Goal: Transaction & Acquisition: Purchase product/service

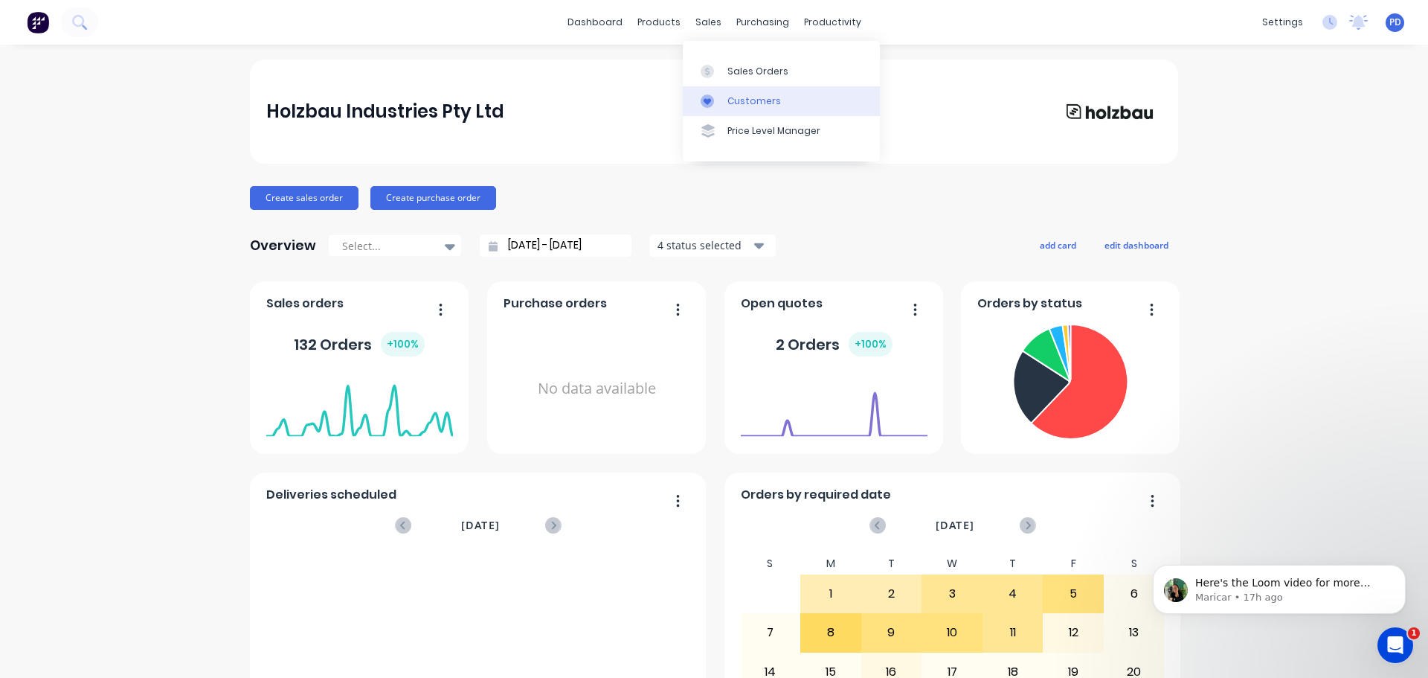
click at [744, 97] on div "Customers" at bounding box center [755, 100] width 54 height 13
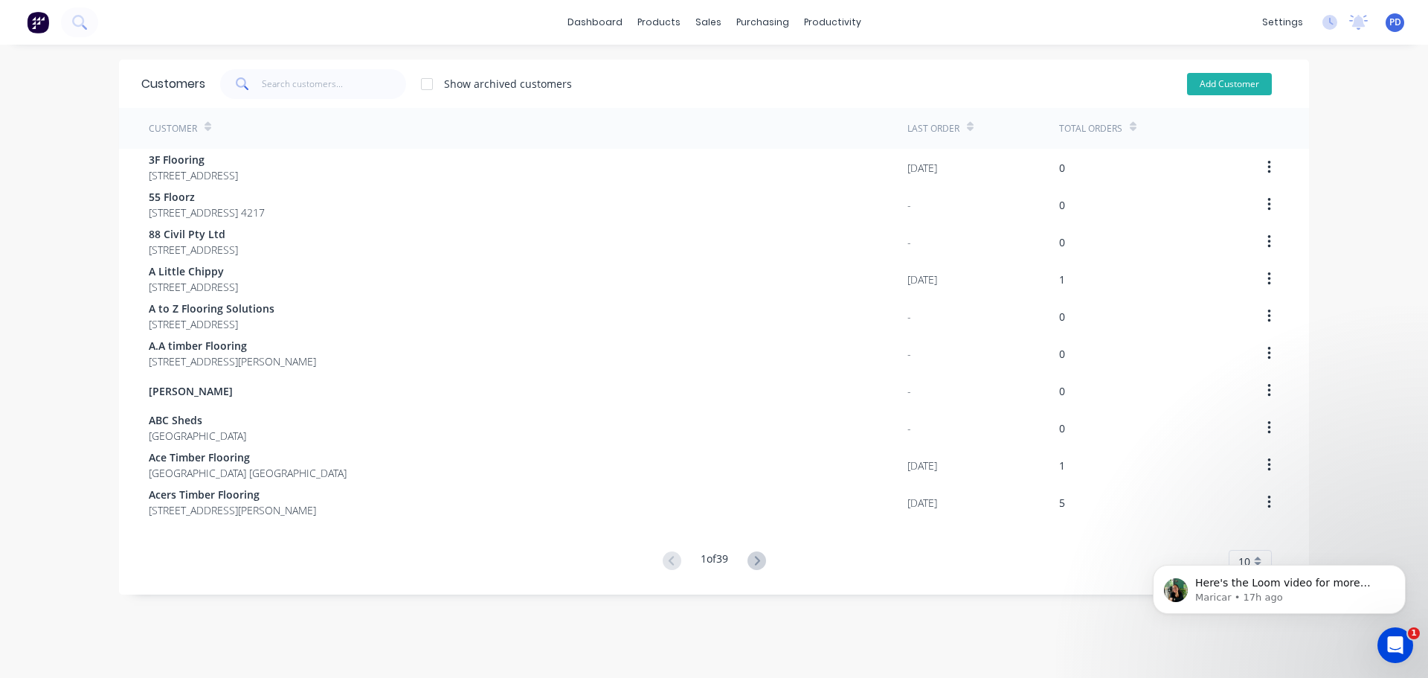
click at [1231, 86] on button "Add Customer" at bounding box center [1229, 84] width 85 height 22
select select "AU"
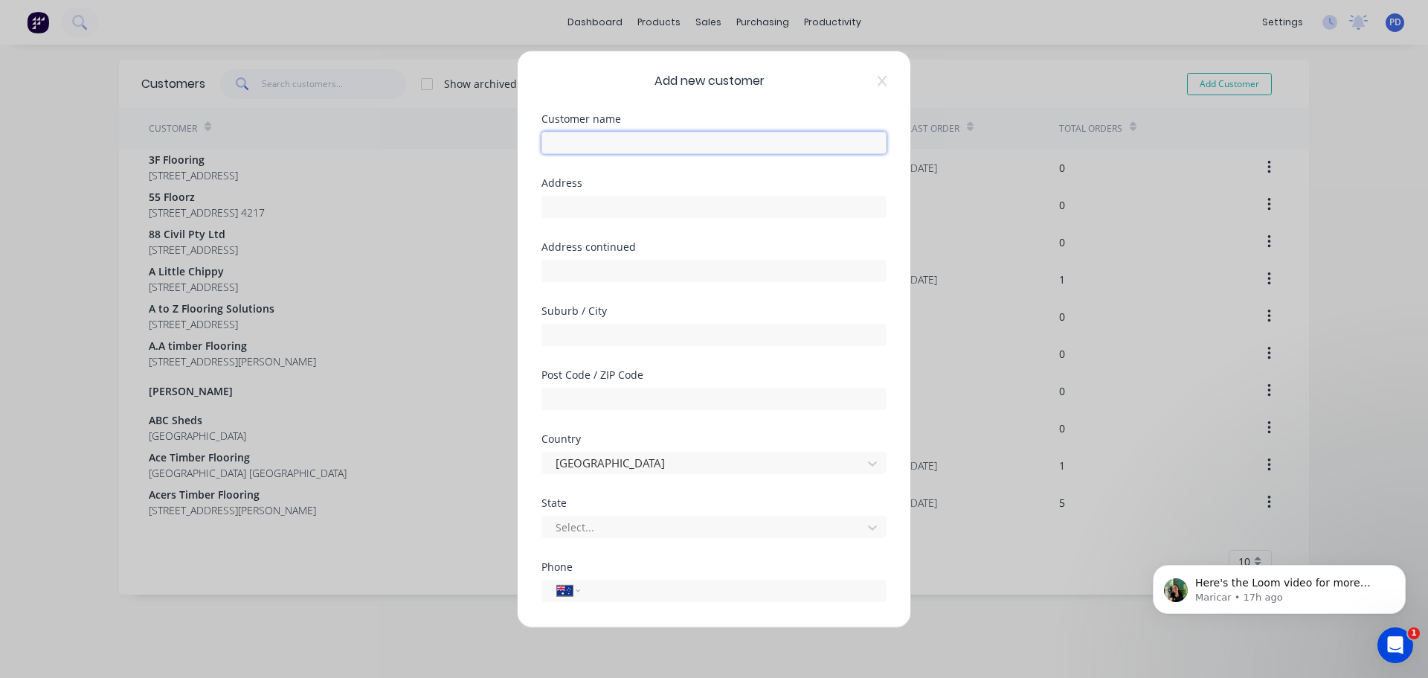
click at [611, 144] on input "text" at bounding box center [714, 142] width 345 height 22
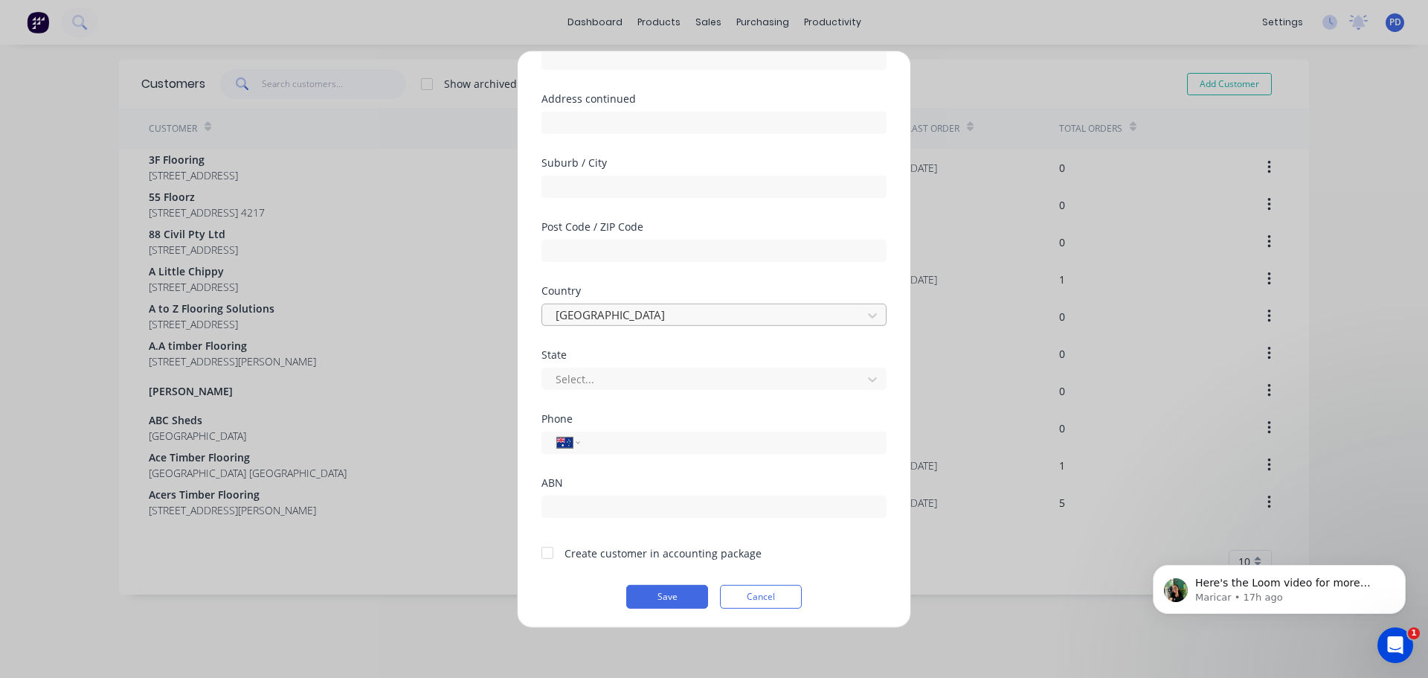
scroll to position [149, 0]
type input "CACP Flooring"
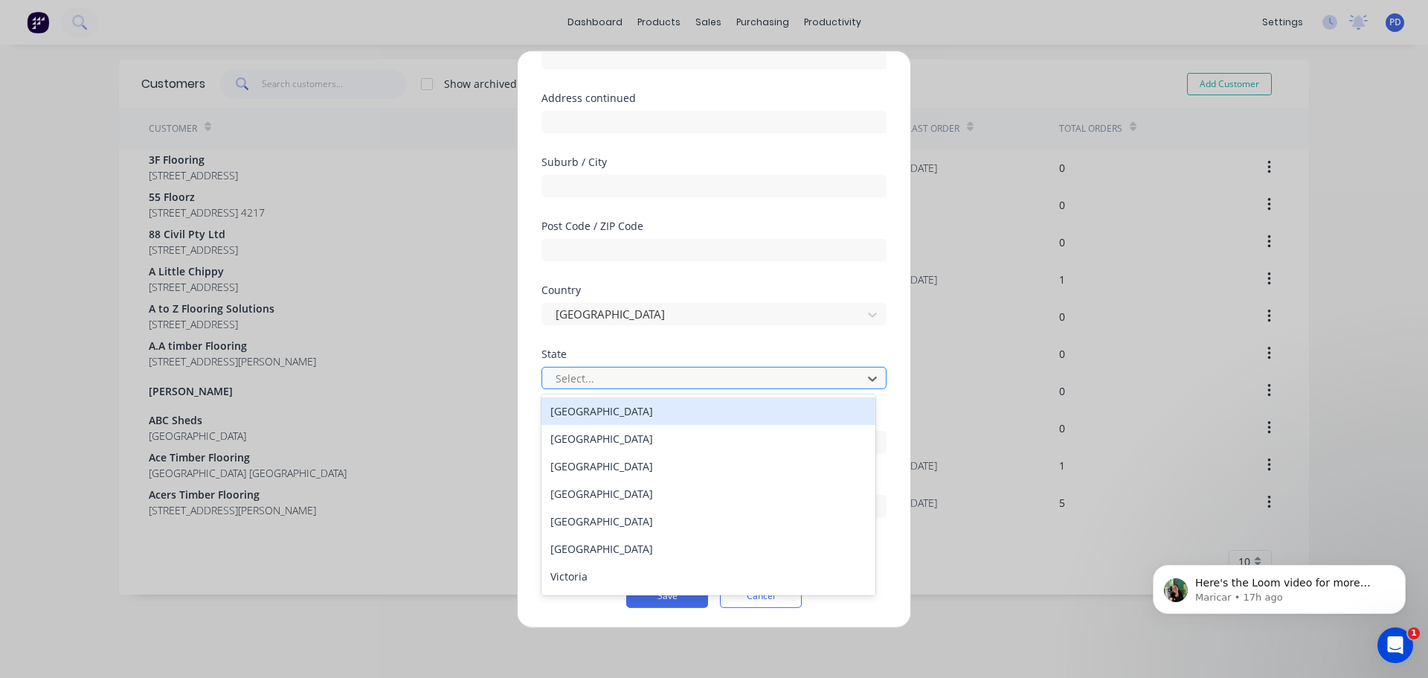
click at [577, 376] on div at bounding box center [704, 378] width 301 height 19
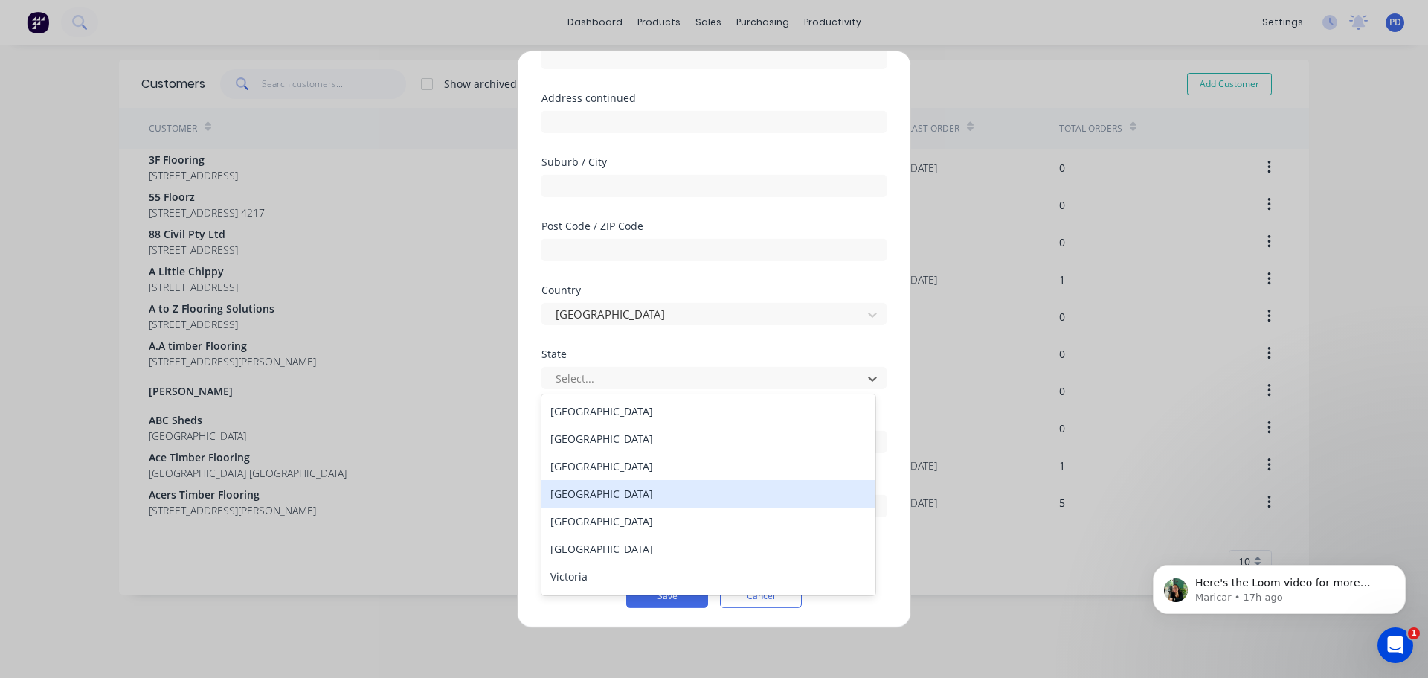
click at [570, 498] on div "[GEOGRAPHIC_DATA]" at bounding box center [709, 494] width 334 height 28
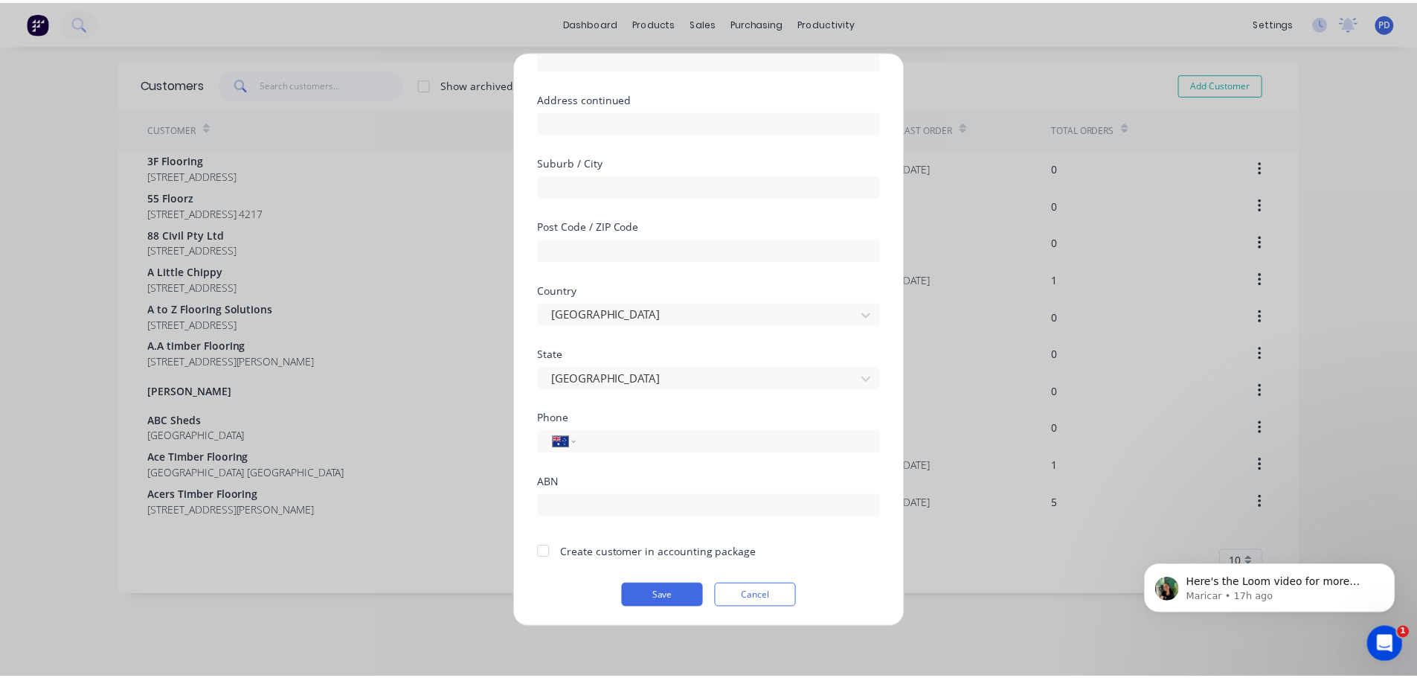
scroll to position [150, 0]
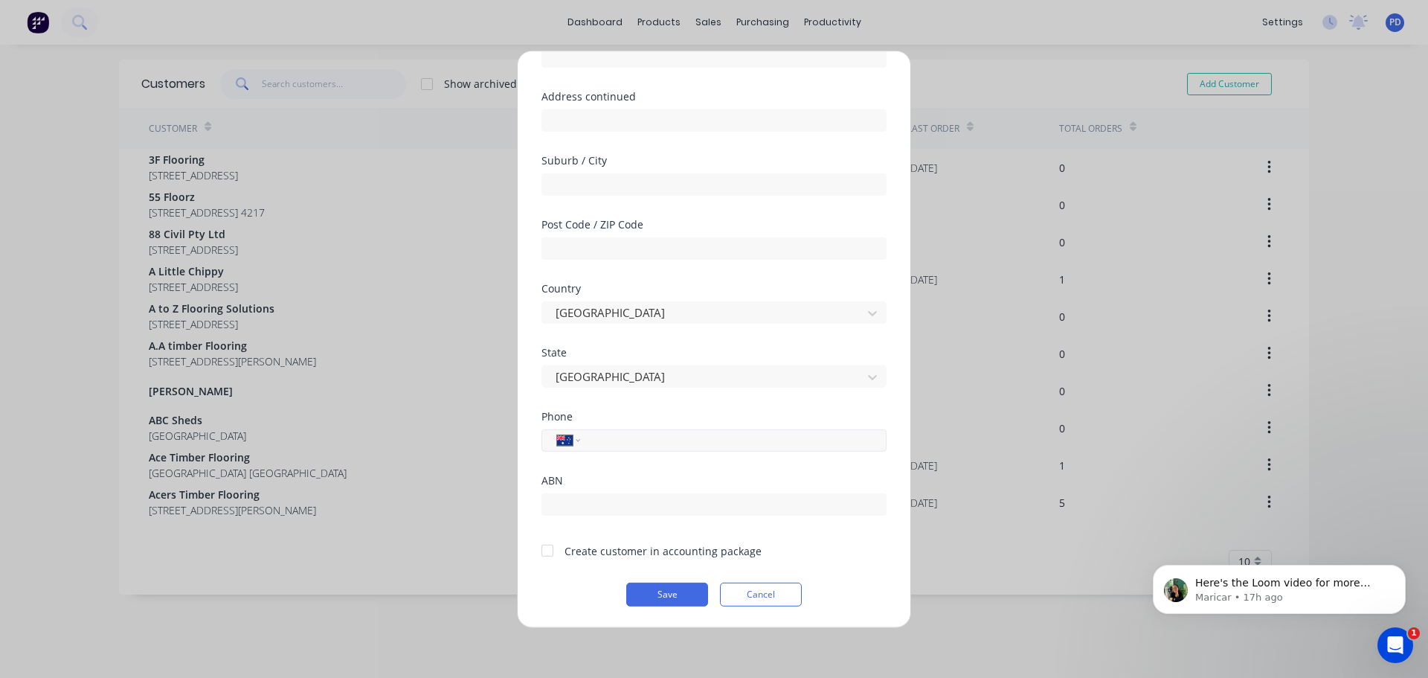
click at [623, 444] on input "tel" at bounding box center [731, 439] width 280 height 17
type input "0435 736 016"
click at [620, 494] on input "text" at bounding box center [714, 503] width 345 height 22
type input "24 280 079 416"
click at [655, 596] on button "Save" at bounding box center [667, 594] width 82 height 24
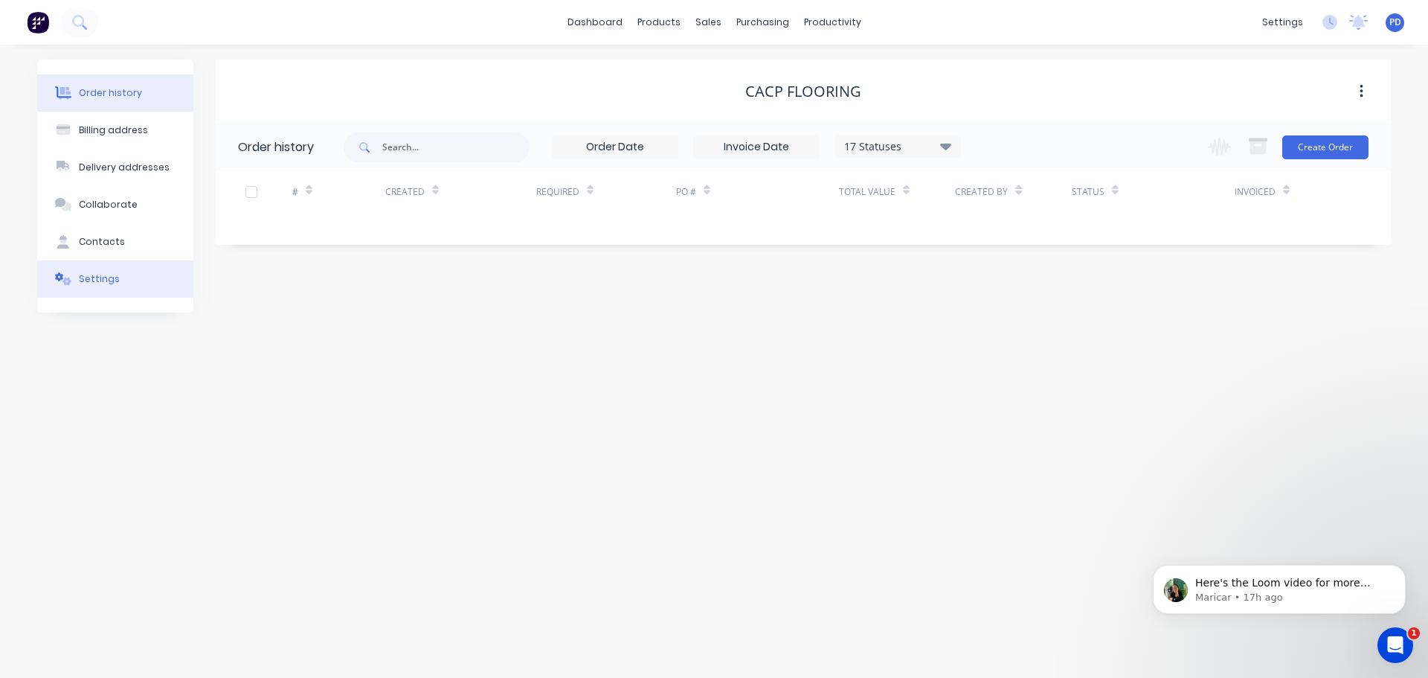
click at [95, 272] on div "Settings" at bounding box center [99, 278] width 41 height 13
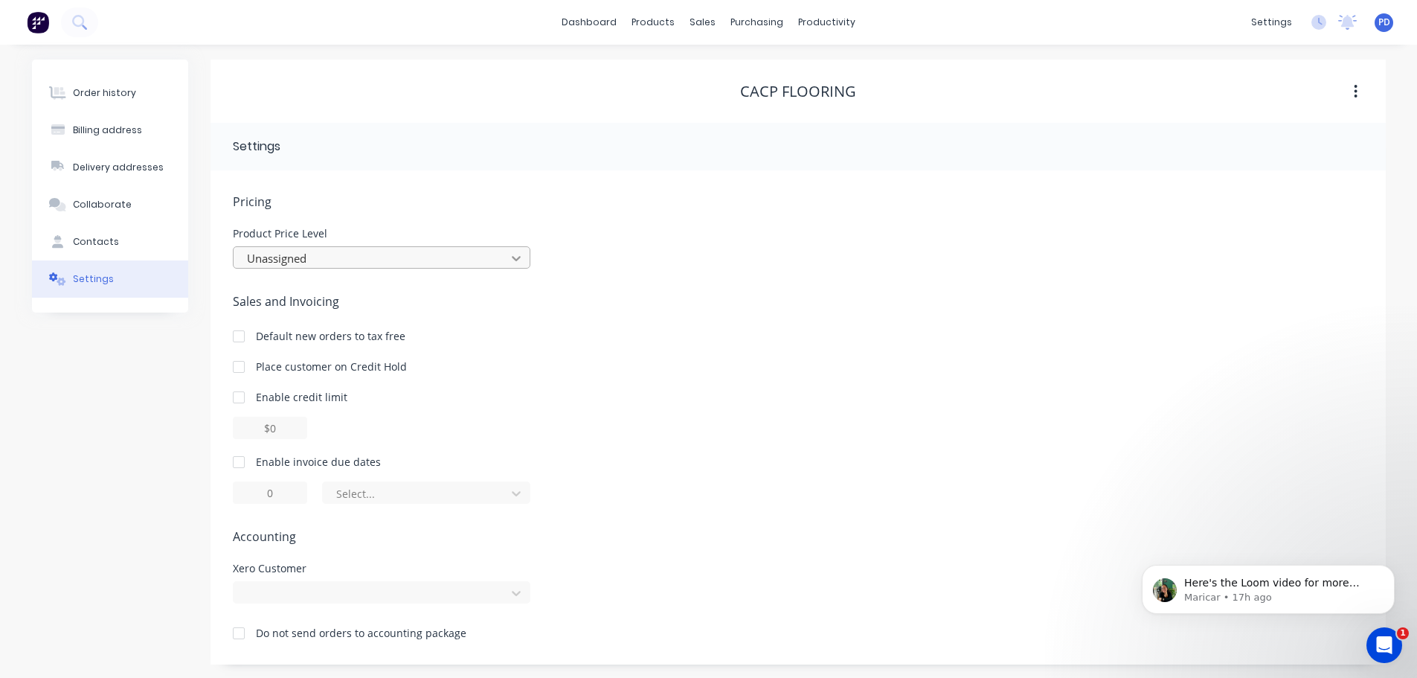
click at [517, 258] on icon at bounding box center [516, 258] width 9 height 5
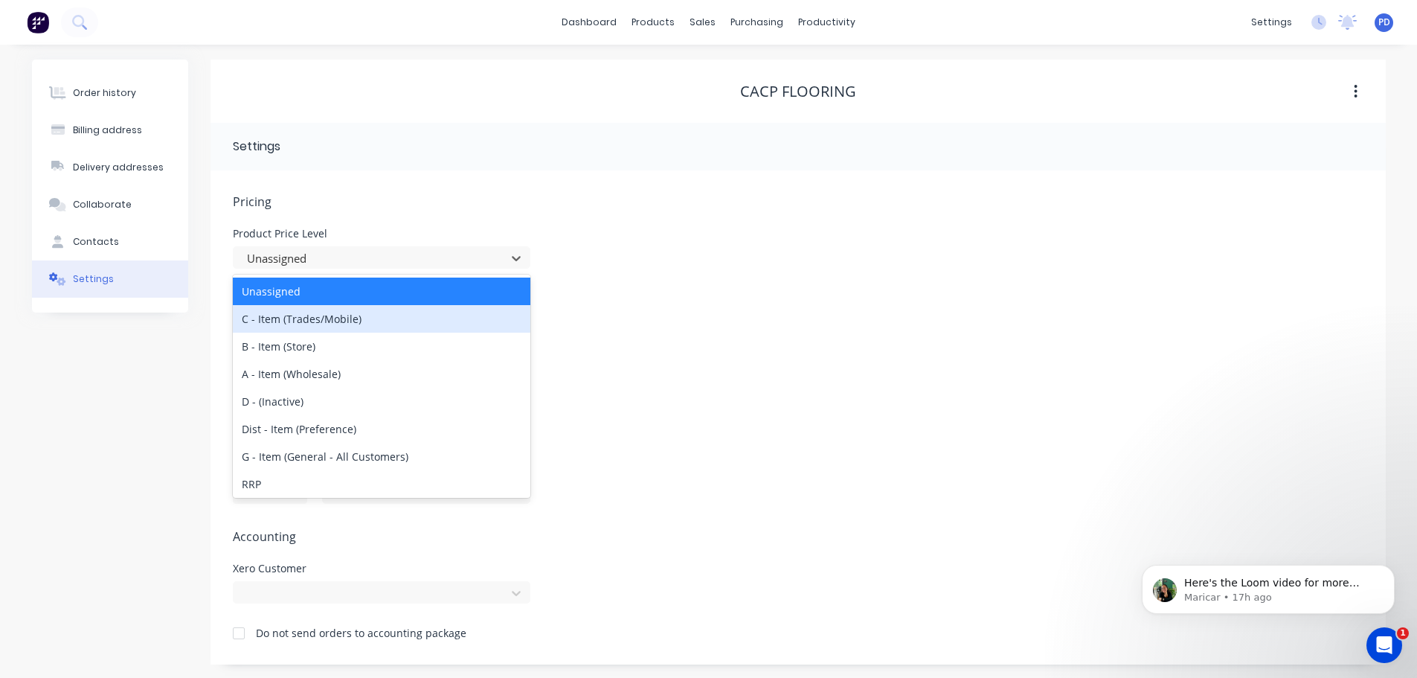
click at [429, 319] on div "C - Item (Trades/Mobile)" at bounding box center [382, 319] width 298 height 28
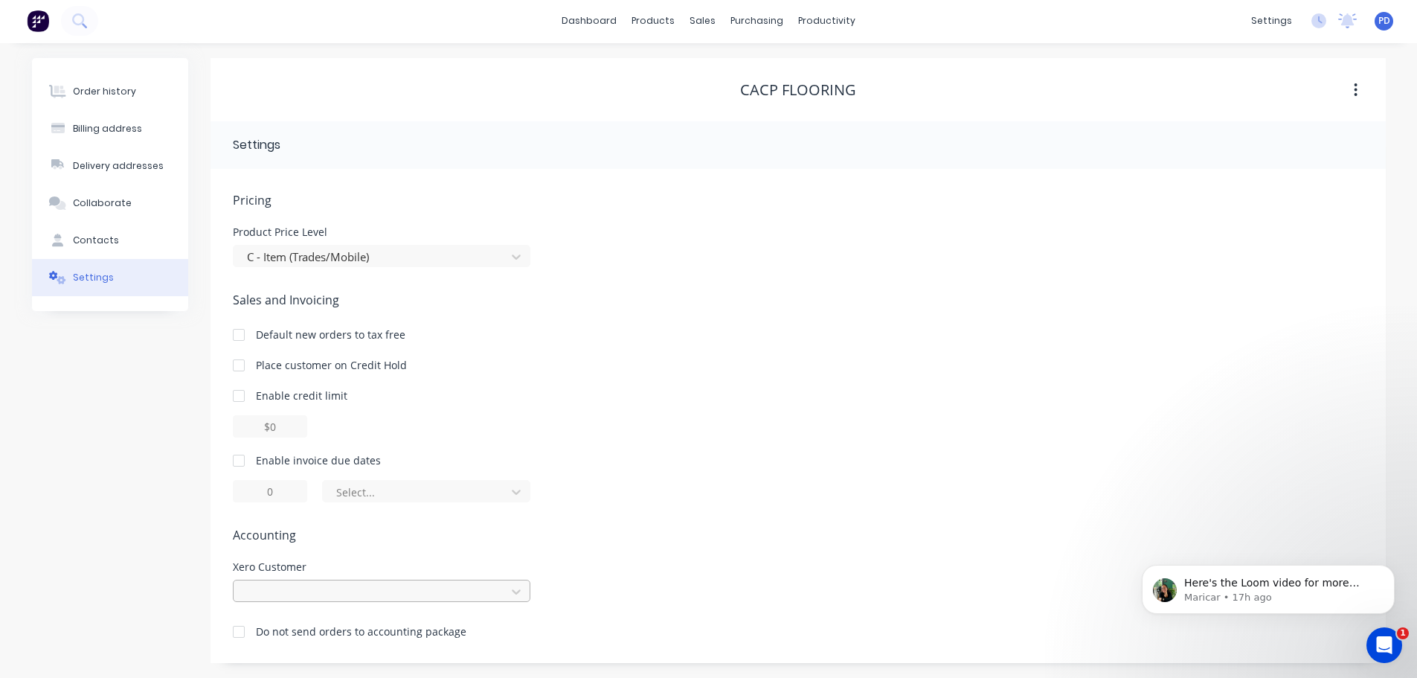
scroll to position [155, 0]
click at [344, 584] on div at bounding box center [382, 591] width 298 height 22
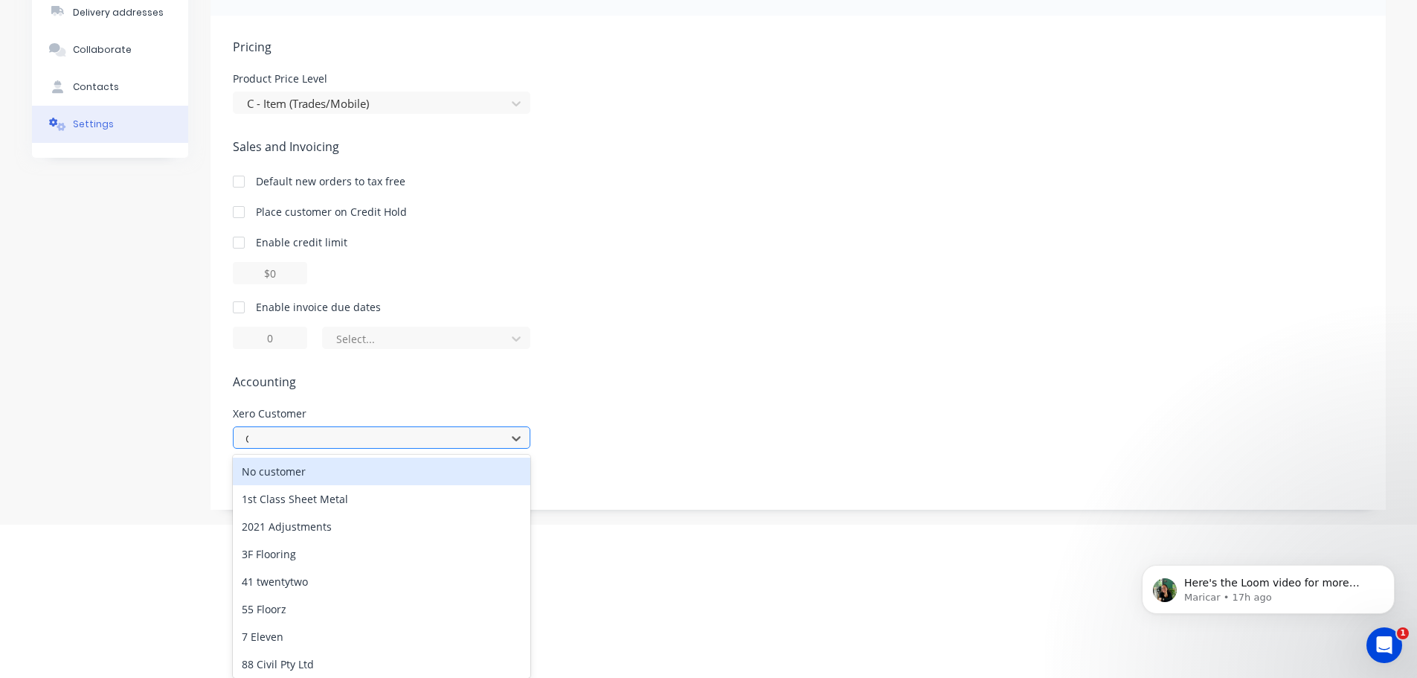
scroll to position [1, 0]
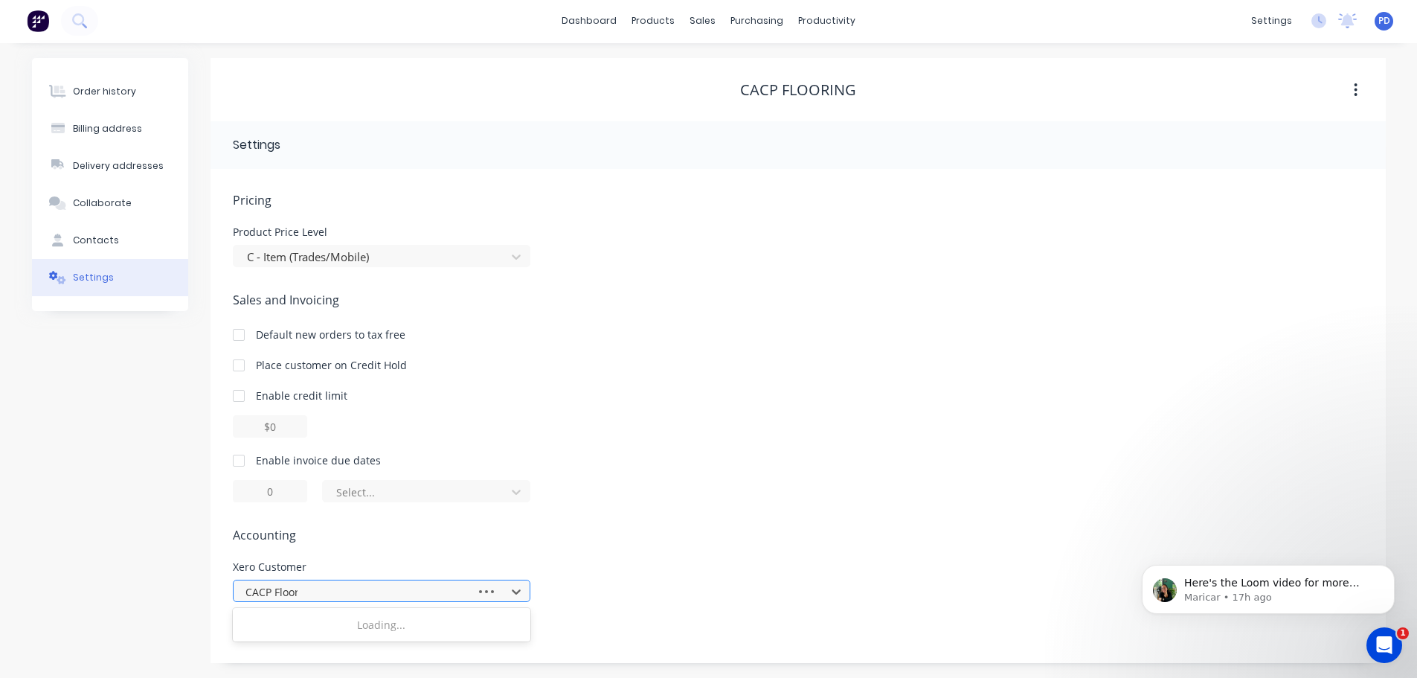
type input "CACP Floori"
click at [516, 591] on icon at bounding box center [516, 591] width 15 height 15
click at [516, 591] on div at bounding box center [382, 591] width 298 height 22
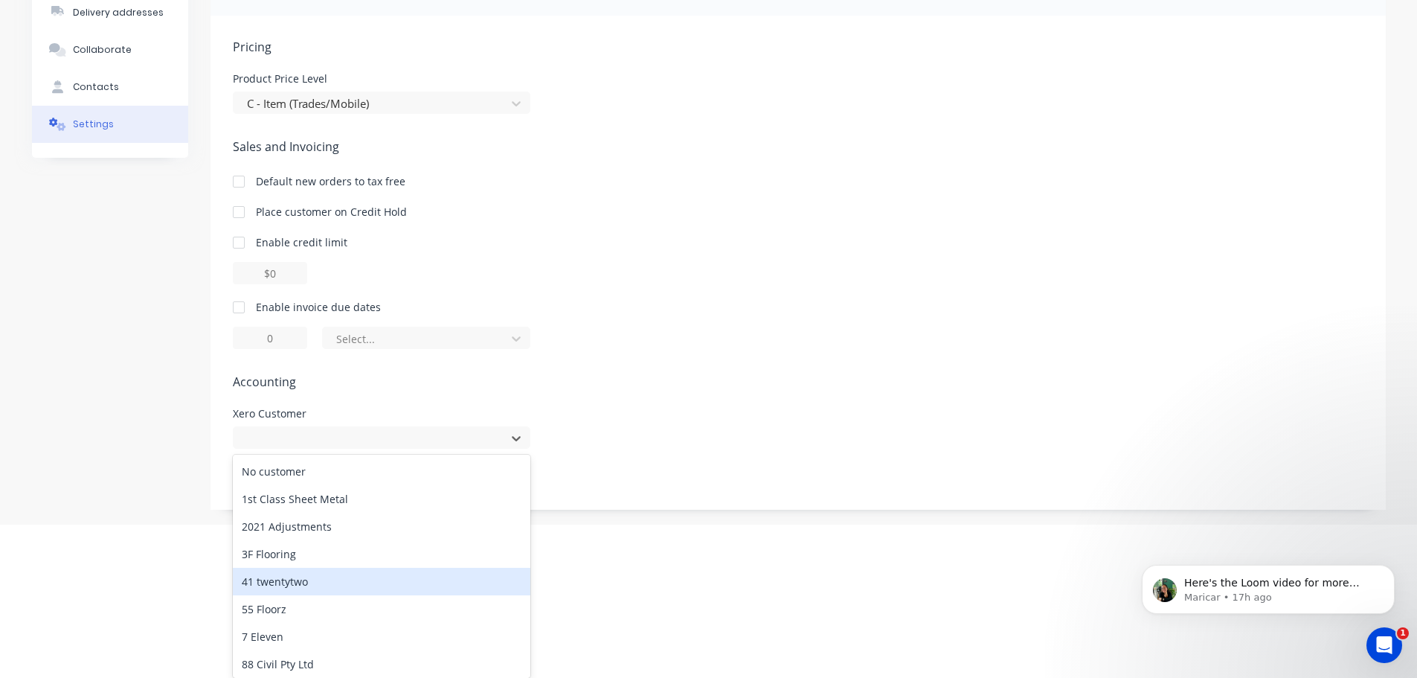
click at [623, 524] on html "dashboard products sales purchasing productivity dashboard products Product Cat…" at bounding box center [708, 184] width 1417 height 679
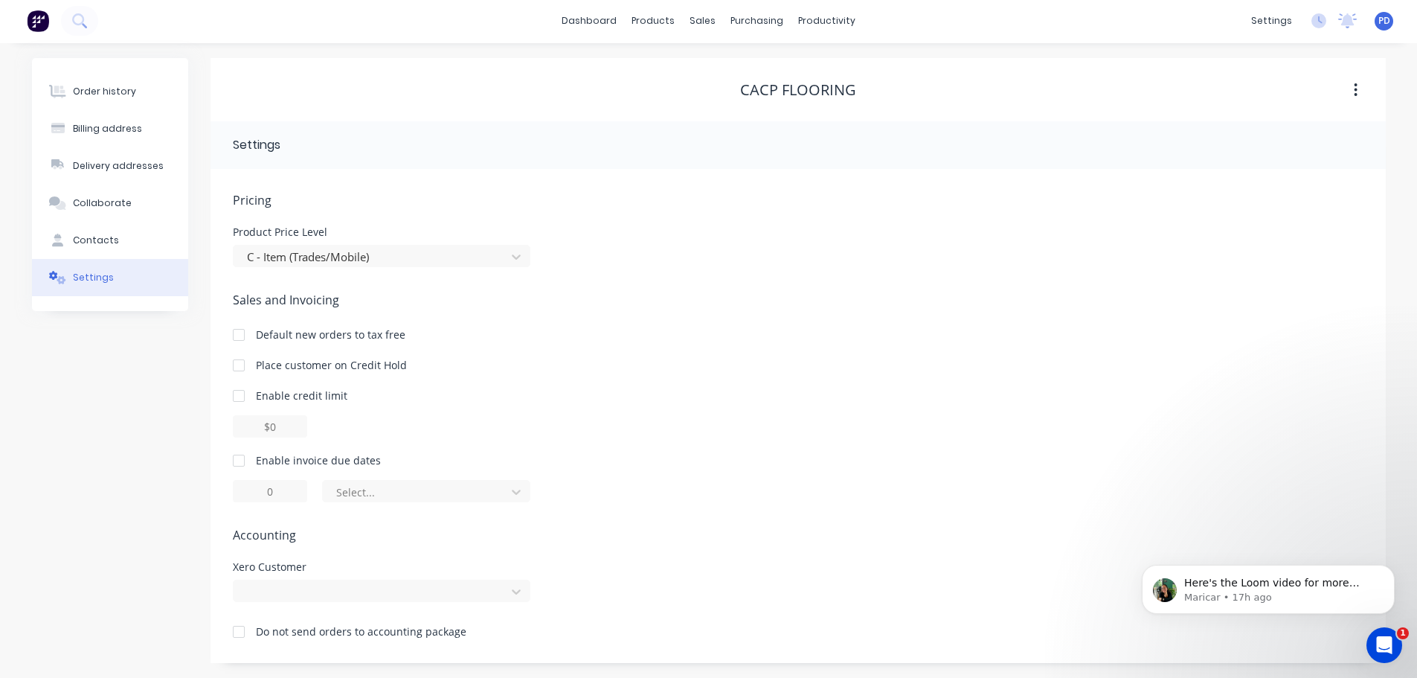
scroll to position [0, 0]
click at [108, 94] on div "Order history" at bounding box center [104, 92] width 63 height 13
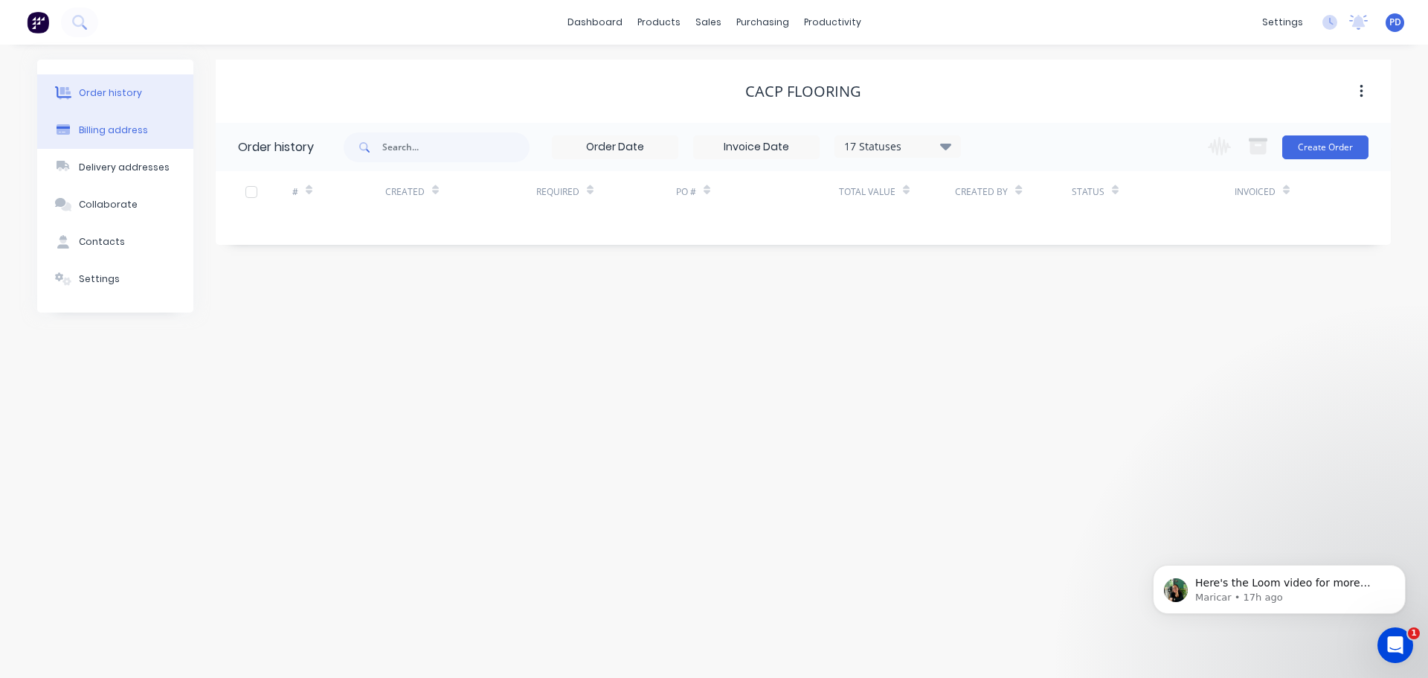
click at [111, 132] on div "Billing address" at bounding box center [113, 129] width 69 height 13
select select "AU"
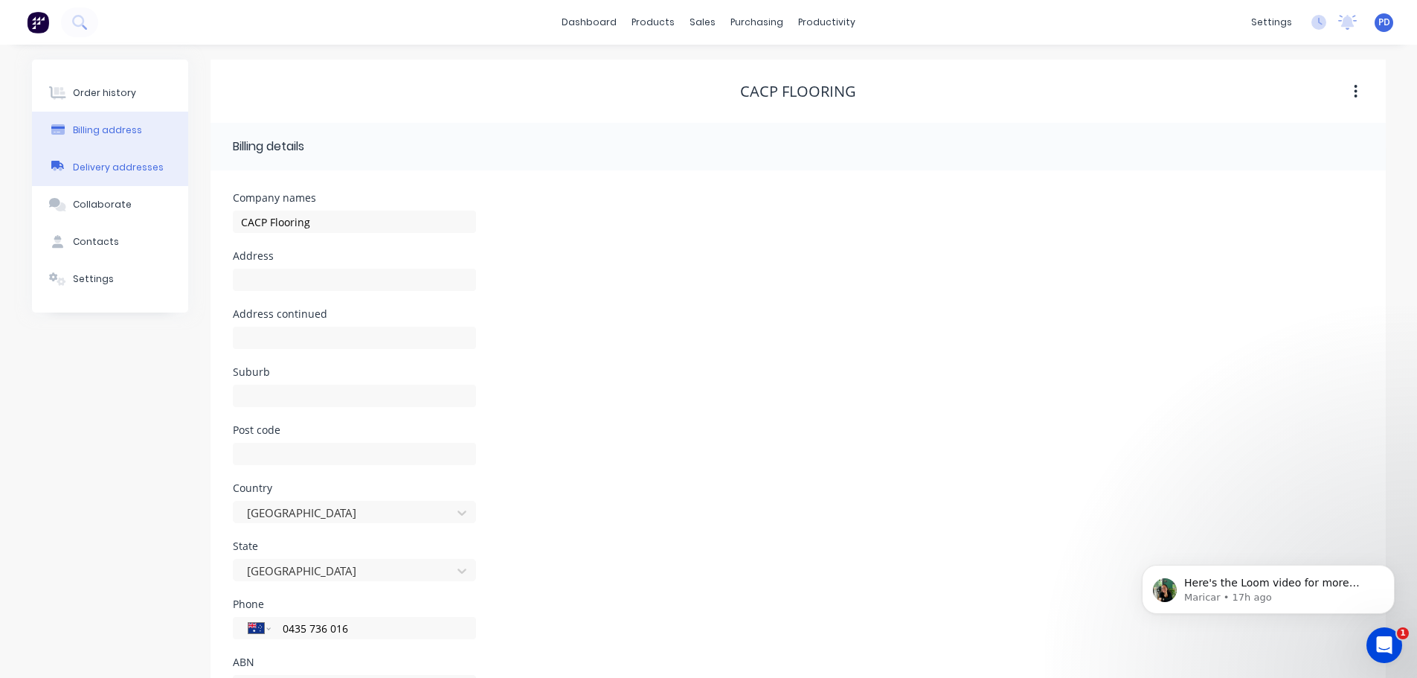
click at [110, 173] on div "Delivery addresses" at bounding box center [118, 167] width 91 height 13
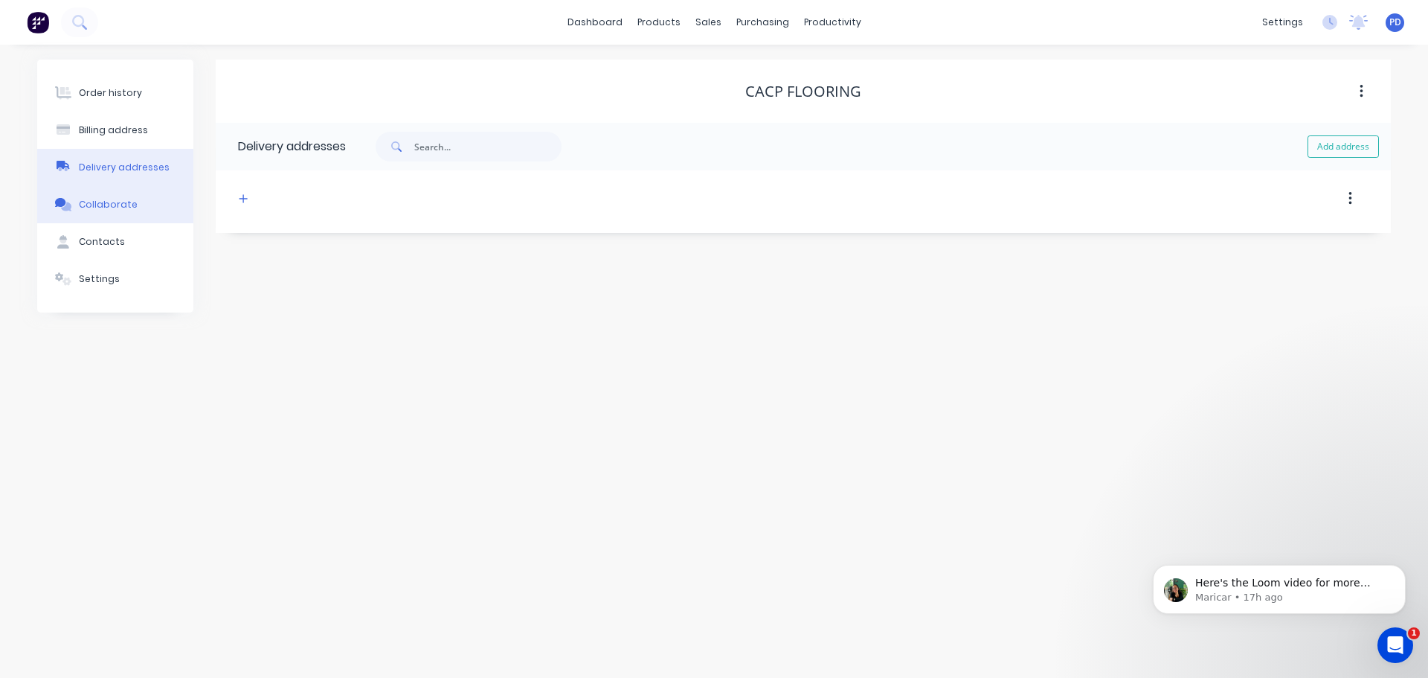
click at [100, 203] on div "Collaborate" at bounding box center [108, 204] width 59 height 13
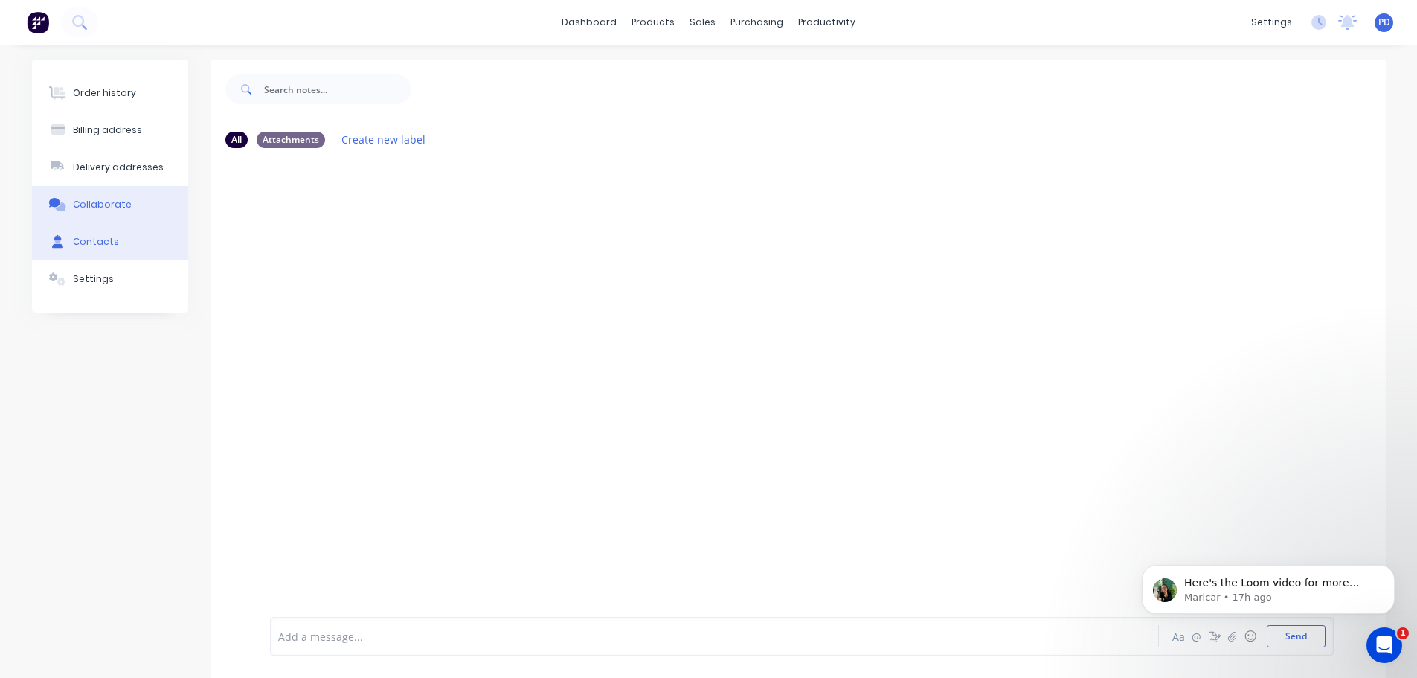
click at [96, 237] on div "Contacts" at bounding box center [96, 241] width 46 height 13
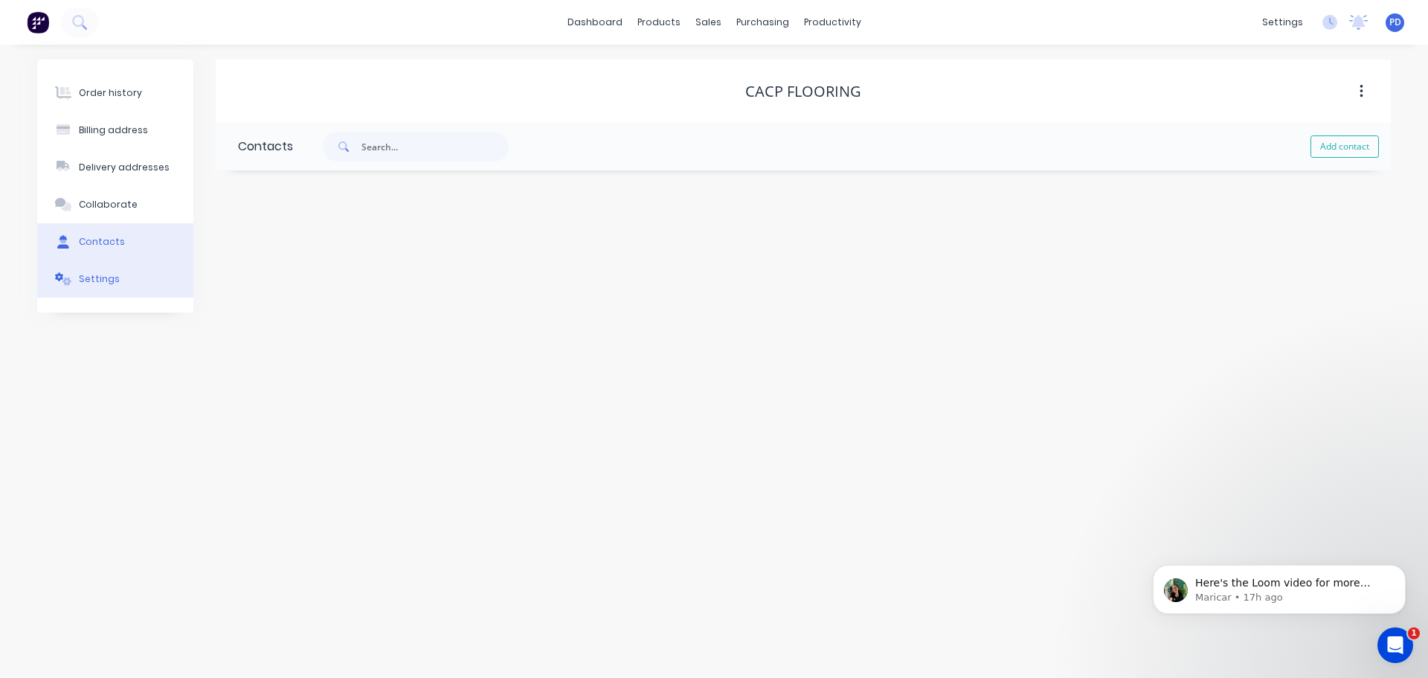
click at [106, 275] on div "Settings" at bounding box center [99, 278] width 41 height 13
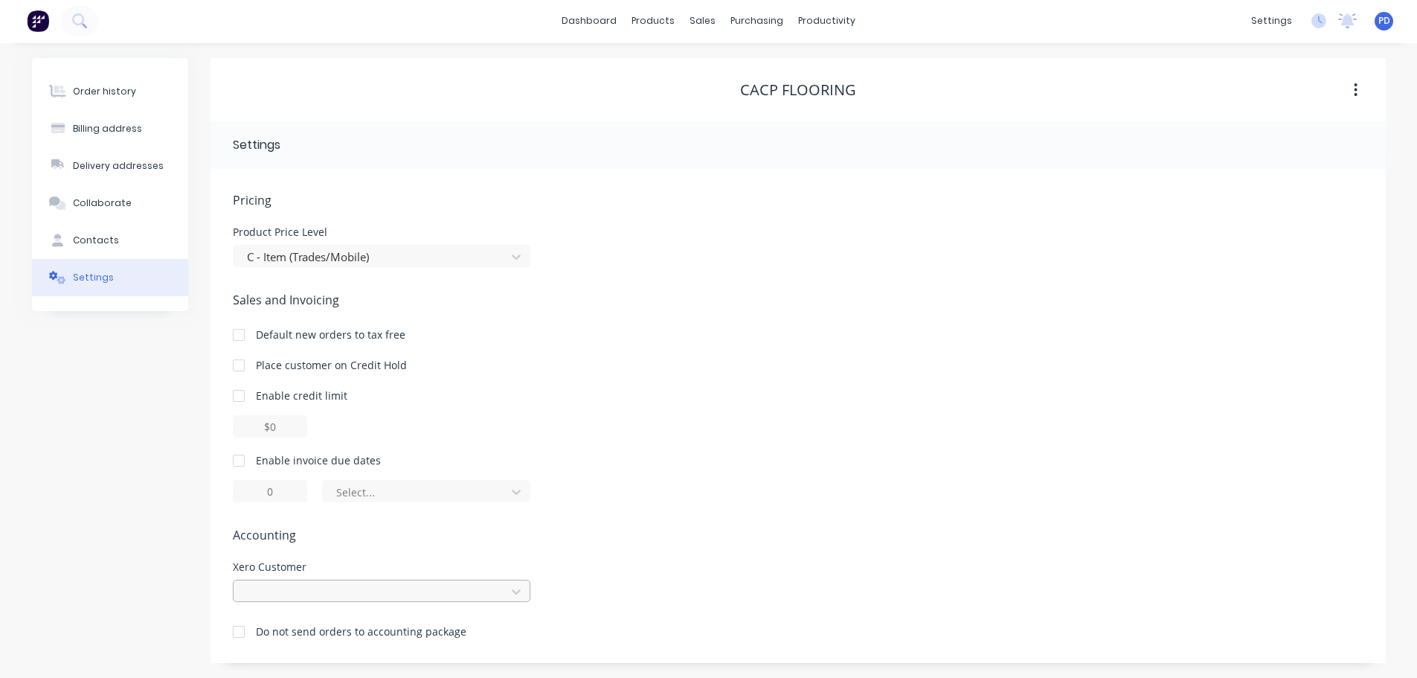
click at [304, 592] on div at bounding box center [382, 591] width 298 height 22
type input "CAPC"
click at [1357, 94] on icon "button" at bounding box center [1356, 91] width 4 height 16
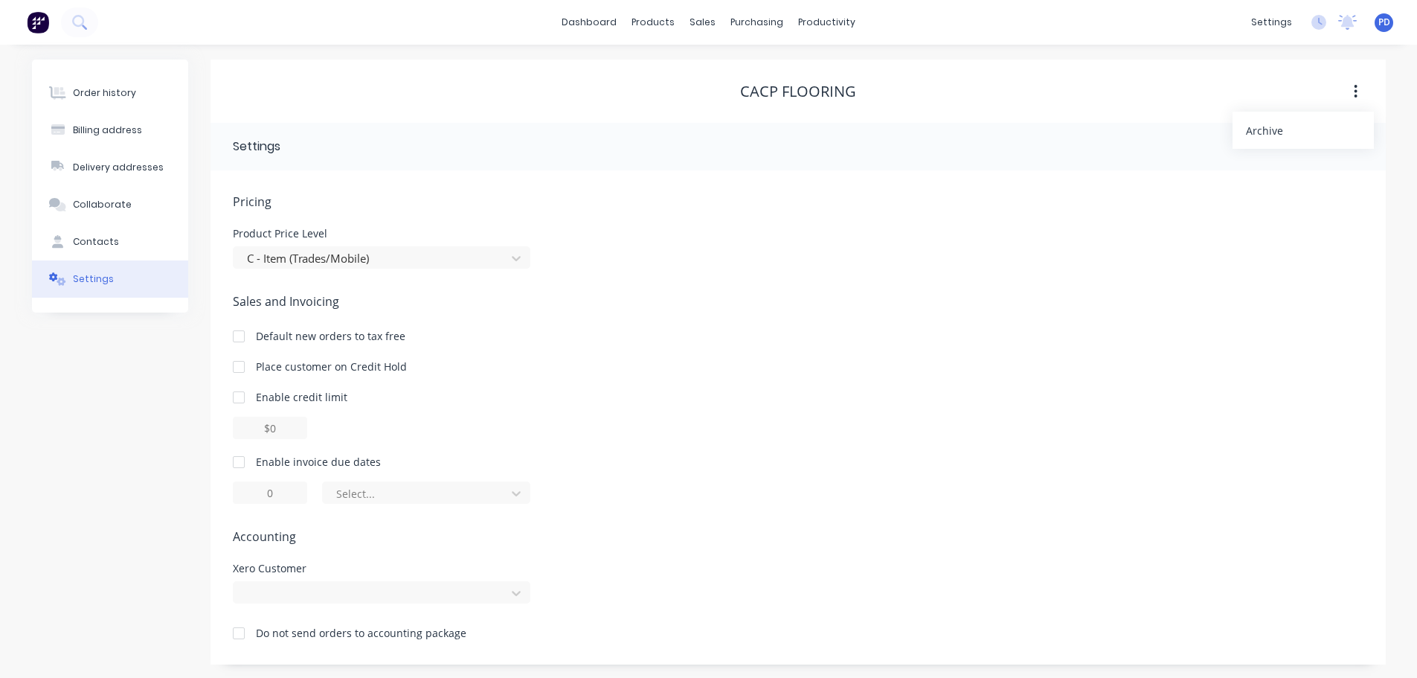
click at [1357, 94] on icon "button" at bounding box center [1356, 91] width 4 height 16
click at [78, 16] on icon at bounding box center [78, 21] width 12 height 12
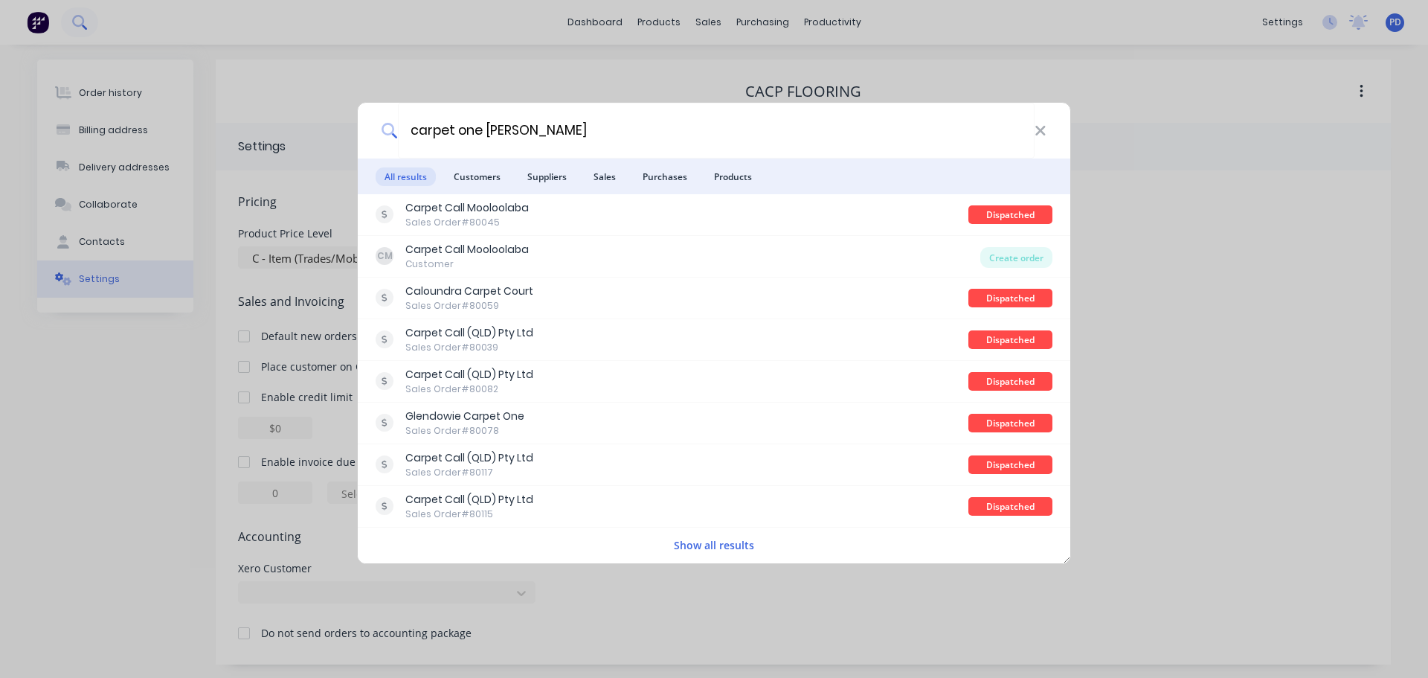
type input "carpet one stafford"
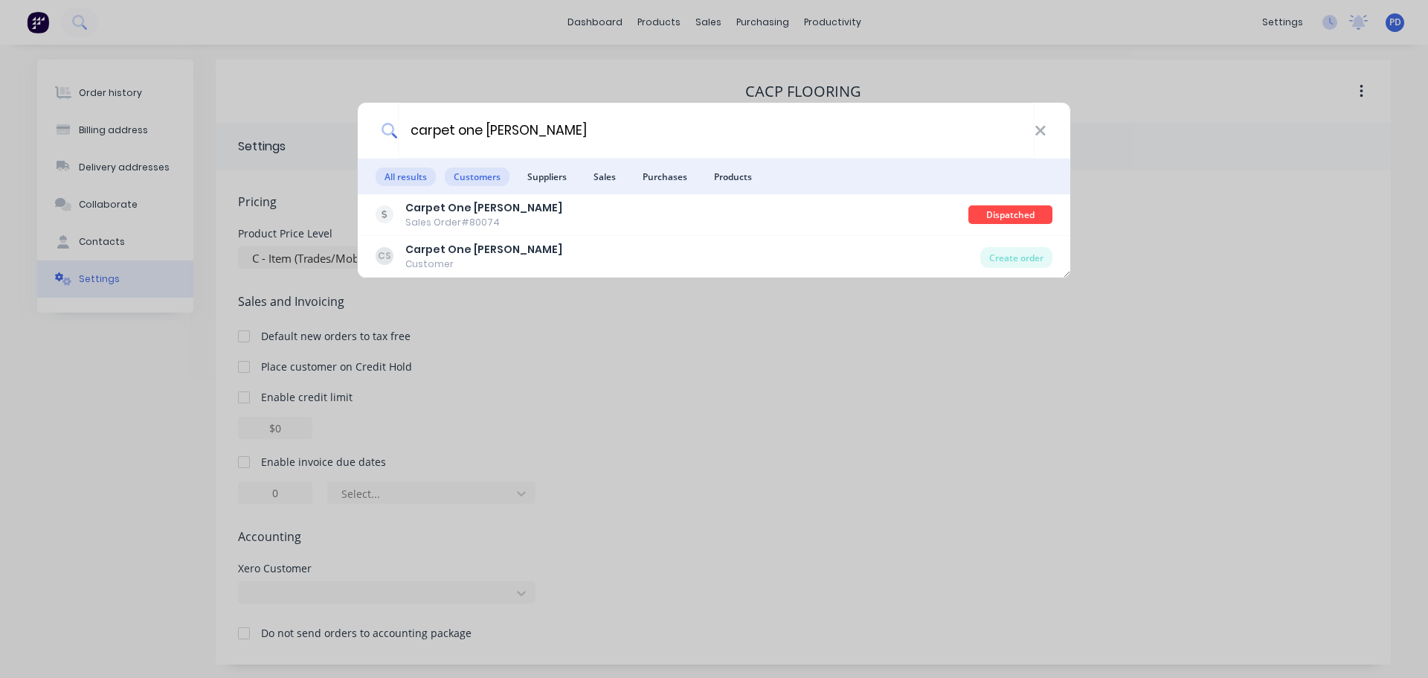
click at [473, 171] on span "Customers" at bounding box center [477, 176] width 65 height 19
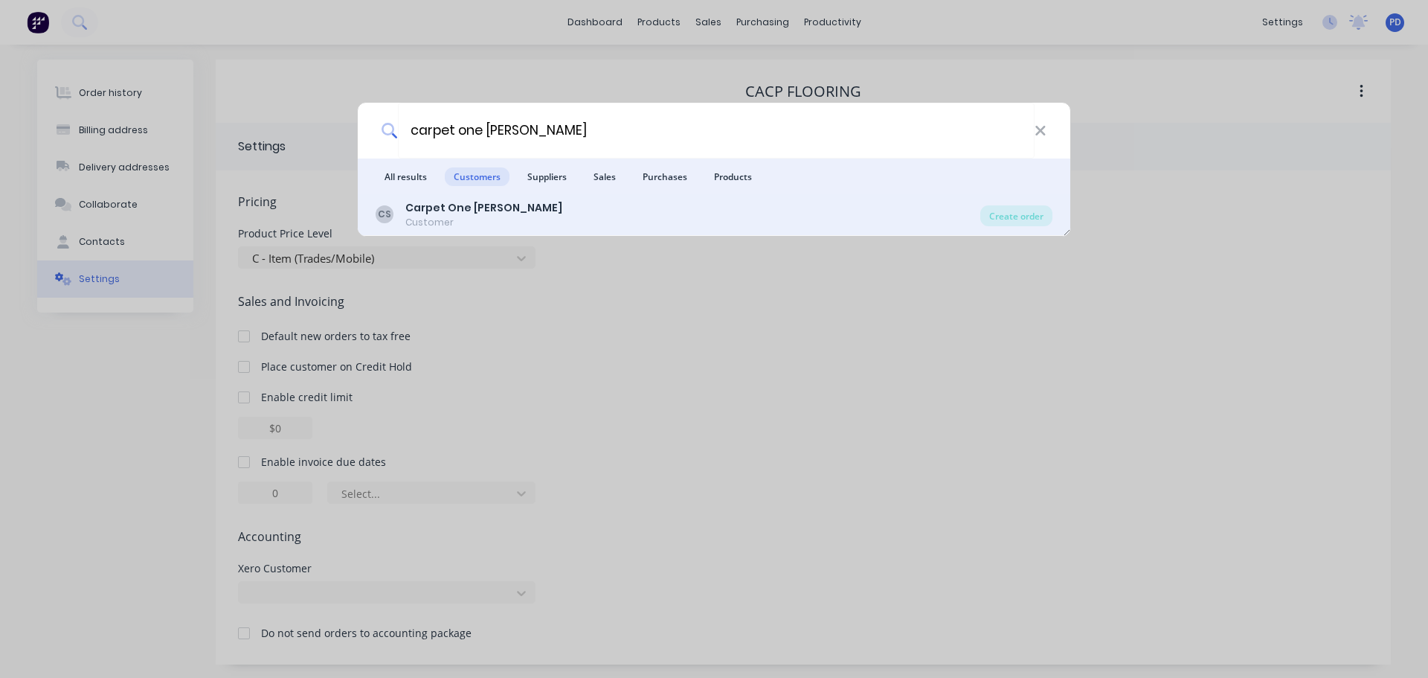
click at [449, 216] on div "Customer" at bounding box center [483, 222] width 157 height 13
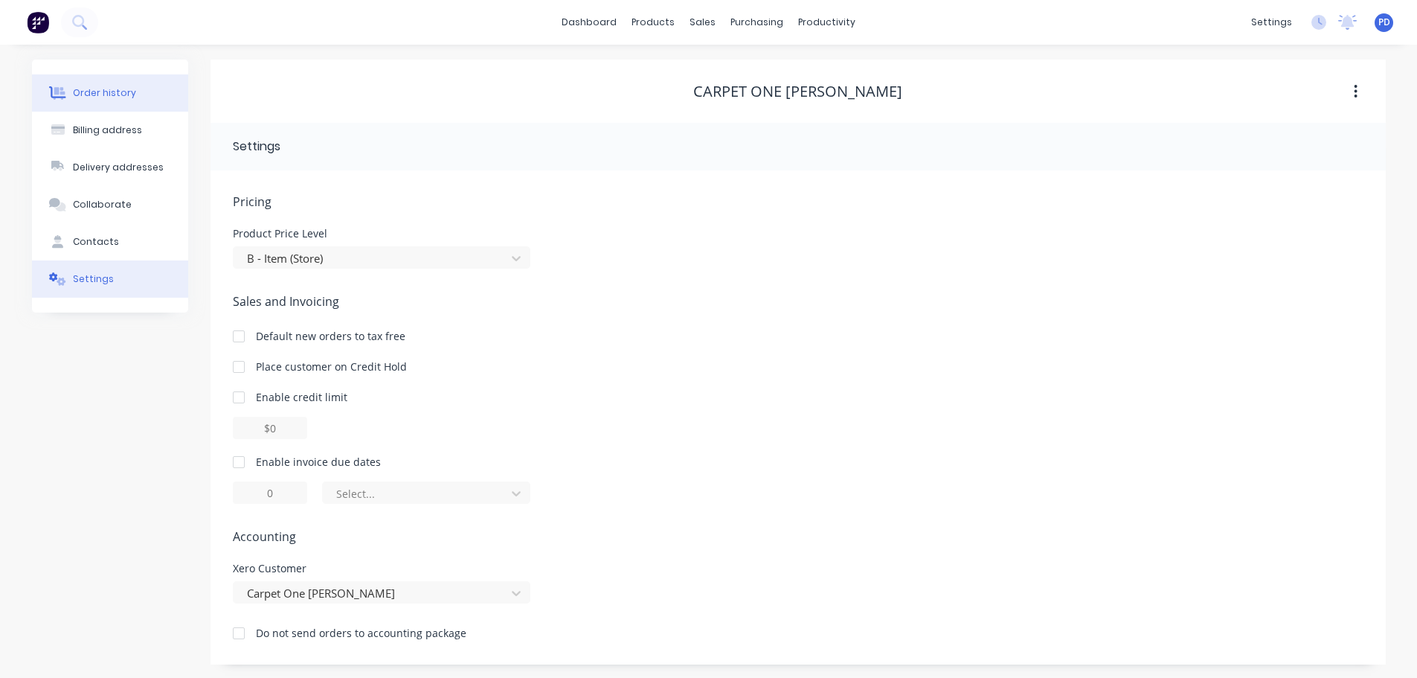
click at [98, 90] on div "Order history" at bounding box center [104, 92] width 63 height 13
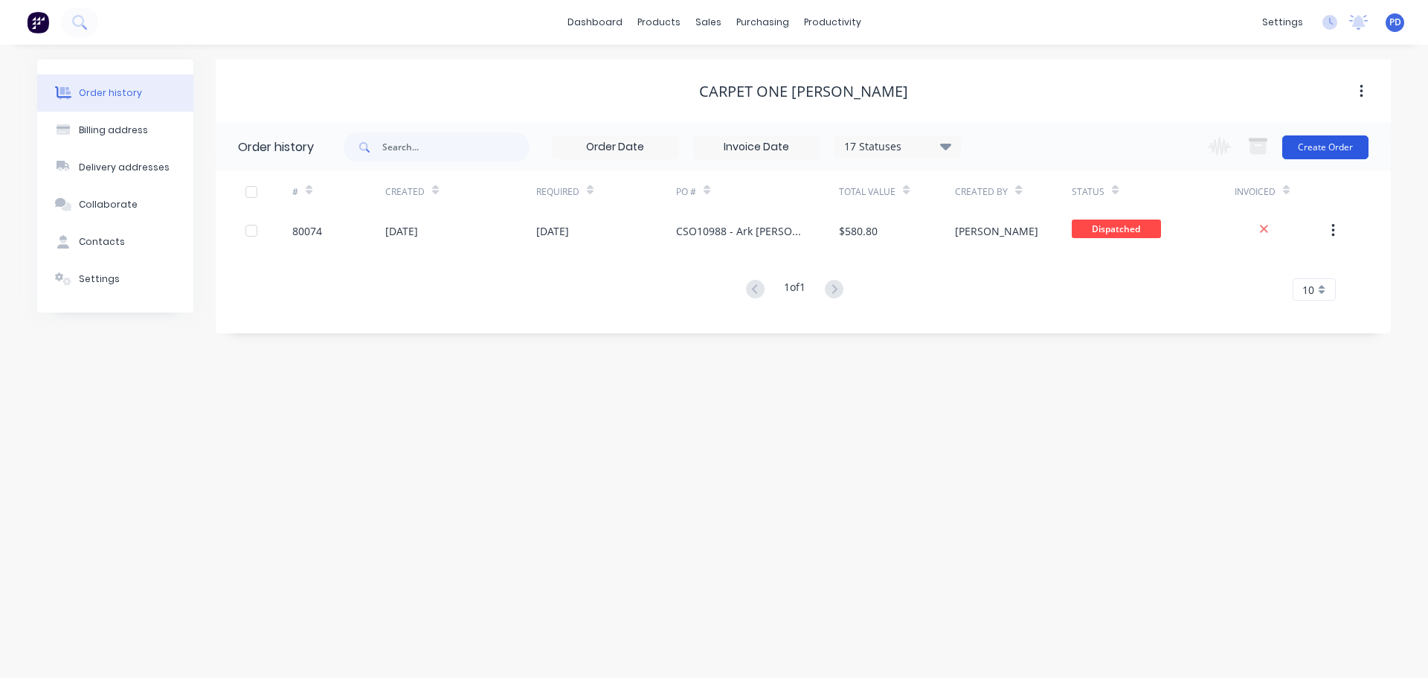
click at [1318, 145] on button "Create Order" at bounding box center [1326, 147] width 86 height 24
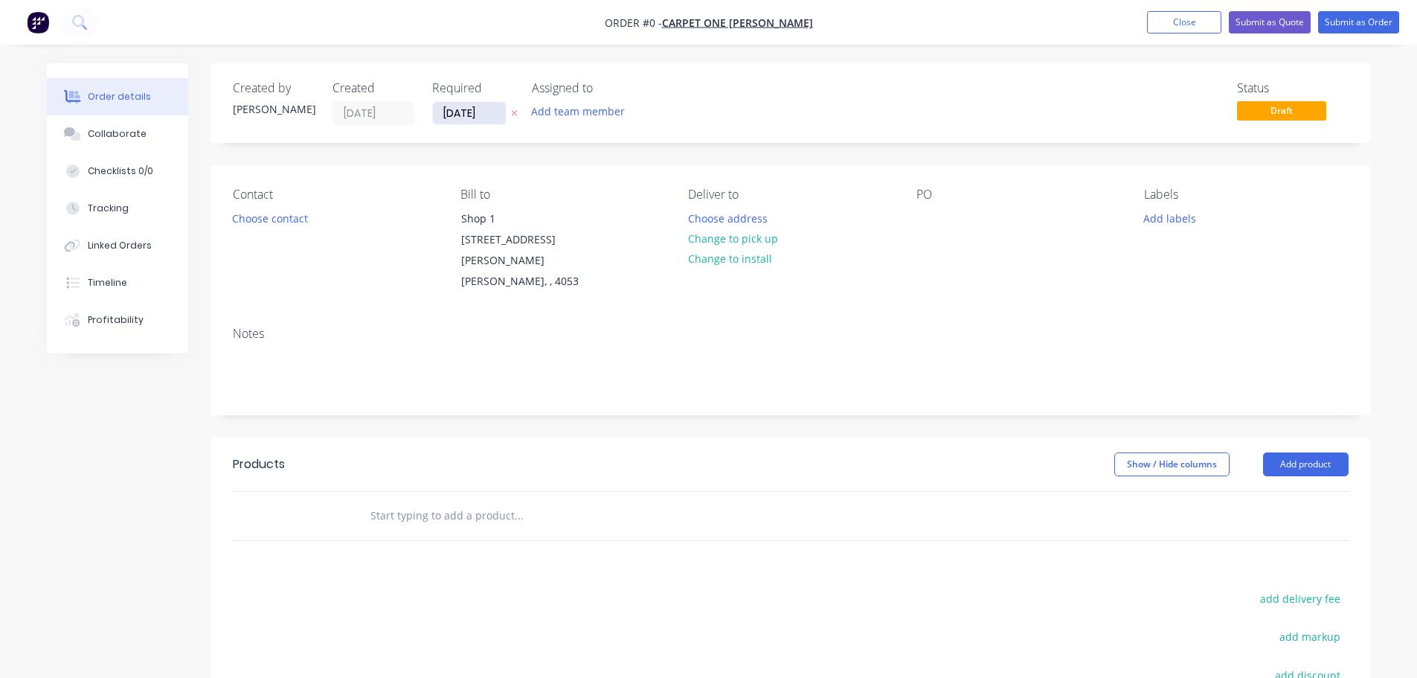
click at [487, 115] on input "05/09/25" at bounding box center [469, 113] width 73 height 22
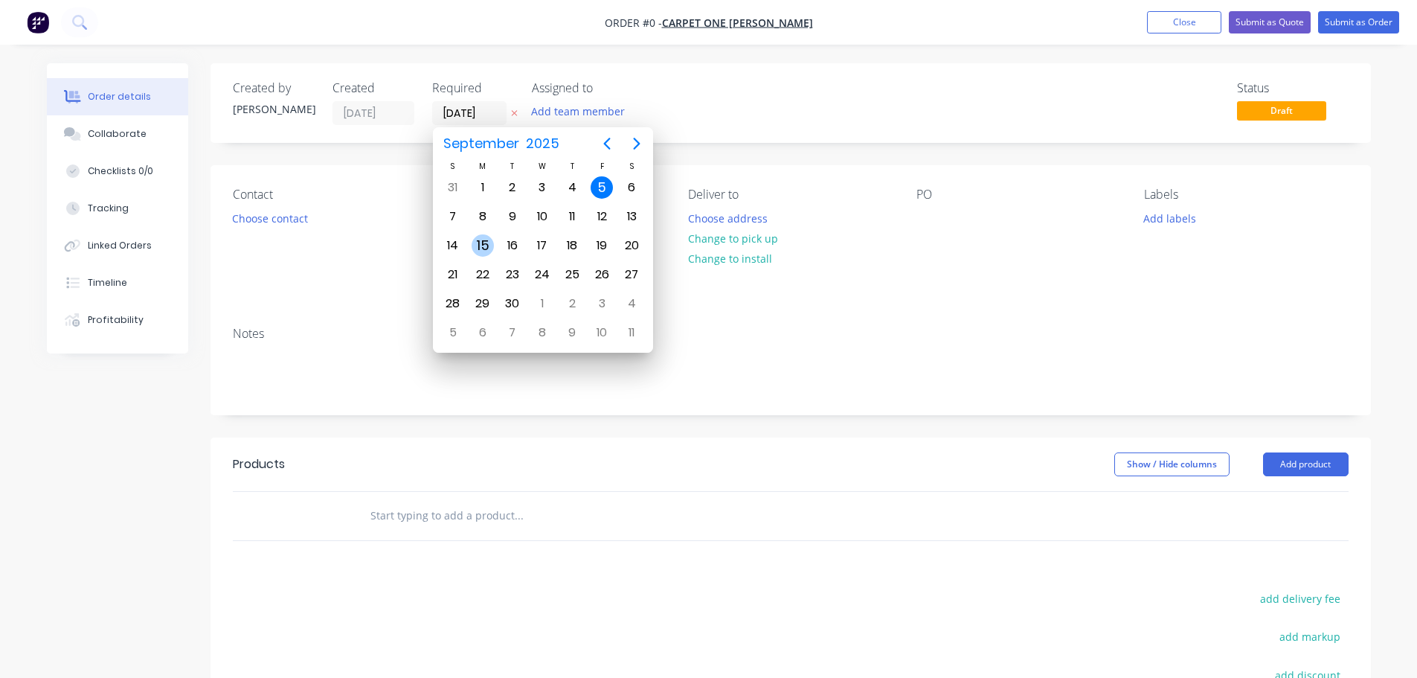
click at [488, 244] on div "15" at bounding box center [483, 245] width 22 height 22
type input "15/09/25"
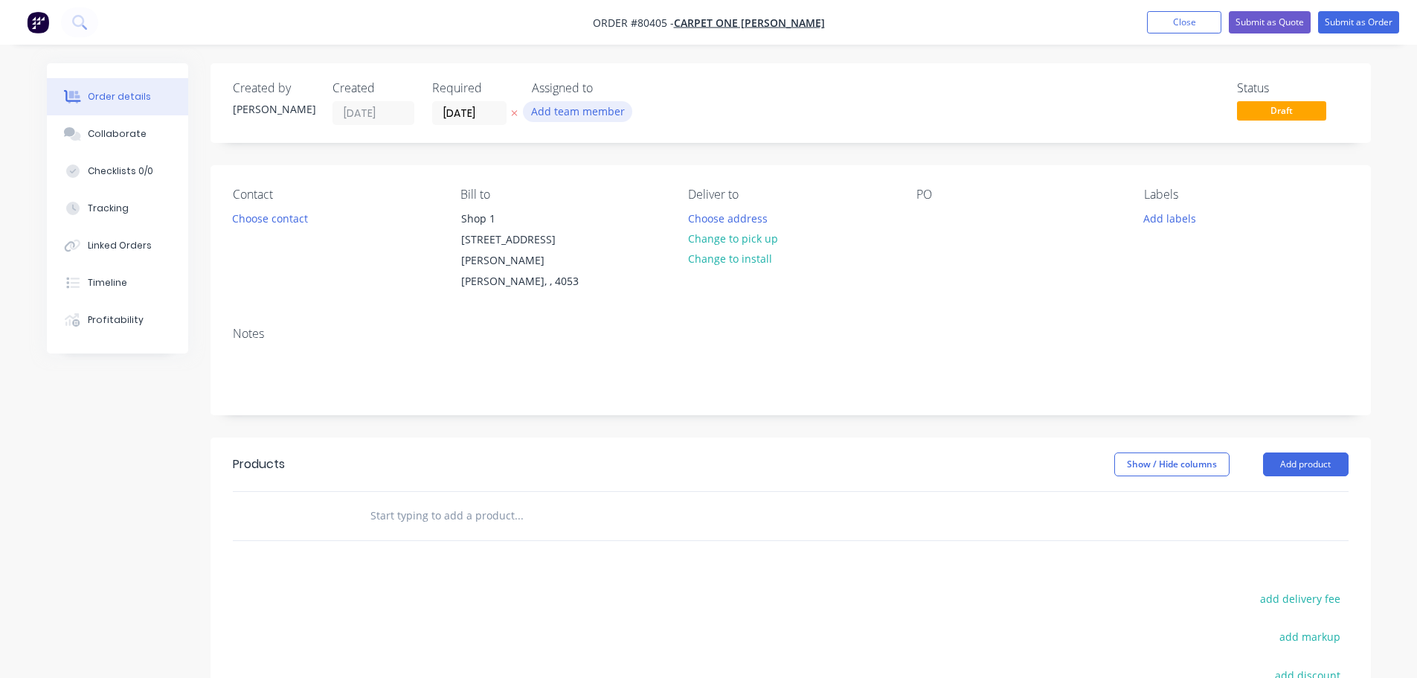
click at [601, 106] on button "Add team member" at bounding box center [577, 111] width 109 height 20
click at [598, 108] on button "Add team member" at bounding box center [577, 111] width 109 height 20
click at [585, 103] on button "Add team member" at bounding box center [577, 111] width 109 height 20
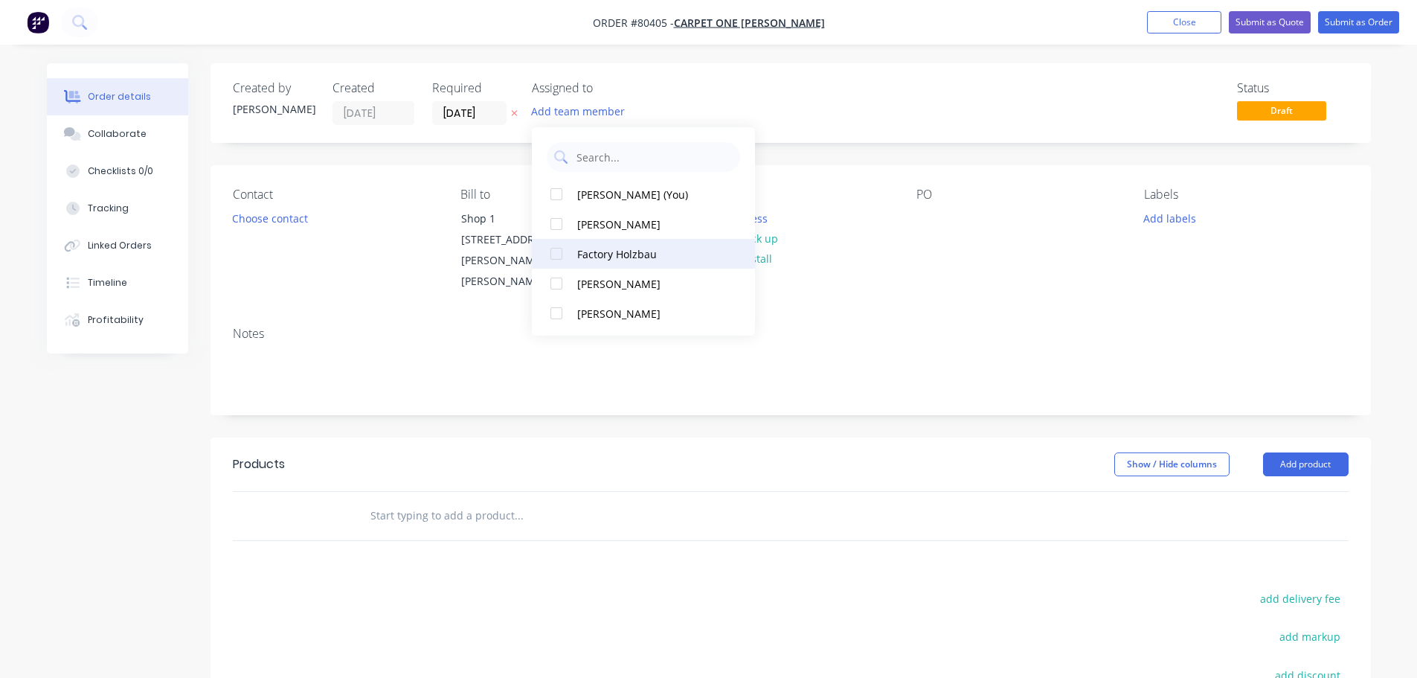
click at [553, 254] on div at bounding box center [557, 254] width 30 height 30
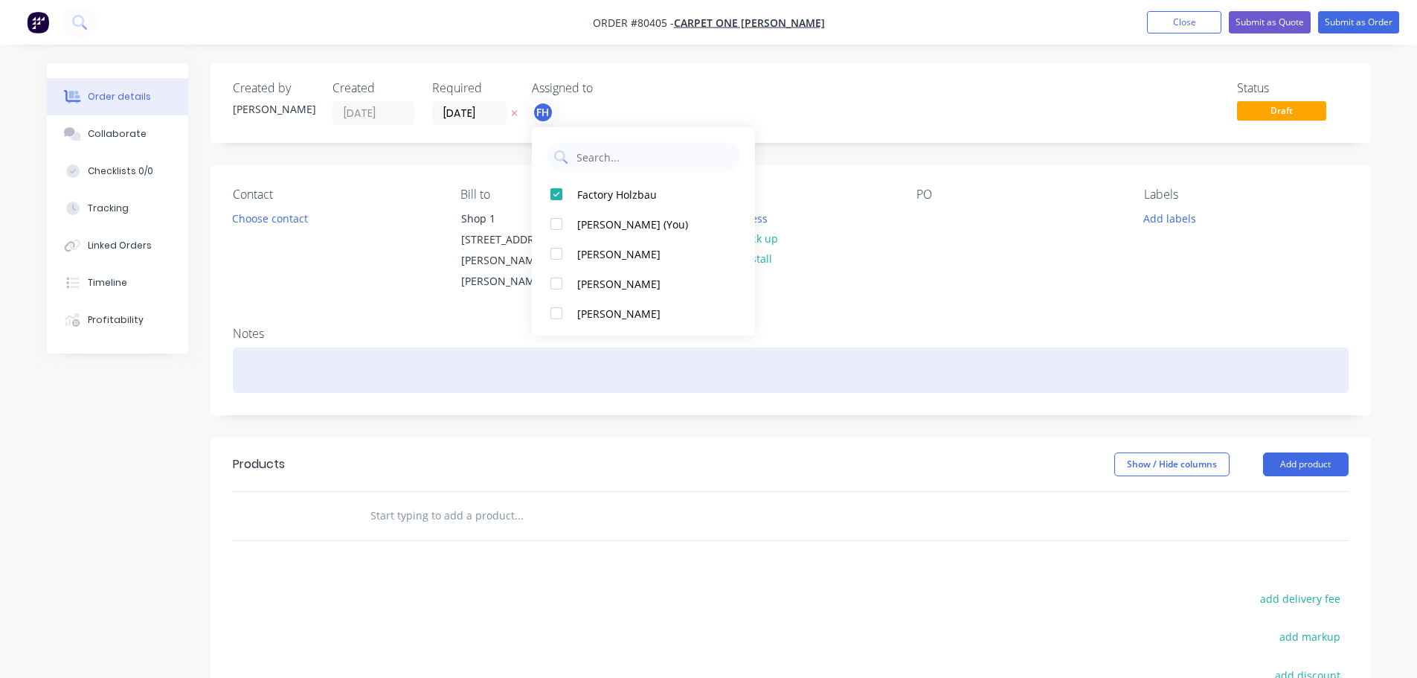
click at [267, 347] on div at bounding box center [791, 369] width 1116 height 45
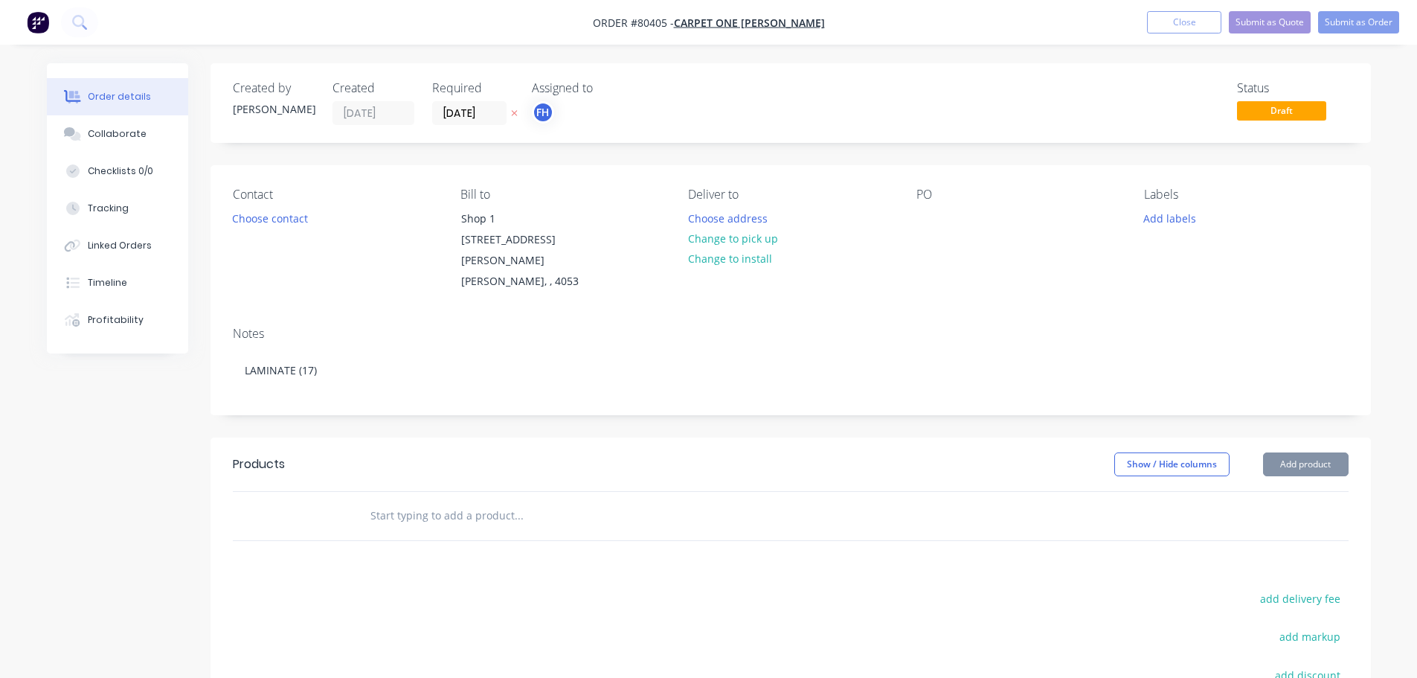
click at [420, 501] on input "text" at bounding box center [519, 516] width 298 height 30
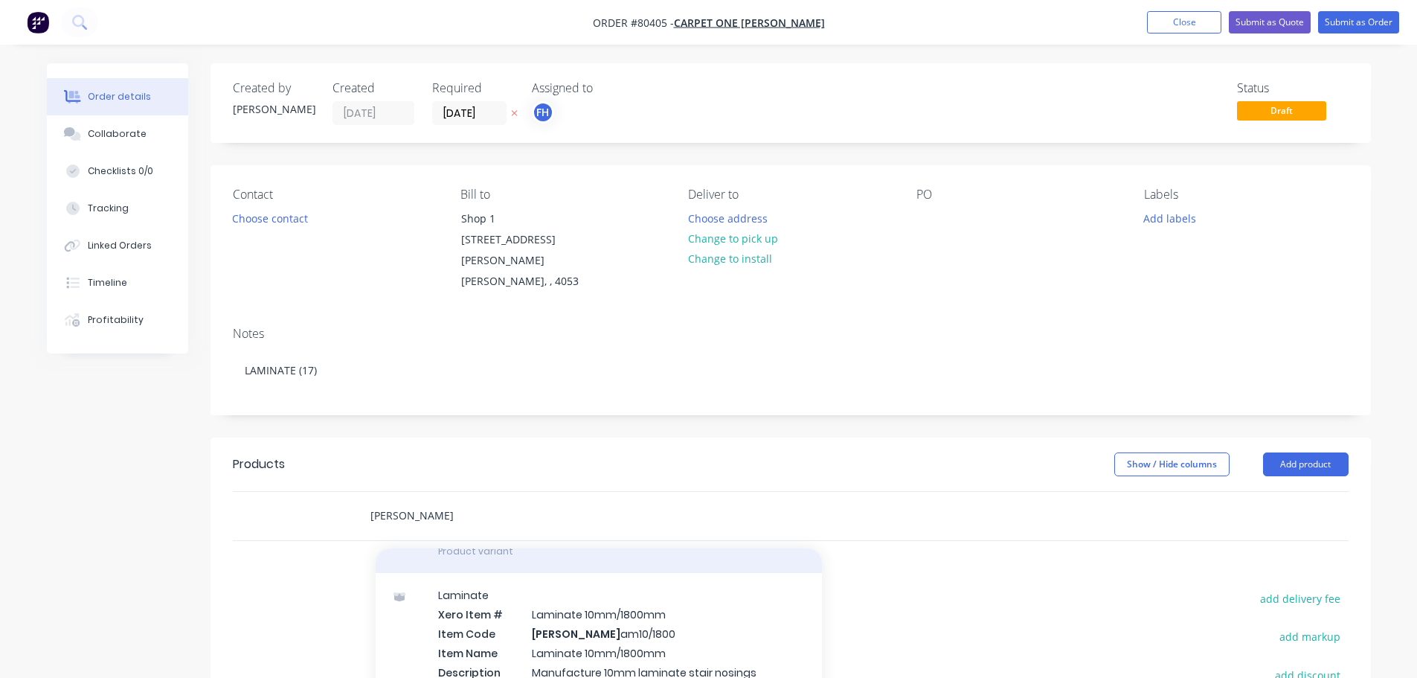
scroll to position [223, 0]
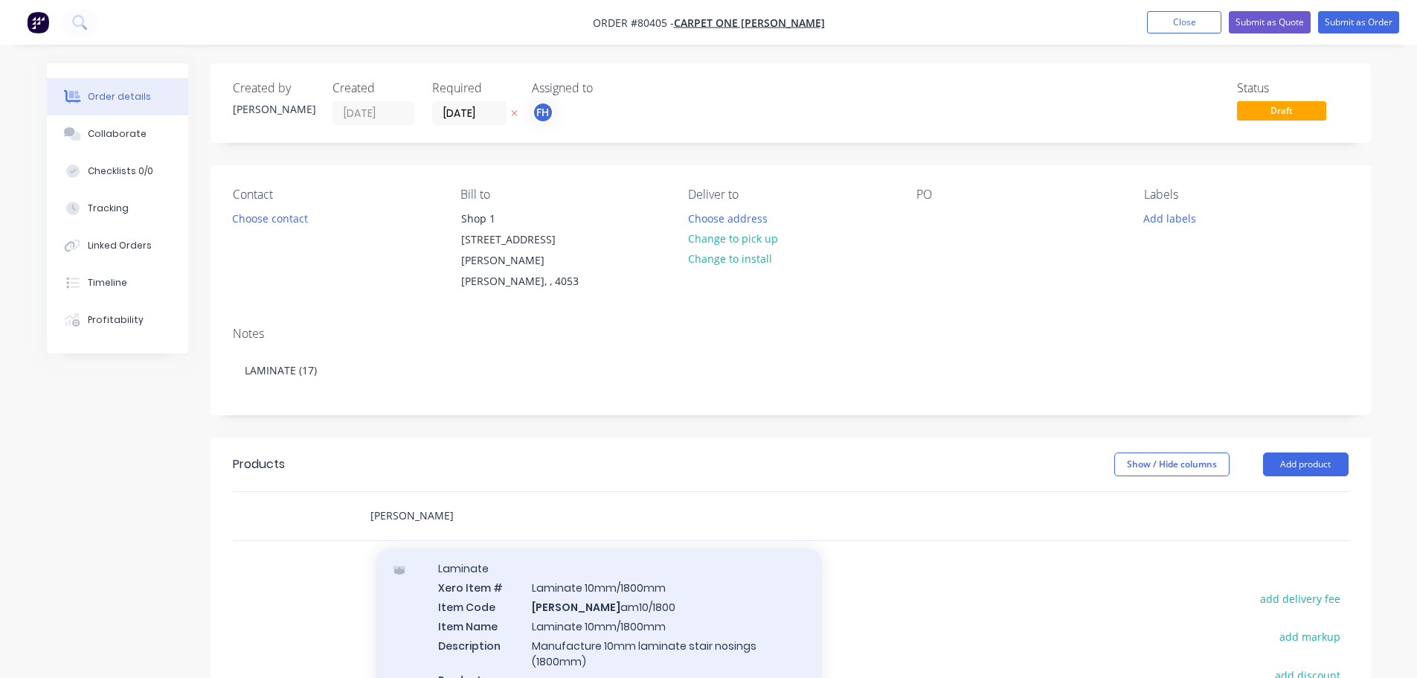
type input "b-l"
click at [573, 596] on div "Laminate Xero Item # Laminate 10mm/1800mm Item Code B-L am10/1800 Item Name Lam…" at bounding box center [599, 633] width 446 height 174
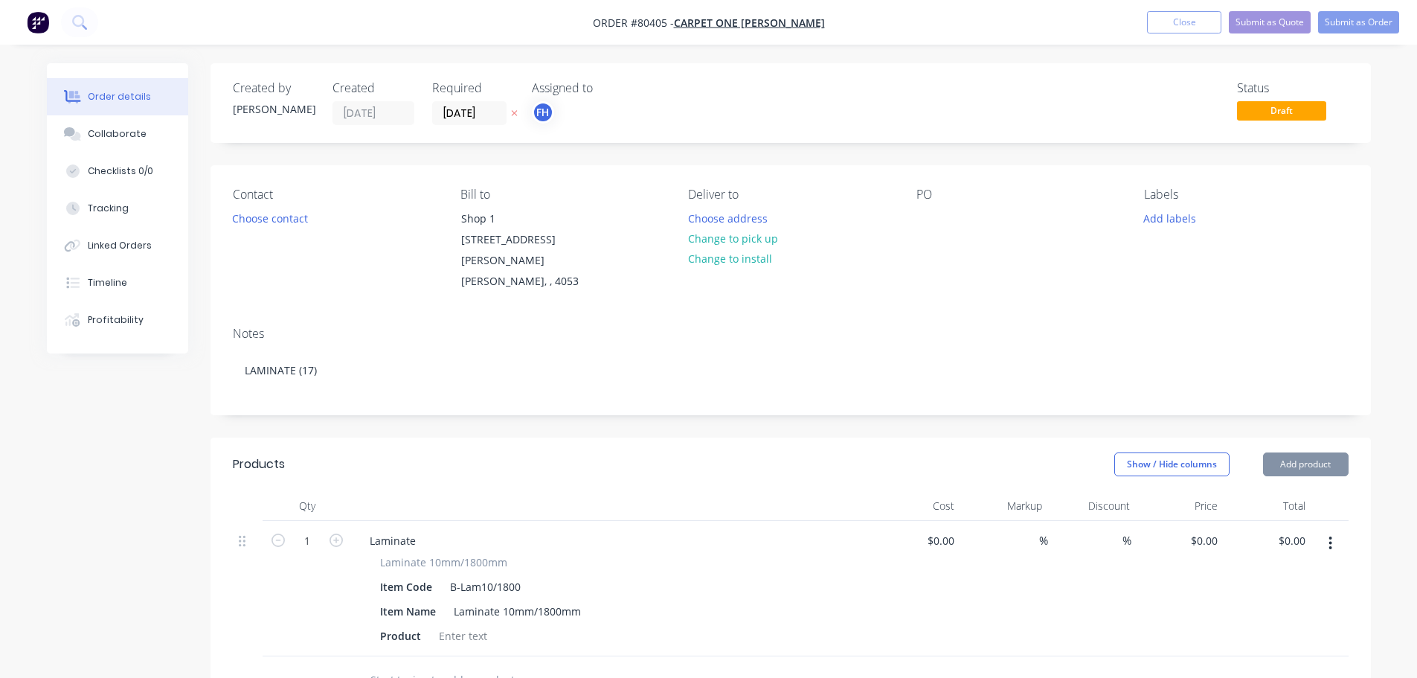
type input "$46.00"
click at [1329, 535] on icon "button" at bounding box center [1331, 543] width 4 height 16
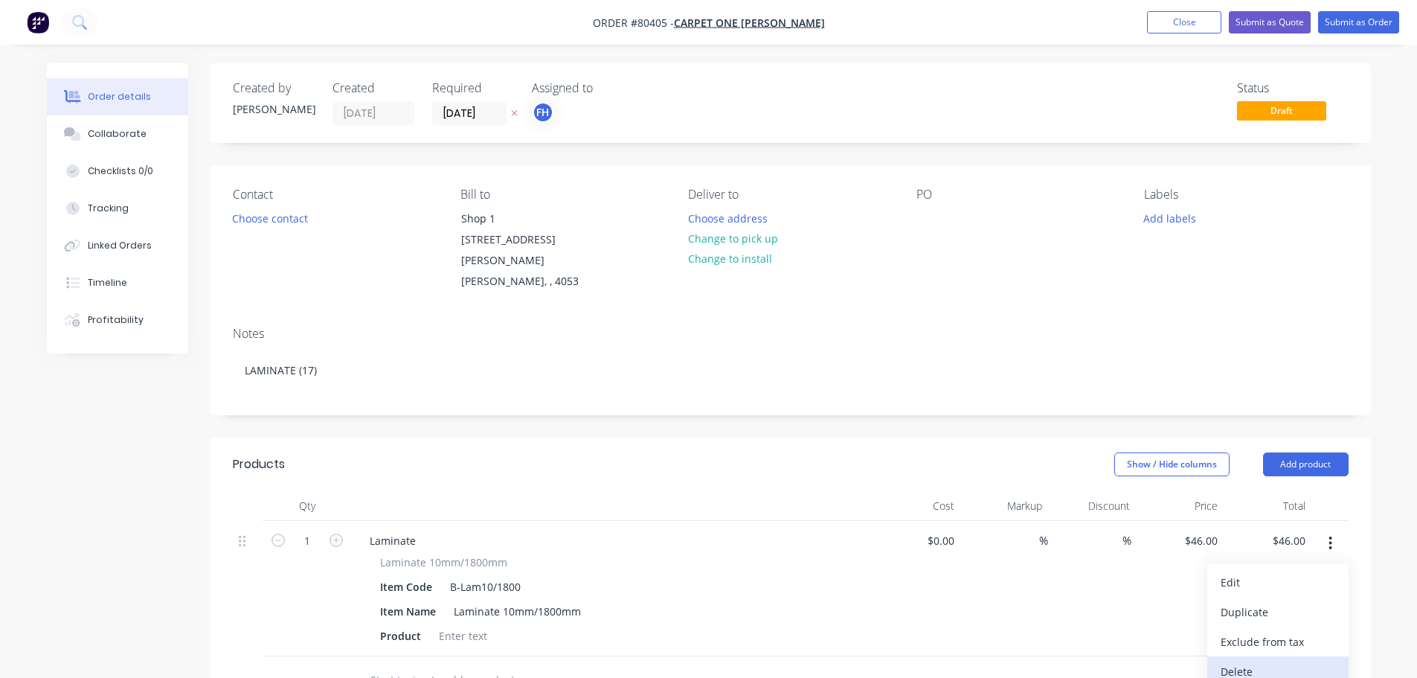
click at [1241, 661] on div "Delete" at bounding box center [1278, 672] width 115 height 22
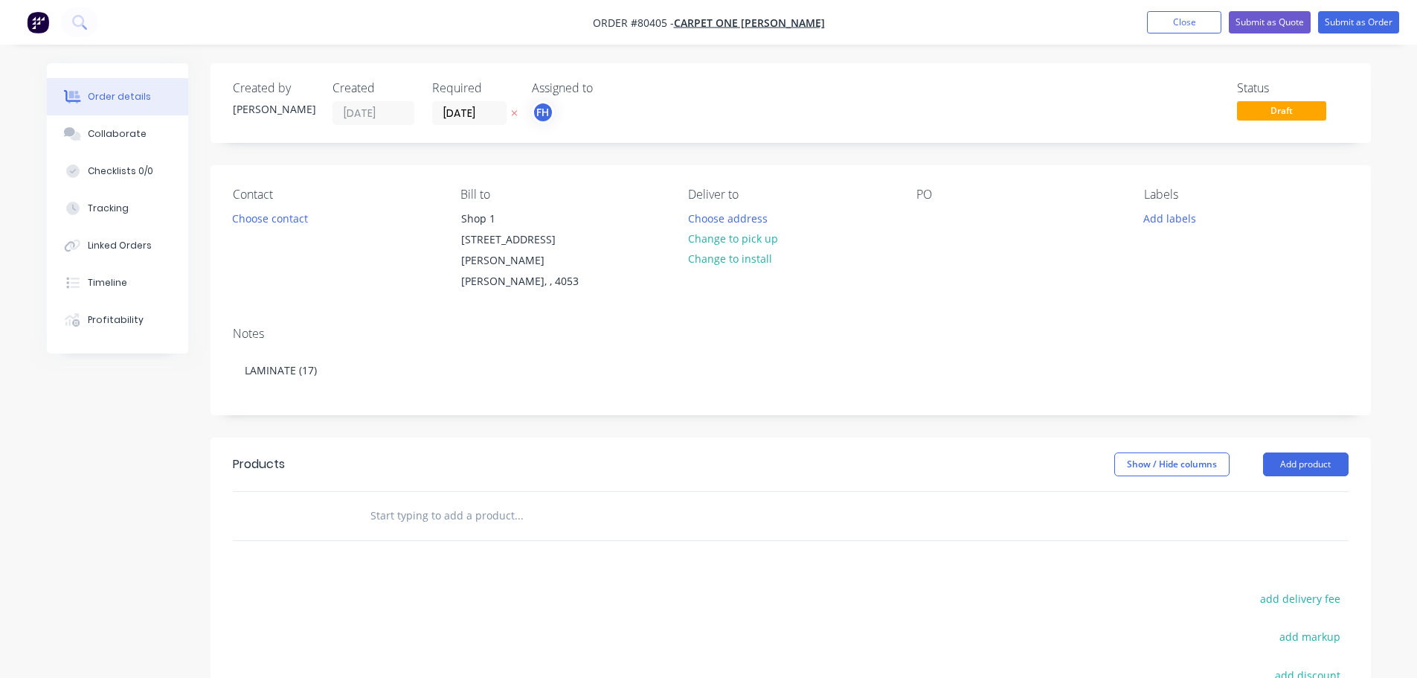
click at [449, 501] on input "text" at bounding box center [519, 516] width 298 height 30
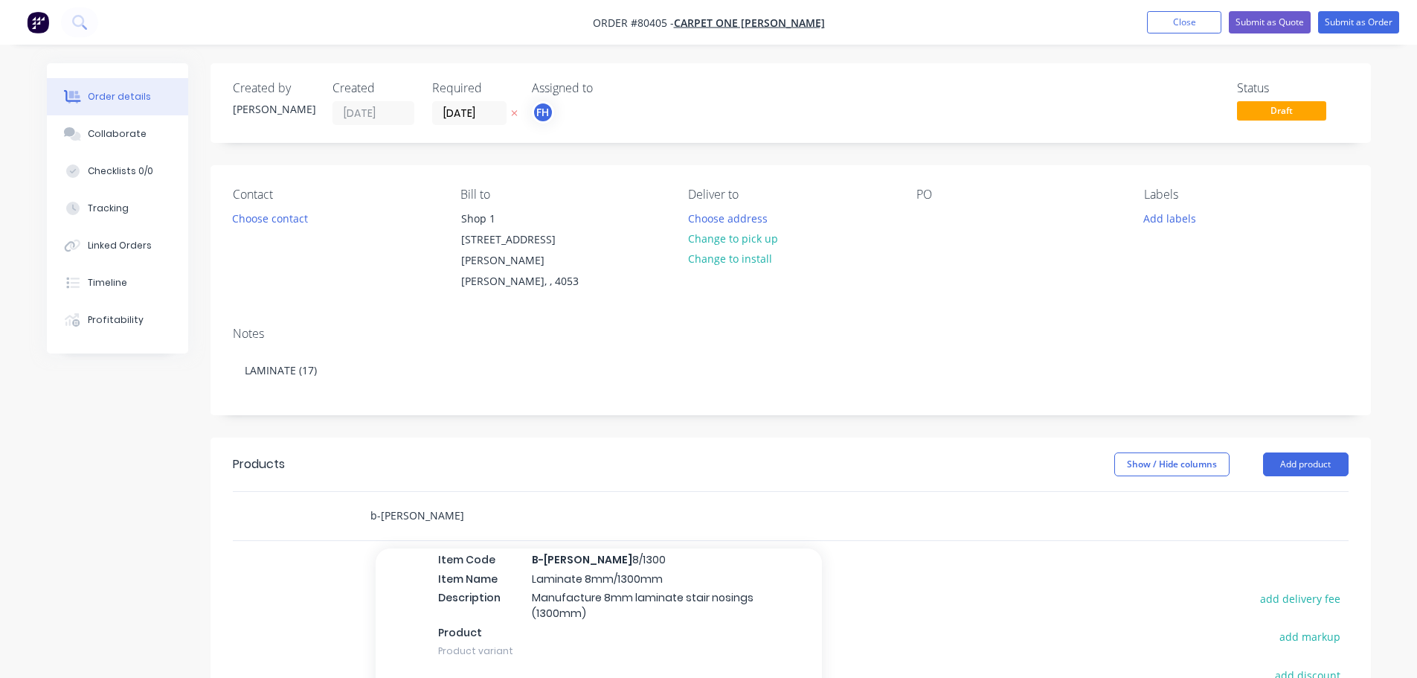
scroll to position [2009, 0]
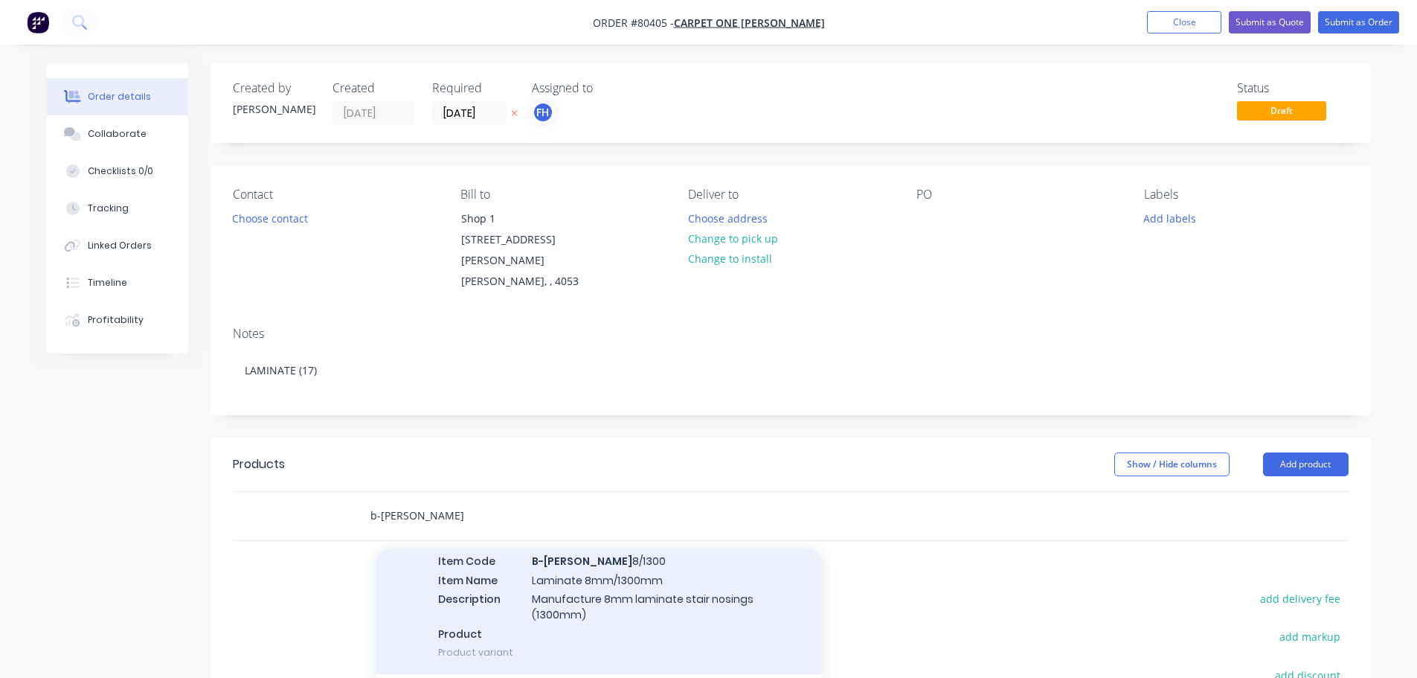
type input "b-lam"
click at [559, 587] on div "Laminate Xero Item # Laminate 8mm/1300mm Item Code B-Lam 8/1300 Item Name Lamin…" at bounding box center [599, 587] width 446 height 174
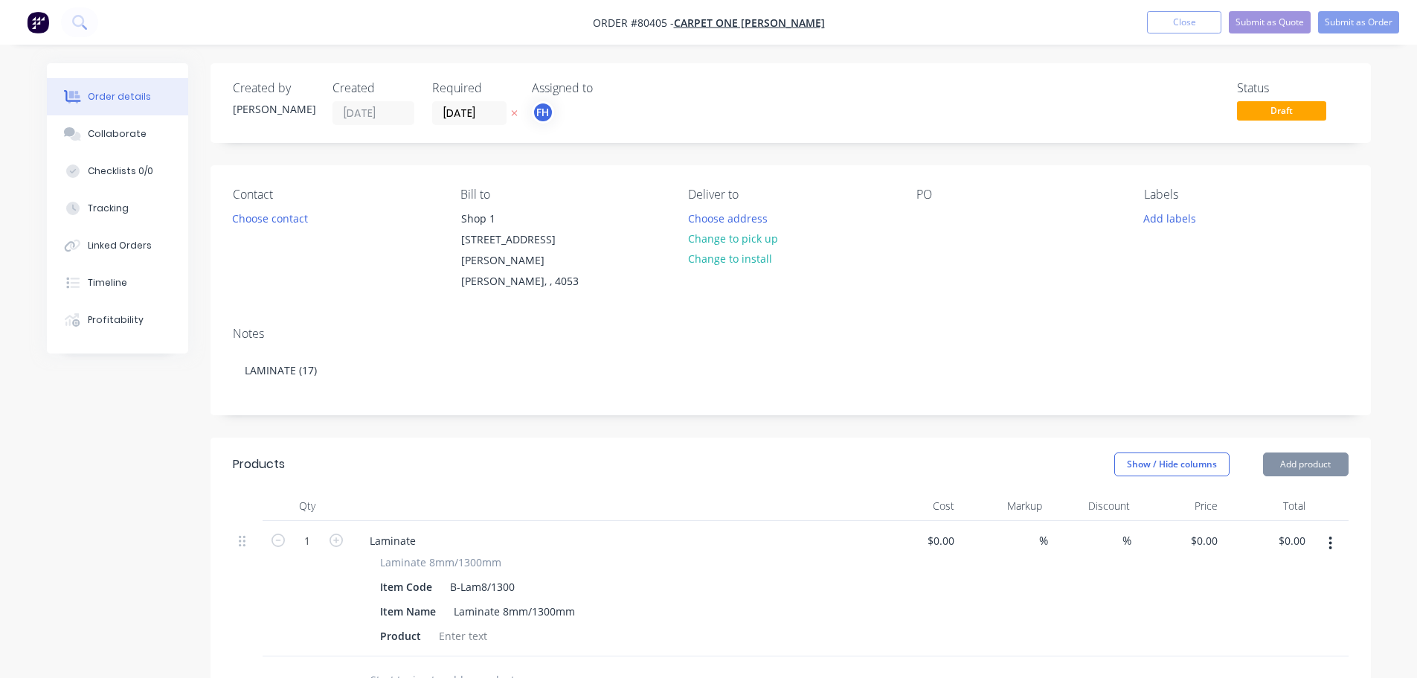
type input "$42.00"
click at [308, 530] on input "1" at bounding box center [307, 541] width 39 height 22
type input "17"
type input "$714.00"
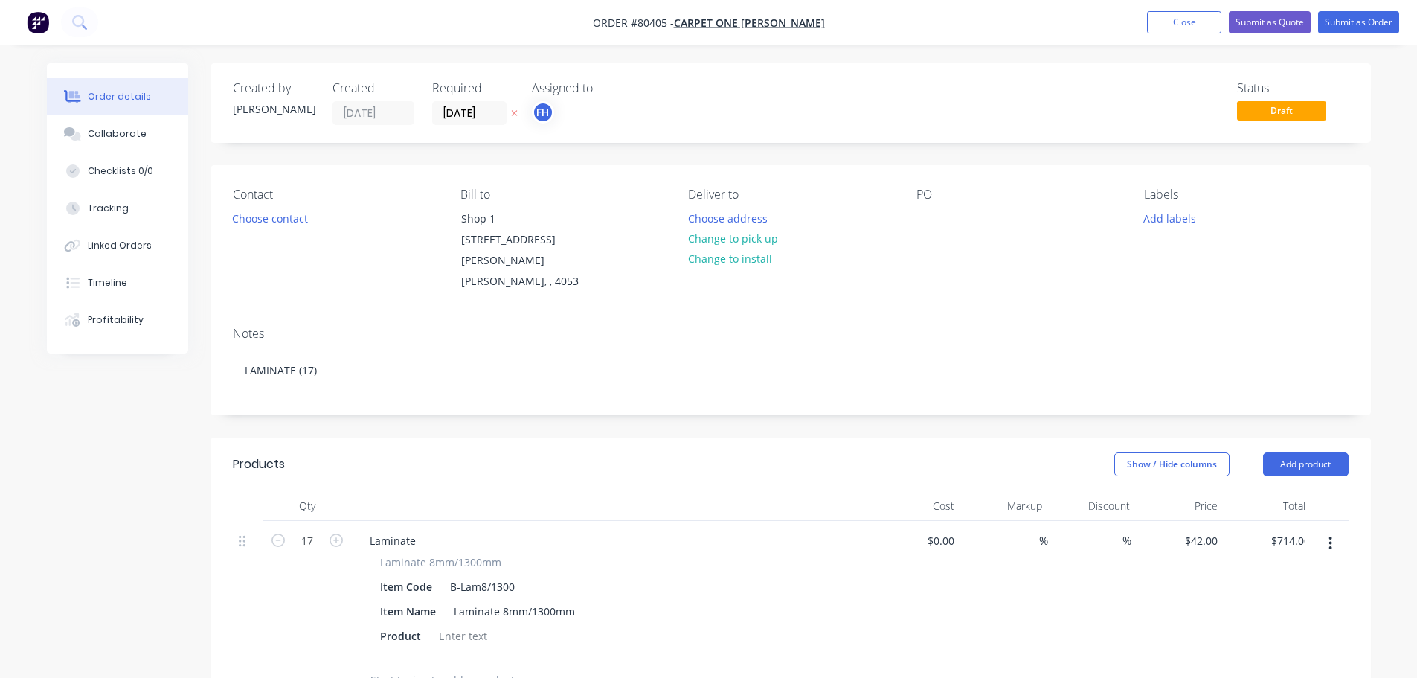
click at [699, 240] on button "Change to pick up" at bounding box center [733, 238] width 106 height 20
click at [931, 219] on div at bounding box center [929, 219] width 24 height 22
click at [1164, 219] on button "Add labels" at bounding box center [1170, 218] width 68 height 20
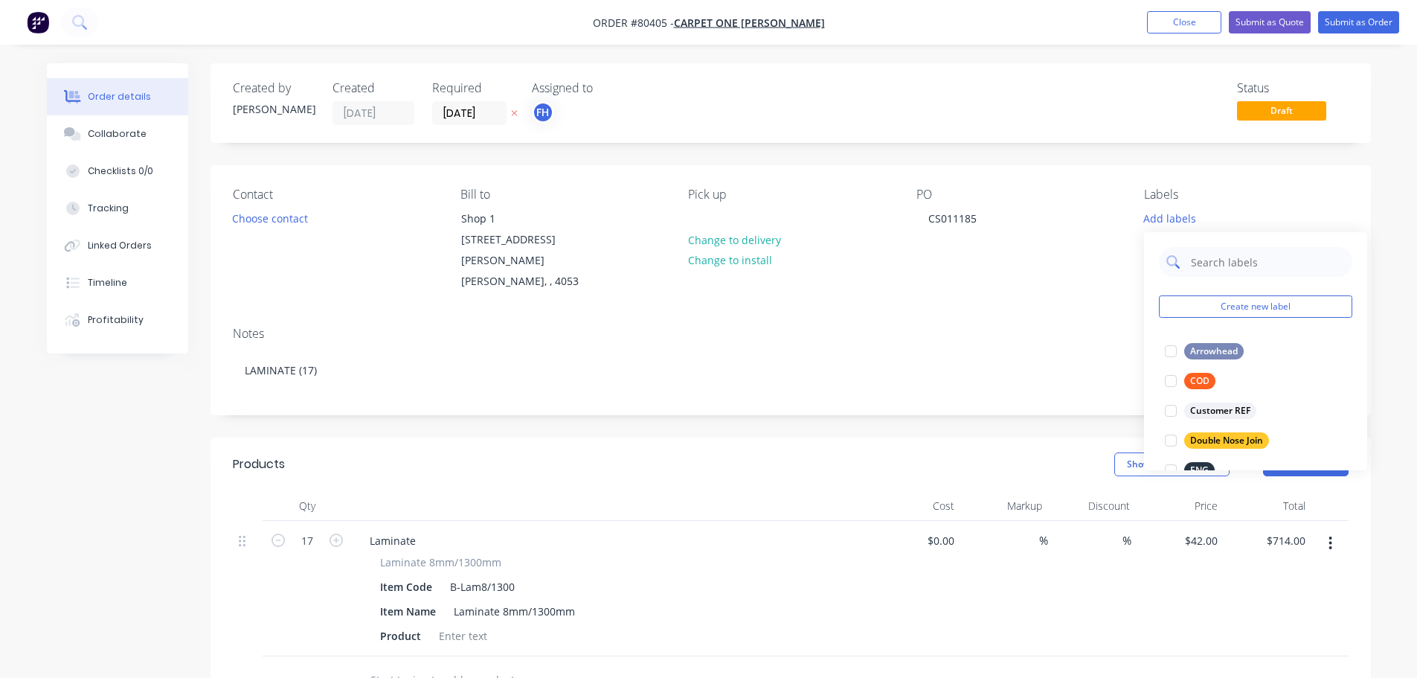
click at [1201, 260] on input "text" at bounding box center [1267, 262] width 155 height 30
type input "lam"
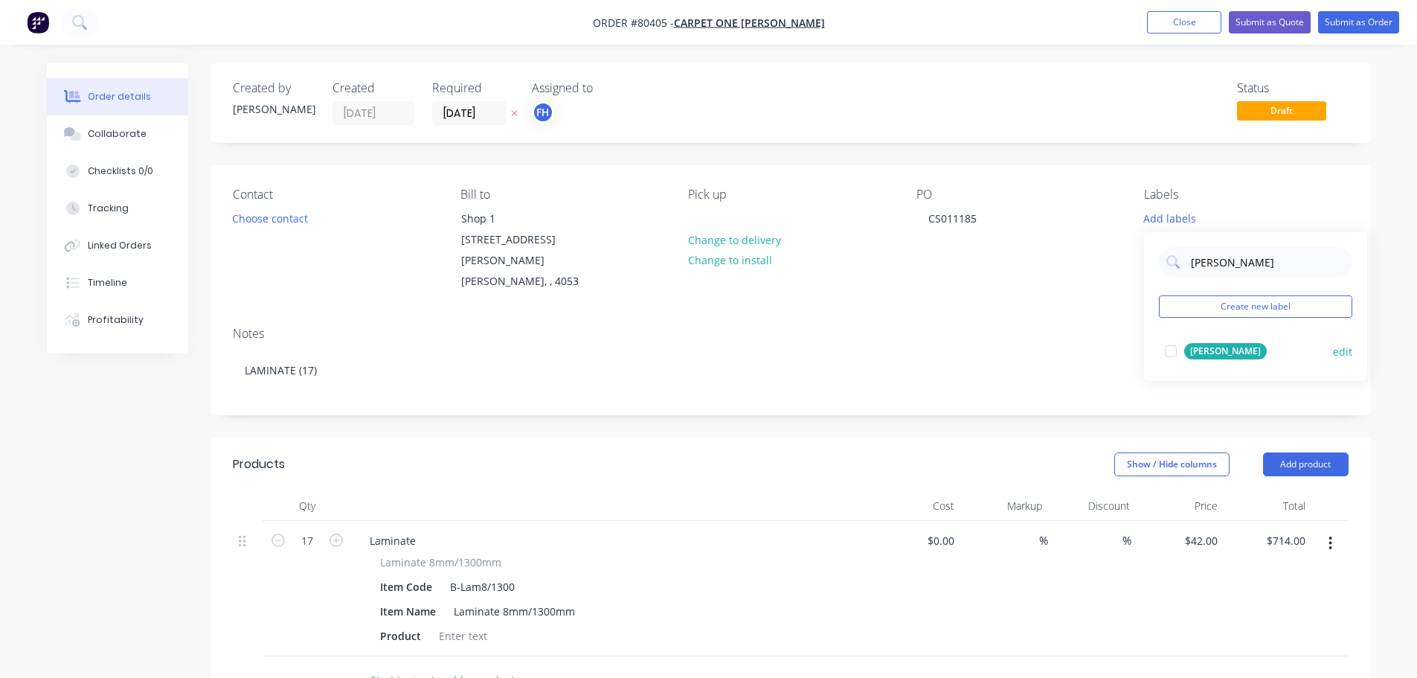
click at [1169, 351] on div at bounding box center [1171, 351] width 30 height 30
click at [1021, 266] on div "Contact Choose contact Bill to Shop 1 482 Stafford Rd STAFFORD, , 4053 Pick up …" at bounding box center [791, 240] width 1161 height 150
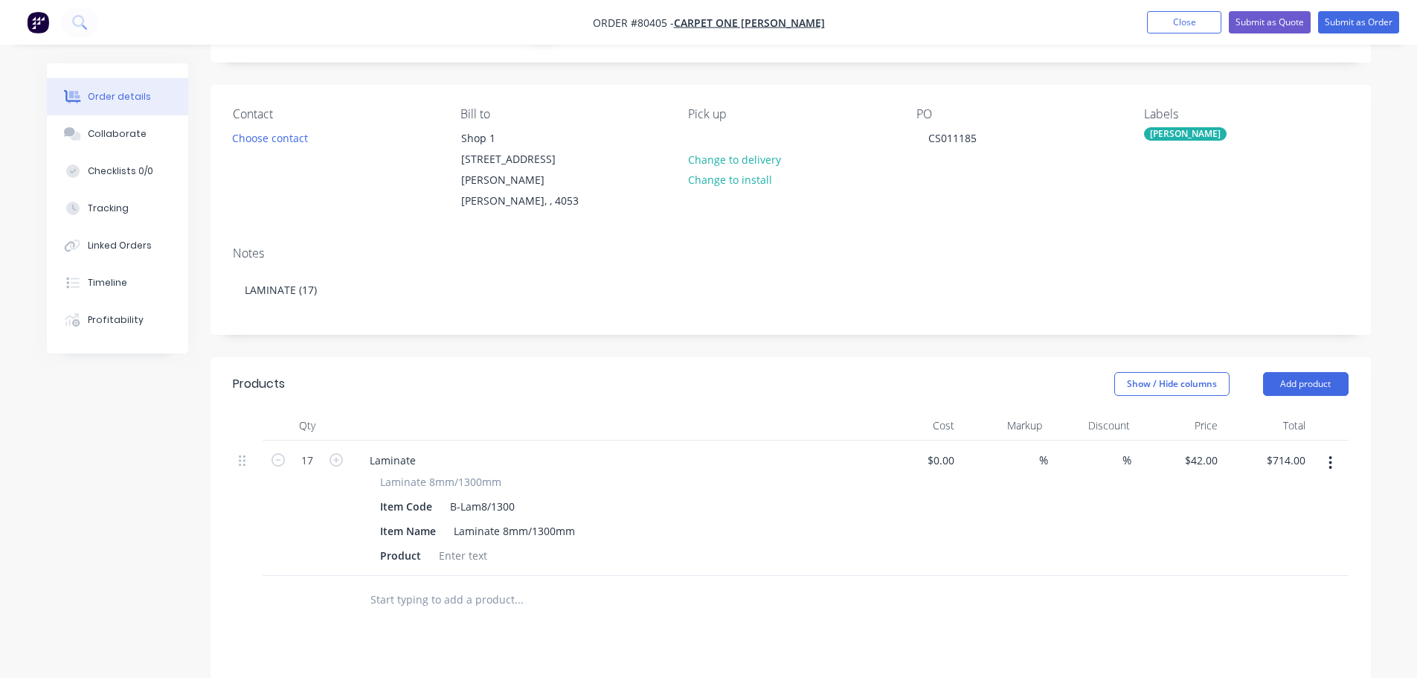
scroll to position [0, 0]
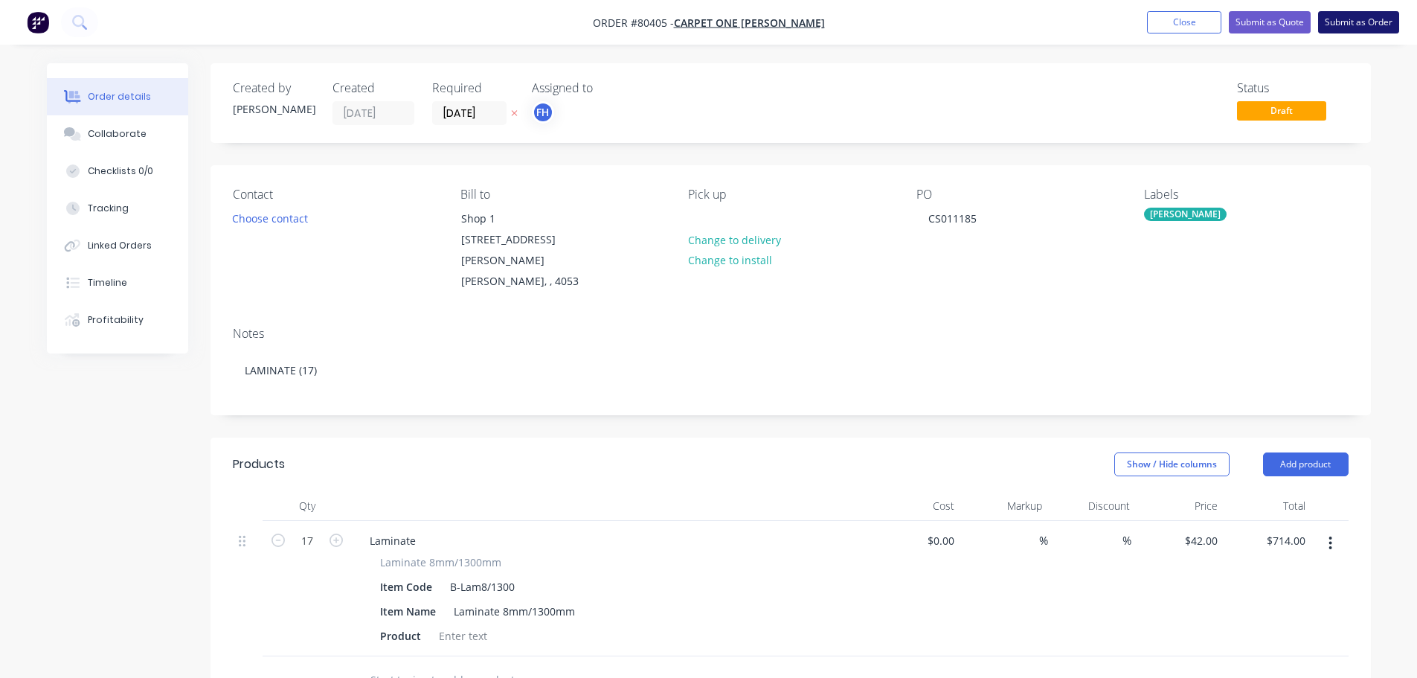
click at [1377, 21] on button "Submit as Order" at bounding box center [1358, 22] width 81 height 22
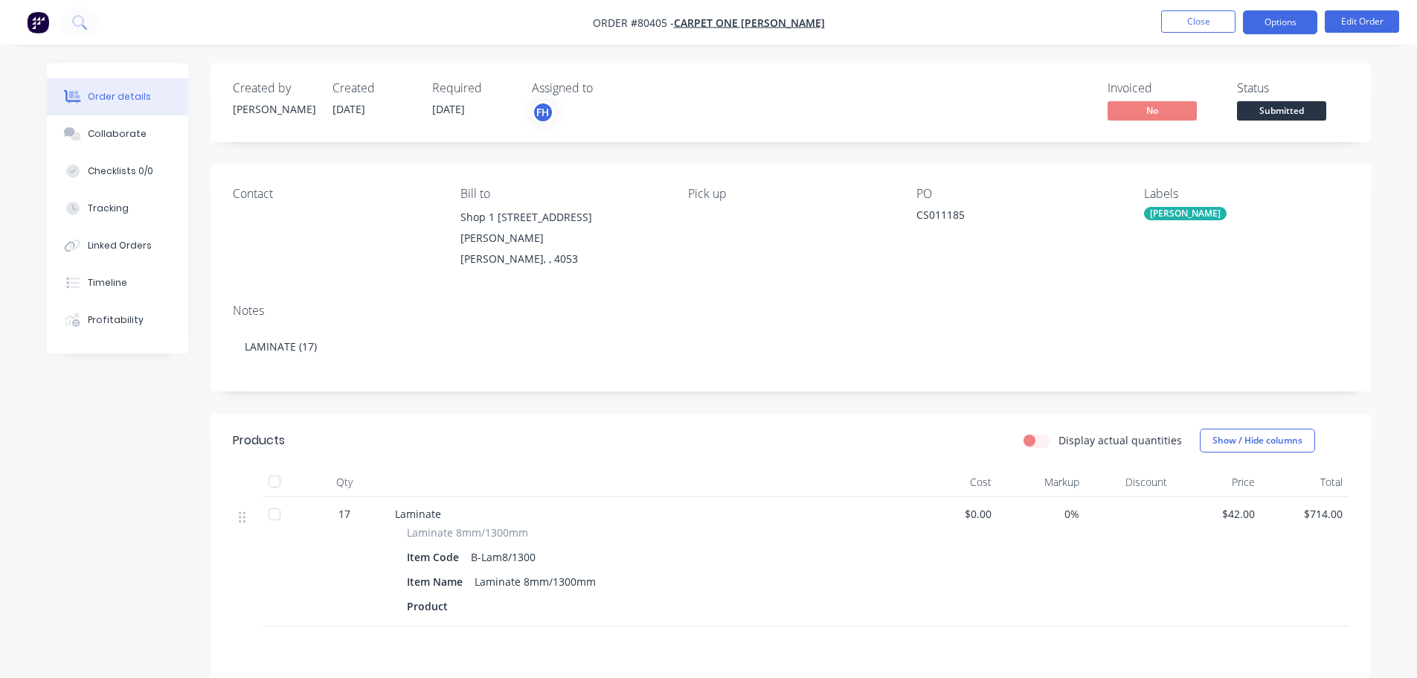
click at [1264, 28] on button "Options" at bounding box center [1280, 22] width 74 height 24
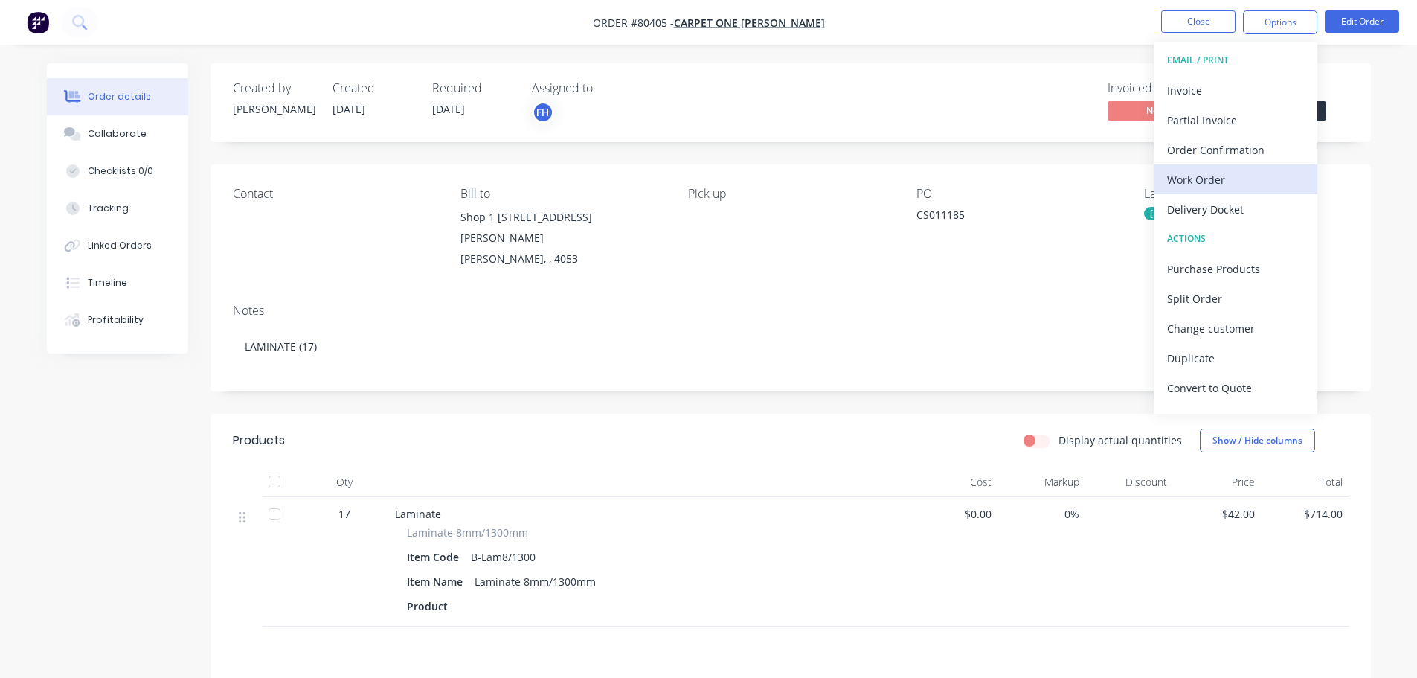
click at [1192, 185] on div "Work Order" at bounding box center [1235, 180] width 137 height 22
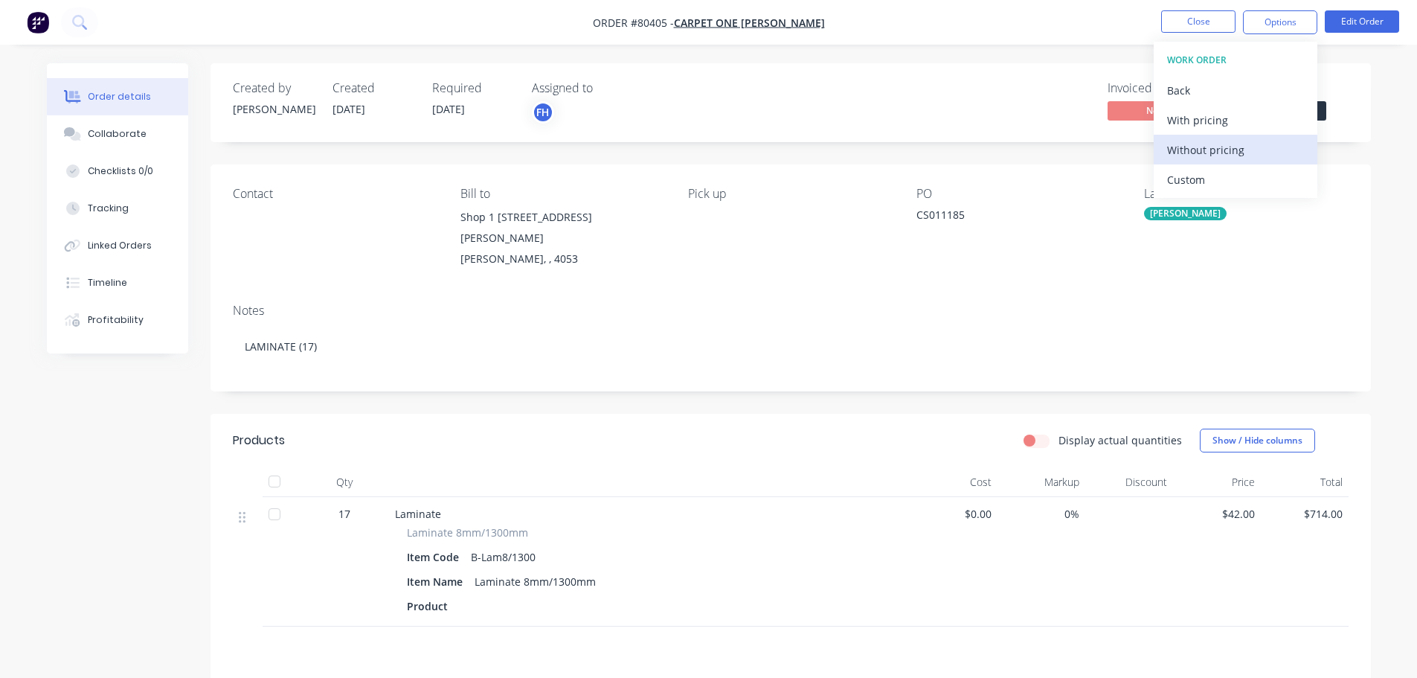
click at [1181, 155] on div "Without pricing" at bounding box center [1235, 150] width 137 height 22
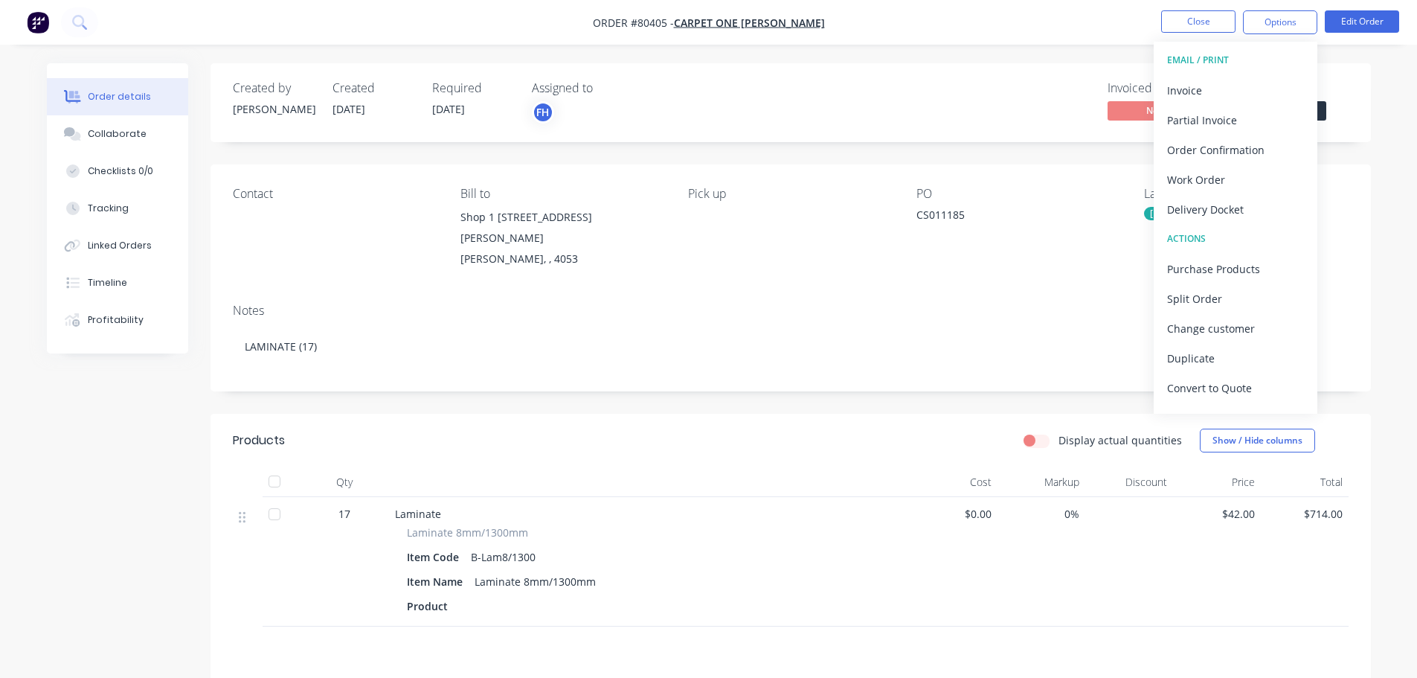
click at [474, 597] on div "Product" at bounding box center [649, 606] width 485 height 22
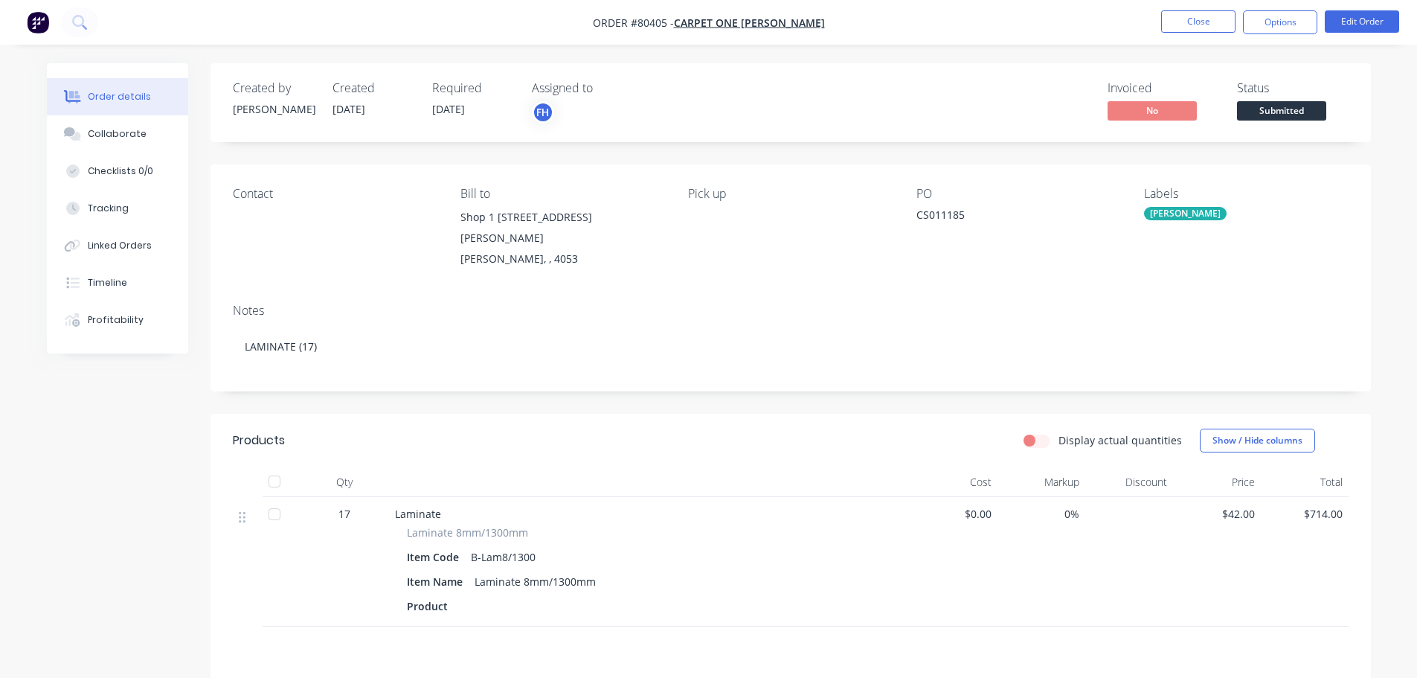
click at [475, 595] on div "Product" at bounding box center [649, 606] width 485 height 22
click at [1372, 16] on button "Edit Order" at bounding box center [1362, 21] width 74 height 22
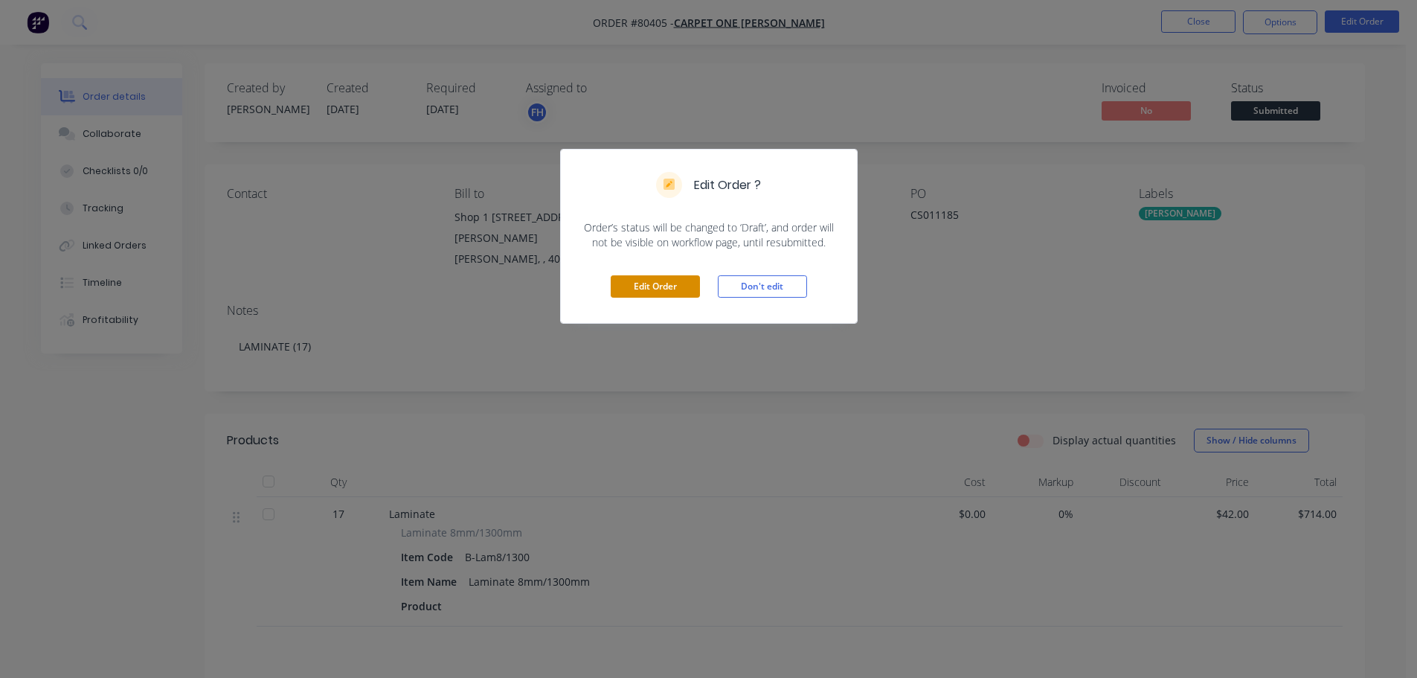
click at [662, 285] on button "Edit Order" at bounding box center [655, 286] width 89 height 22
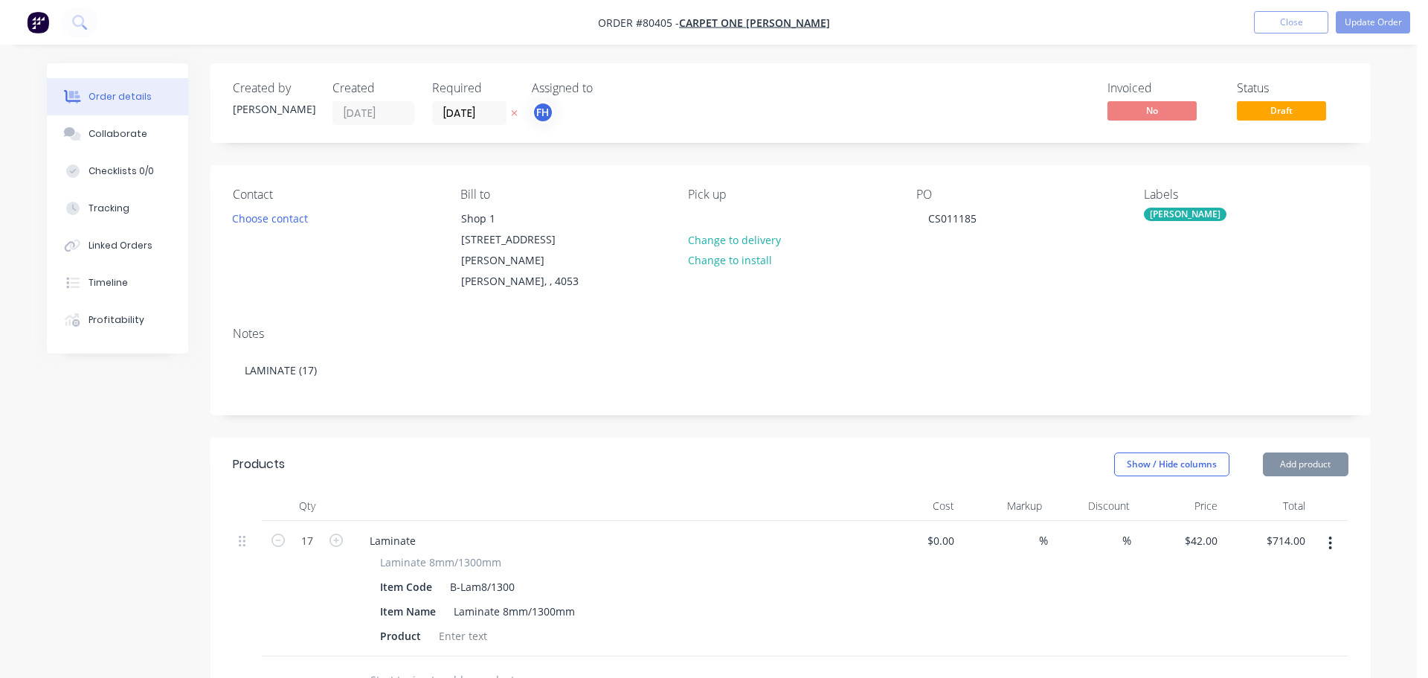
type input "$42.00"
type input "$714.00"
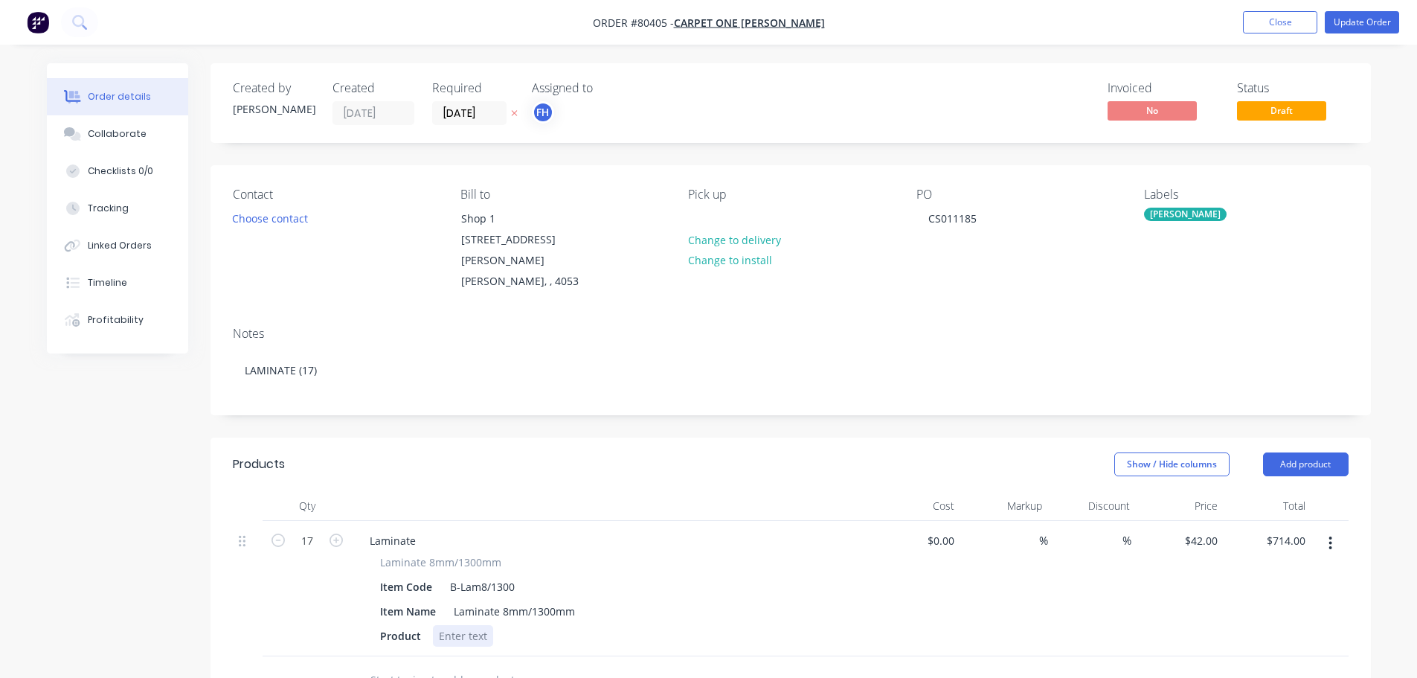
click at [459, 625] on div at bounding box center [463, 636] width 60 height 22
click at [248, 214] on button "Choose contact" at bounding box center [270, 218] width 92 height 20
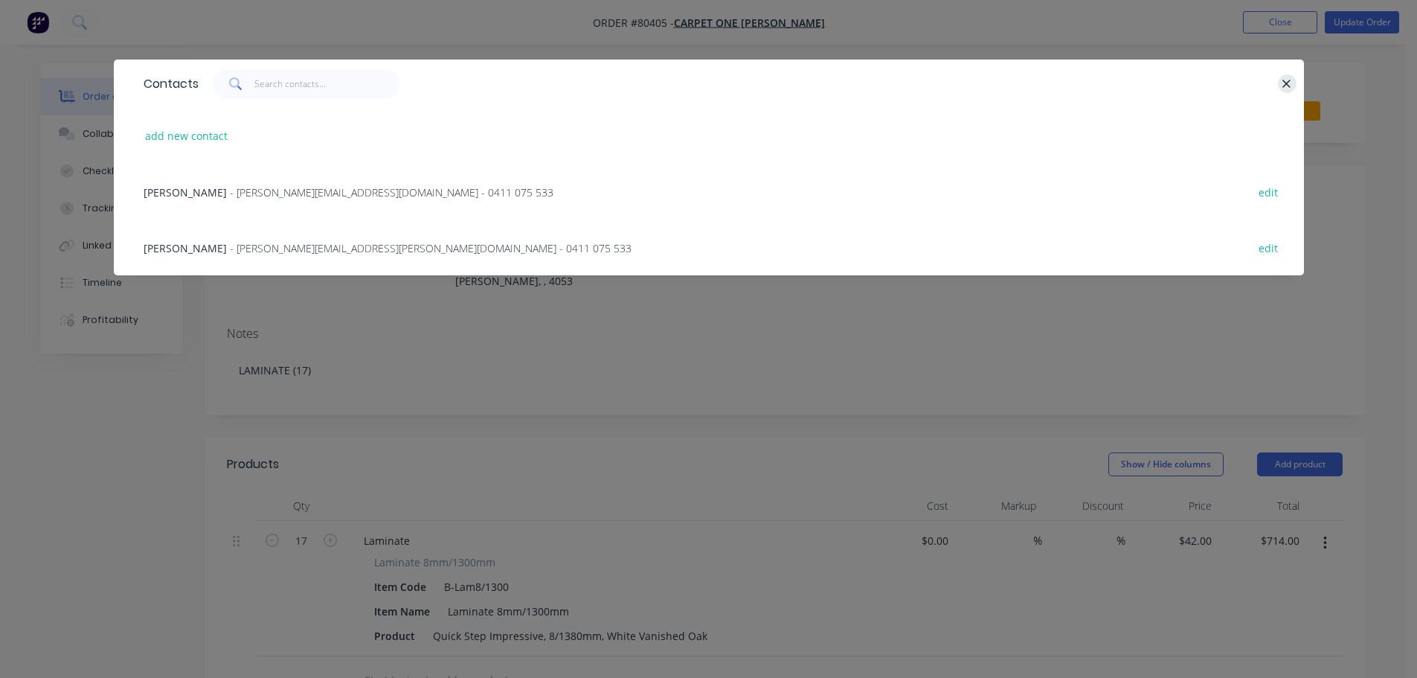
click at [1288, 86] on icon "button" at bounding box center [1287, 84] width 8 height 8
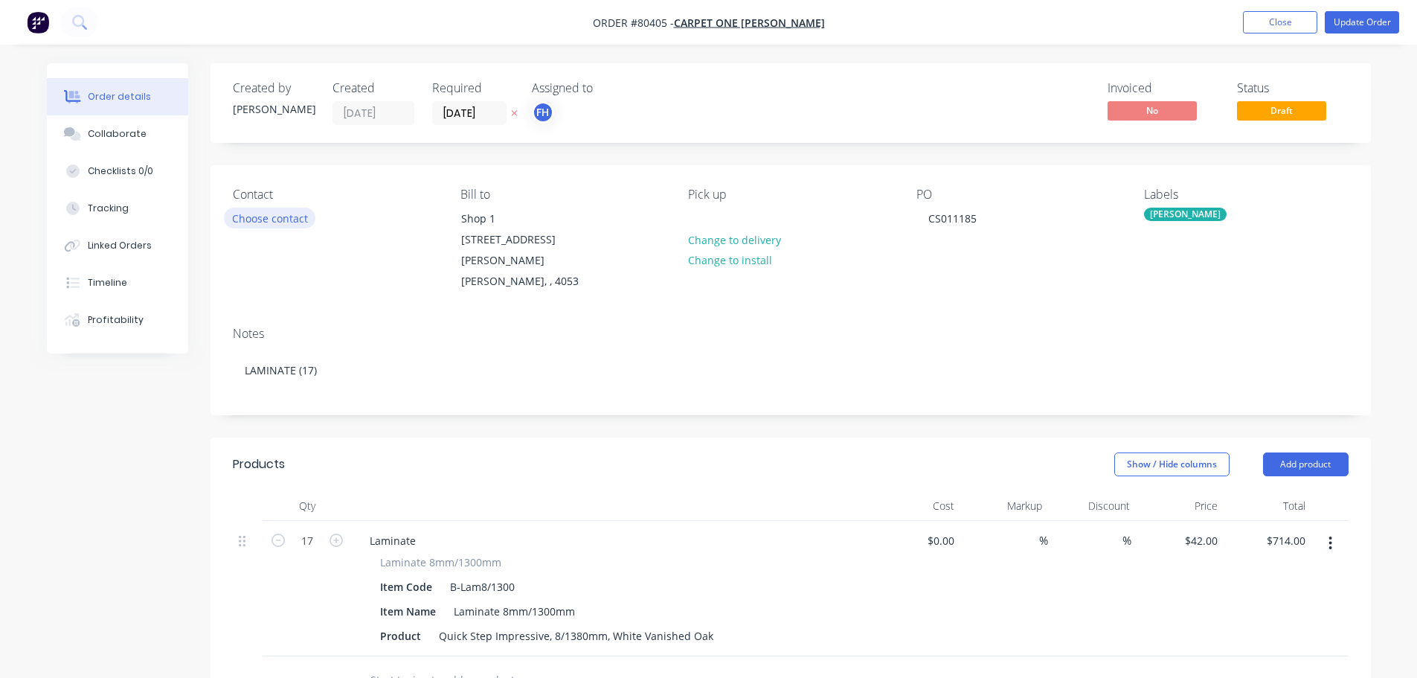
click at [290, 219] on button "Choose contact" at bounding box center [270, 218] width 92 height 20
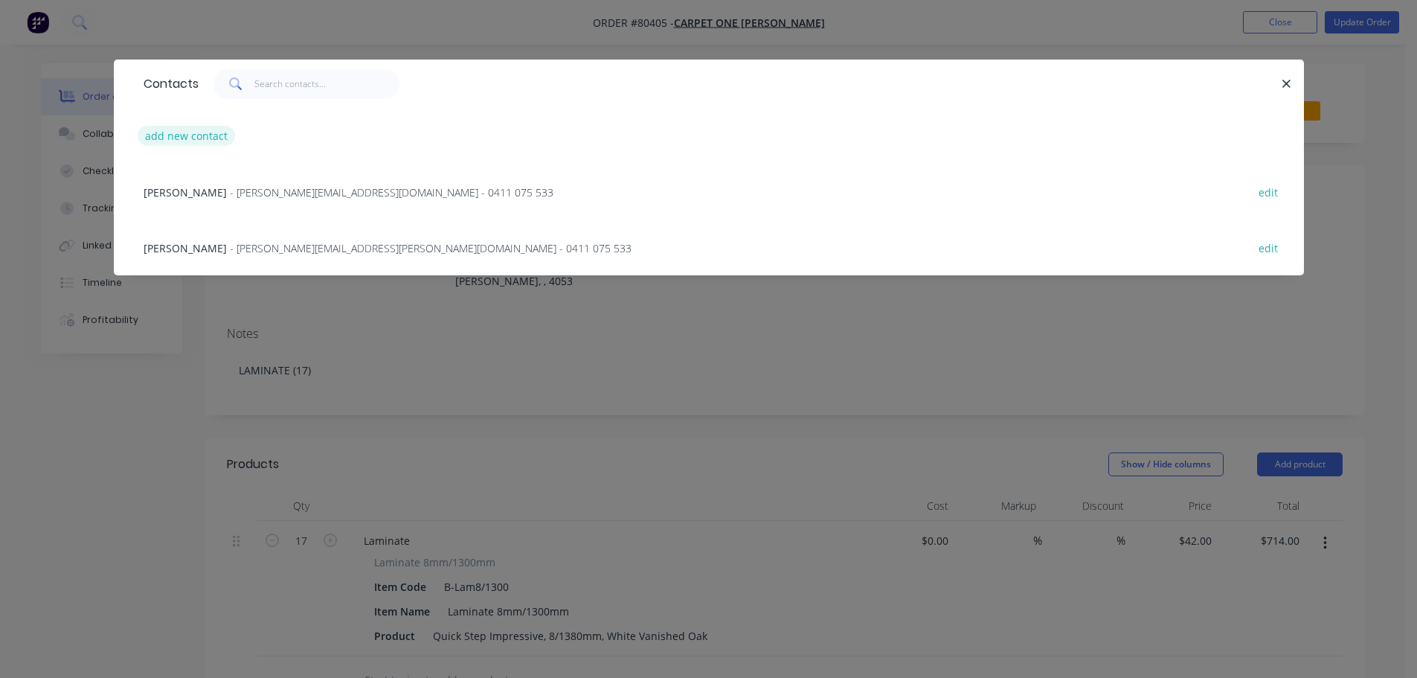
click at [207, 132] on button "add new contact" at bounding box center [187, 136] width 98 height 20
select select "AU"
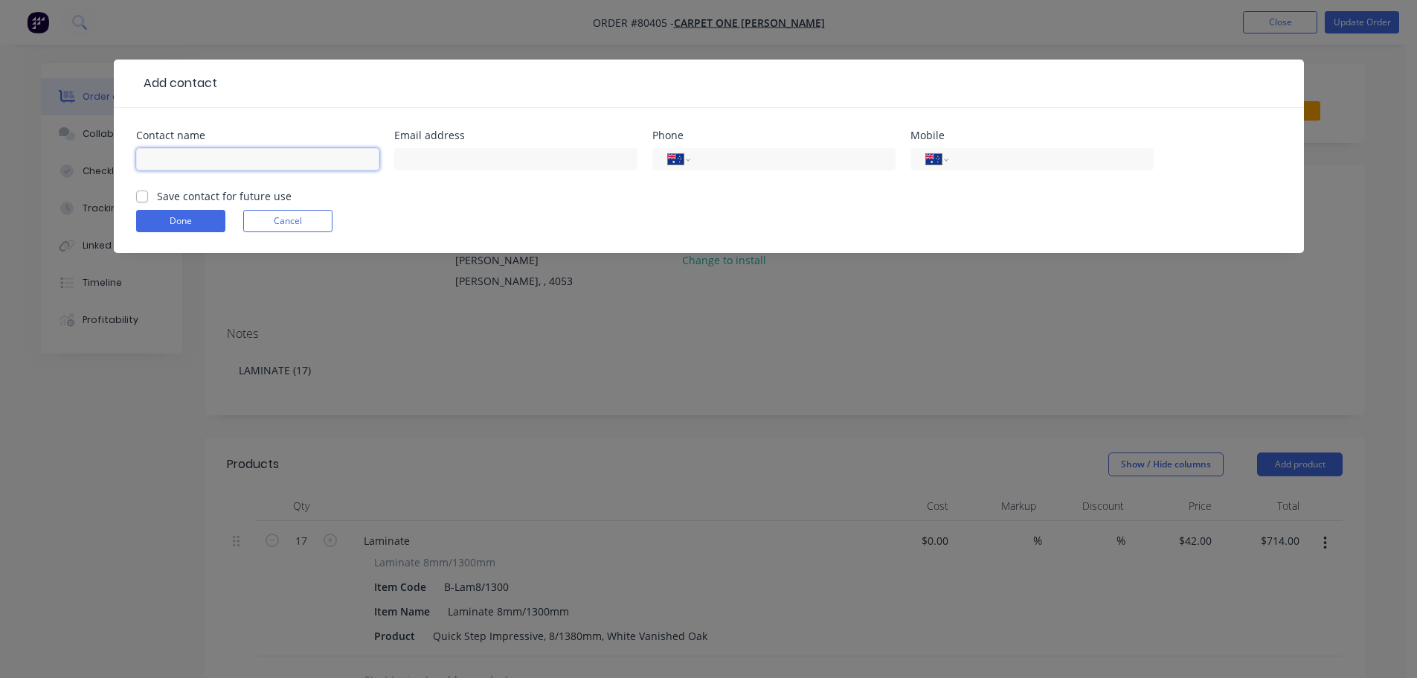
click at [182, 163] on input "text" at bounding box center [257, 159] width 243 height 22
type input "Angela"
click at [475, 153] on input "text" at bounding box center [515, 159] width 243 height 22
type input "stafford@carpetone.com.au"
click at [980, 159] on input "tel" at bounding box center [1048, 159] width 179 height 17
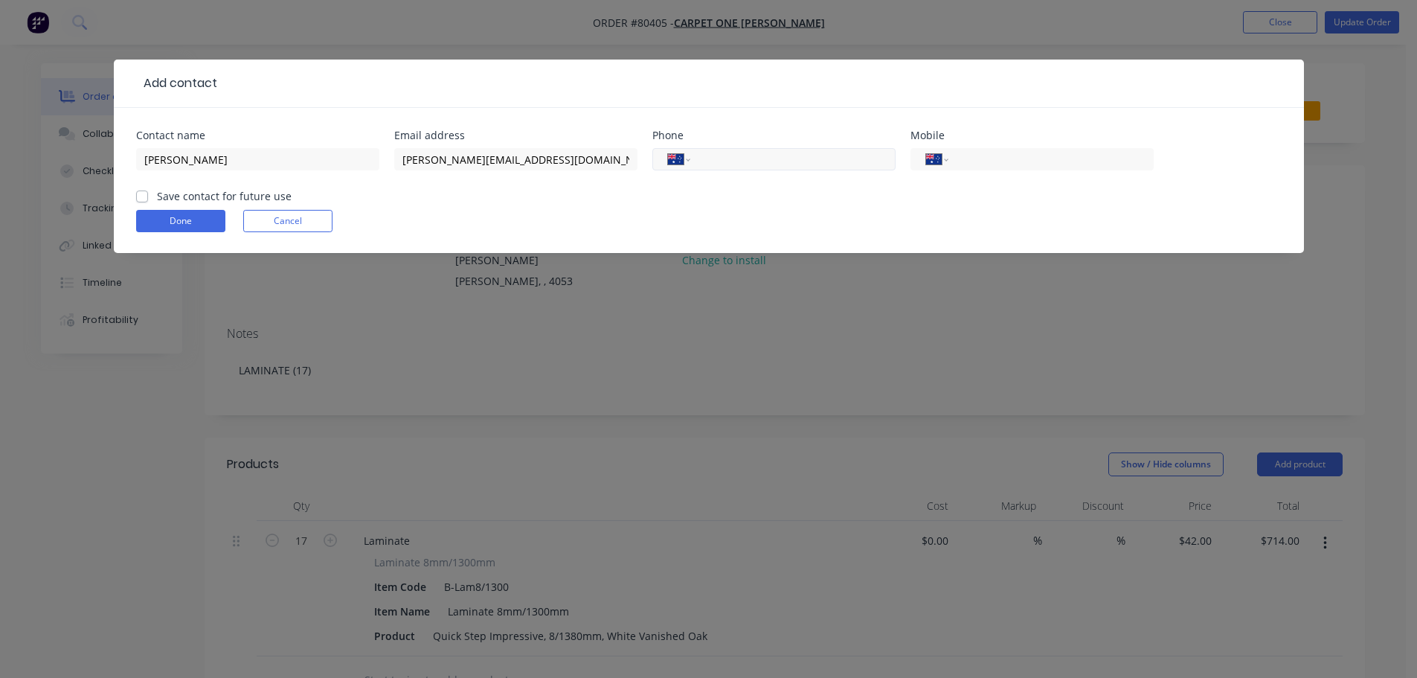
click at [739, 161] on input "tel" at bounding box center [790, 159] width 179 height 17
type input "(07) 3856 6550"
click at [157, 196] on label "Save contact for future use" at bounding box center [224, 196] width 135 height 16
click at [139, 196] on input "Save contact for future use" at bounding box center [142, 195] width 12 height 14
checkbox input "true"
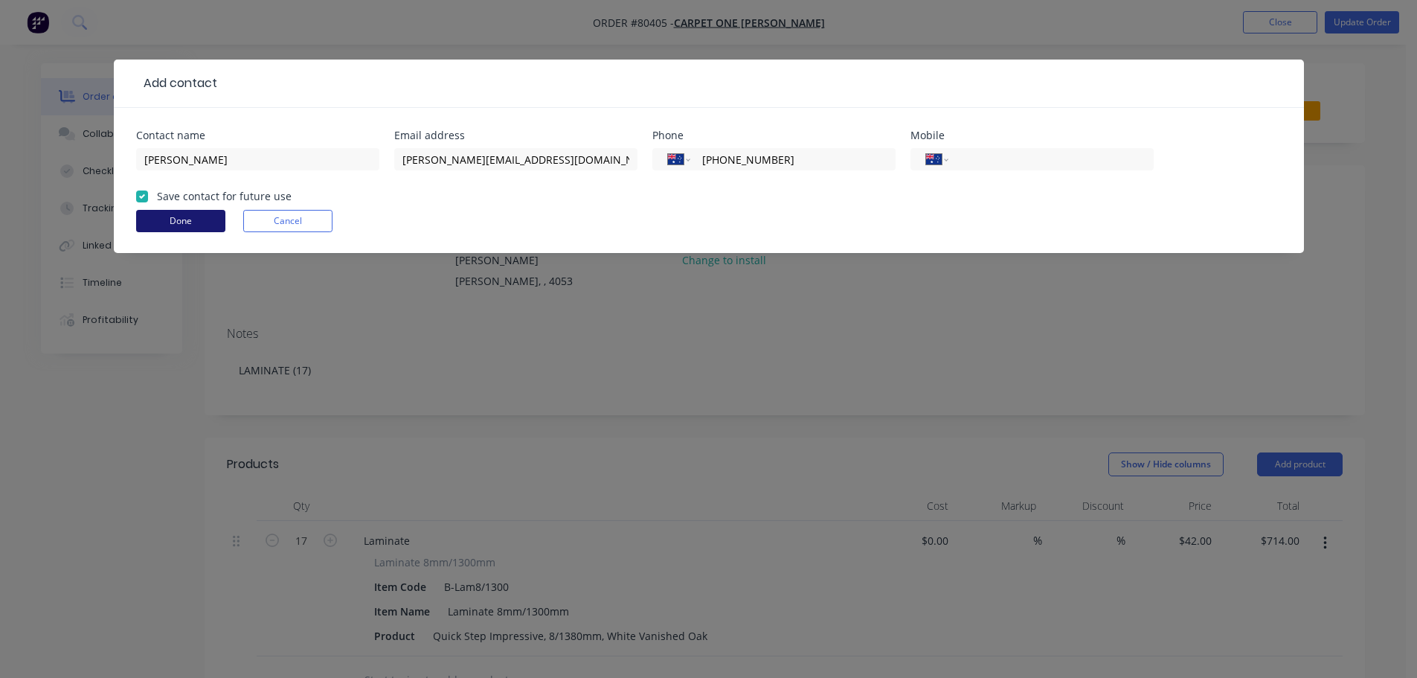
click at [153, 216] on button "Done" at bounding box center [180, 221] width 89 height 22
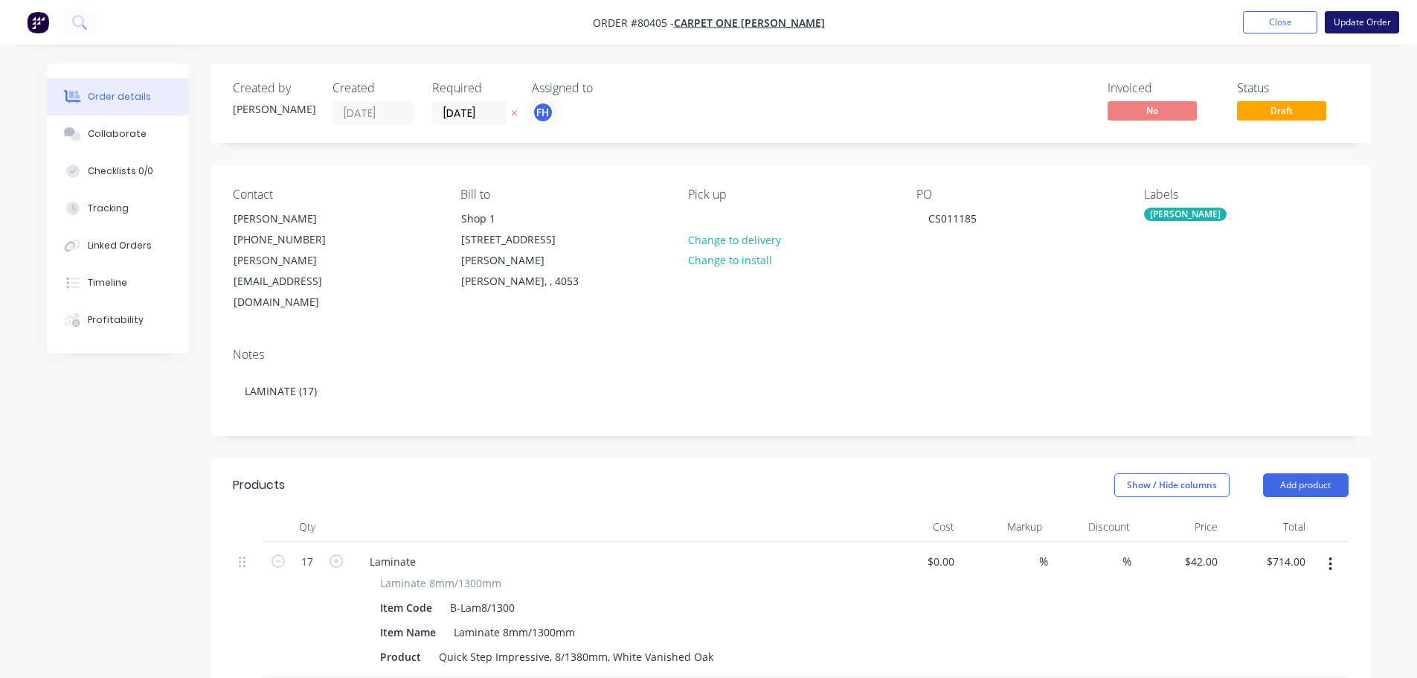
click at [1356, 18] on button "Update Order" at bounding box center [1362, 22] width 74 height 22
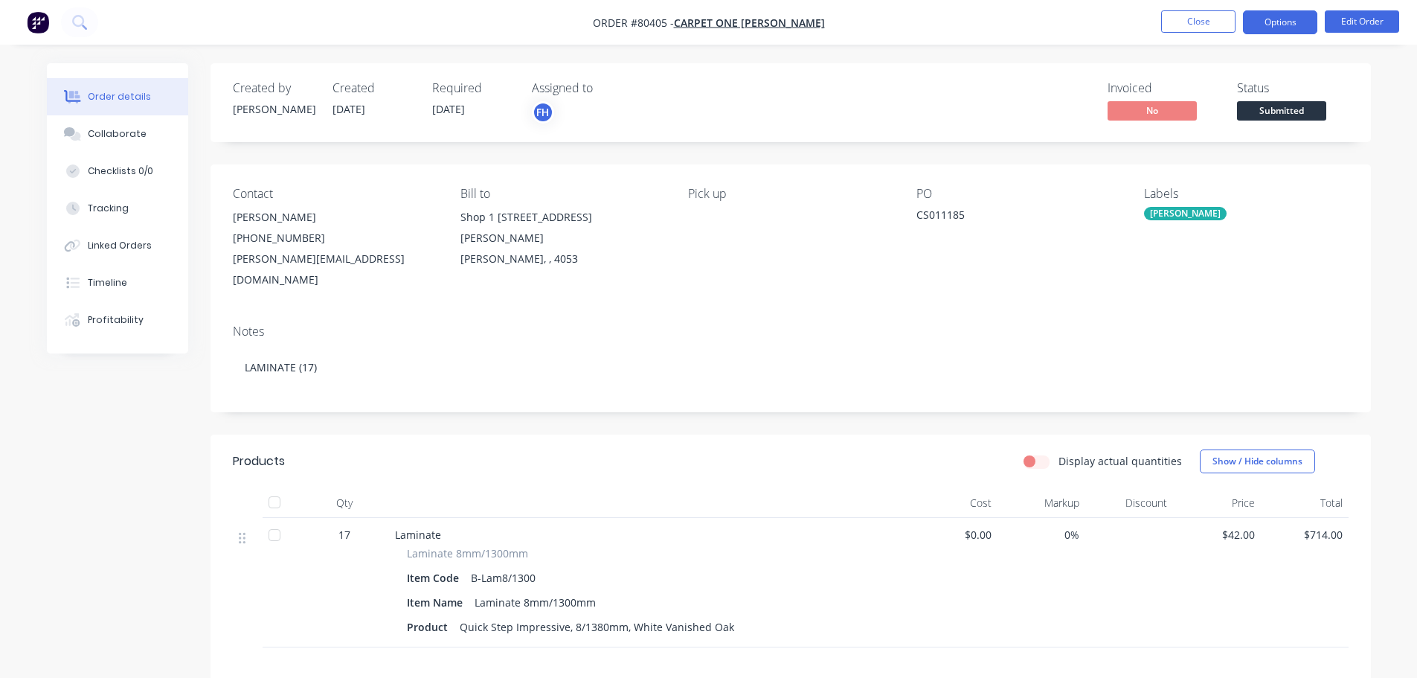
click at [1280, 22] on button "Options" at bounding box center [1280, 22] width 74 height 24
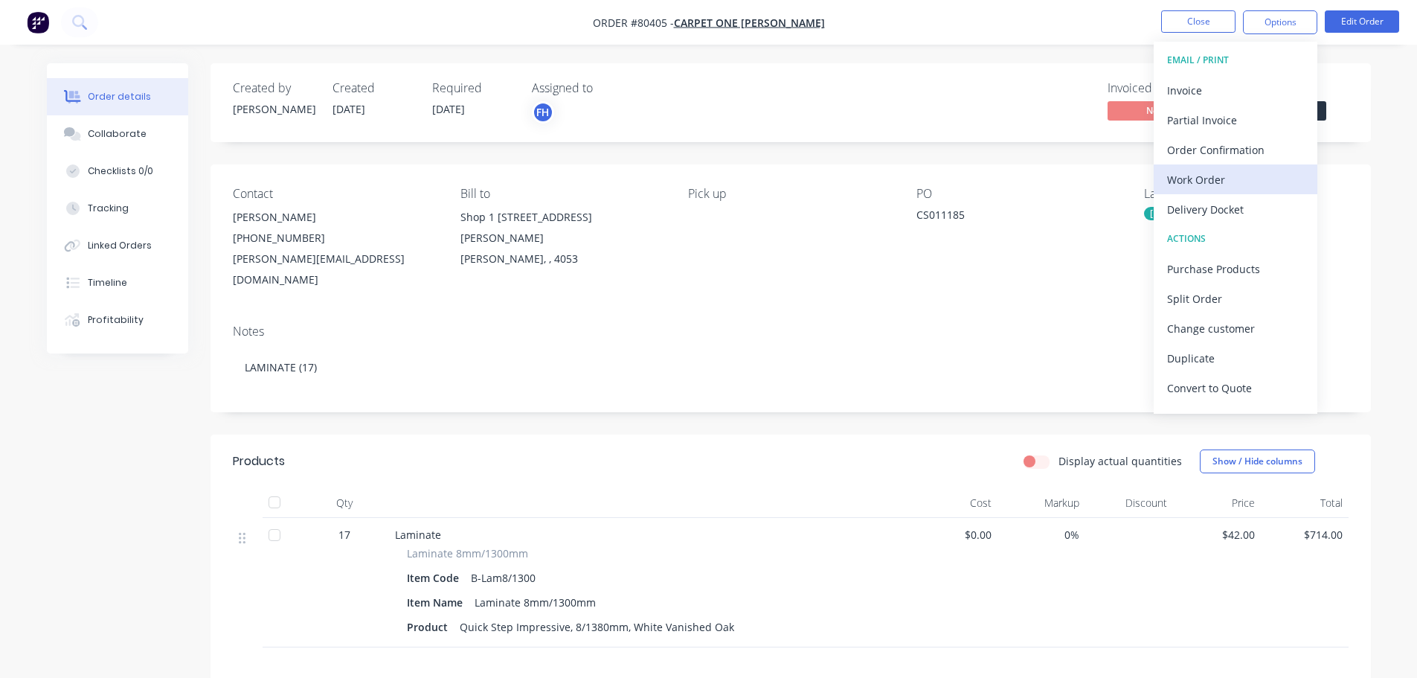
click at [1196, 174] on div "Work Order" at bounding box center [1235, 180] width 137 height 22
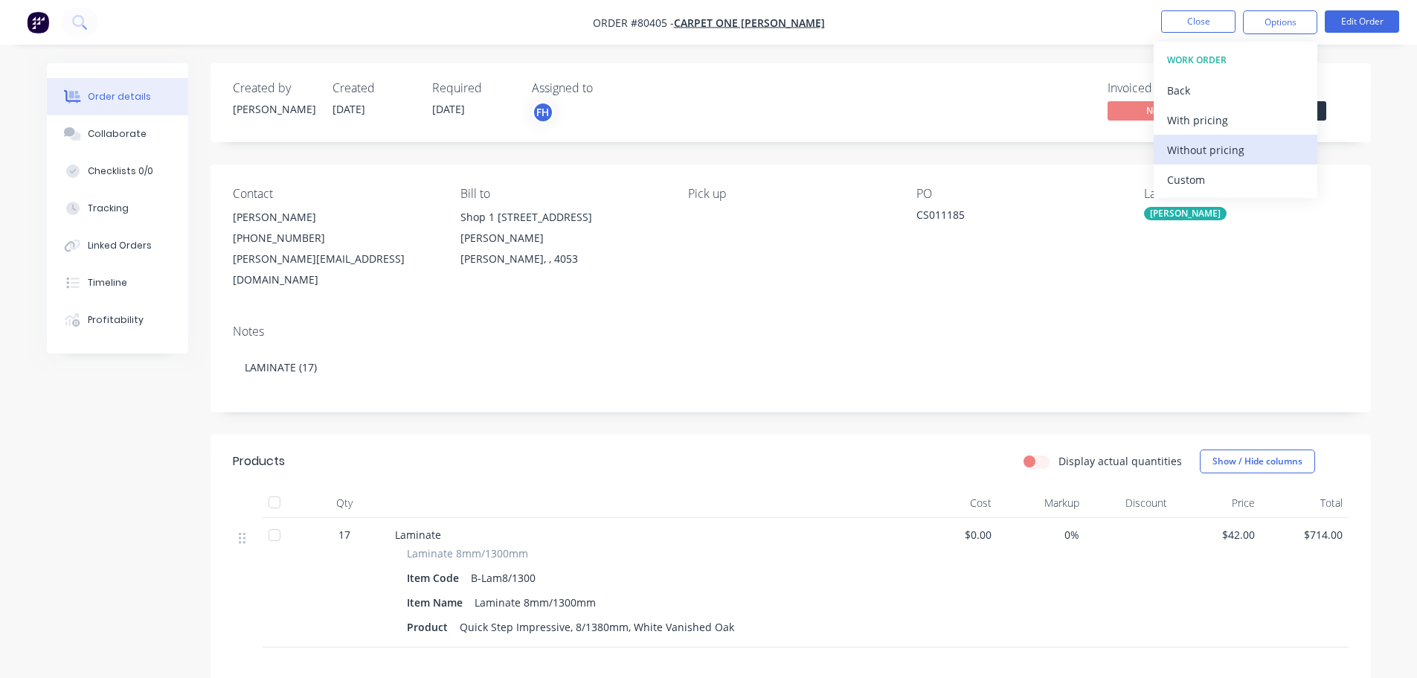
click at [1182, 158] on div "Without pricing" at bounding box center [1235, 150] width 137 height 22
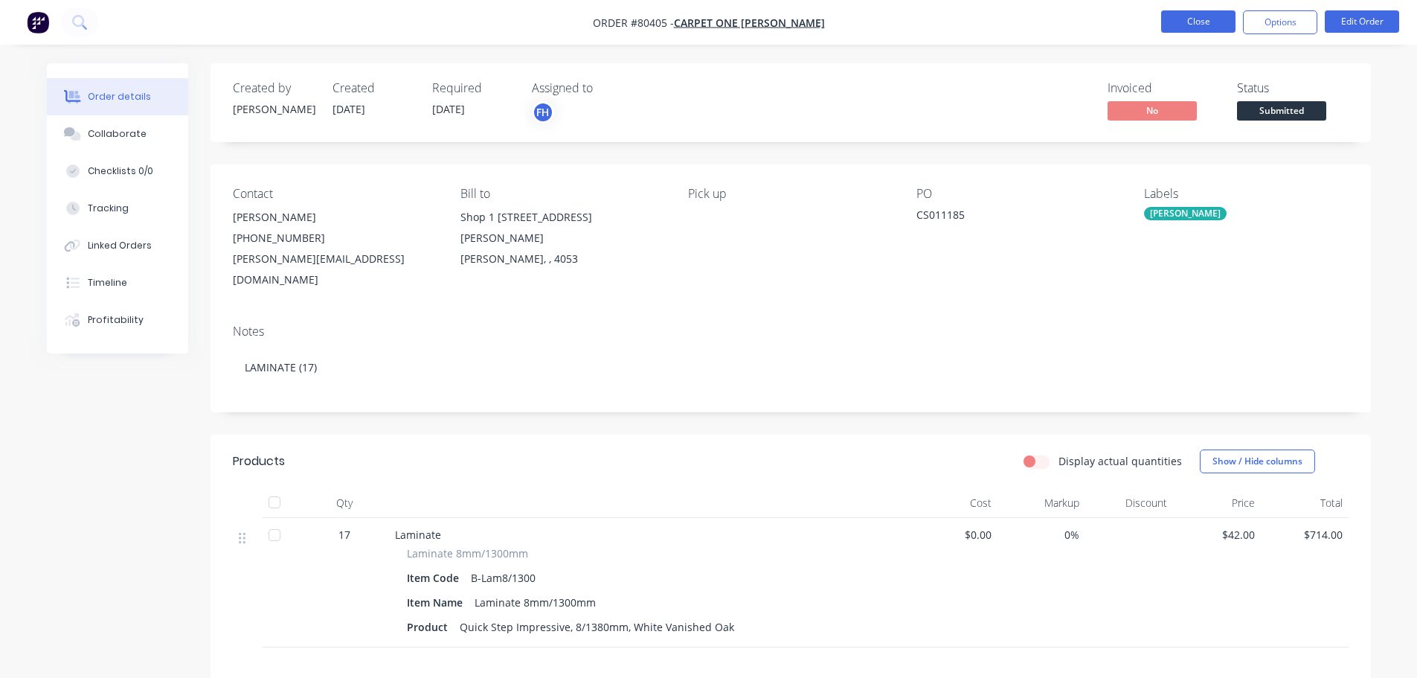
click at [1178, 18] on button "Close" at bounding box center [1198, 21] width 74 height 22
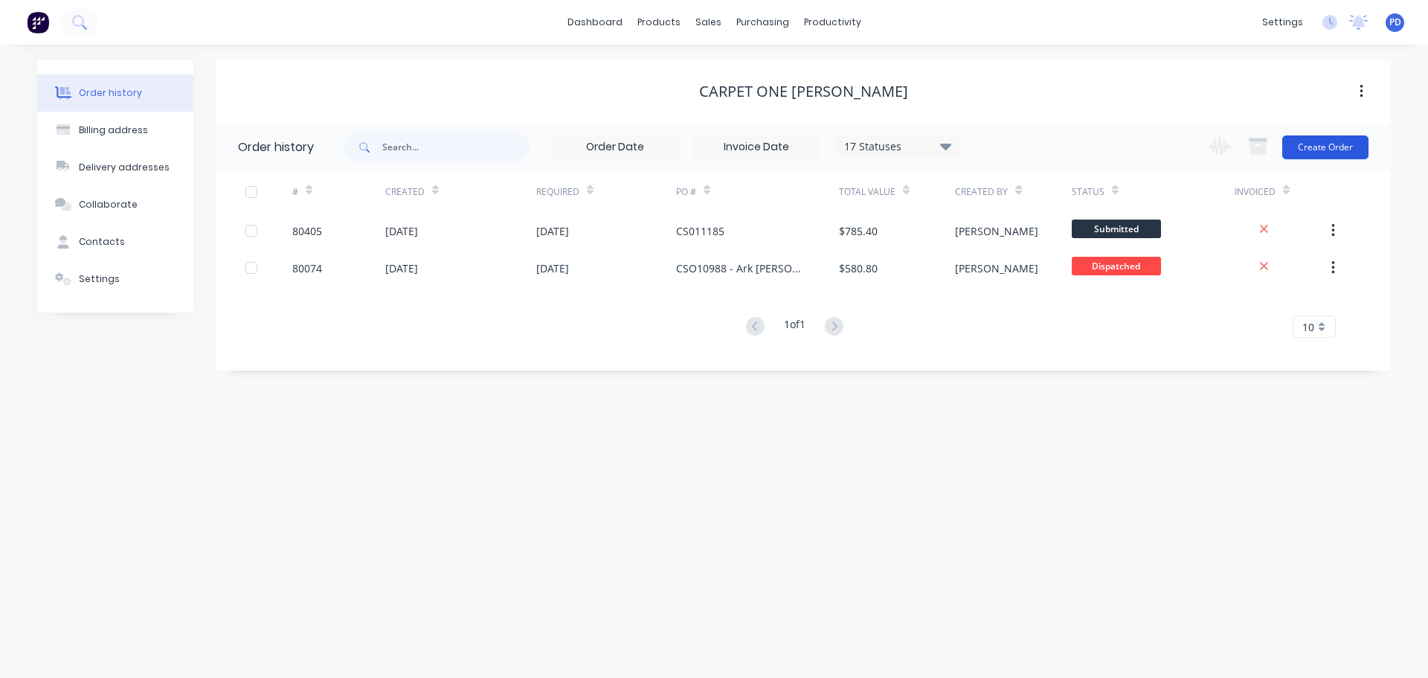
click at [1318, 152] on button "Create Order" at bounding box center [1326, 147] width 86 height 24
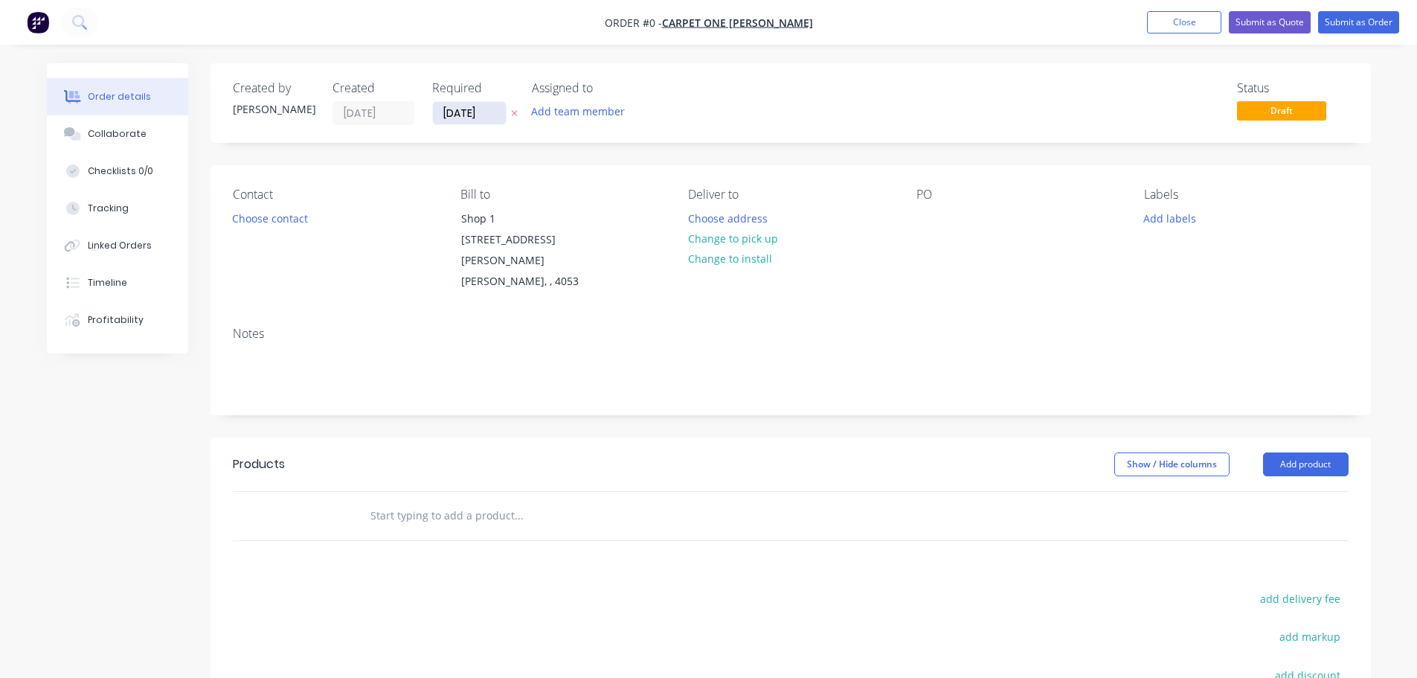
click at [484, 117] on input "05/09/25" at bounding box center [469, 113] width 73 height 22
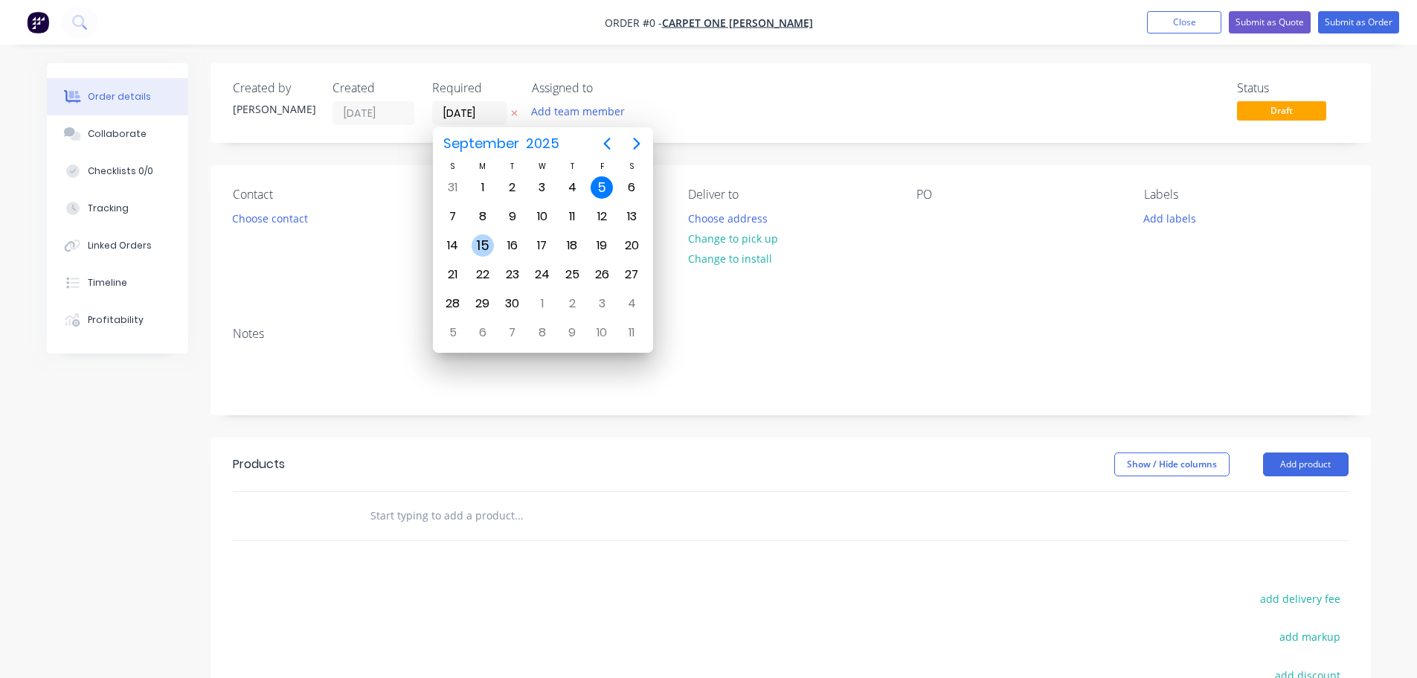
click at [481, 242] on div "15" at bounding box center [483, 245] width 22 height 22
type input "15/09/25"
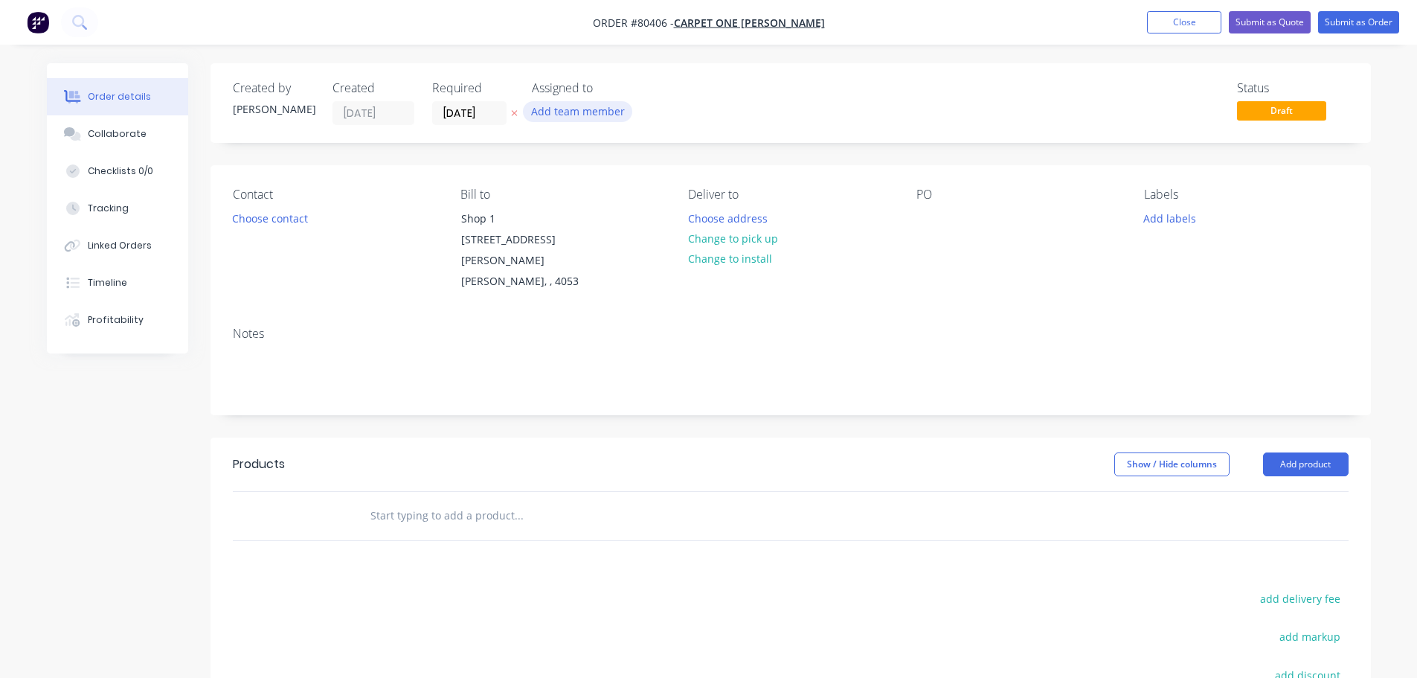
click at [576, 116] on button "Add team member" at bounding box center [577, 111] width 109 height 20
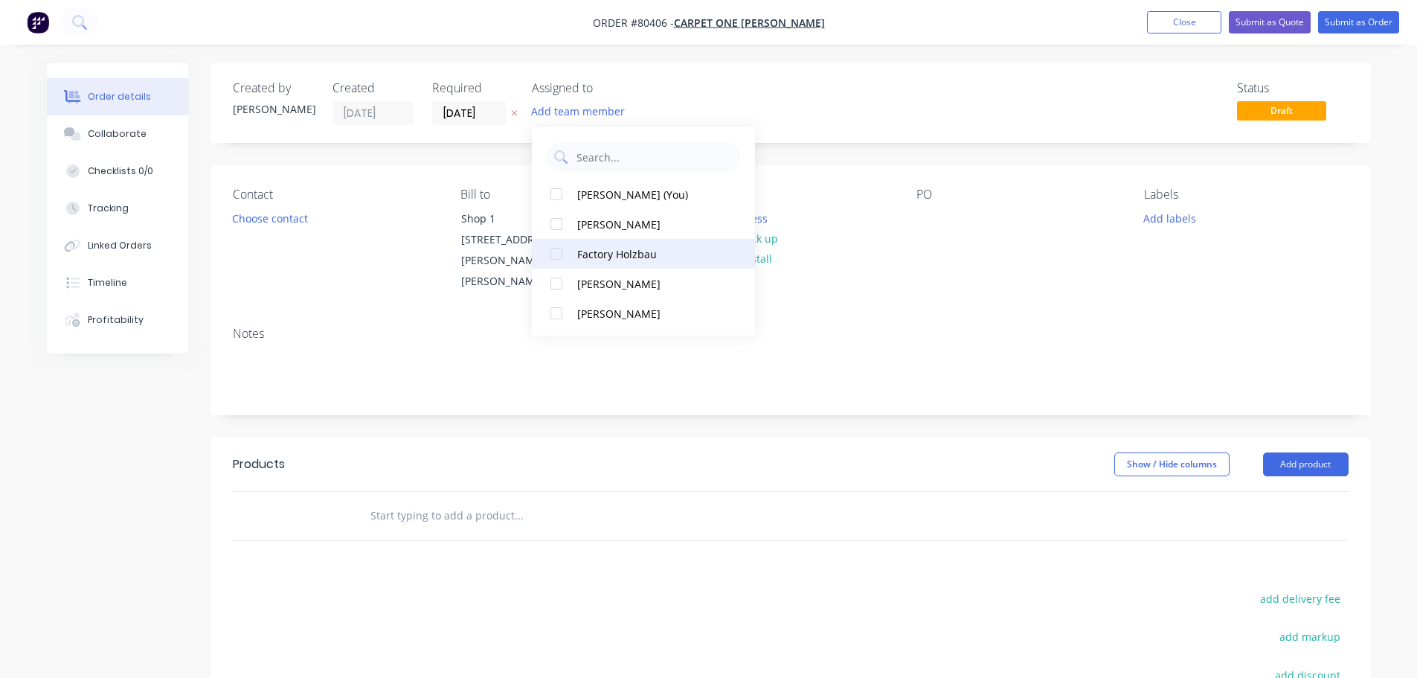
click at [554, 254] on div at bounding box center [557, 254] width 30 height 30
click at [258, 223] on button "Choose contact" at bounding box center [270, 218] width 92 height 20
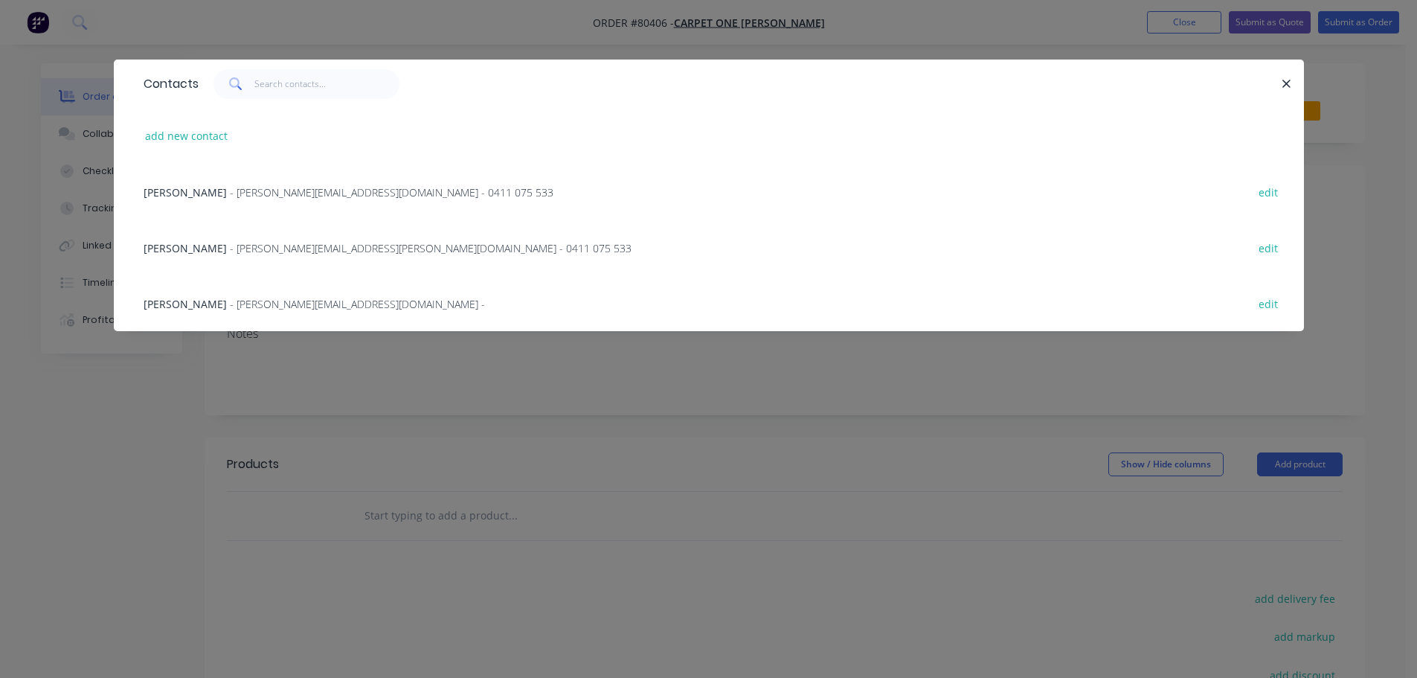
click at [250, 299] on span "- stafford@carpetone.com.au -" at bounding box center [357, 304] width 255 height 14
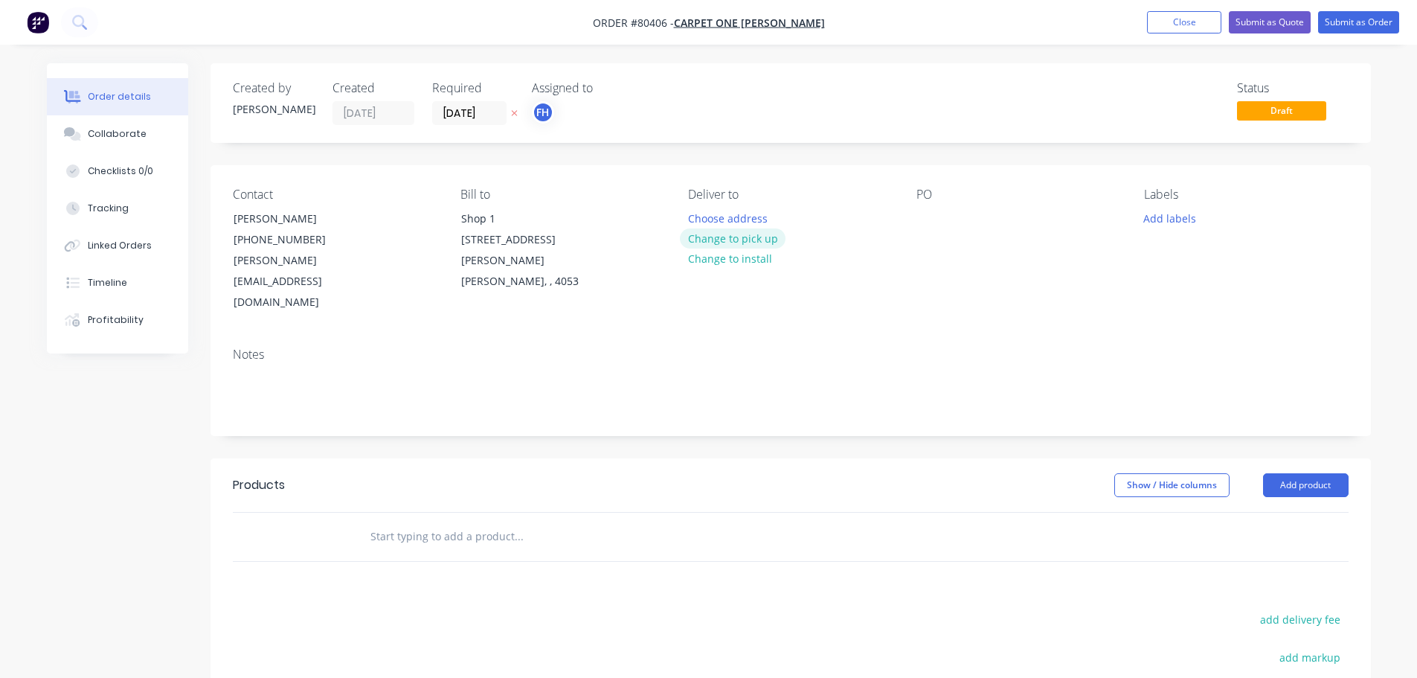
click at [728, 245] on button "Change to pick up" at bounding box center [733, 238] width 106 height 20
click at [934, 214] on div at bounding box center [929, 219] width 24 height 22
click at [1162, 213] on button "Add labels" at bounding box center [1170, 218] width 68 height 20
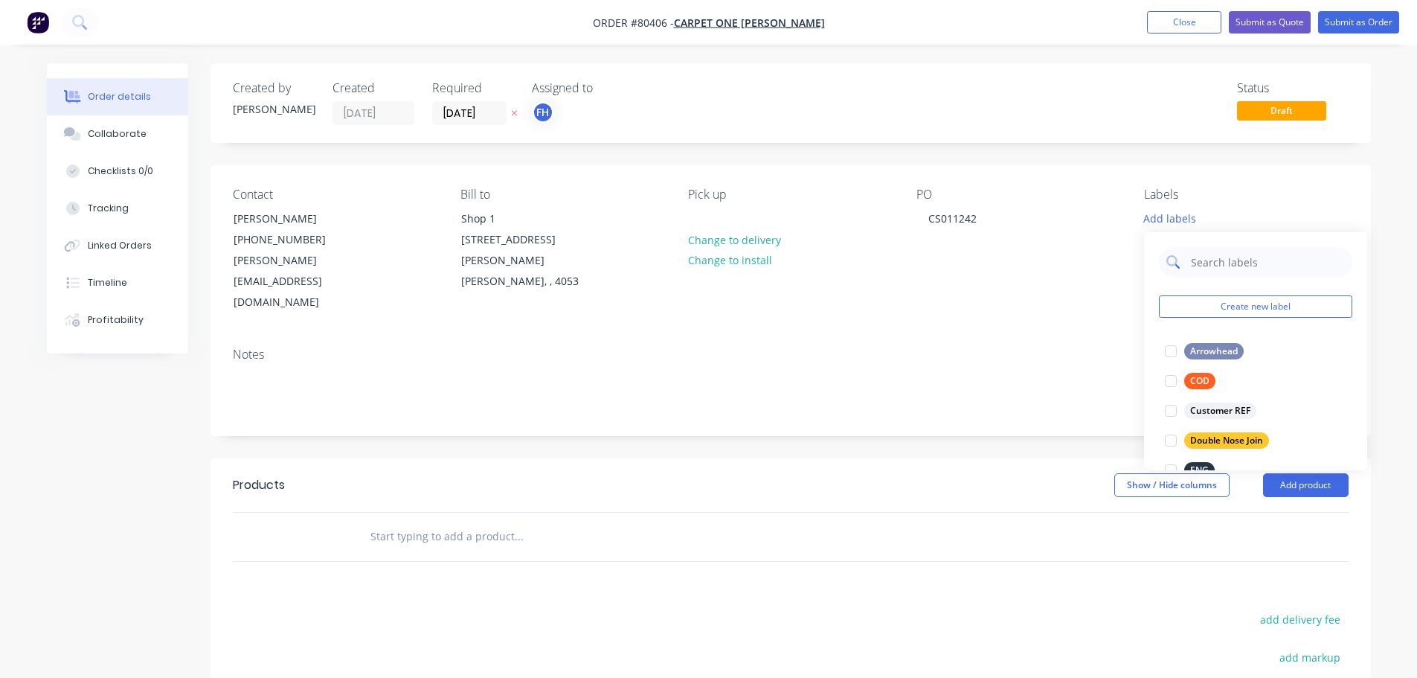
click at [1210, 257] on input "text" at bounding box center [1267, 262] width 155 height 30
type input "lvt"
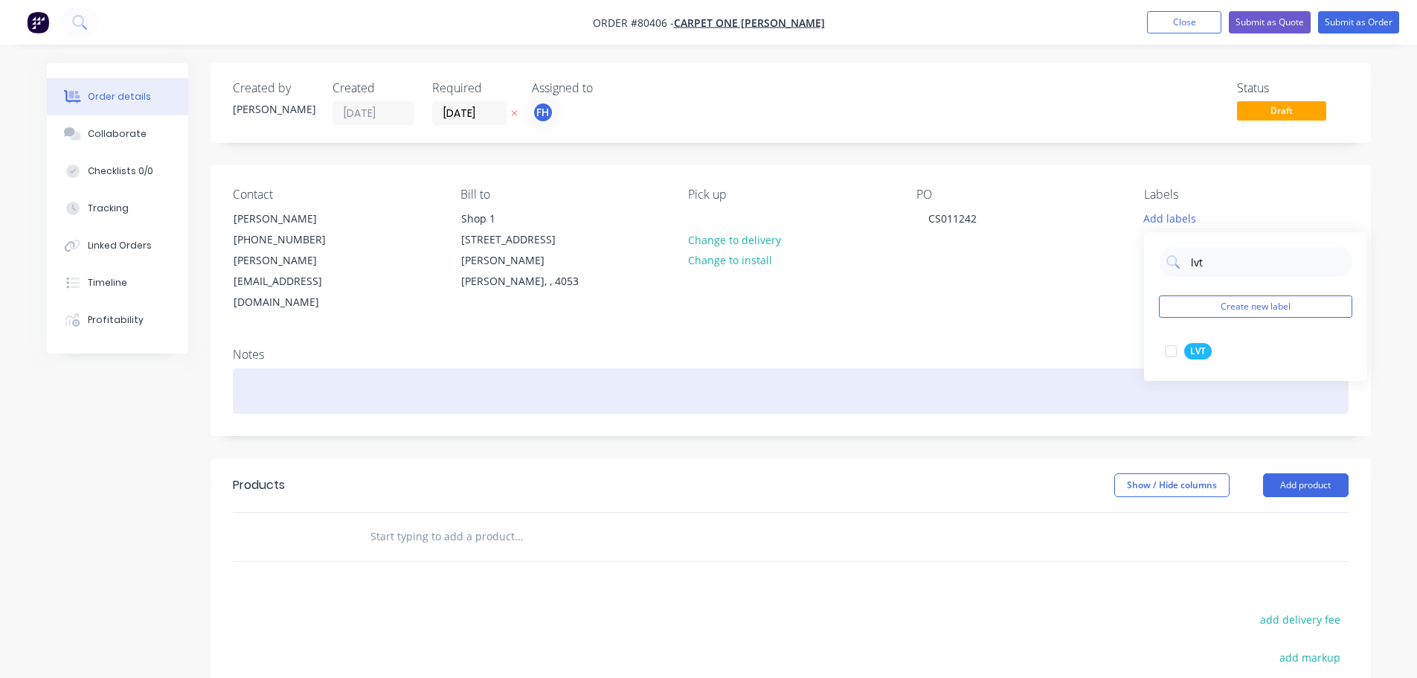
drag, startPoint x: 1172, startPoint y: 352, endPoint x: 979, endPoint y: 357, distance: 193.5
click at [1172, 352] on div at bounding box center [1171, 351] width 30 height 30
click at [310, 368] on div at bounding box center [791, 390] width 1116 height 45
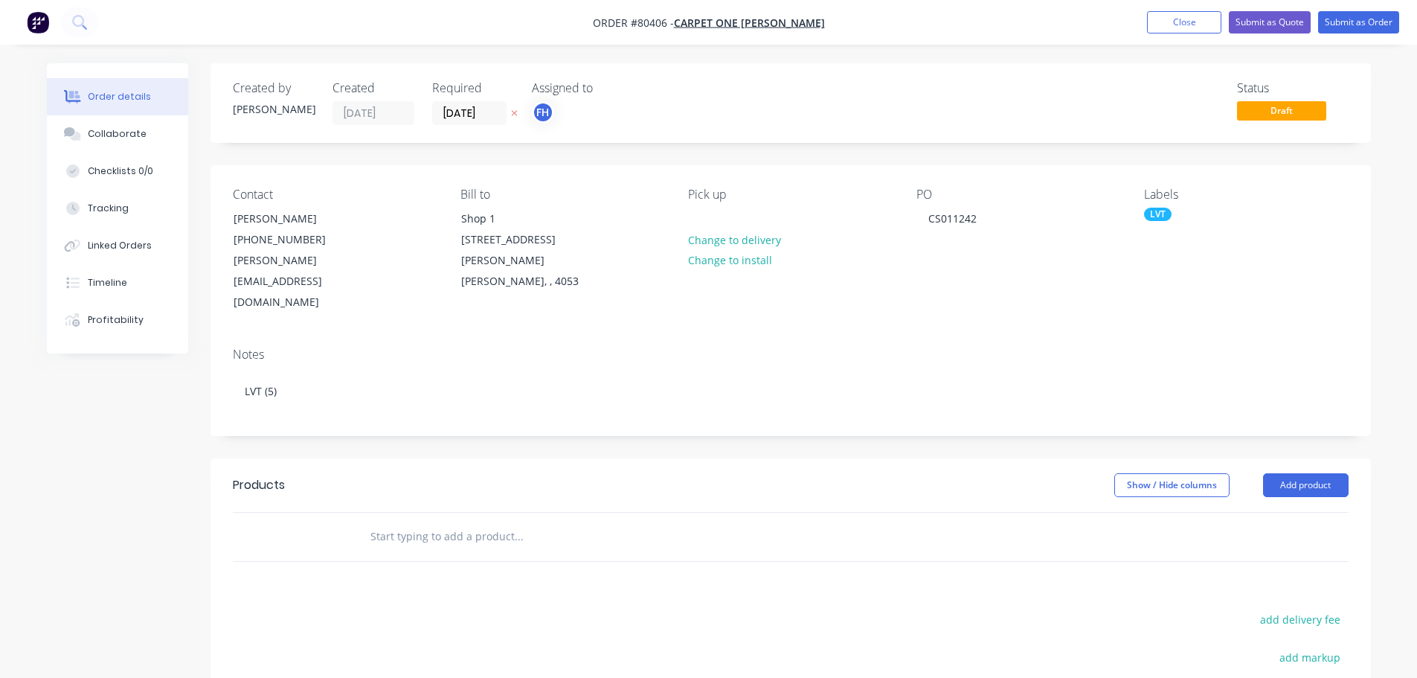
click at [390, 521] on input "text" at bounding box center [519, 536] width 298 height 30
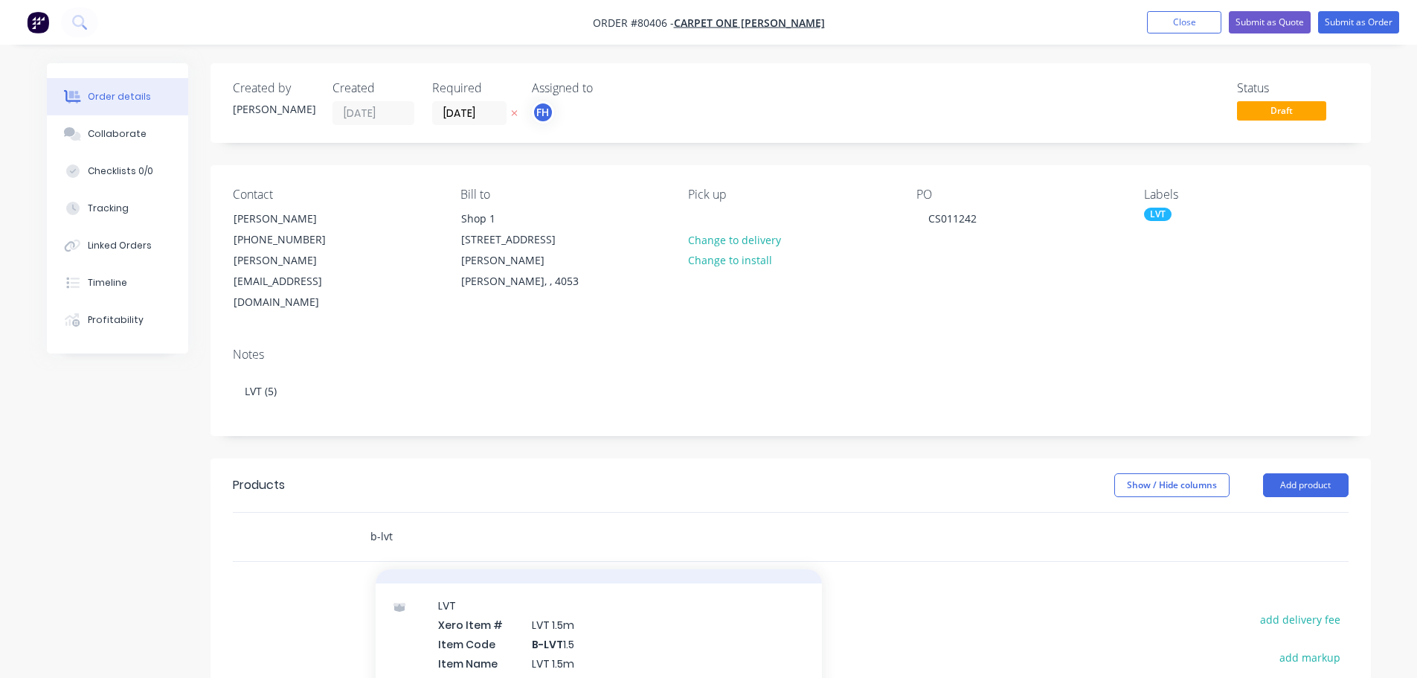
scroll to position [223, 0]
type input "b-lvt"
click at [510, 599] on div "LVT Xero Item # LVT 1.5m Item Code B-LVT 1.5 Item Name LVT 1.5m Description Man…" at bounding box center [599, 630] width 446 height 158
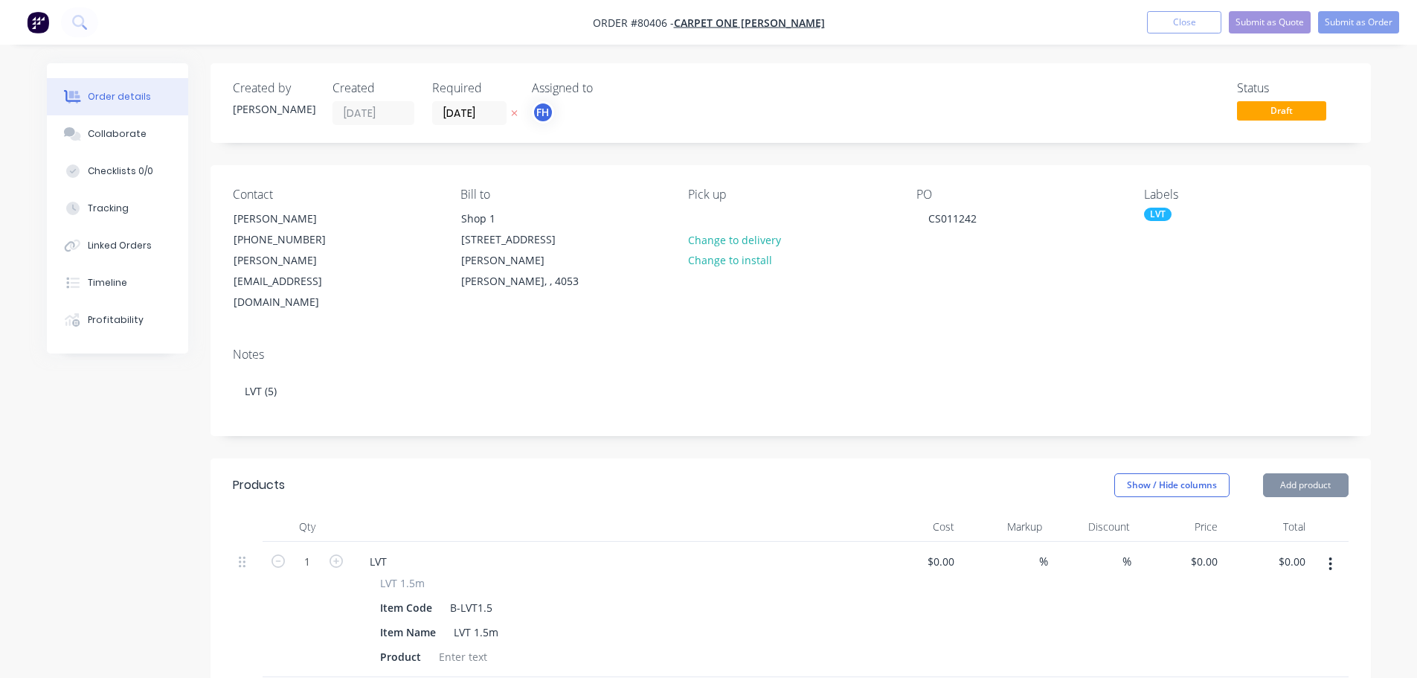
type input "$46.00"
click at [335, 554] on icon "button" at bounding box center [336, 560] width 13 height 13
type input "2"
type input "$92.00"
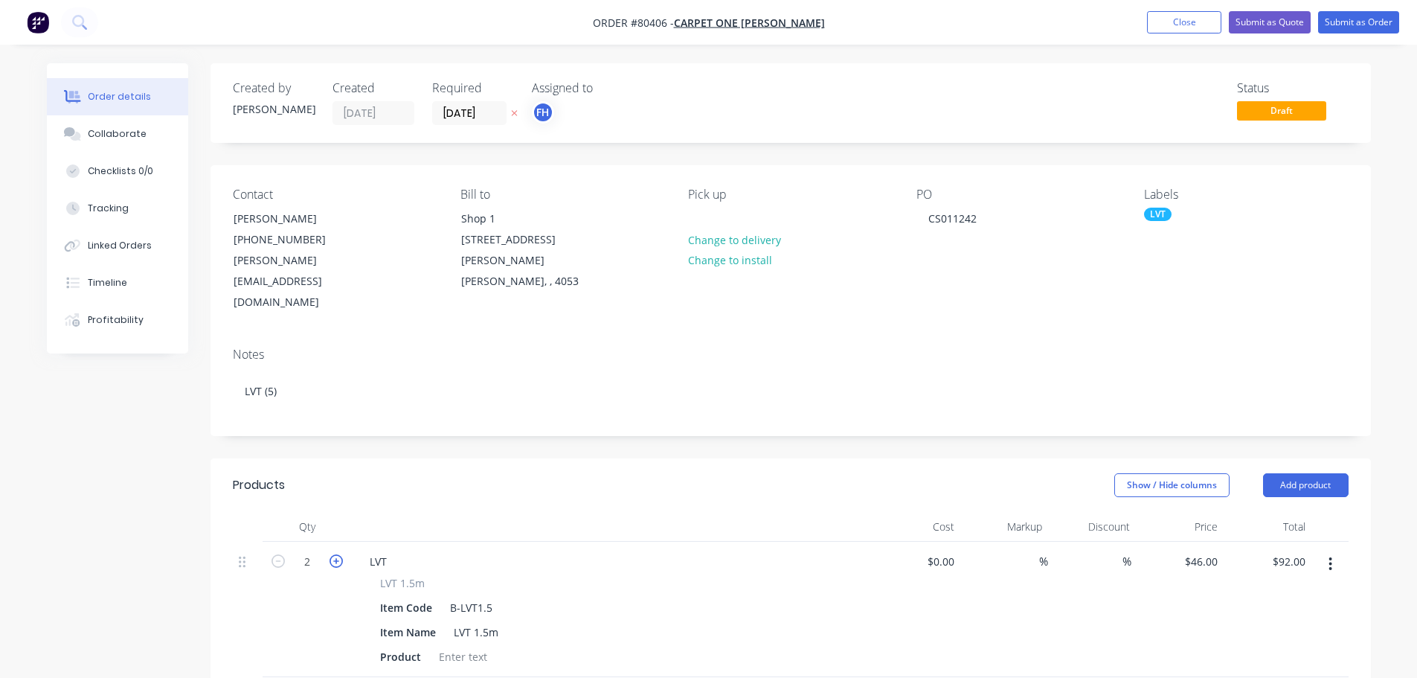
click at [335, 554] on icon "button" at bounding box center [336, 560] width 13 height 13
type input "3"
type input "$138.00"
click at [335, 554] on icon "button" at bounding box center [336, 560] width 13 height 13
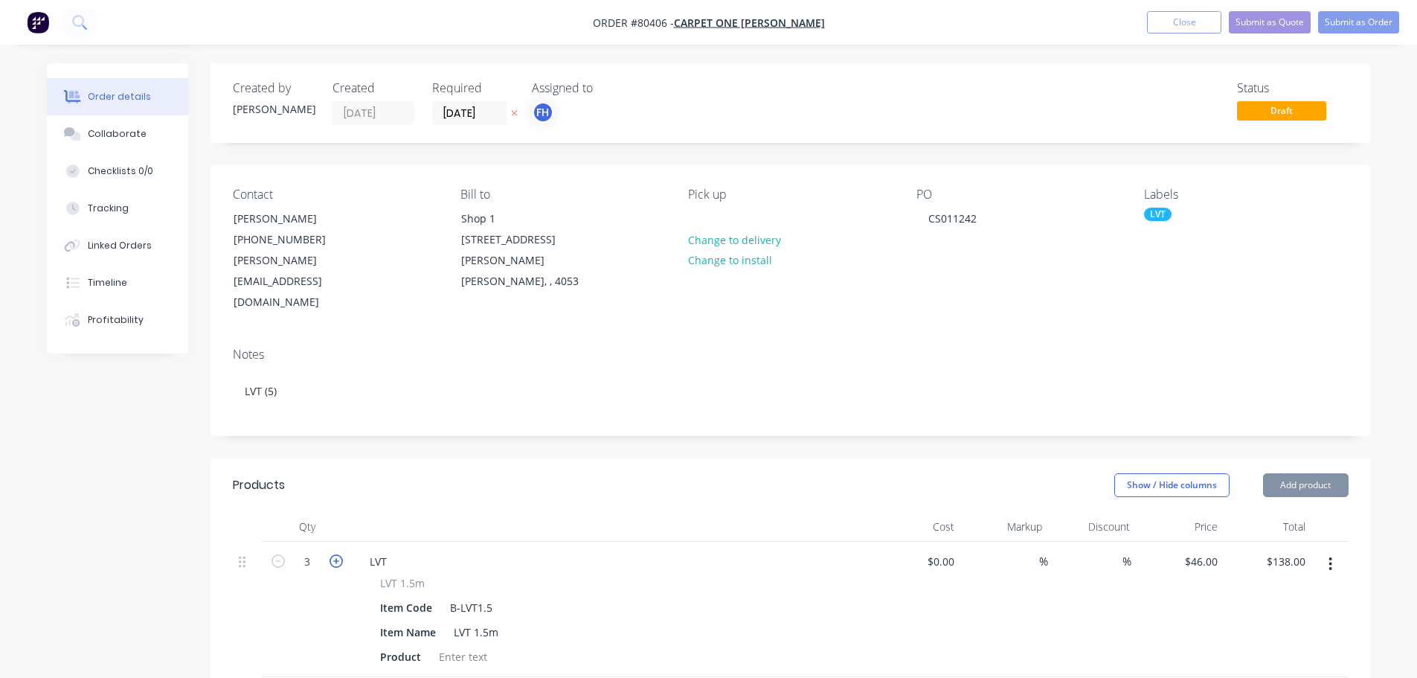
type input "5"
type input "$230.00"
click at [473, 646] on div at bounding box center [463, 657] width 60 height 22
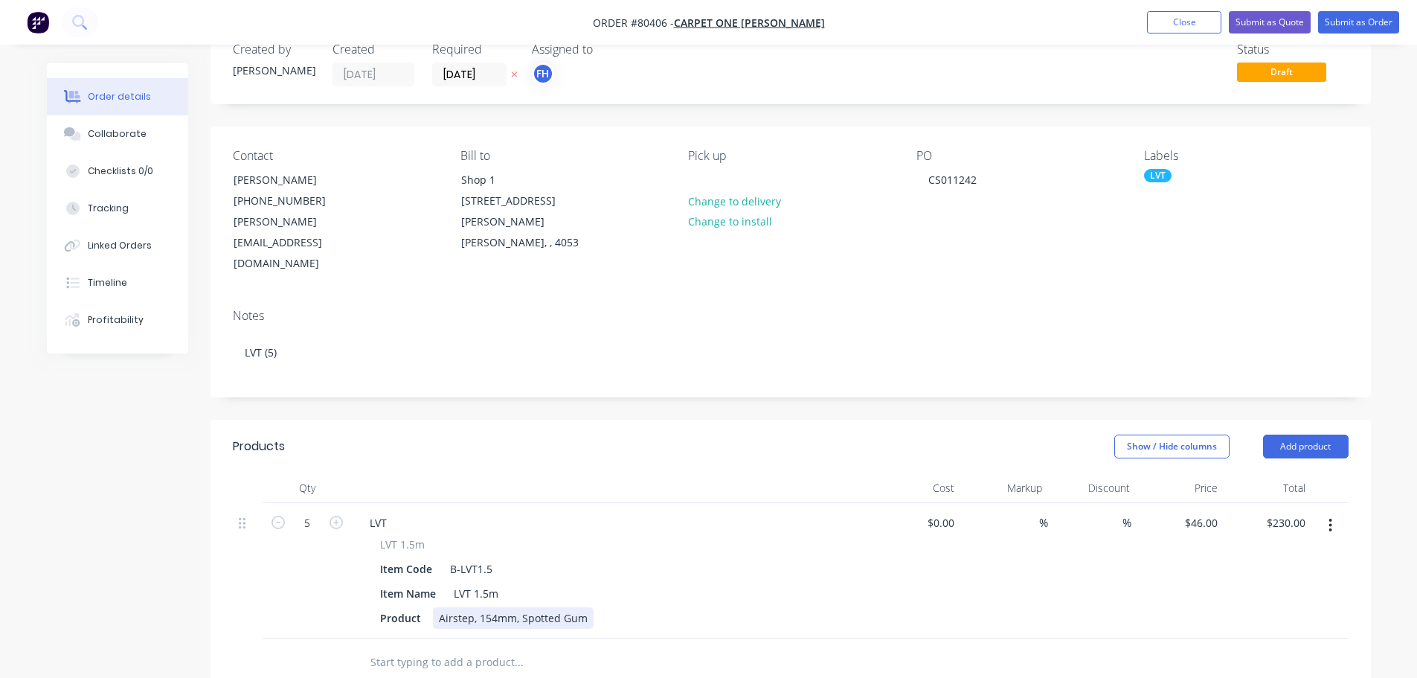
scroll to position [74, 0]
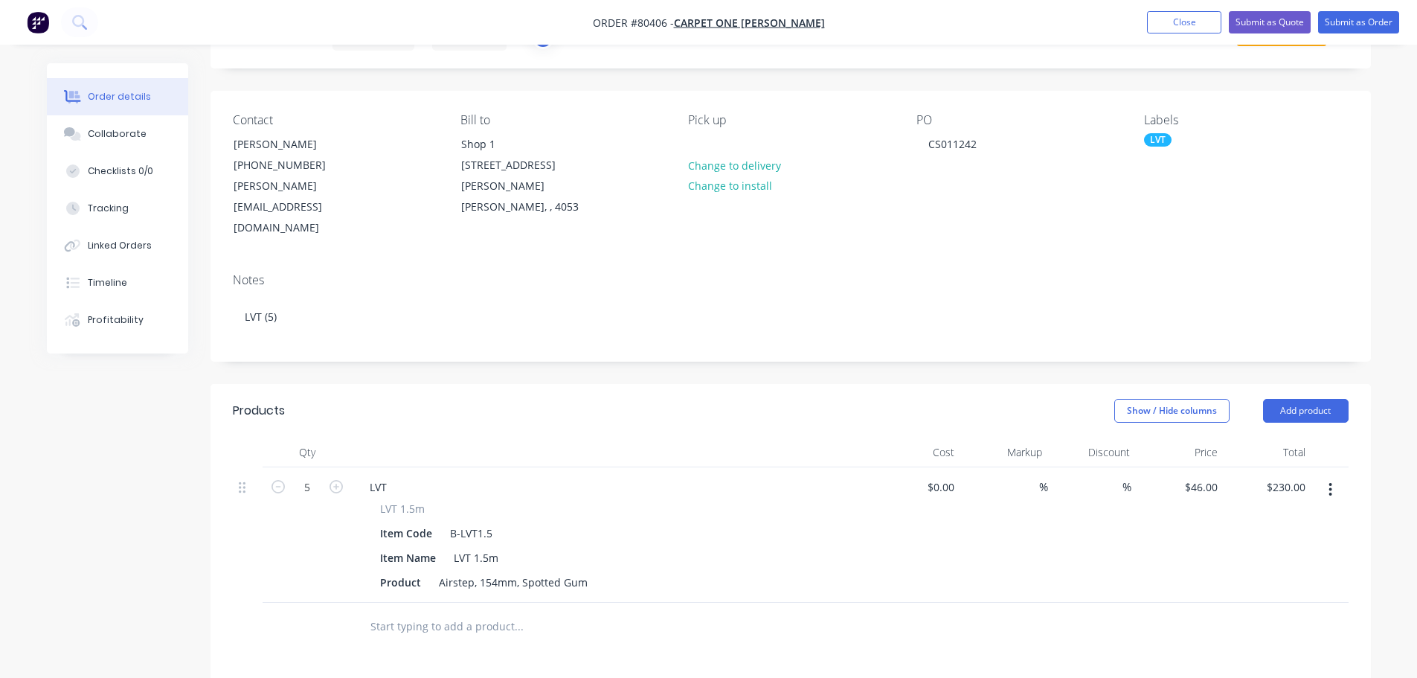
click at [457, 612] on input "text" at bounding box center [519, 627] width 298 height 30
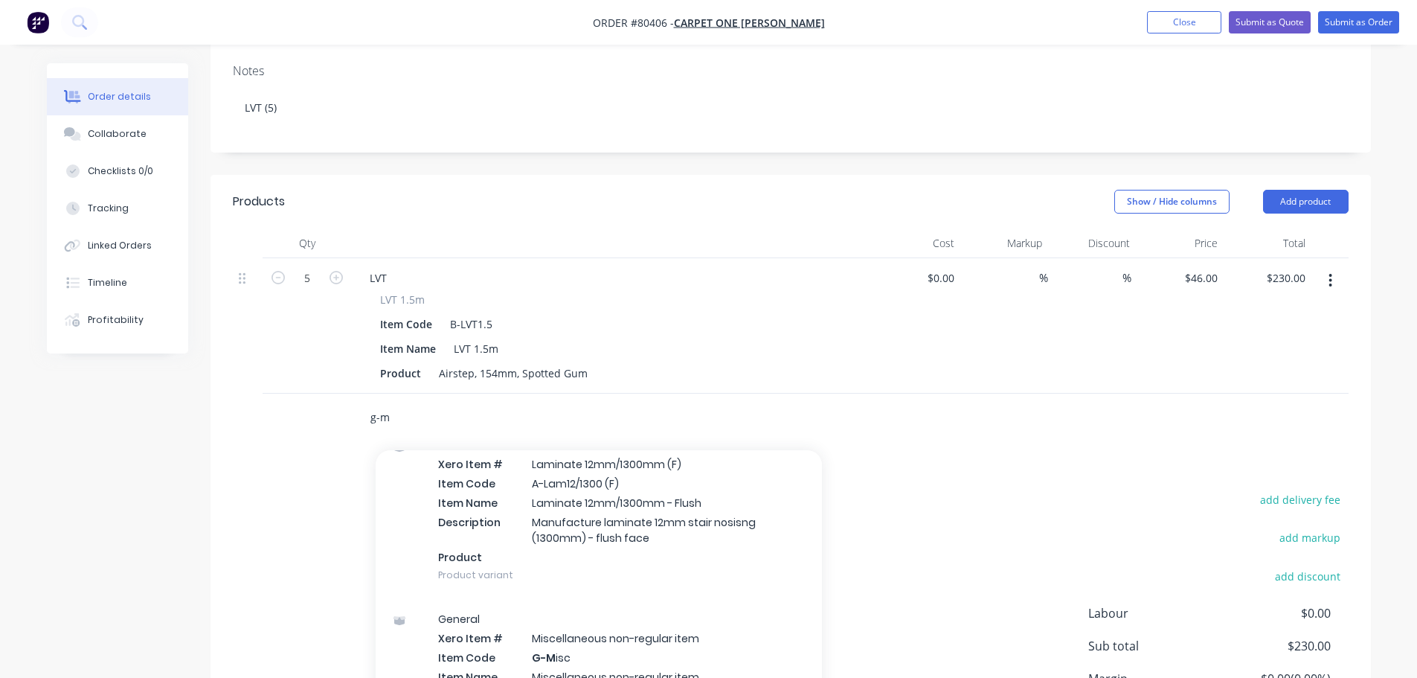
scroll to position [372, 0]
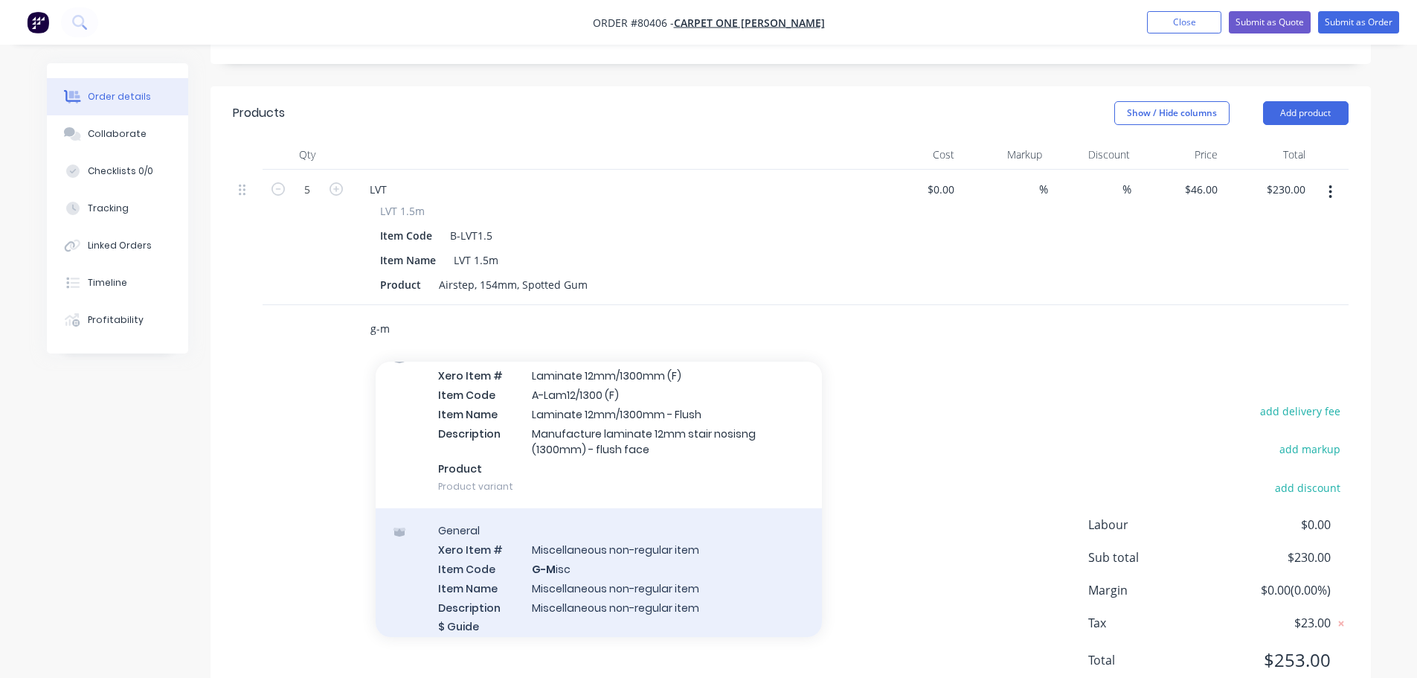
type input "g-m"
click at [618, 540] on div "General Xero Item # Miscellaneous non-regular item Item Code G-M isc Item Name …" at bounding box center [599, 587] width 446 height 158
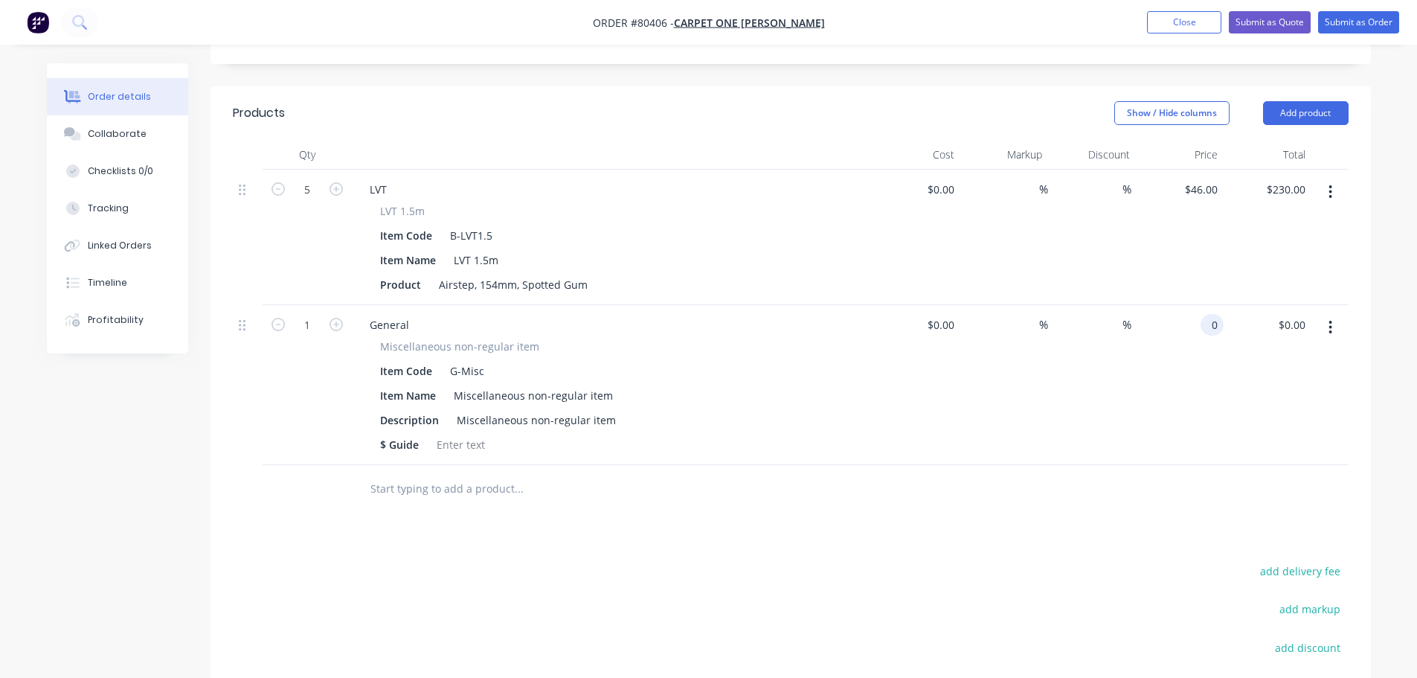
click at [1216, 314] on input "0" at bounding box center [1215, 325] width 17 height 22
type input "$48.00"
click at [867, 466] on div at bounding box center [620, 489] width 536 height 48
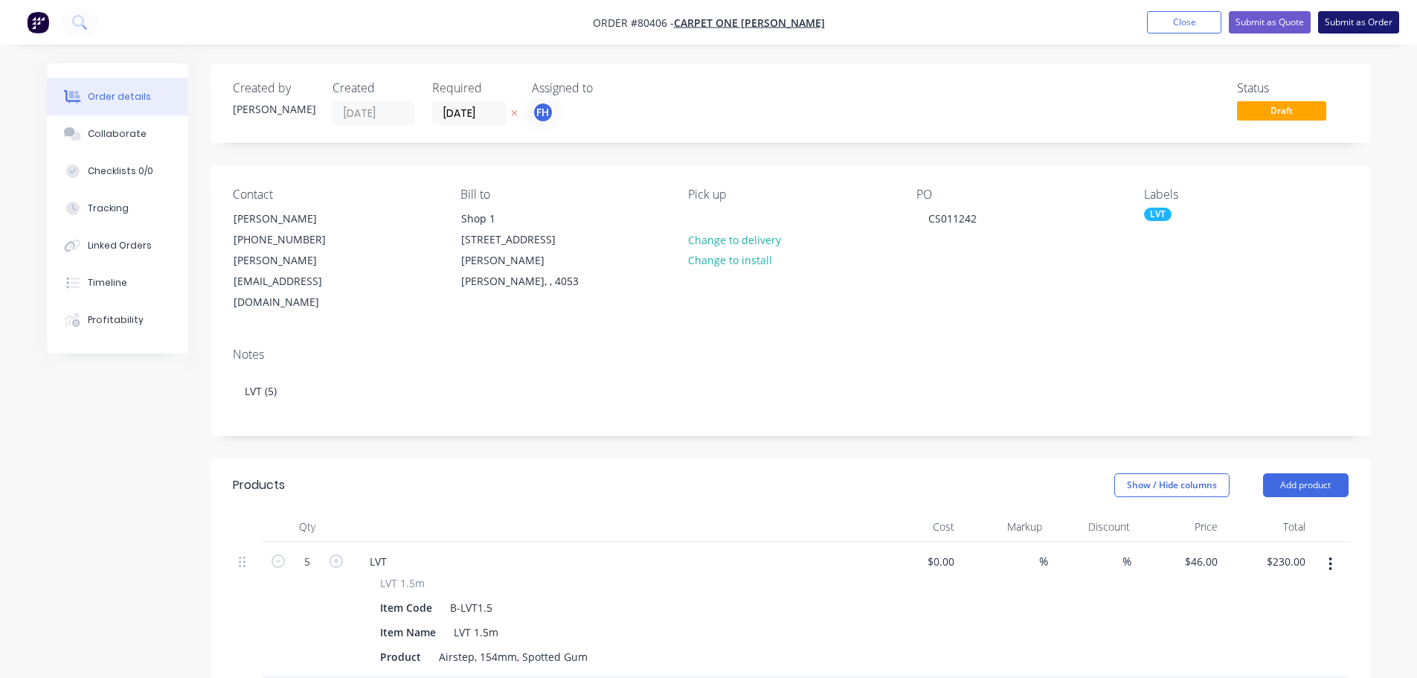
click at [1367, 31] on button "Submit as Order" at bounding box center [1358, 22] width 81 height 22
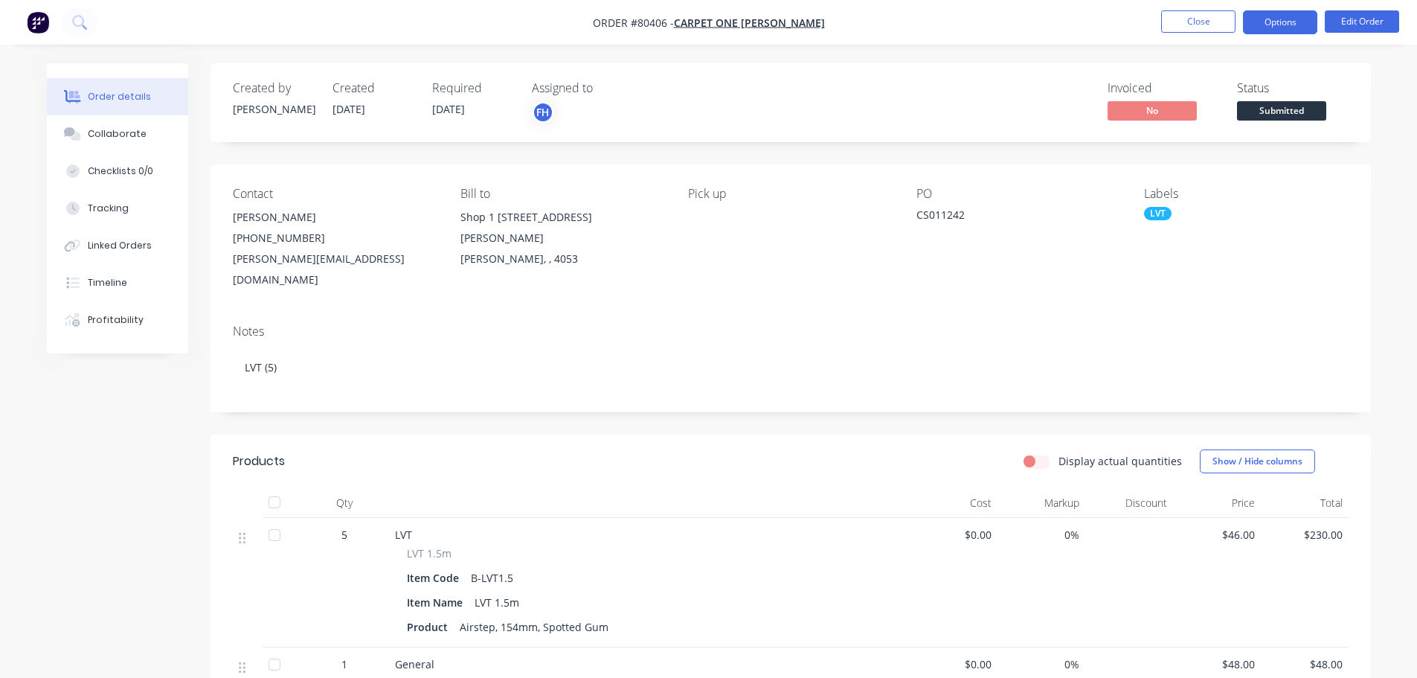
click at [1293, 19] on button "Options" at bounding box center [1280, 22] width 74 height 24
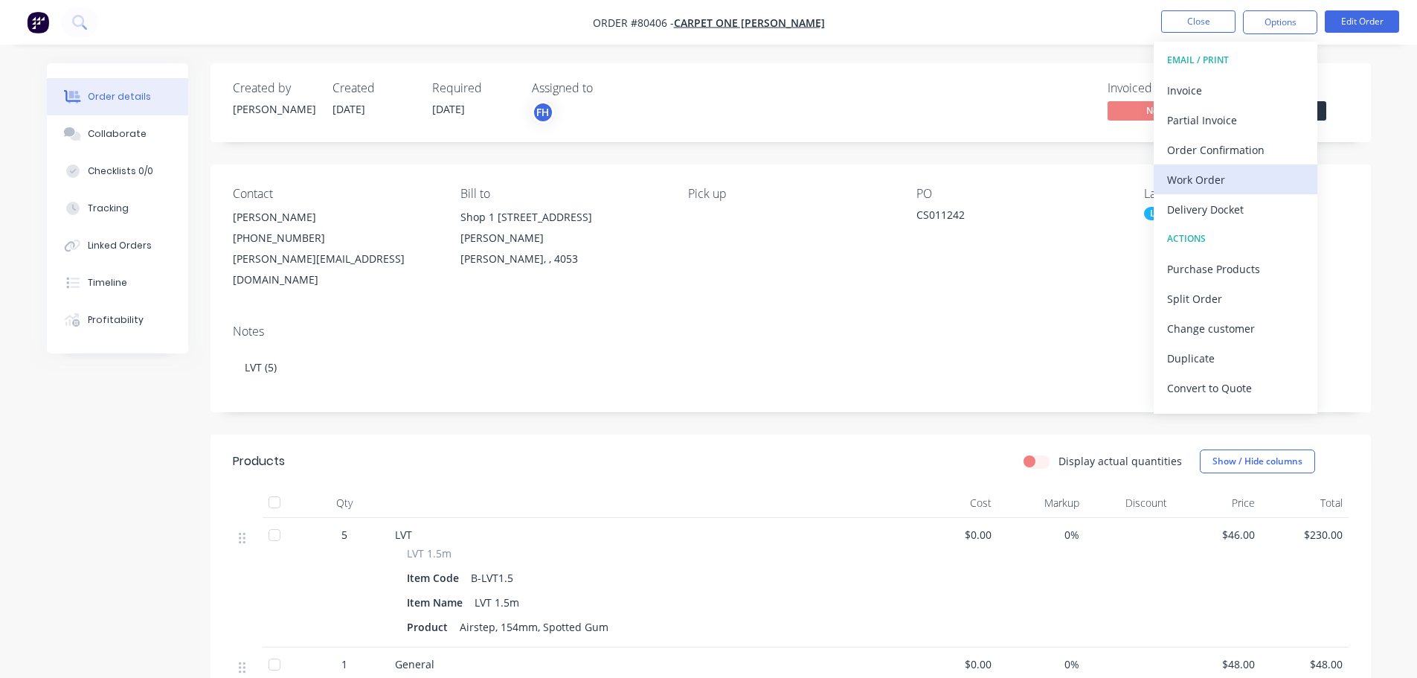
click at [1191, 190] on button "Work Order" at bounding box center [1236, 179] width 164 height 30
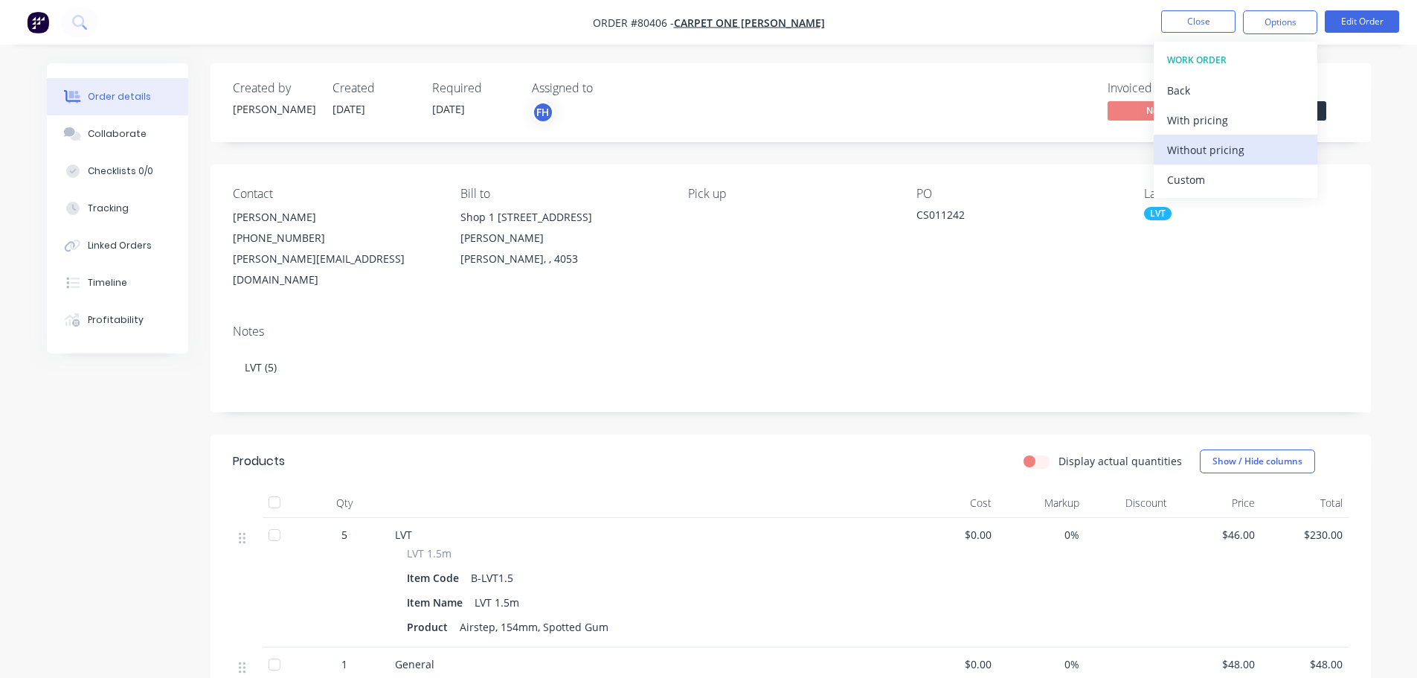
click at [1201, 153] on div "Without pricing" at bounding box center [1235, 150] width 137 height 22
click at [79, 22] on icon at bounding box center [79, 22] width 14 height 14
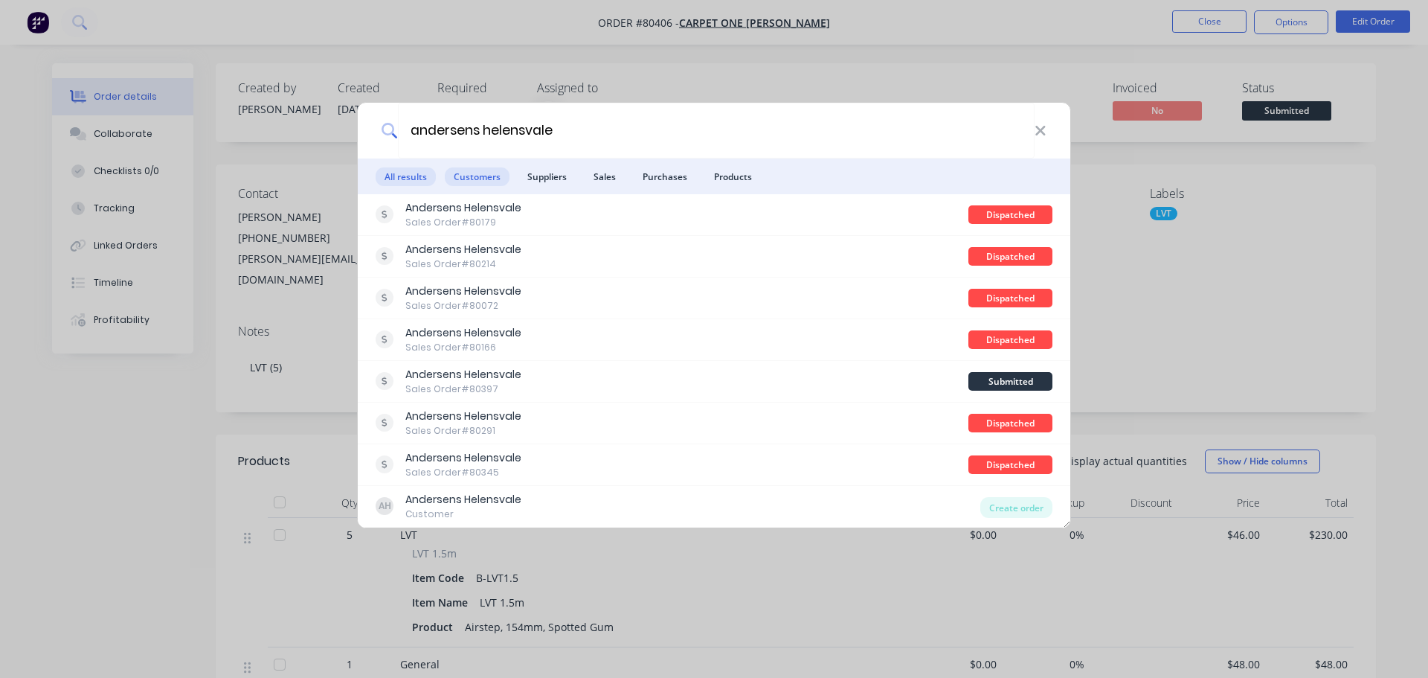
type input "andersens helensvale"
click at [475, 172] on span "Customers" at bounding box center [477, 176] width 65 height 19
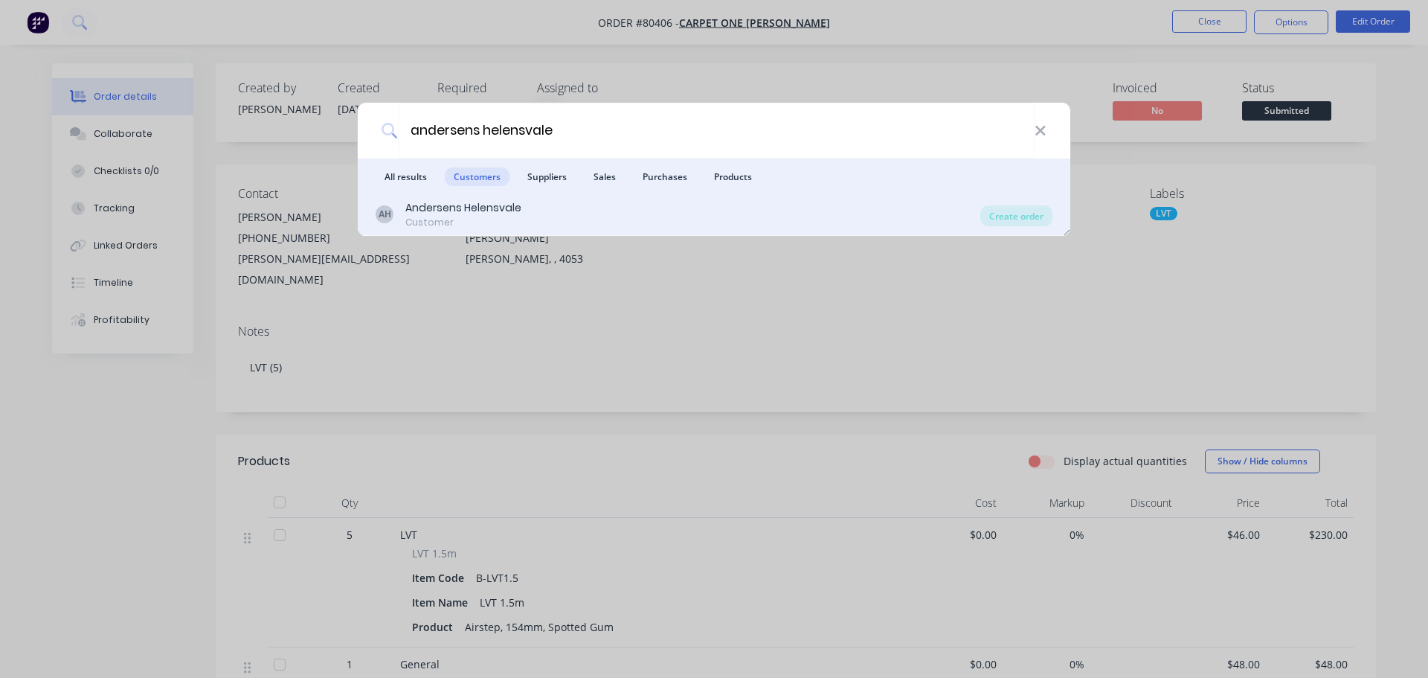
click at [476, 214] on div "Andersens Helensvale" at bounding box center [463, 208] width 116 height 16
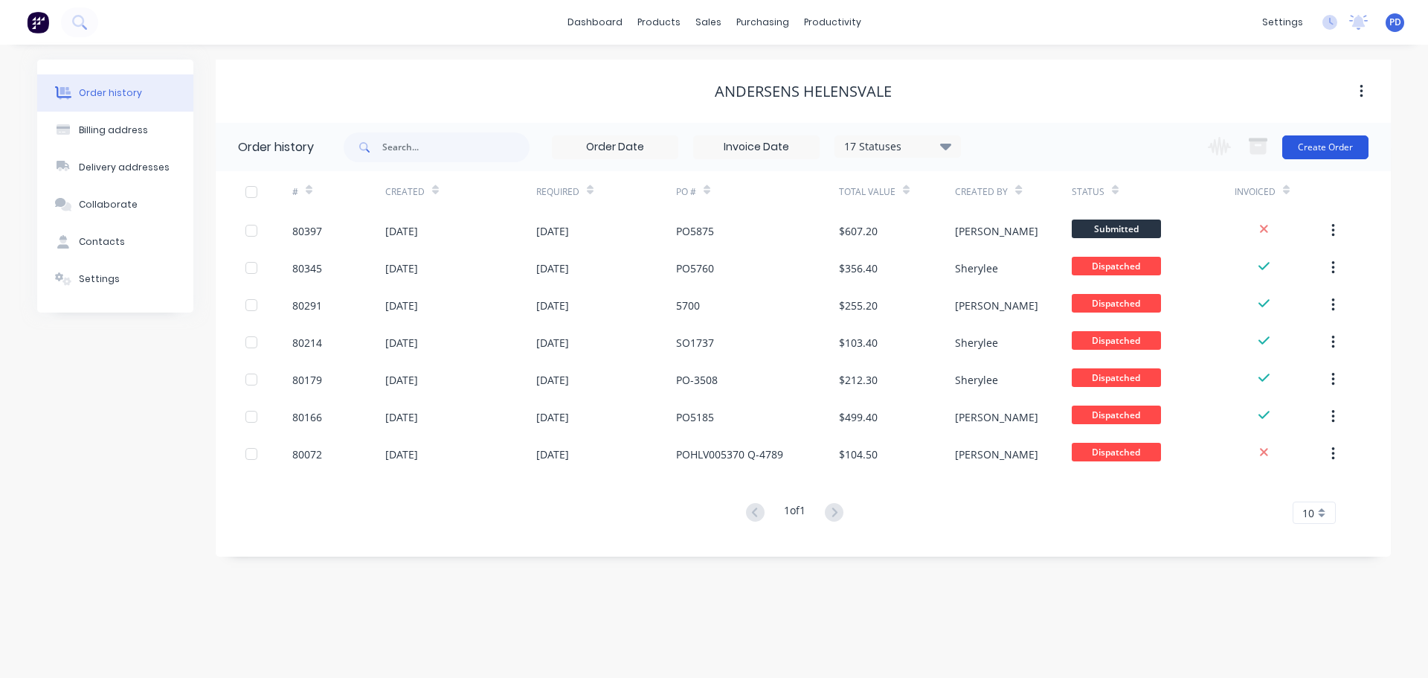
click at [1318, 155] on button "Create Order" at bounding box center [1326, 147] width 86 height 24
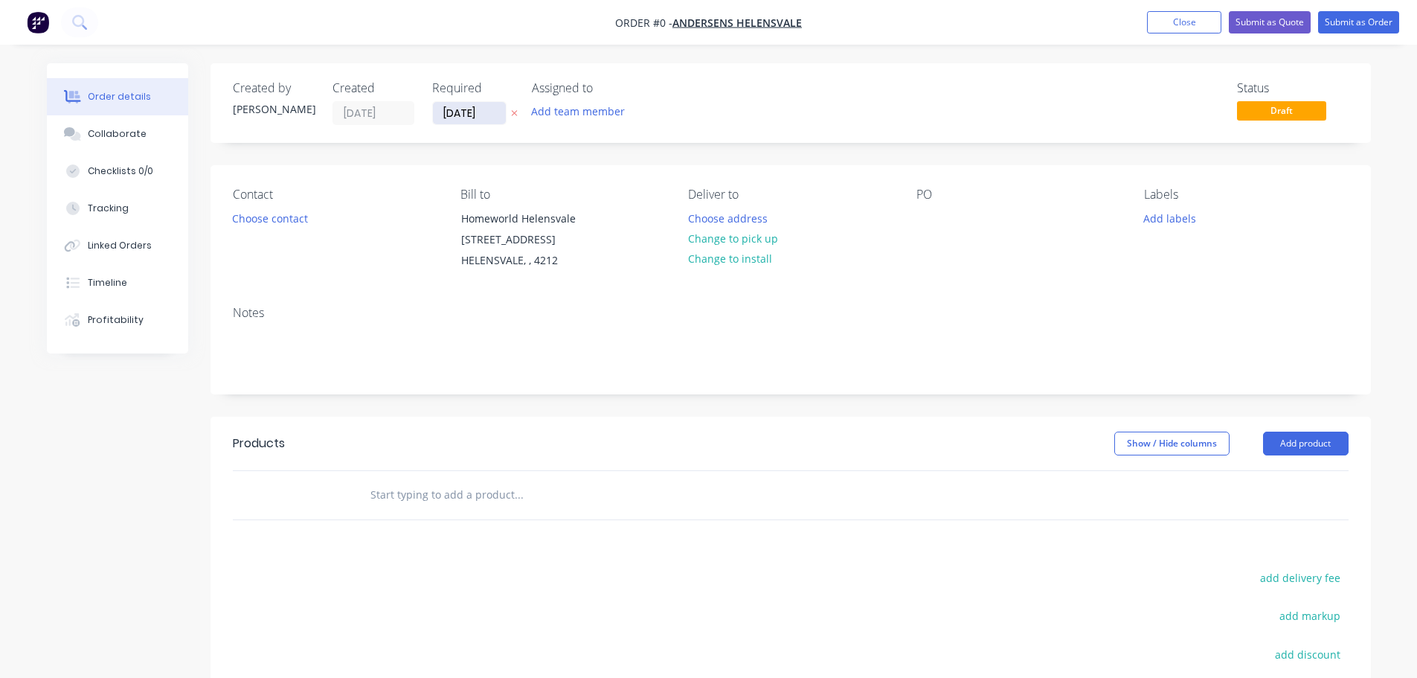
click at [491, 117] on input "05/09/25" at bounding box center [469, 113] width 73 height 22
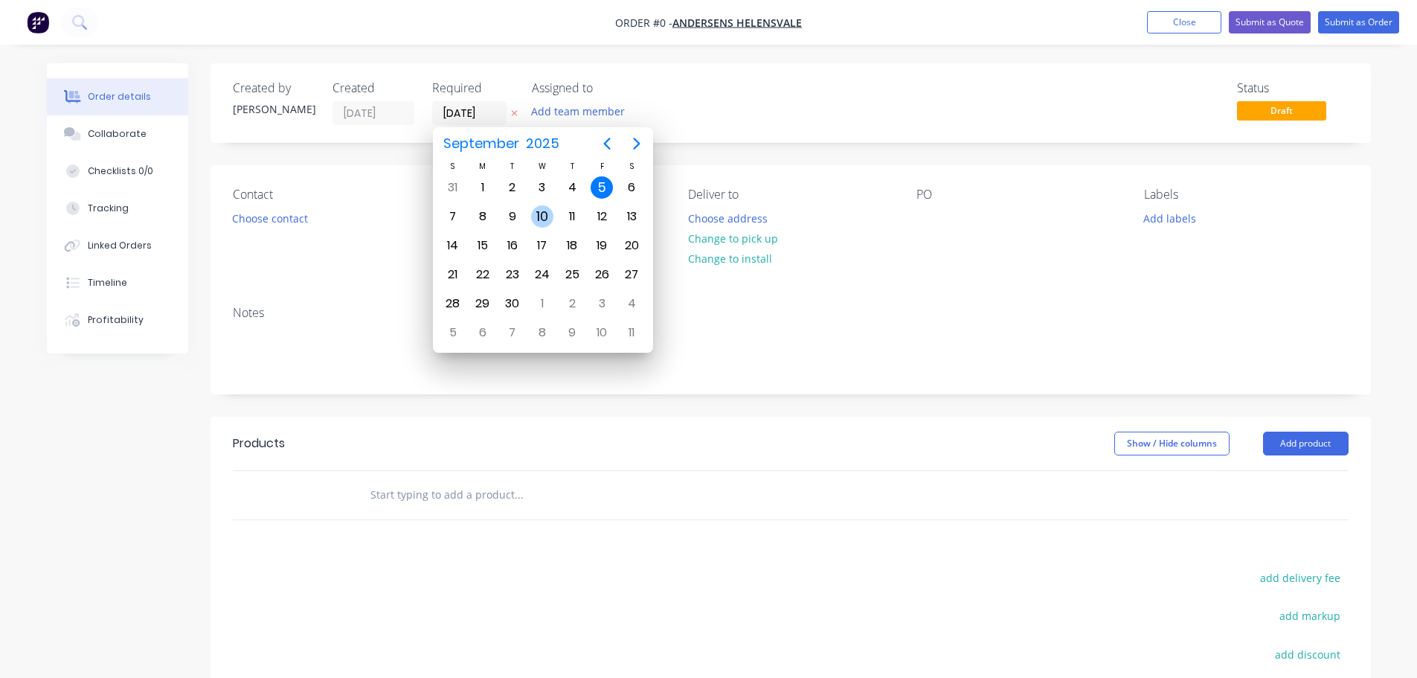
click at [550, 219] on div "10" at bounding box center [542, 216] width 22 height 22
type input "10/09/25"
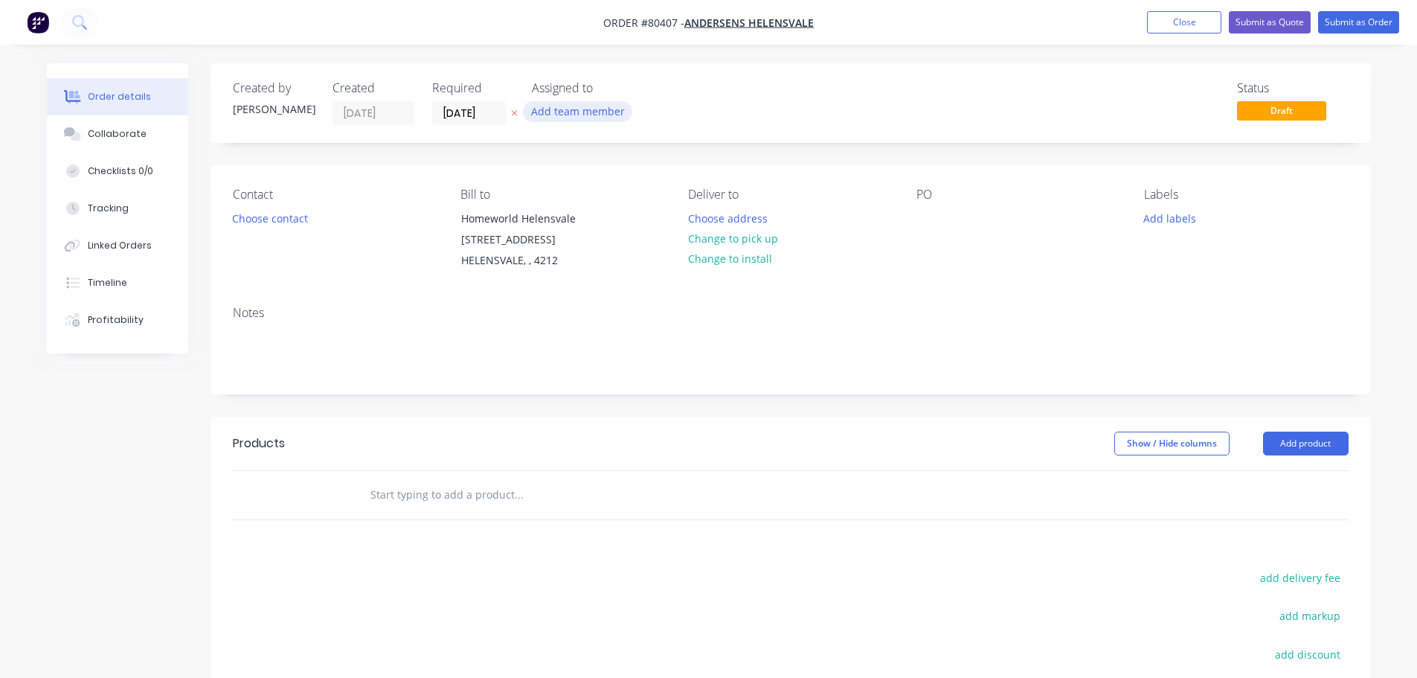
click at [562, 111] on button "Add team member" at bounding box center [577, 111] width 109 height 20
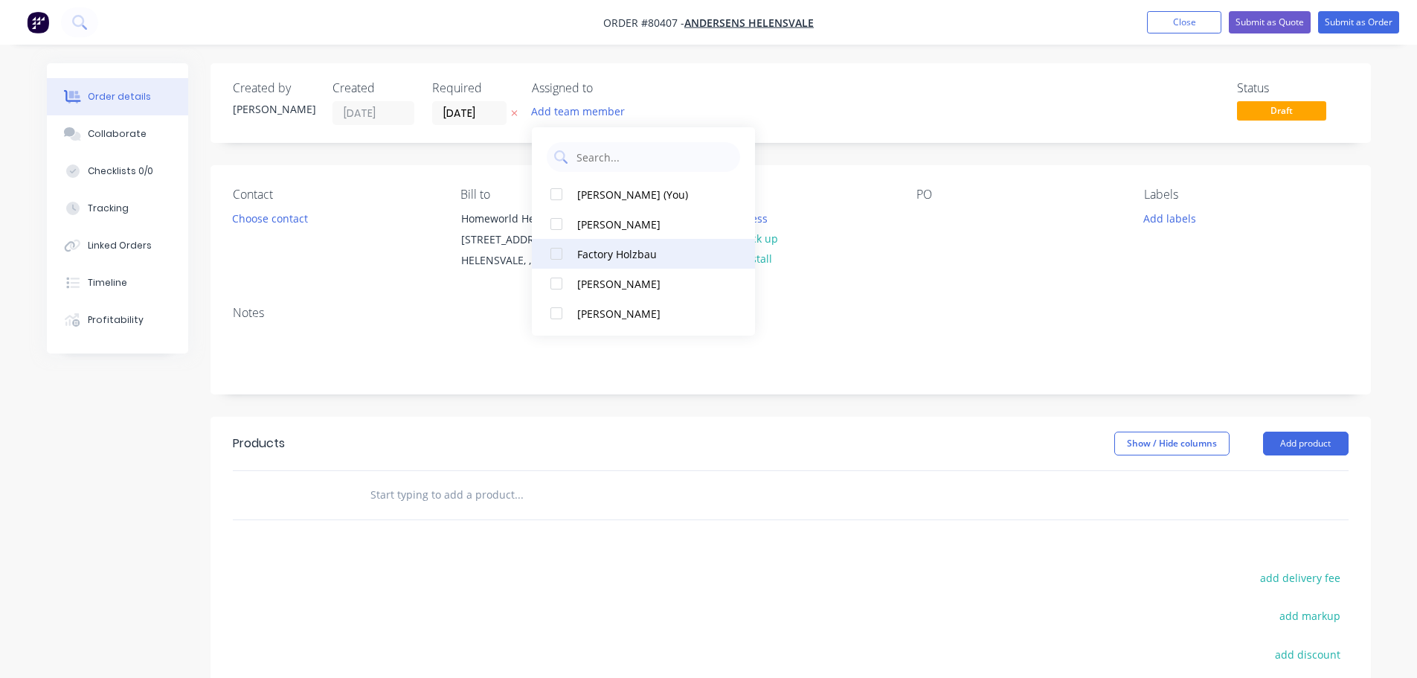
click at [556, 254] on div at bounding box center [557, 254] width 30 height 30
click at [258, 227] on button "Choose contact" at bounding box center [270, 218] width 92 height 20
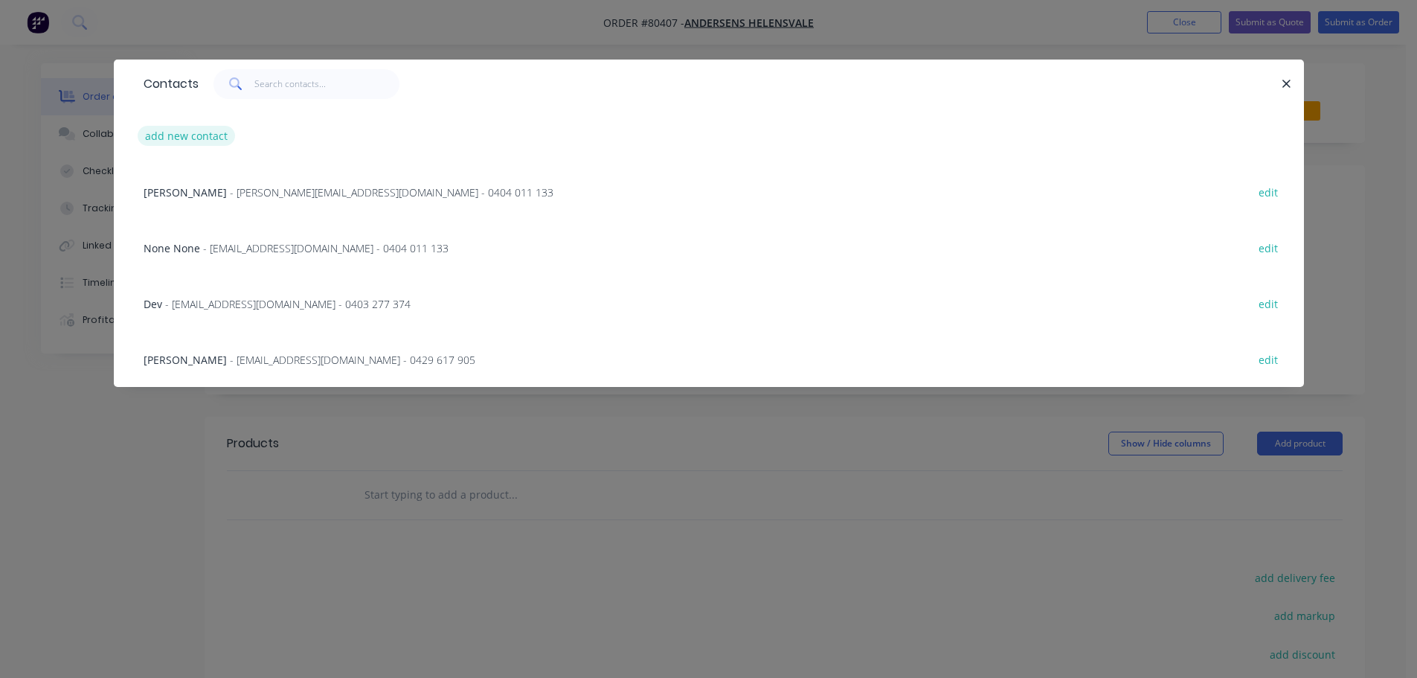
click at [199, 140] on button "add new contact" at bounding box center [187, 136] width 98 height 20
select select "AU"
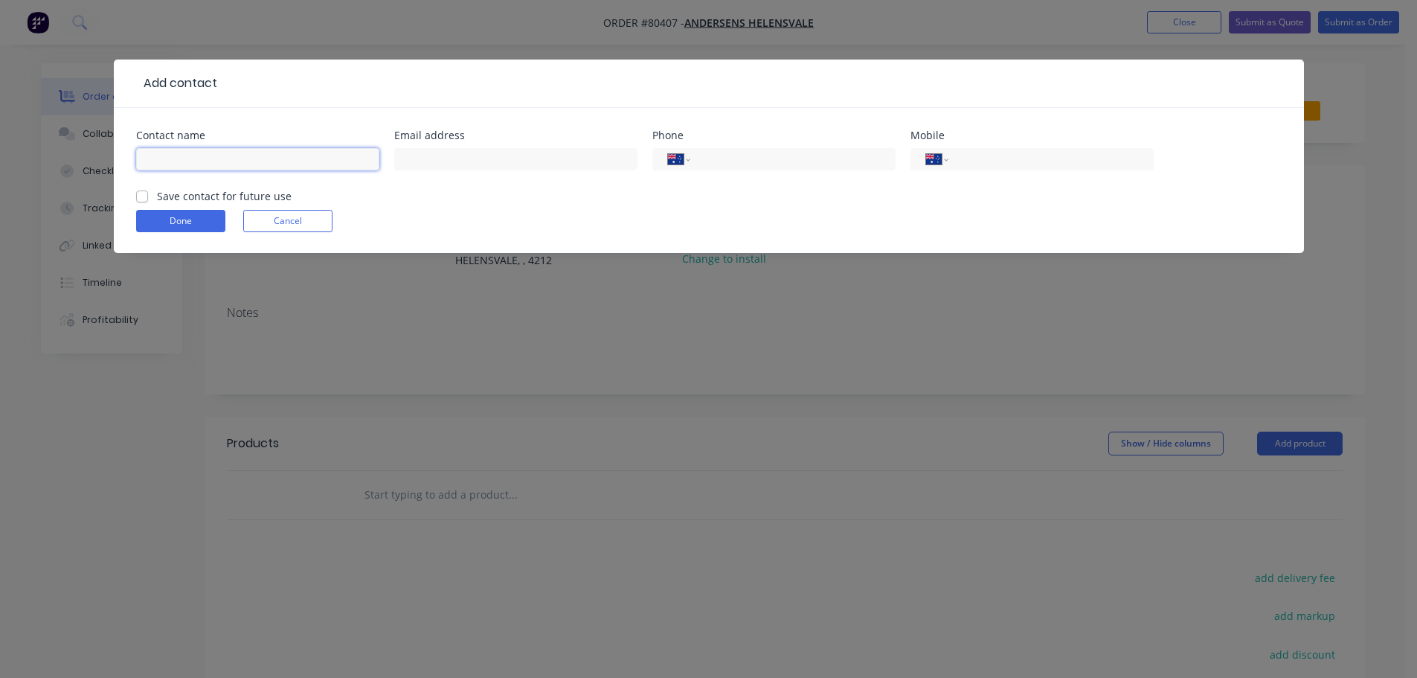
click at [222, 167] on input "text" at bounding box center [257, 159] width 243 height 22
type input "Tony"
click at [454, 142] on div "Email address" at bounding box center [515, 159] width 243 height 58
click at [446, 157] on input "text" at bounding box center [515, 159] width 243 height 22
type input "awest@andersens.com.au"
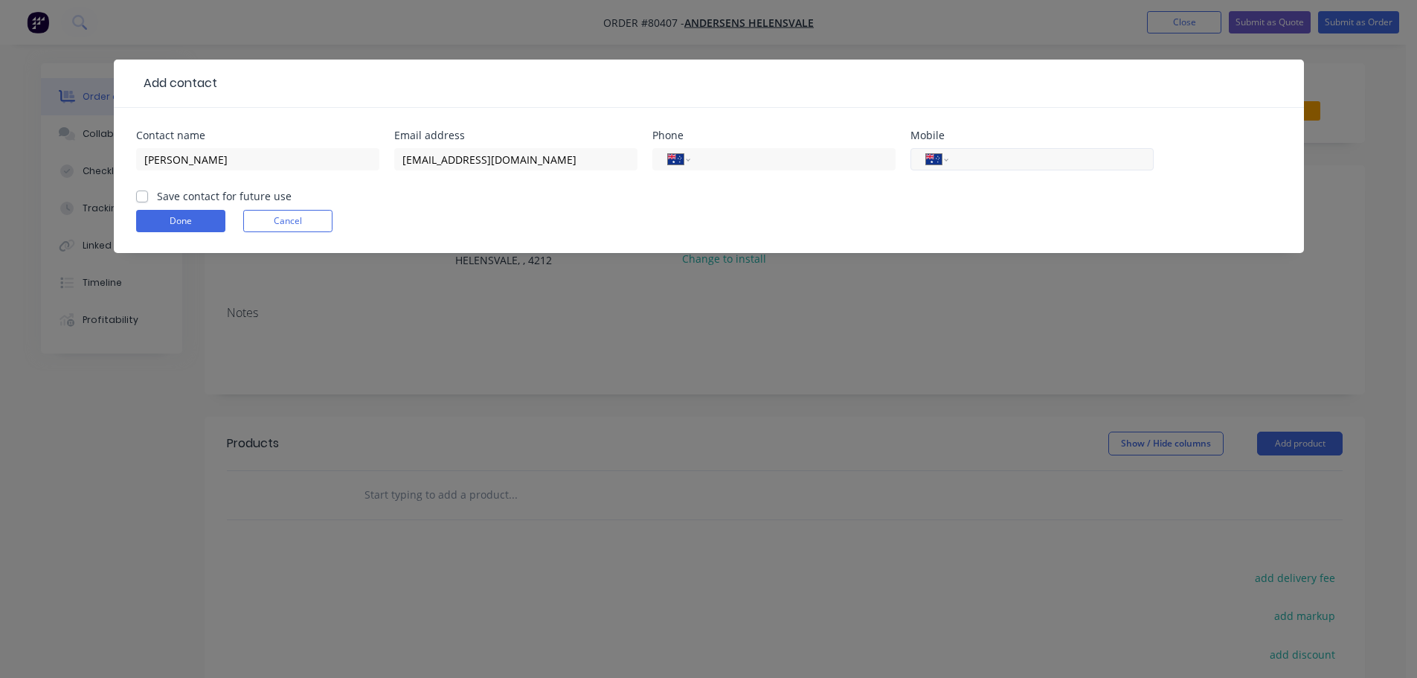
click at [1013, 167] on input "tel" at bounding box center [1048, 159] width 179 height 17
click at [719, 162] on input "tel" at bounding box center [790, 159] width 179 height 17
click at [157, 198] on label "Save contact for future use" at bounding box center [224, 196] width 135 height 16
click at [136, 198] on input "Save contact for future use" at bounding box center [142, 195] width 12 height 14
checkbox input "true"
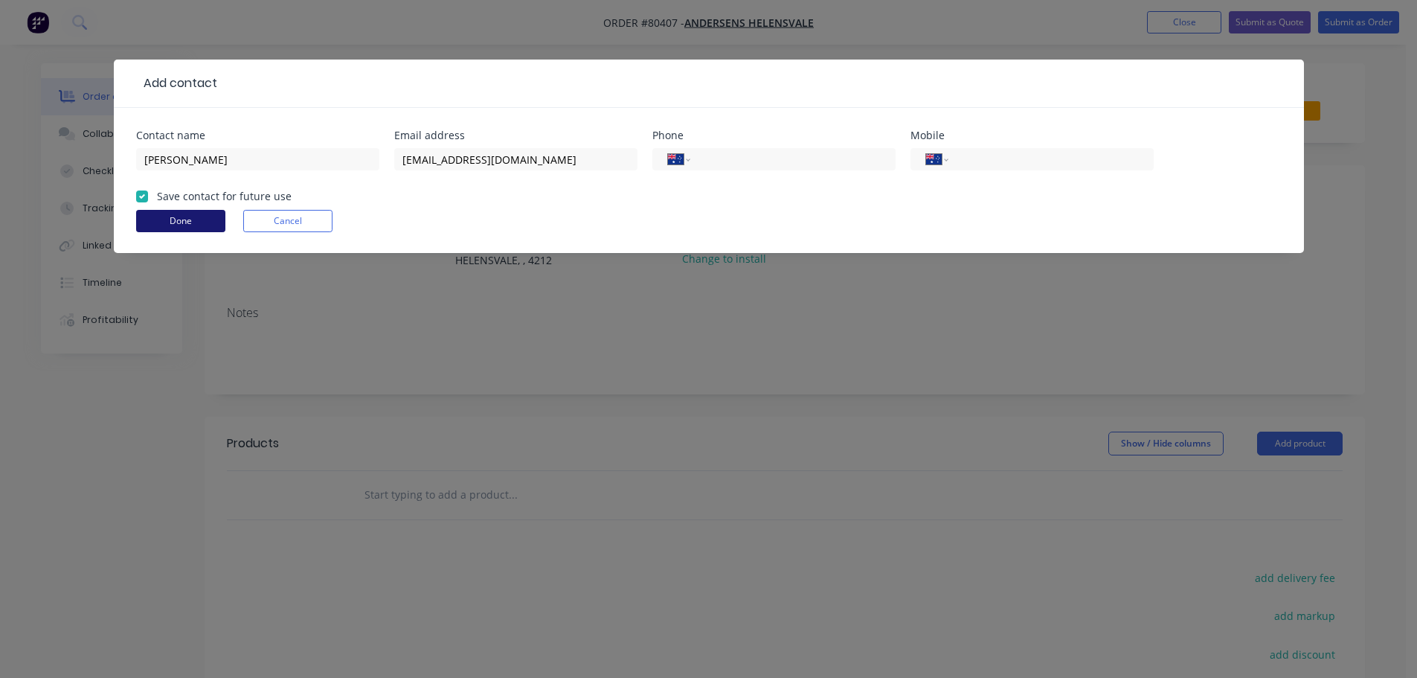
click at [161, 224] on button "Done" at bounding box center [180, 221] width 89 height 22
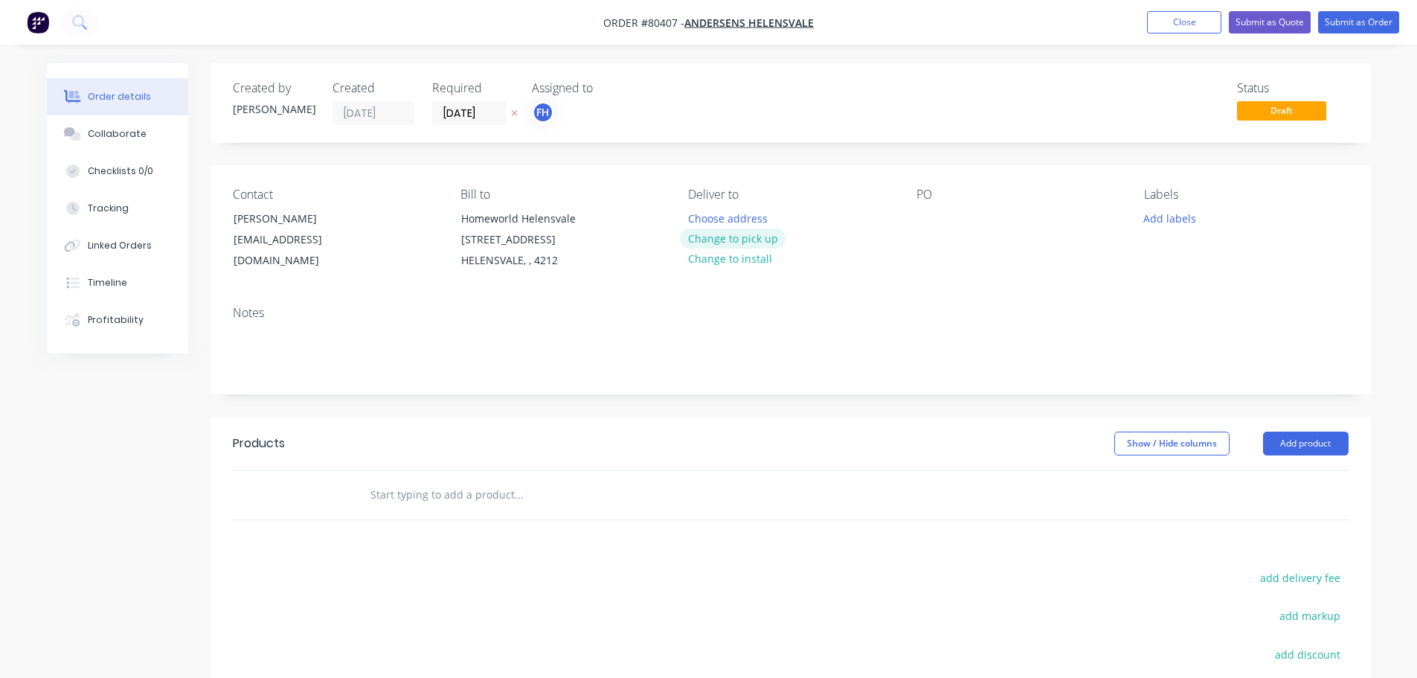
click at [731, 245] on button "Change to pick up" at bounding box center [733, 238] width 106 height 20
click at [925, 223] on div at bounding box center [929, 219] width 24 height 22
click at [1161, 216] on button "Add labels" at bounding box center [1170, 218] width 68 height 20
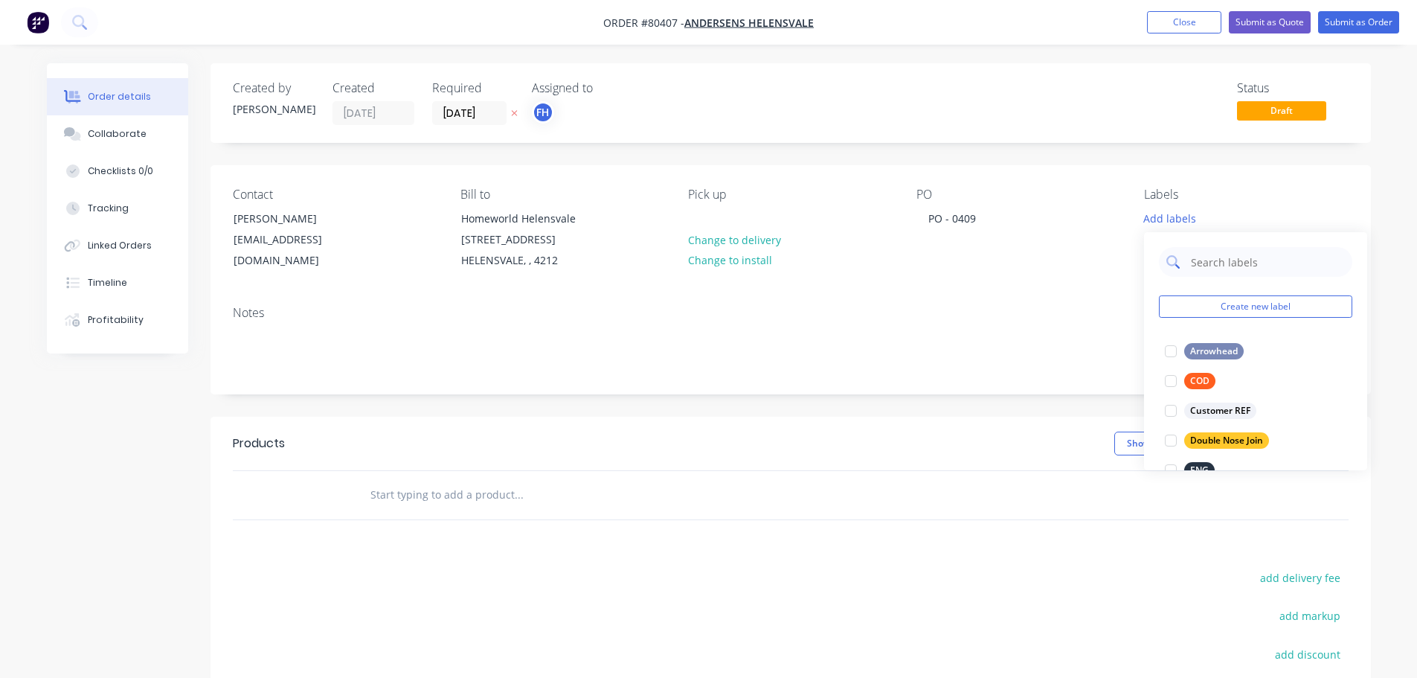
click at [1196, 261] on input "text" at bounding box center [1267, 262] width 155 height 30
type input "lvt"
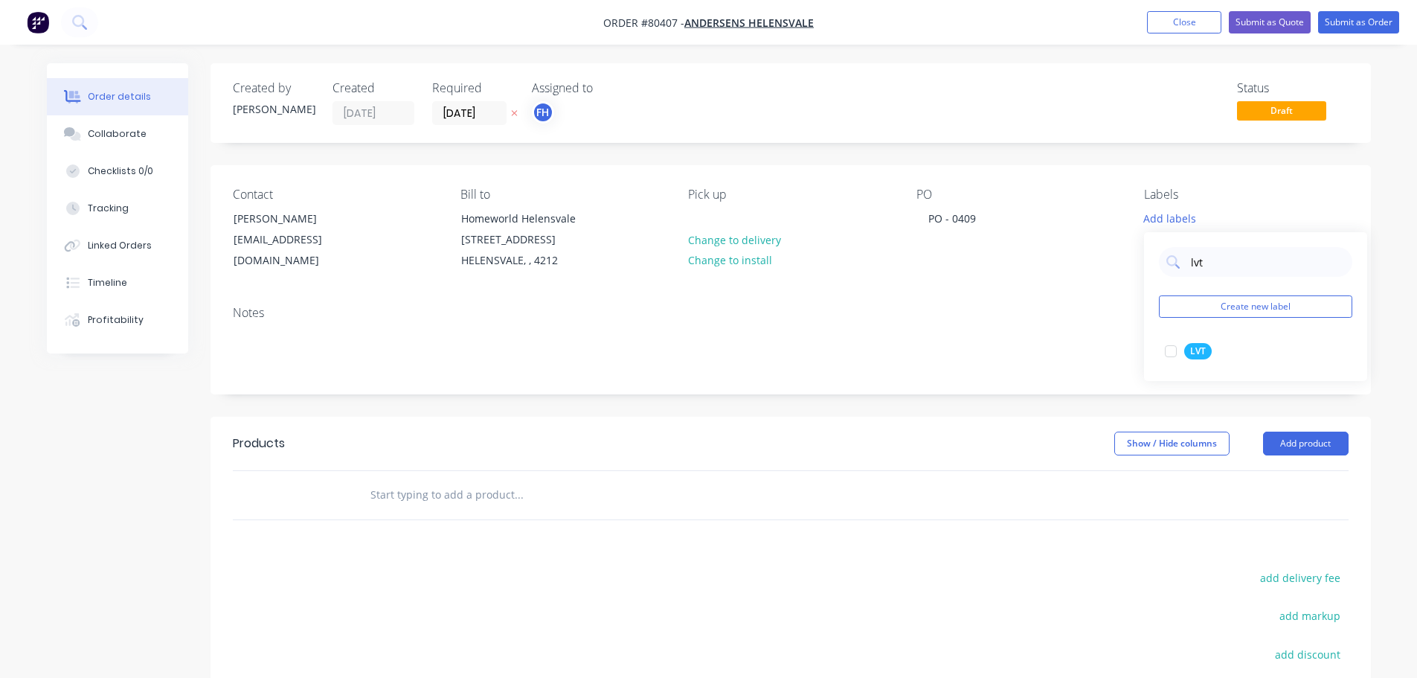
drag, startPoint x: 1175, startPoint y: 350, endPoint x: 859, endPoint y: 379, distance: 316.8
click at [1175, 350] on div at bounding box center [1171, 351] width 30 height 30
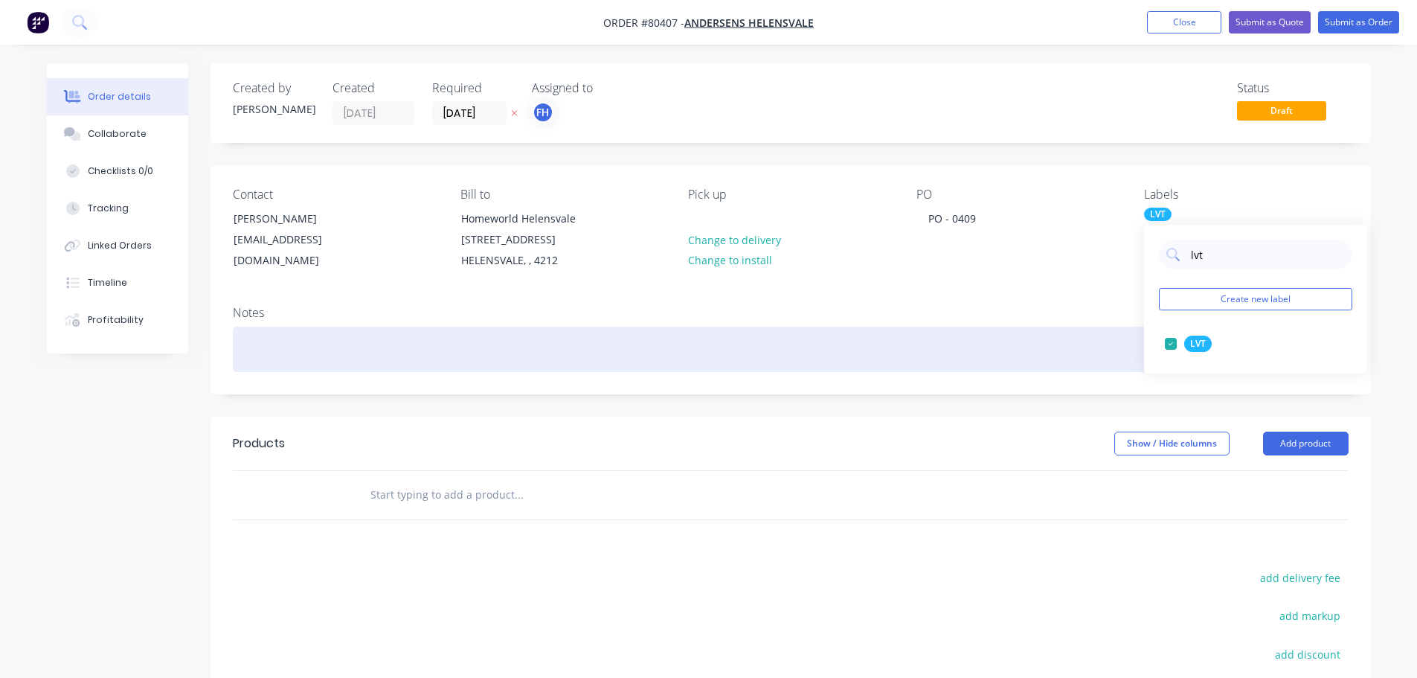
click at [283, 346] on div at bounding box center [791, 349] width 1116 height 45
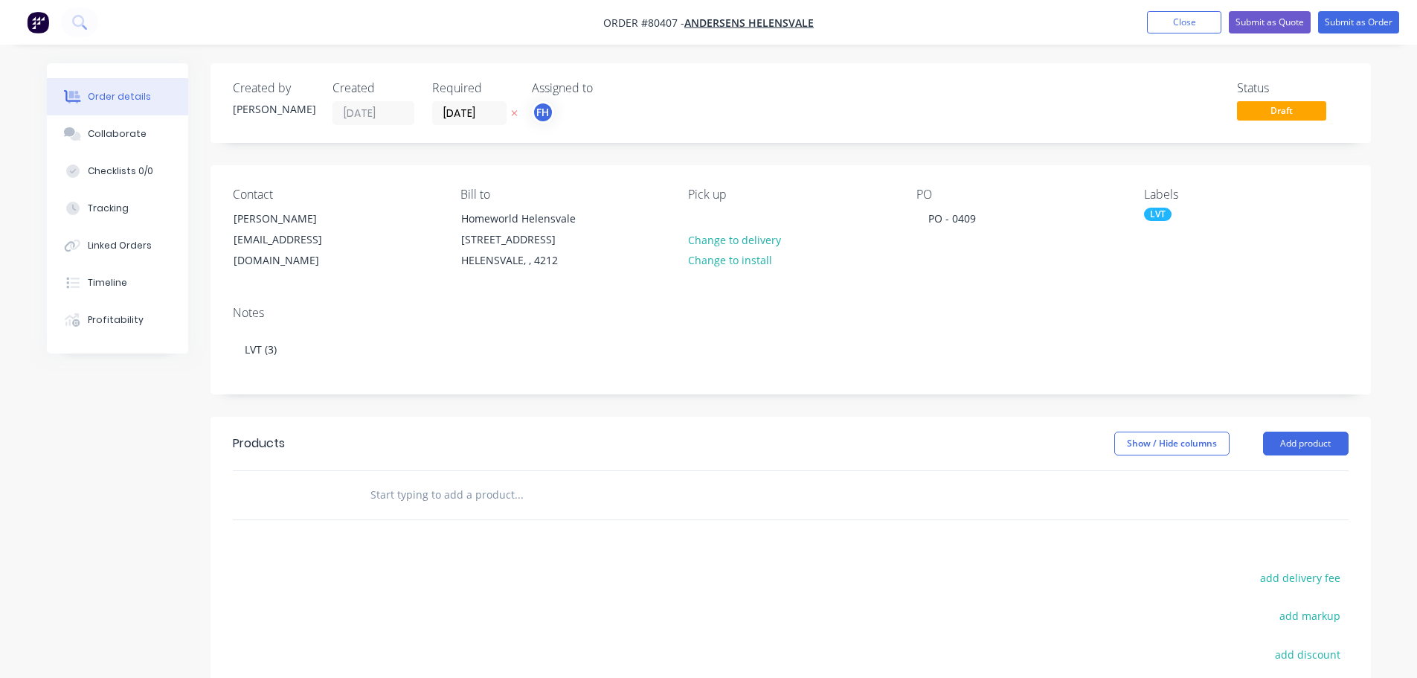
click at [405, 501] on input "text" at bounding box center [519, 495] width 298 height 30
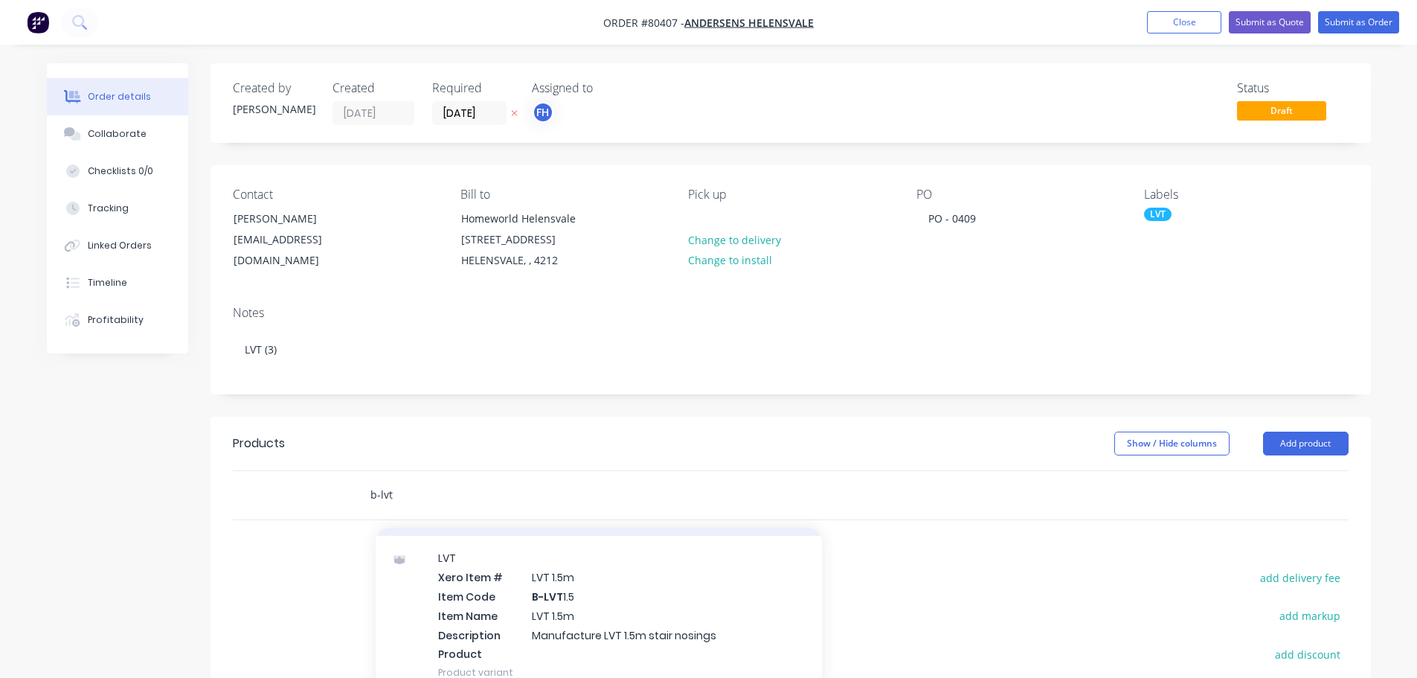
scroll to position [223, 0]
type input "b-lvt"
click at [518, 590] on div "LVT Xero Item # LVT 1.5m Item Code B-LVT 1.5 Item Name LVT 1.5m Description Man…" at bounding box center [599, 589] width 446 height 158
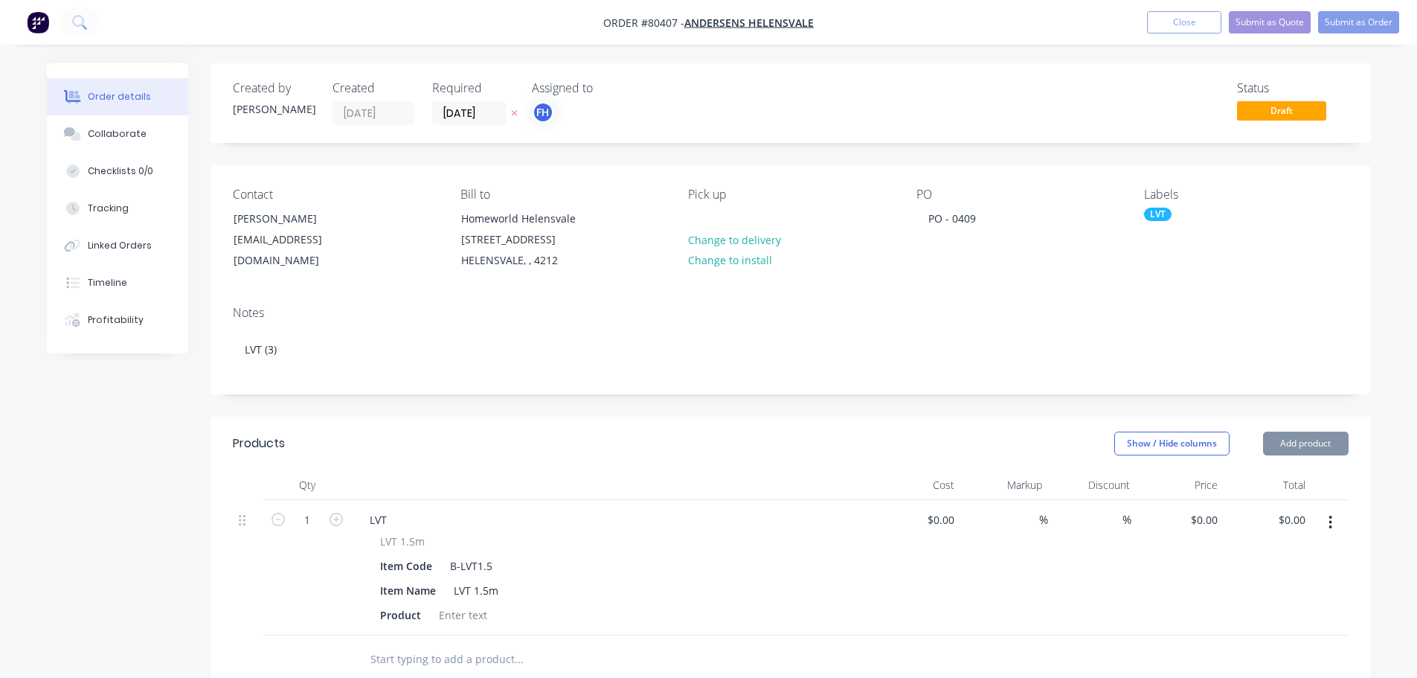
type input "$46.00"
click at [341, 521] on icon "button" at bounding box center [336, 519] width 13 height 13
type input "2"
type input "$92.00"
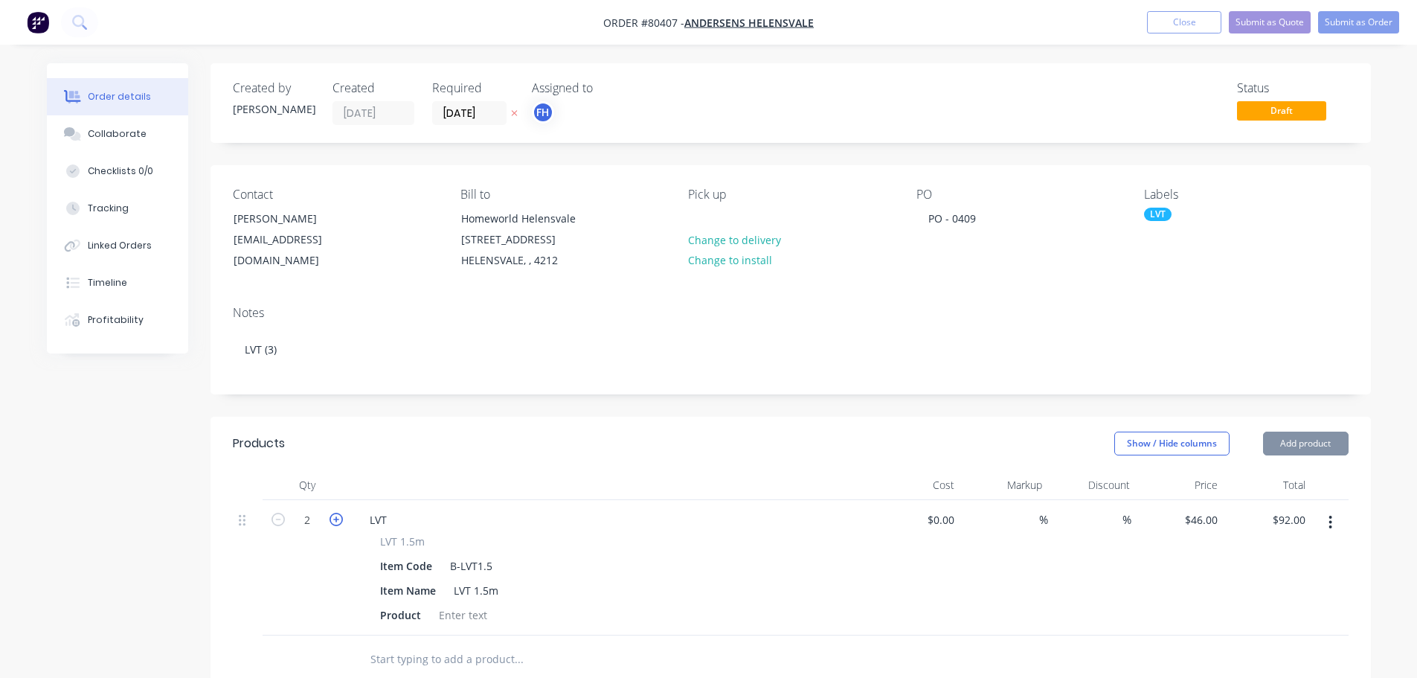
click at [341, 521] on icon "button" at bounding box center [336, 519] width 13 height 13
type input "3"
type input "$138.00"
click at [451, 612] on div at bounding box center [463, 615] width 60 height 22
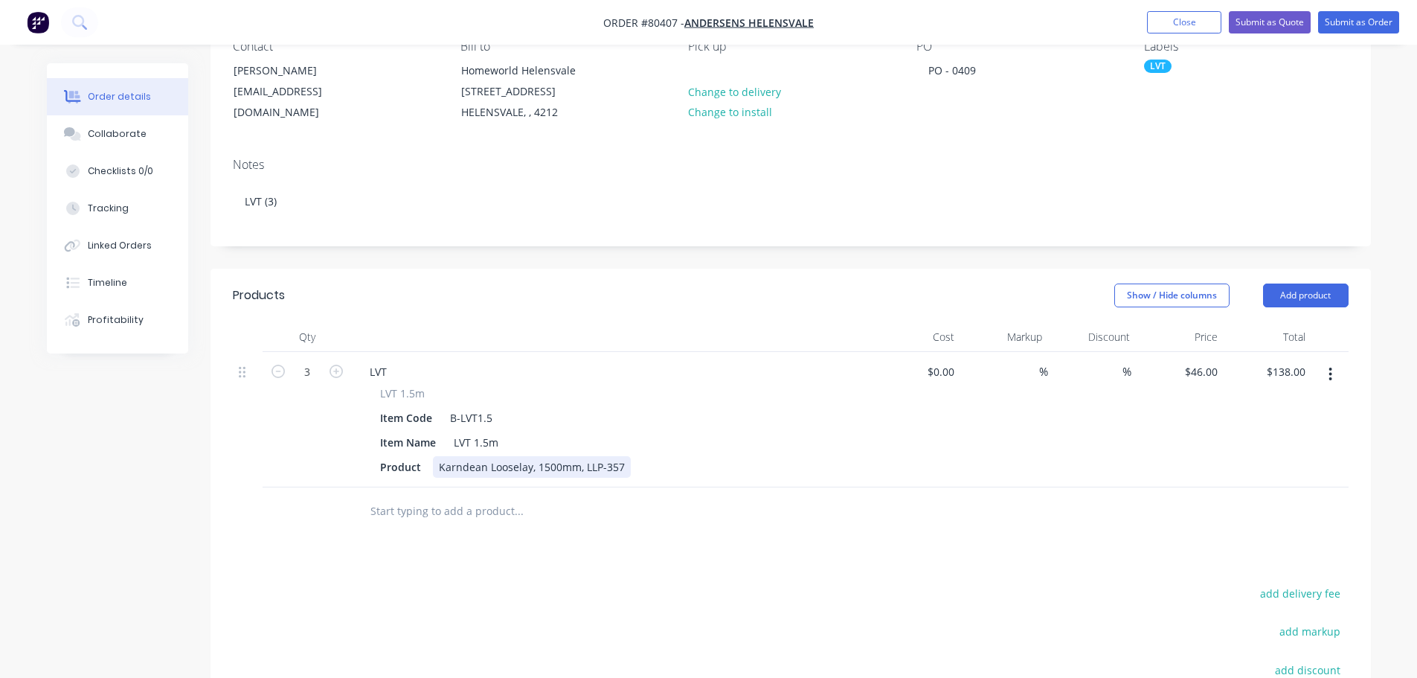
scroll to position [149, 0]
click at [449, 512] on input "text" at bounding box center [519, 510] width 298 height 30
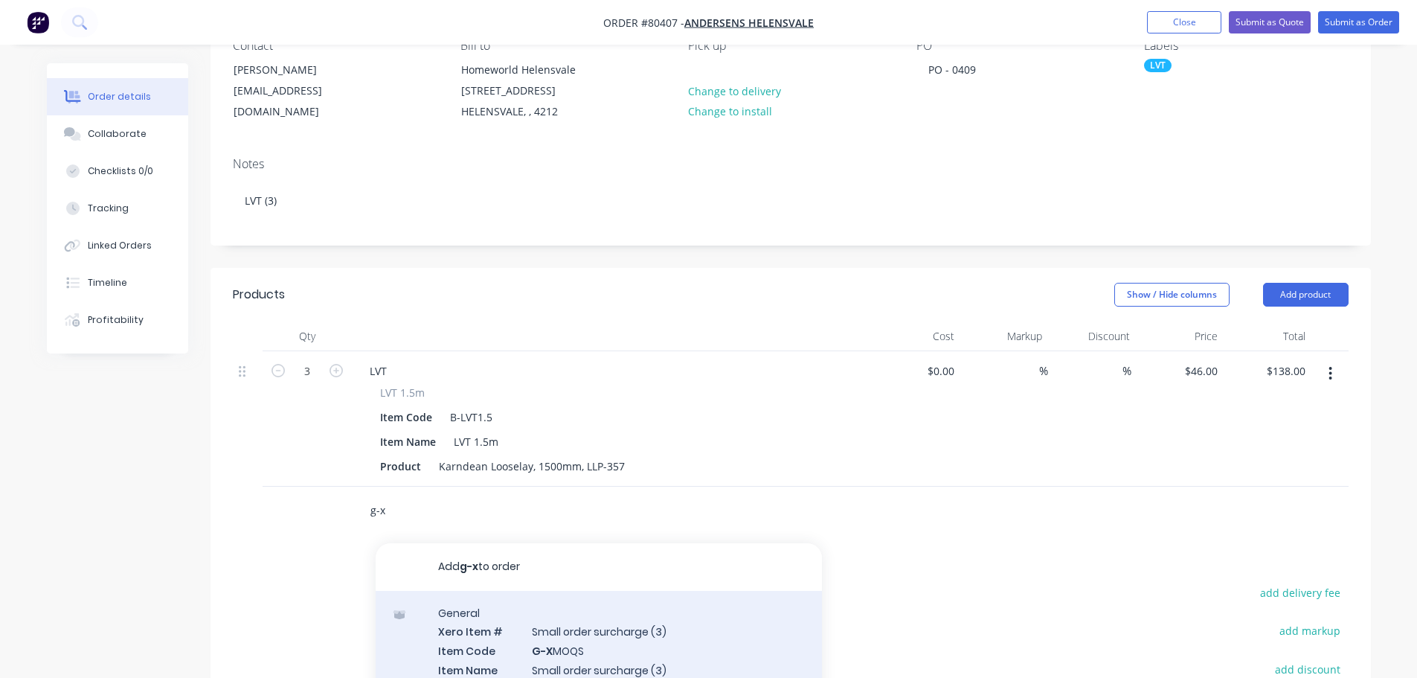
type input "g-x"
click at [504, 646] on div "General Xero Item # Small order surcharge (3) Item Code G-X MOQS Item Name Smal…" at bounding box center [599, 678] width 446 height 174
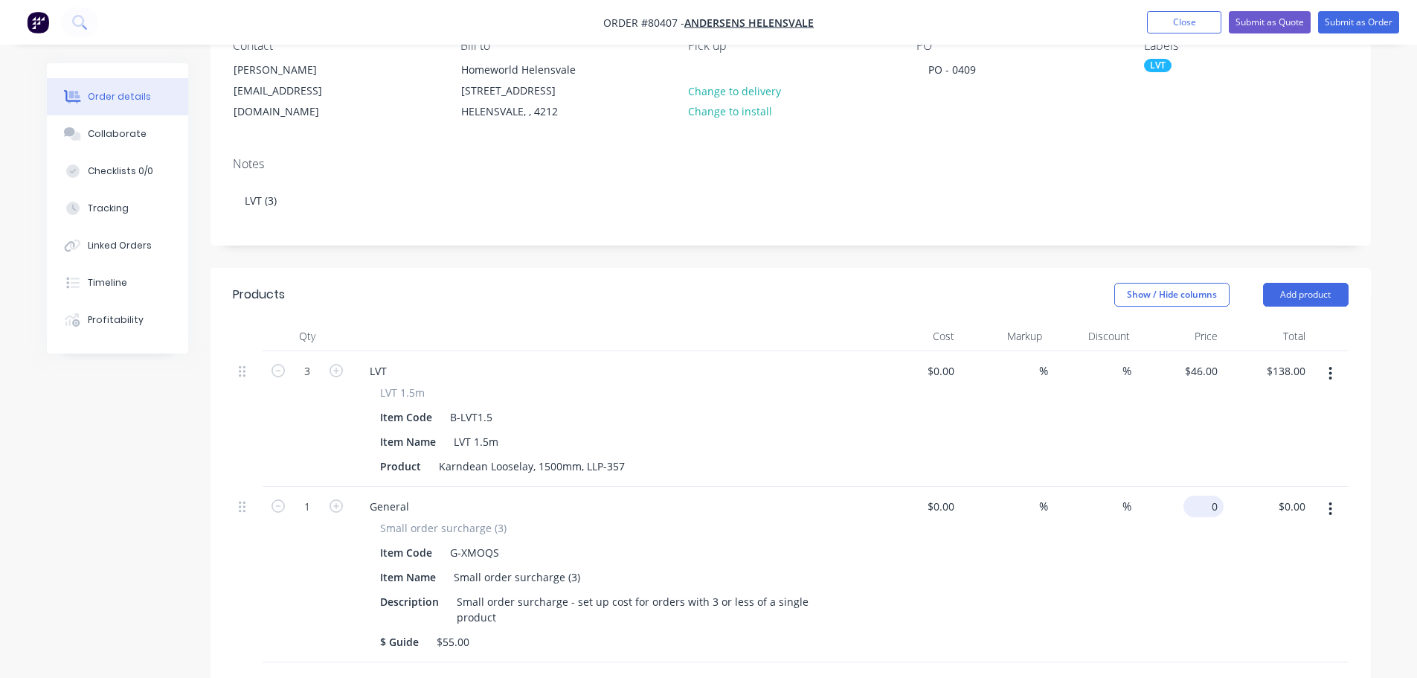
click at [1205, 505] on div "0 $0.00" at bounding box center [1204, 506] width 40 height 22
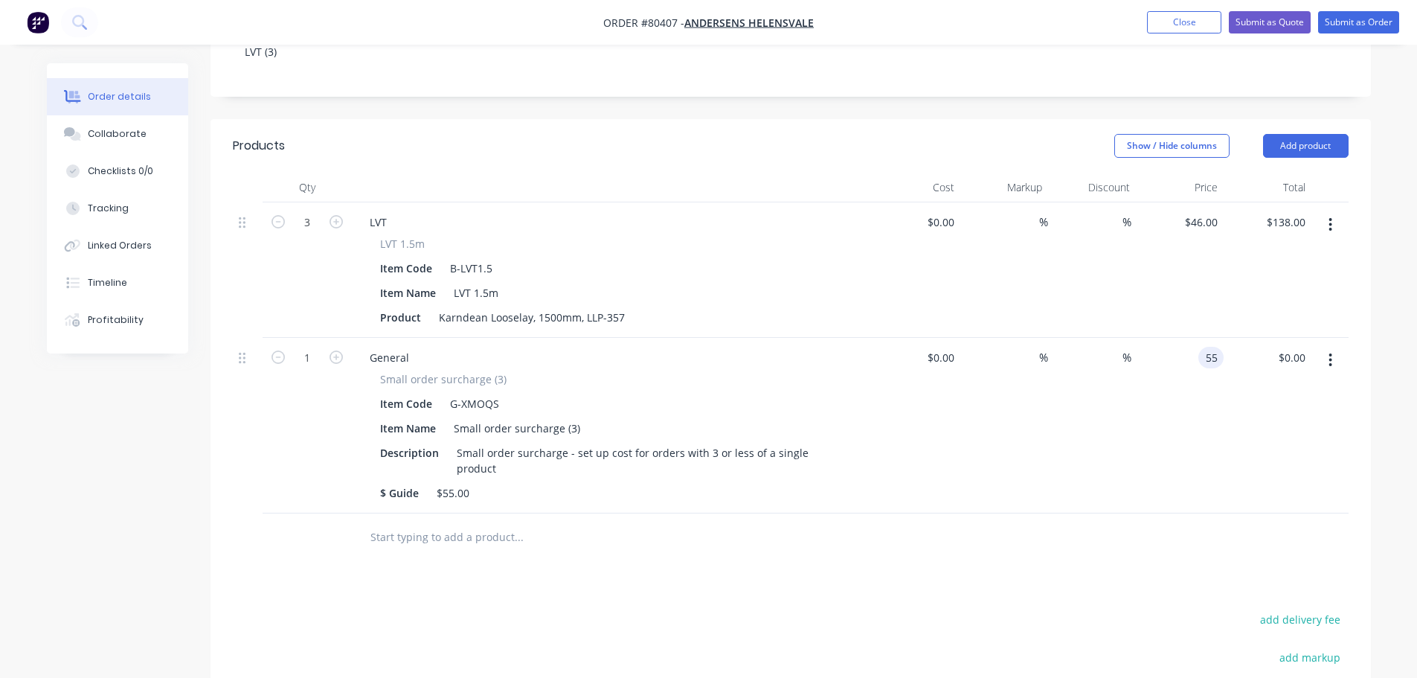
scroll to position [0, 0]
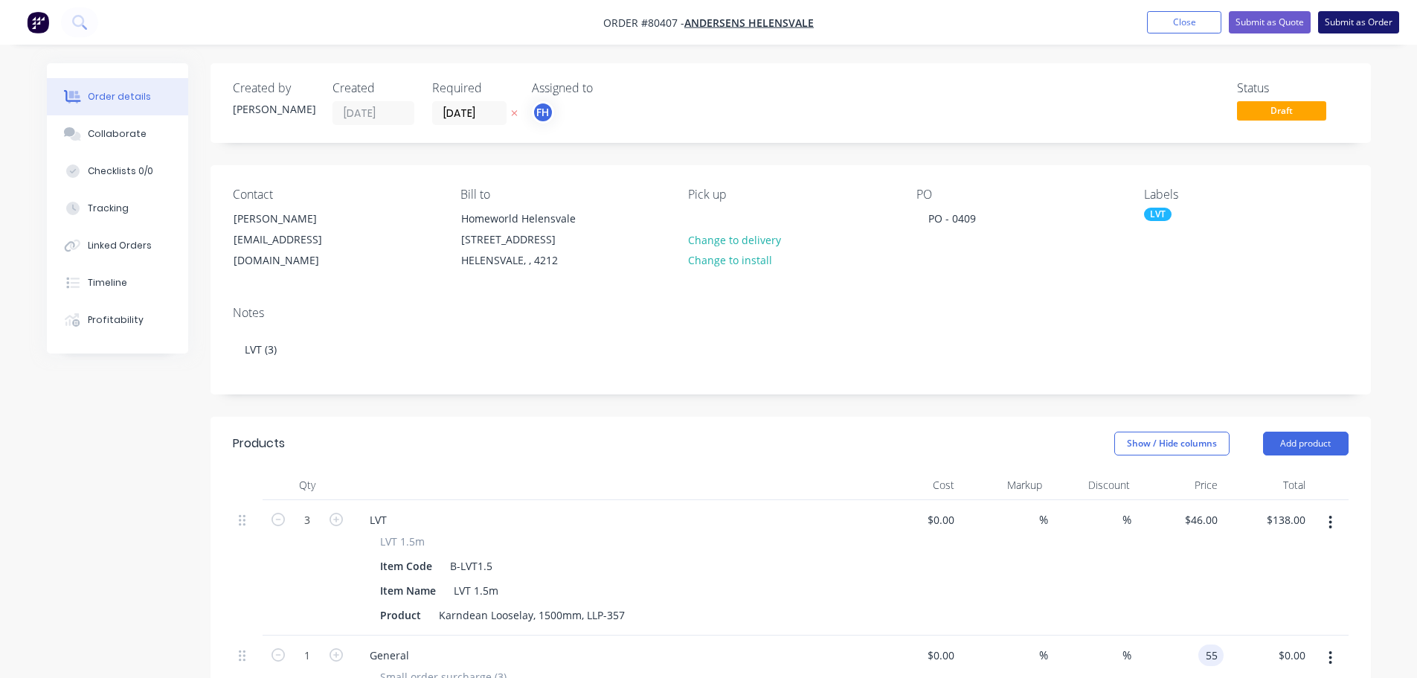
type input "$55.00"
click at [1280, 20] on button "Submit as Quote" at bounding box center [1270, 22] width 82 height 22
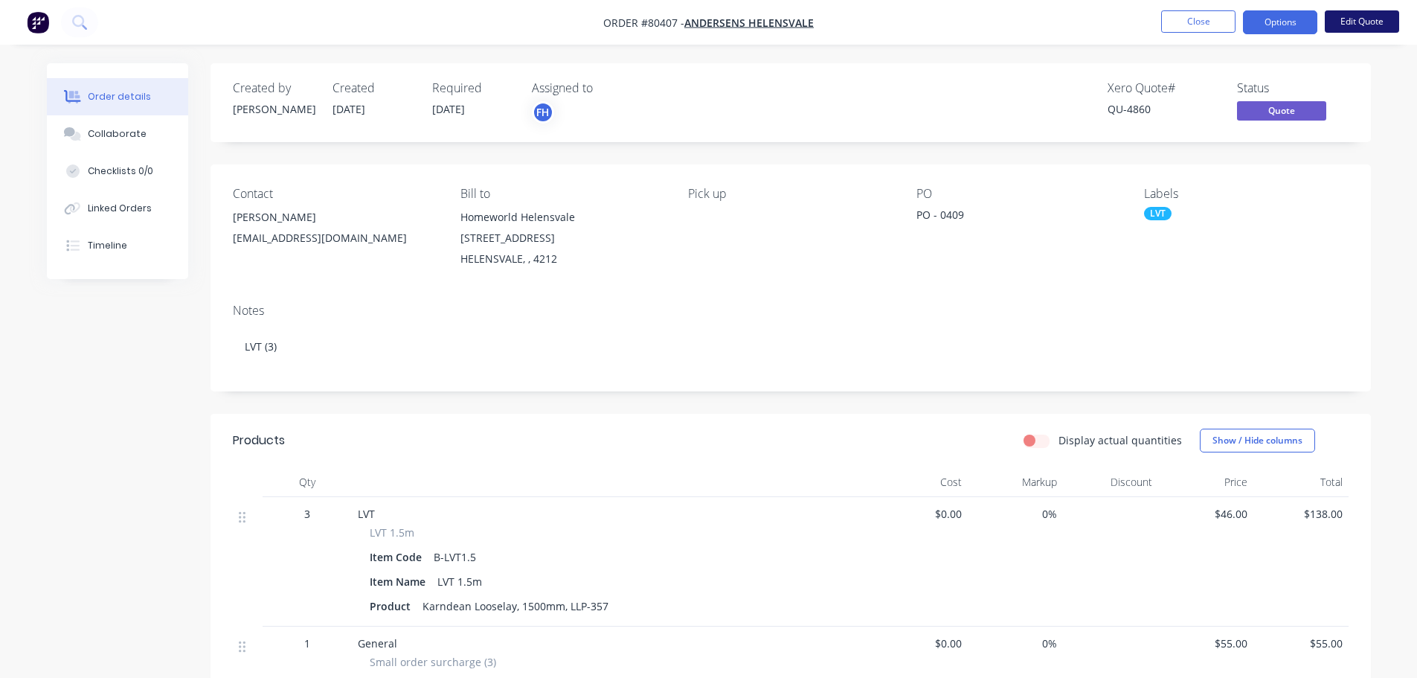
click at [1367, 18] on button "Edit Quote" at bounding box center [1362, 21] width 74 height 22
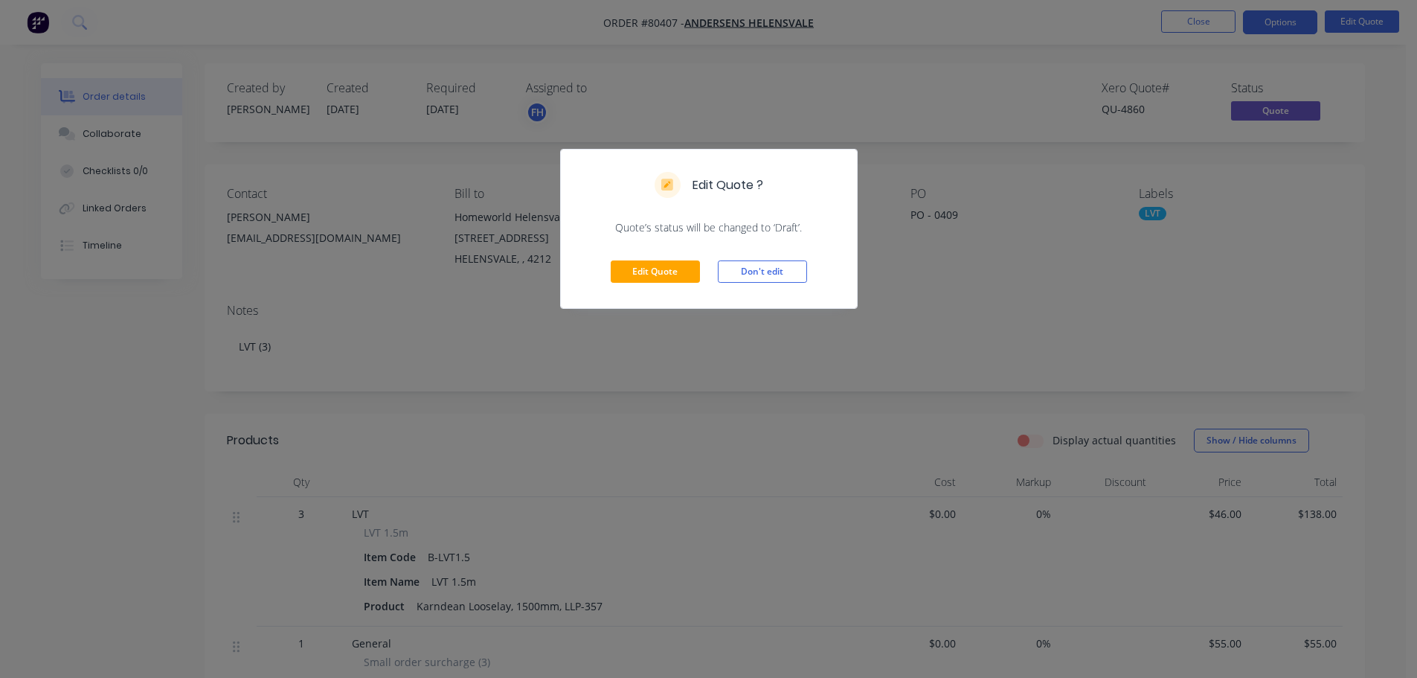
click at [917, 281] on div "Edit Quote ? Quote’s status will be changed to ‘Draft’. Edit Quote Don't edit" at bounding box center [708, 339] width 1417 height 678
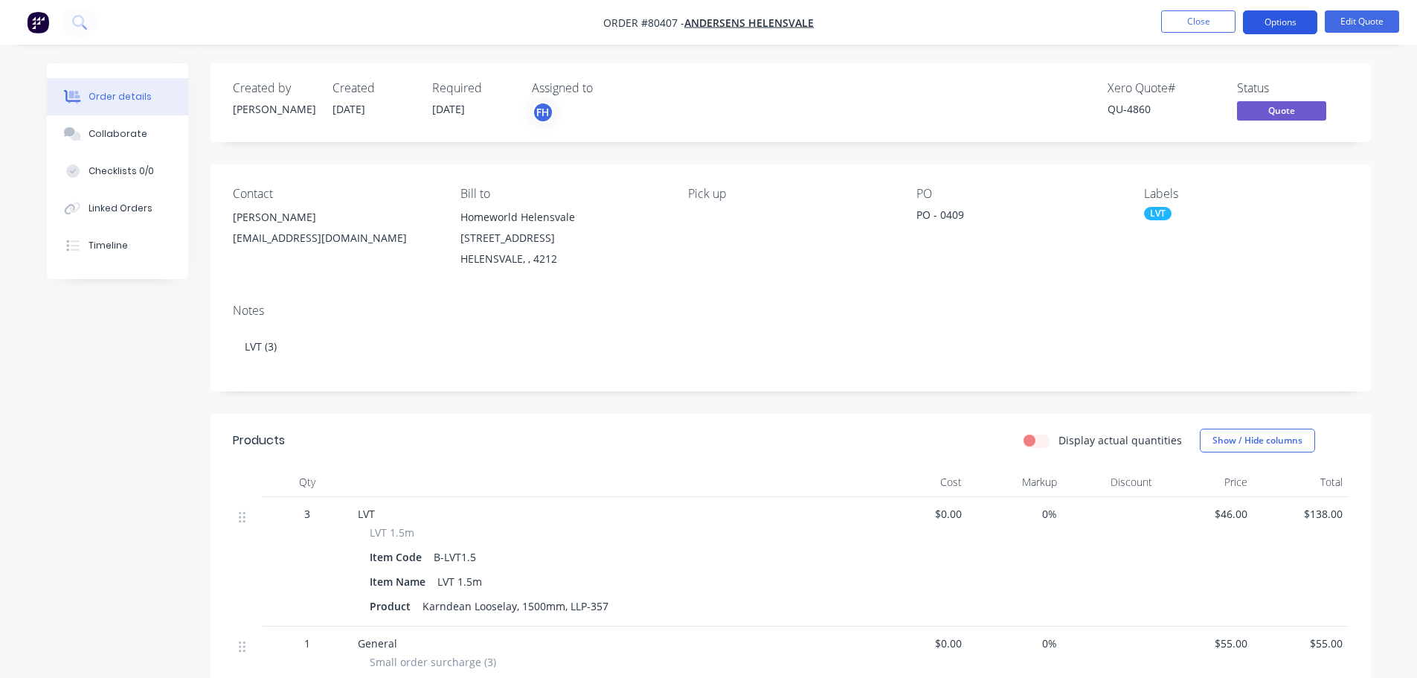
click at [1288, 16] on button "Options" at bounding box center [1280, 22] width 74 height 24
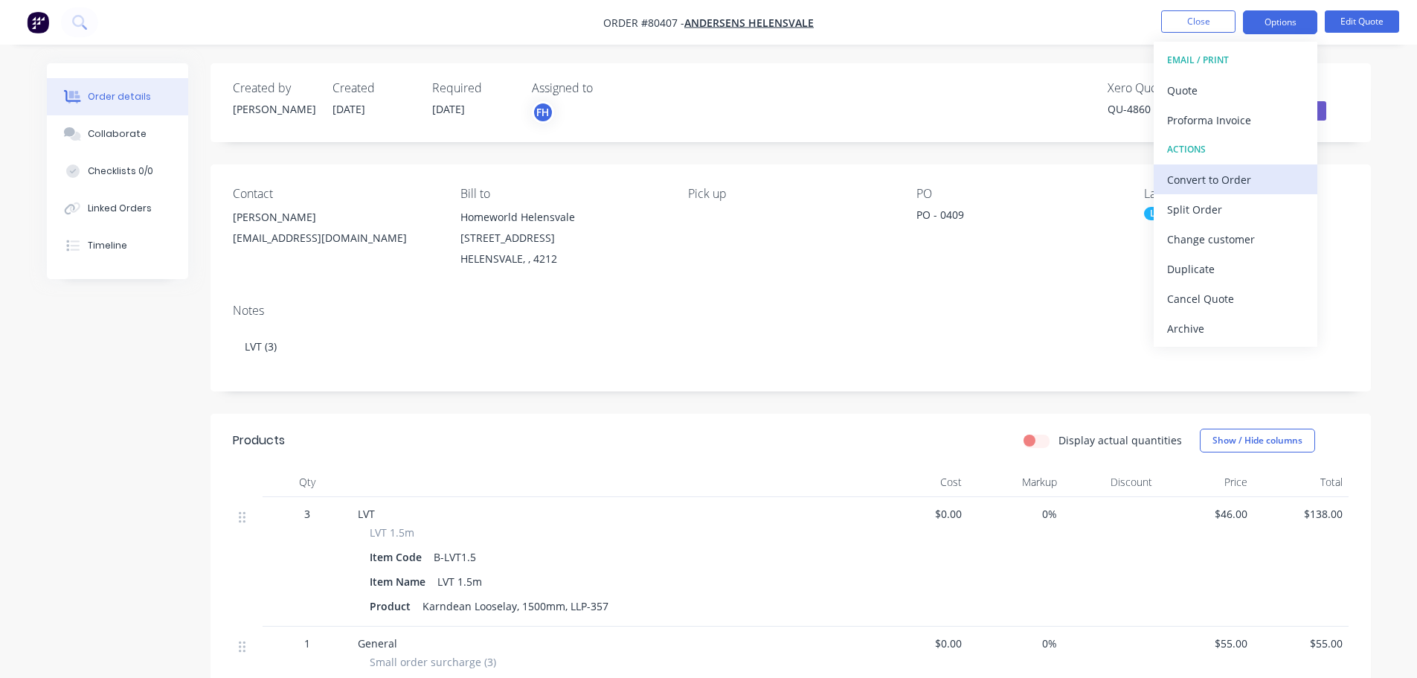
click at [1209, 182] on div "Convert to Order" at bounding box center [1235, 180] width 137 height 22
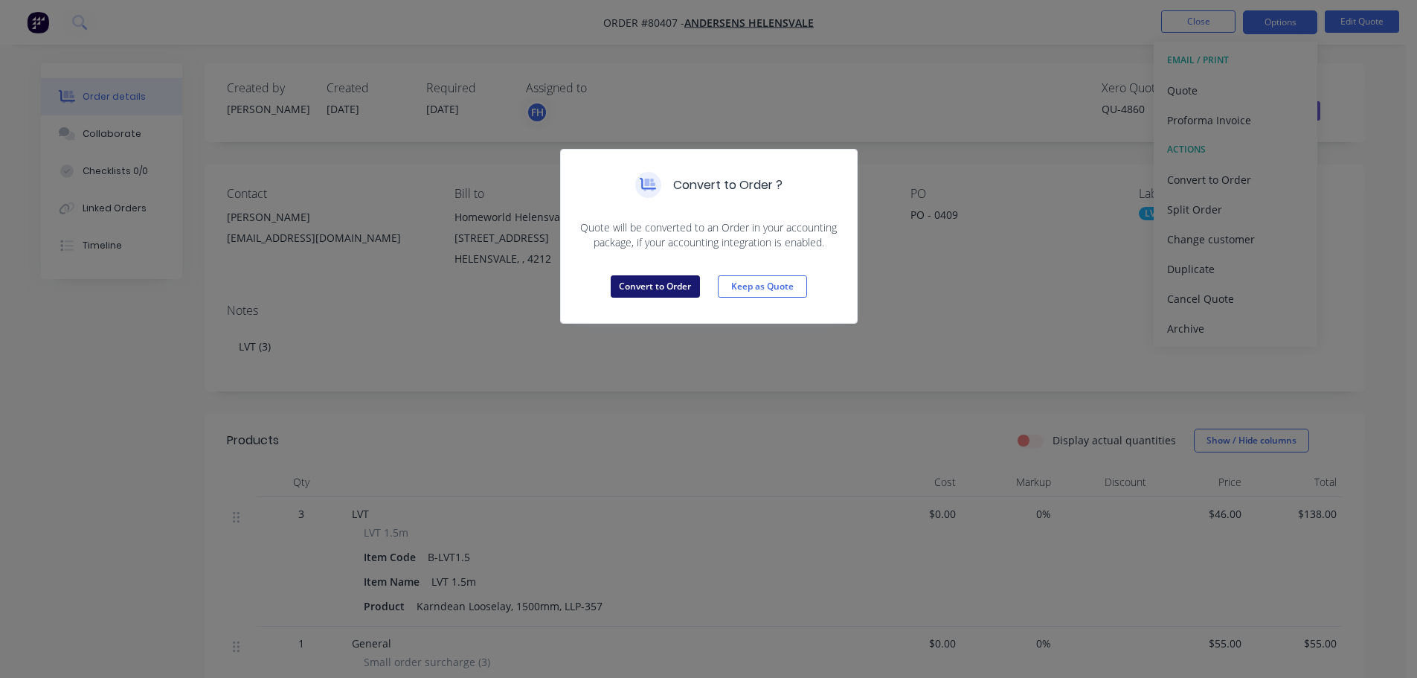
click at [641, 288] on button "Convert to Order" at bounding box center [655, 286] width 89 height 22
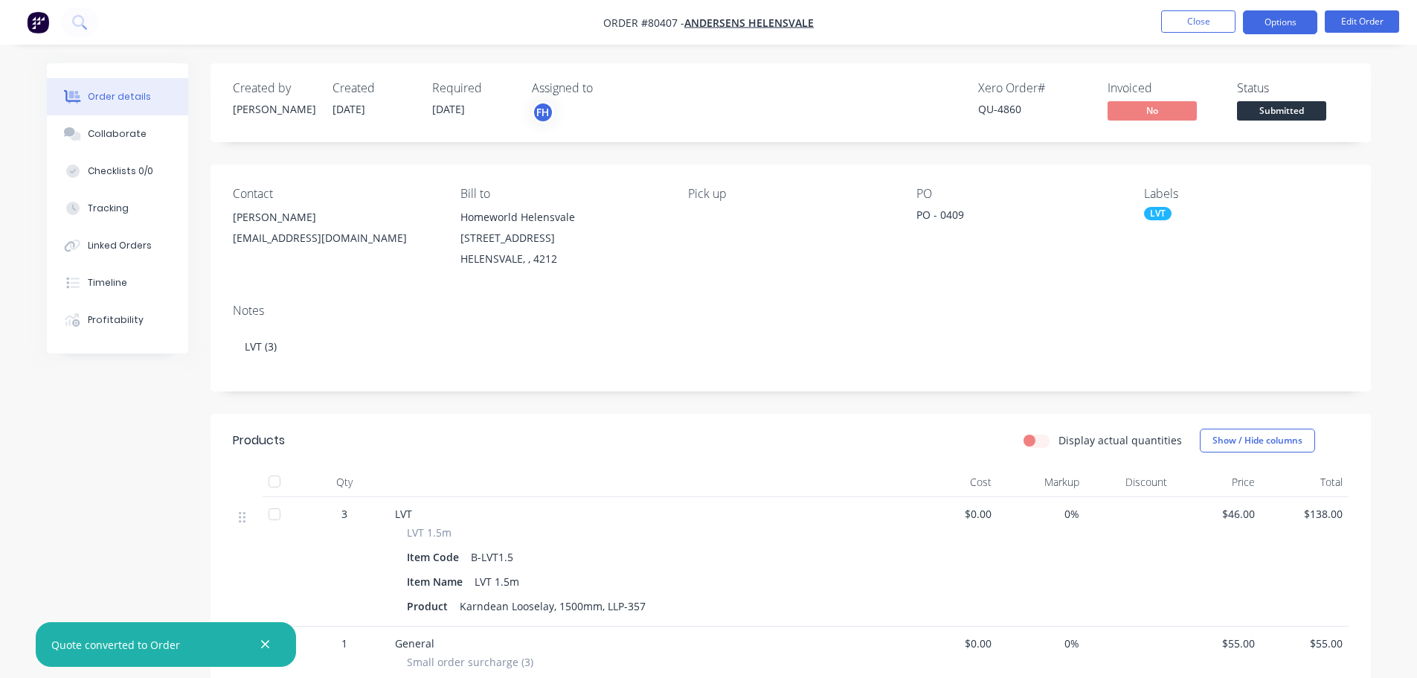
click at [1288, 13] on button "Options" at bounding box center [1280, 22] width 74 height 24
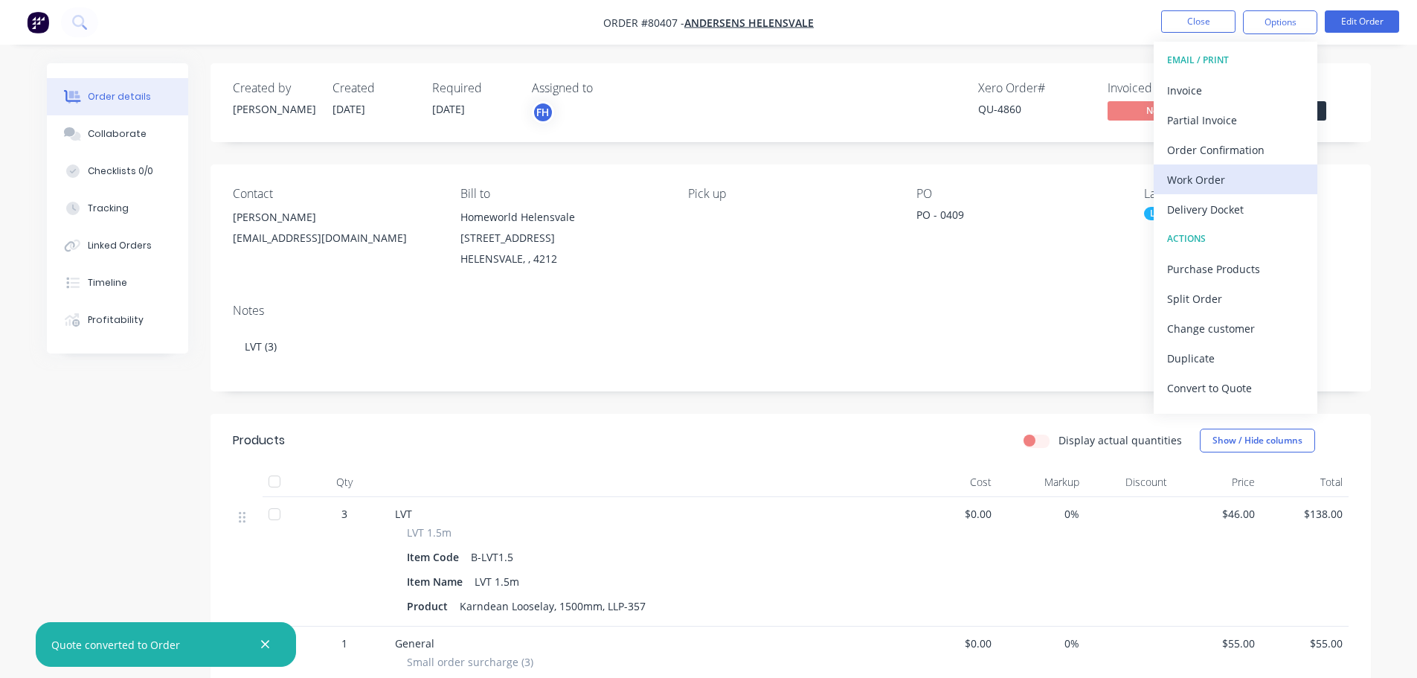
click at [1221, 184] on div "Work Order" at bounding box center [1235, 180] width 137 height 22
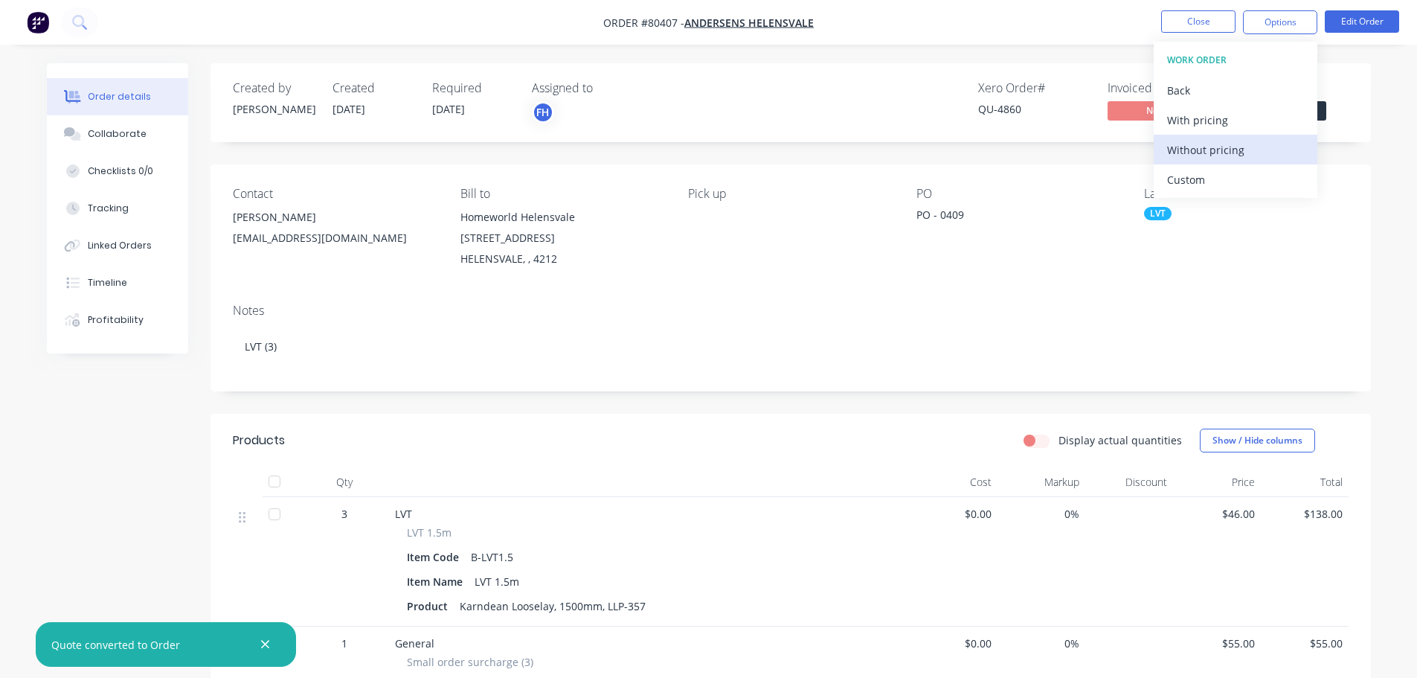
click at [1208, 149] on div "Without pricing" at bounding box center [1235, 150] width 137 height 22
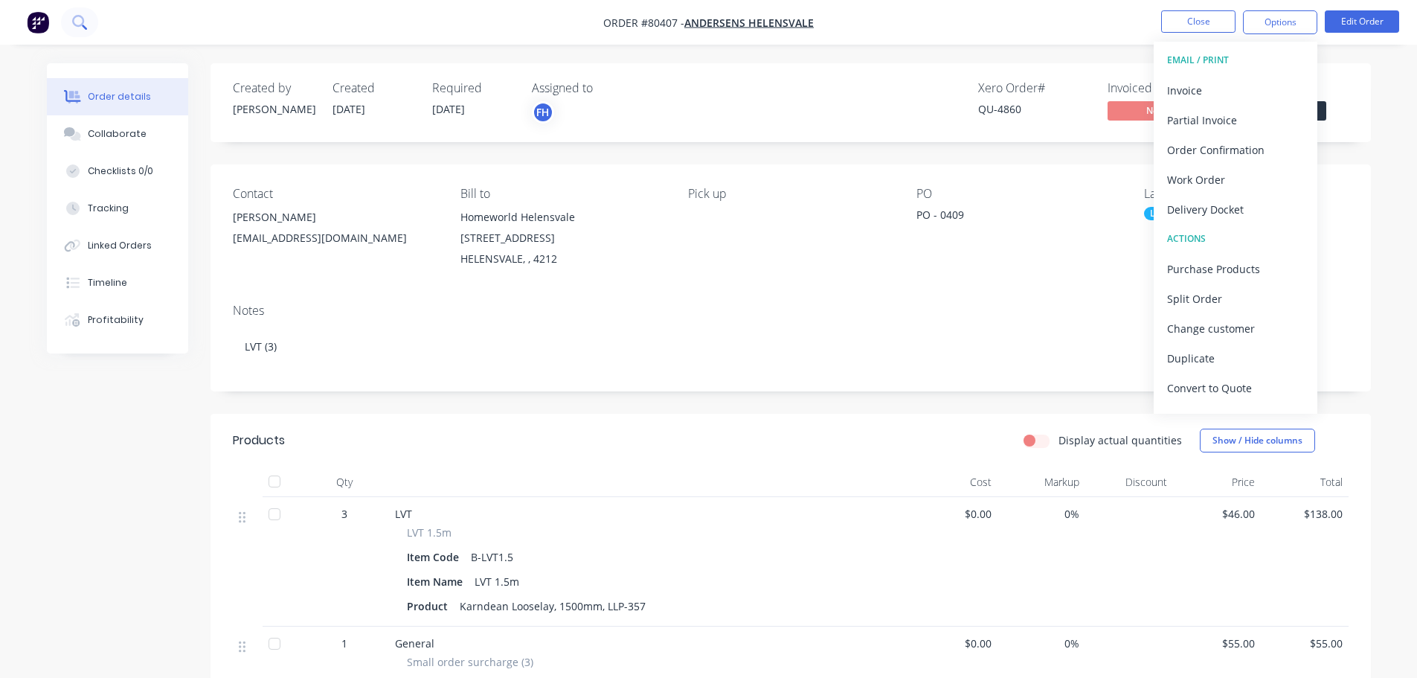
click at [75, 23] on icon at bounding box center [79, 22] width 14 height 14
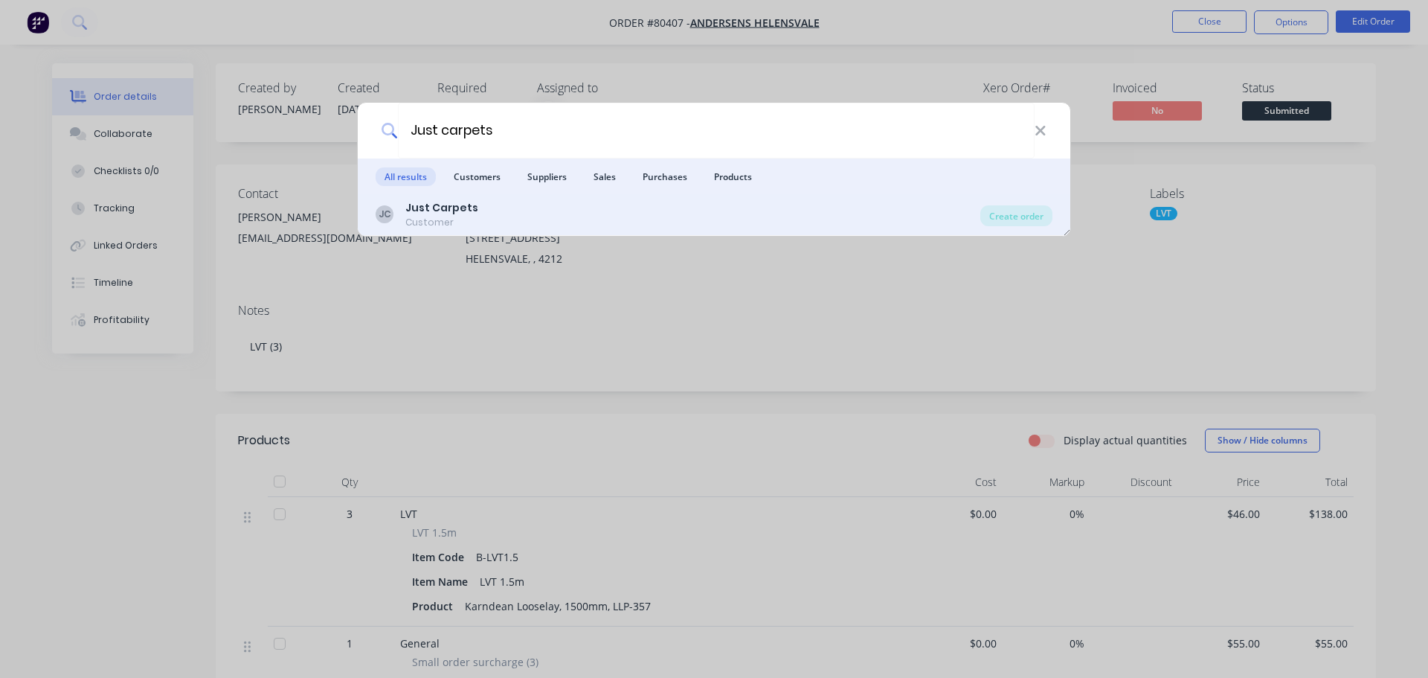
type input "Just carpets"
click at [434, 221] on div "Customer" at bounding box center [441, 222] width 73 height 13
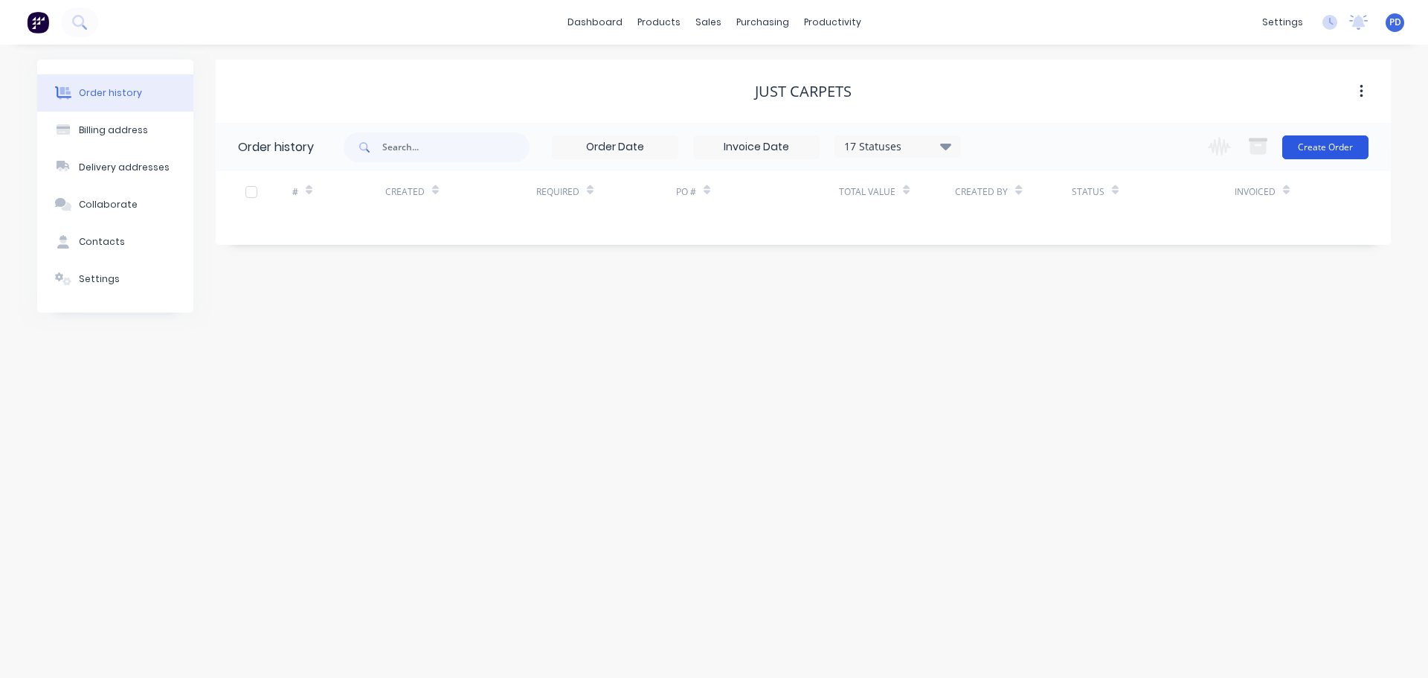
click at [1332, 156] on button "Create Order" at bounding box center [1326, 147] width 86 height 24
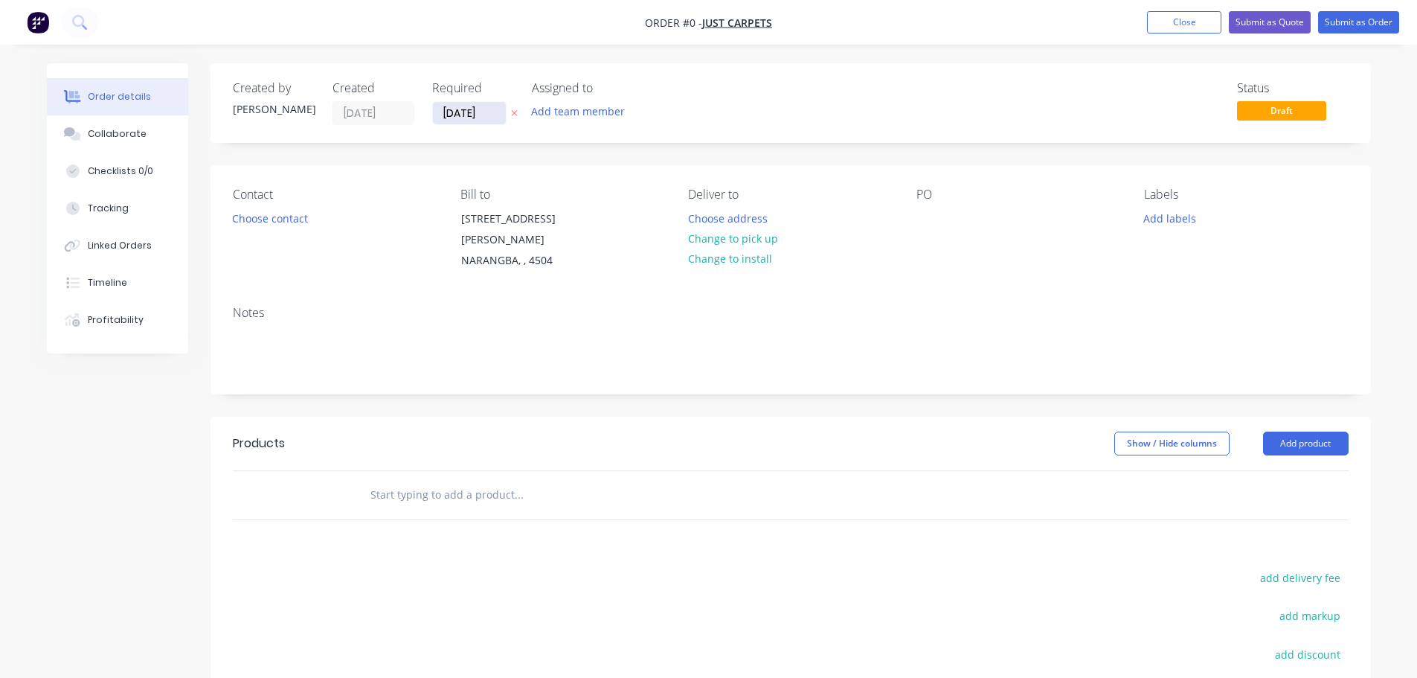
click at [478, 113] on input "05/09/25" at bounding box center [469, 113] width 73 height 22
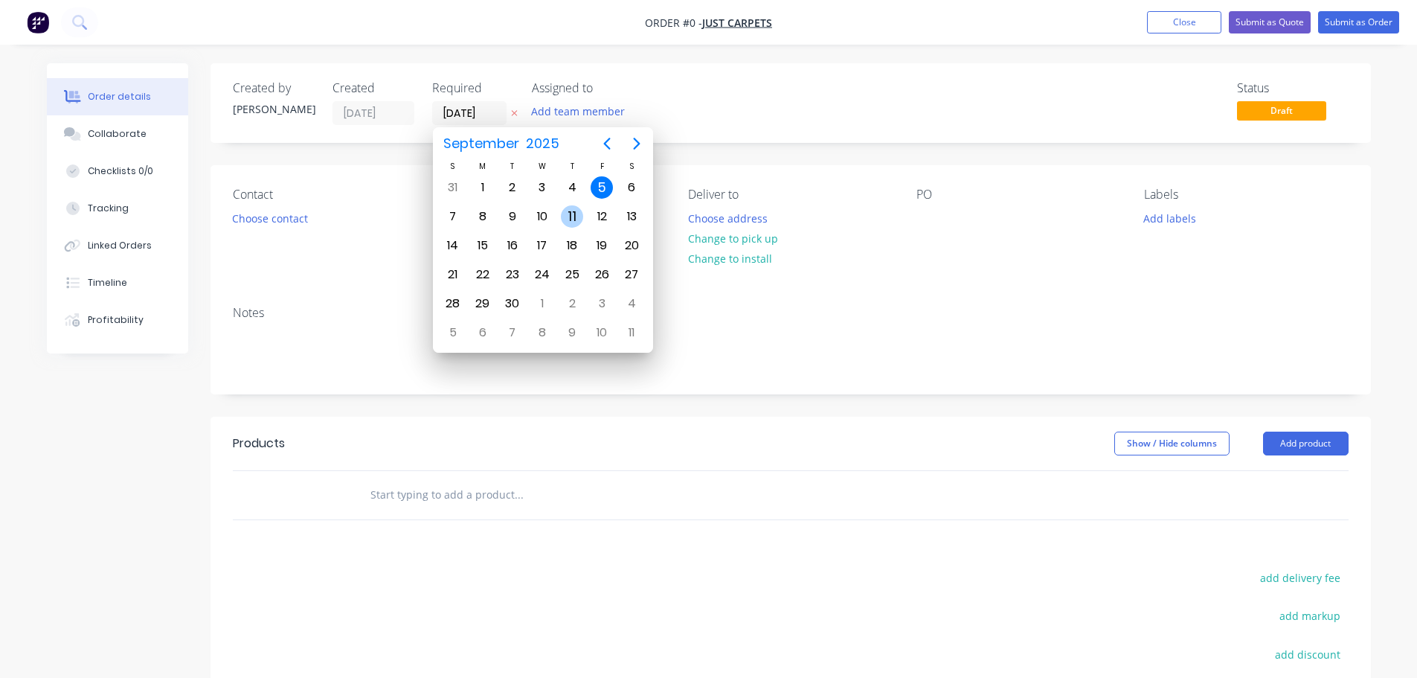
click at [577, 221] on div "11" at bounding box center [572, 216] width 22 height 22
type input "11/09/25"
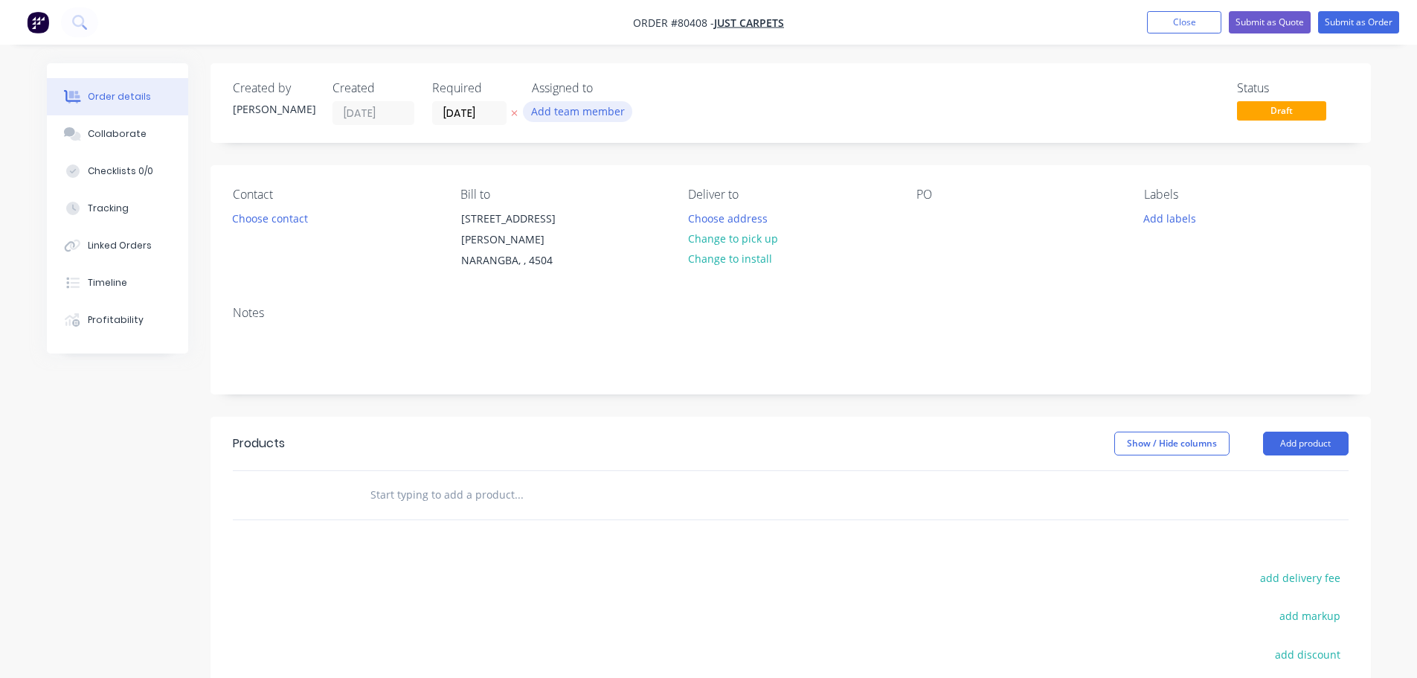
click at [572, 120] on button "Add team member" at bounding box center [577, 111] width 109 height 20
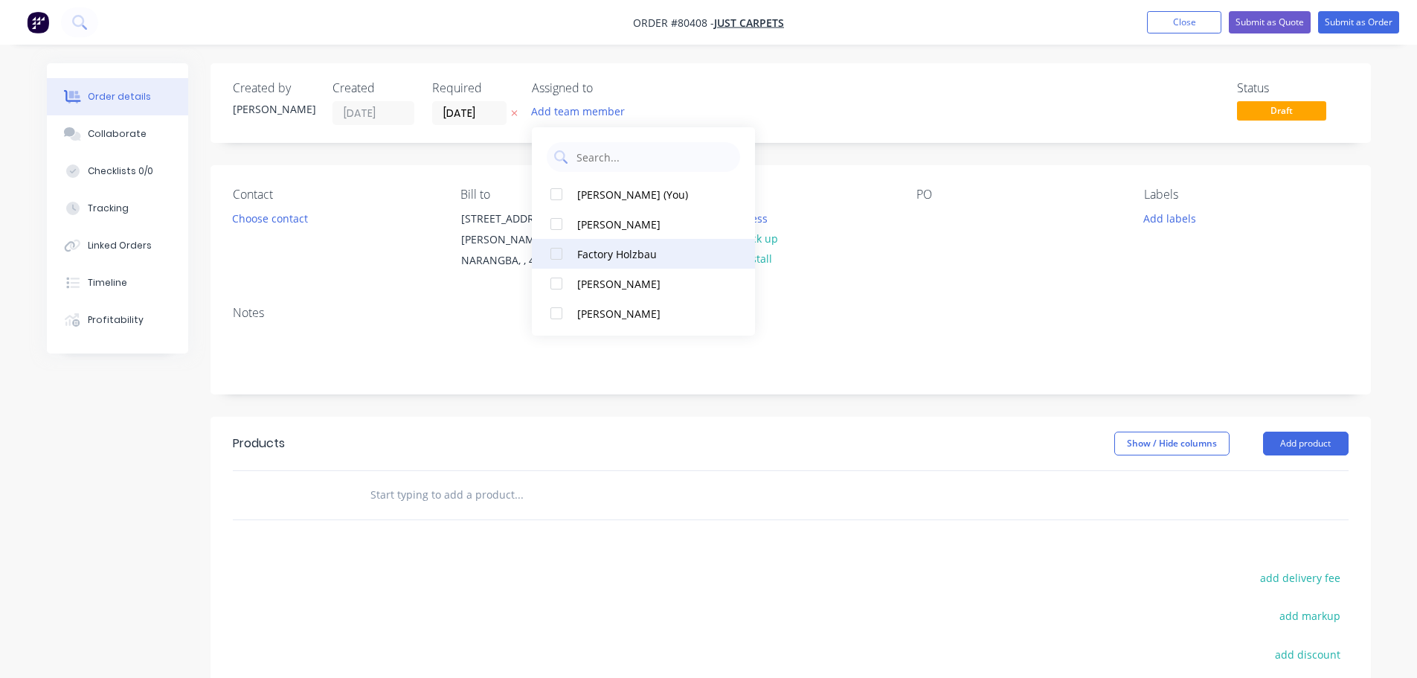
click at [558, 255] on div at bounding box center [557, 254] width 30 height 30
click at [291, 219] on button "Choose contact" at bounding box center [270, 218] width 92 height 20
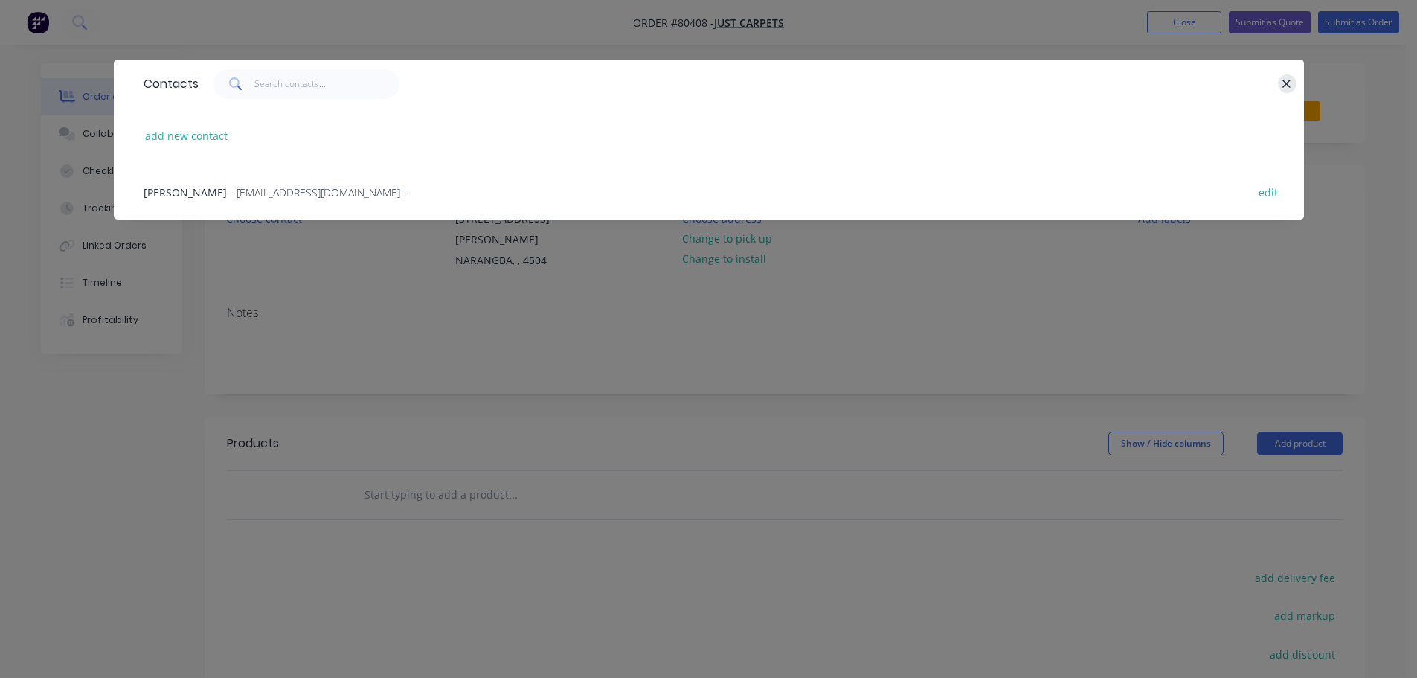
click at [1290, 82] on icon "button" at bounding box center [1287, 83] width 10 height 13
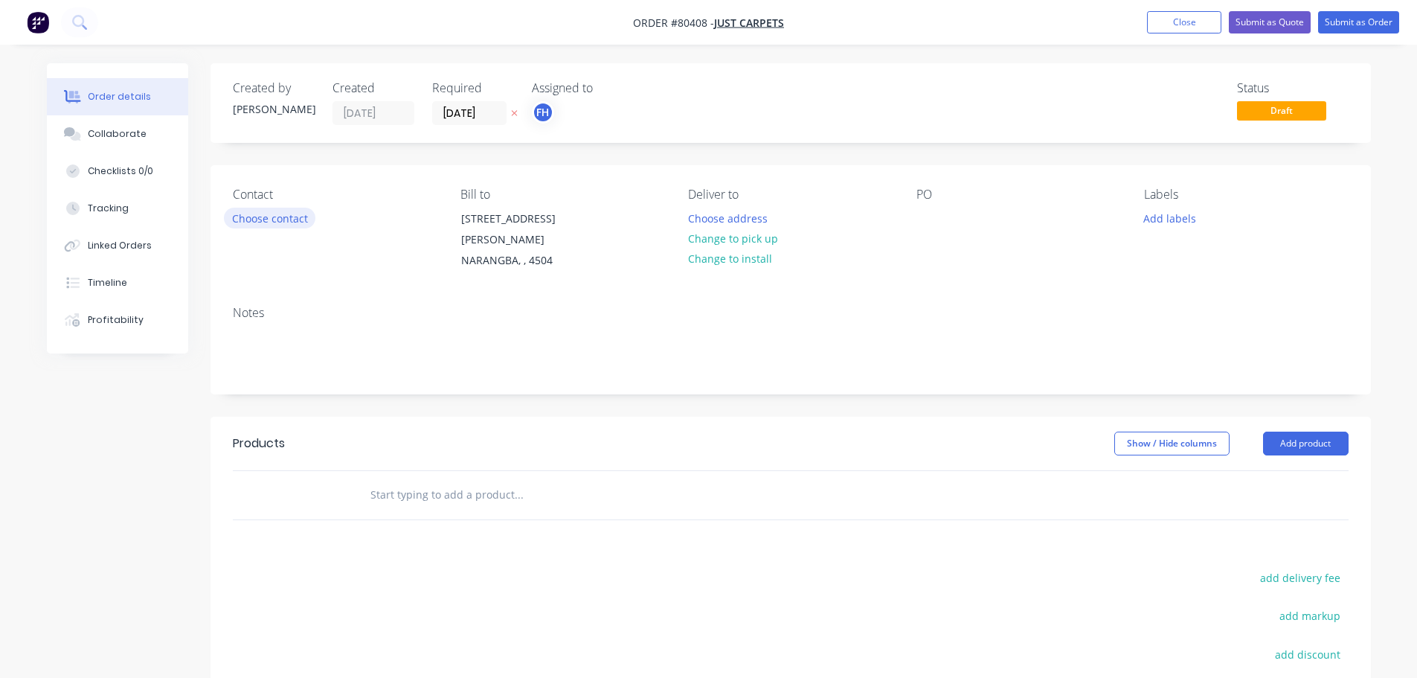
click at [283, 214] on button "Choose contact" at bounding box center [270, 218] width 92 height 20
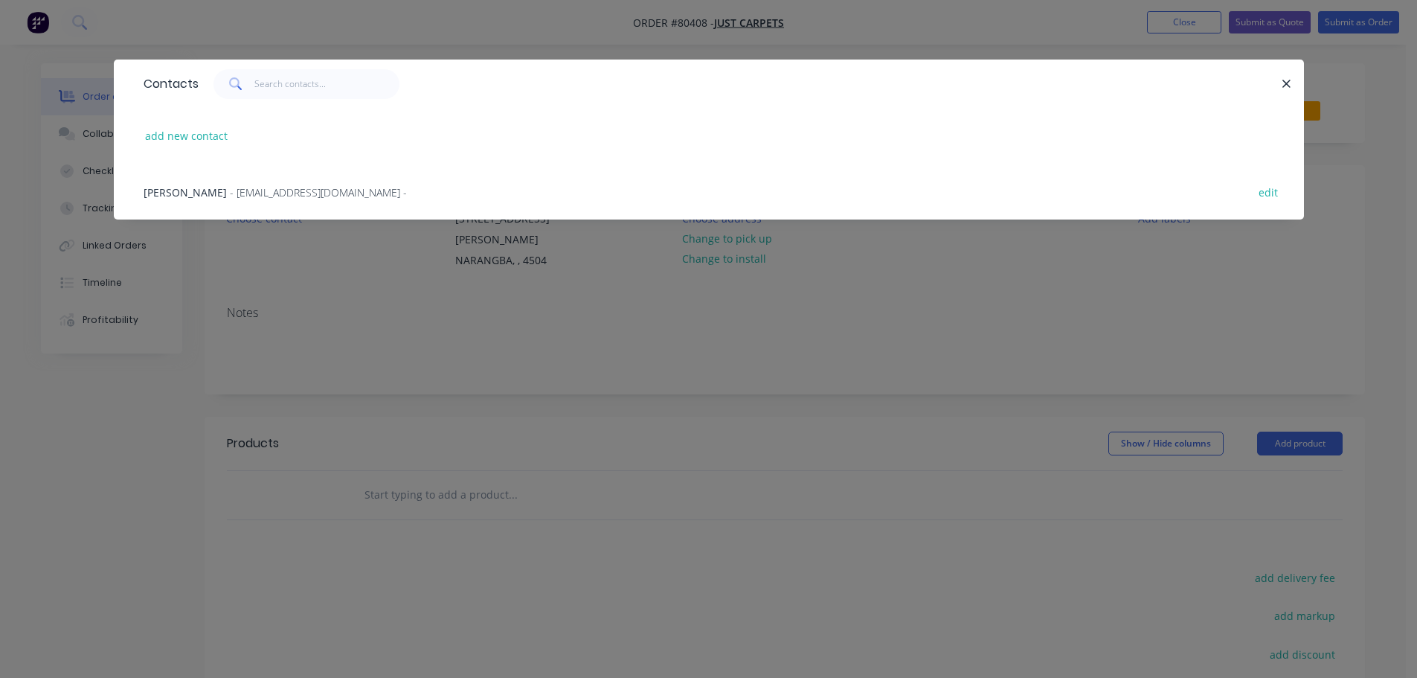
click at [216, 194] on span "Adam Pamenter" at bounding box center [185, 192] width 83 height 14
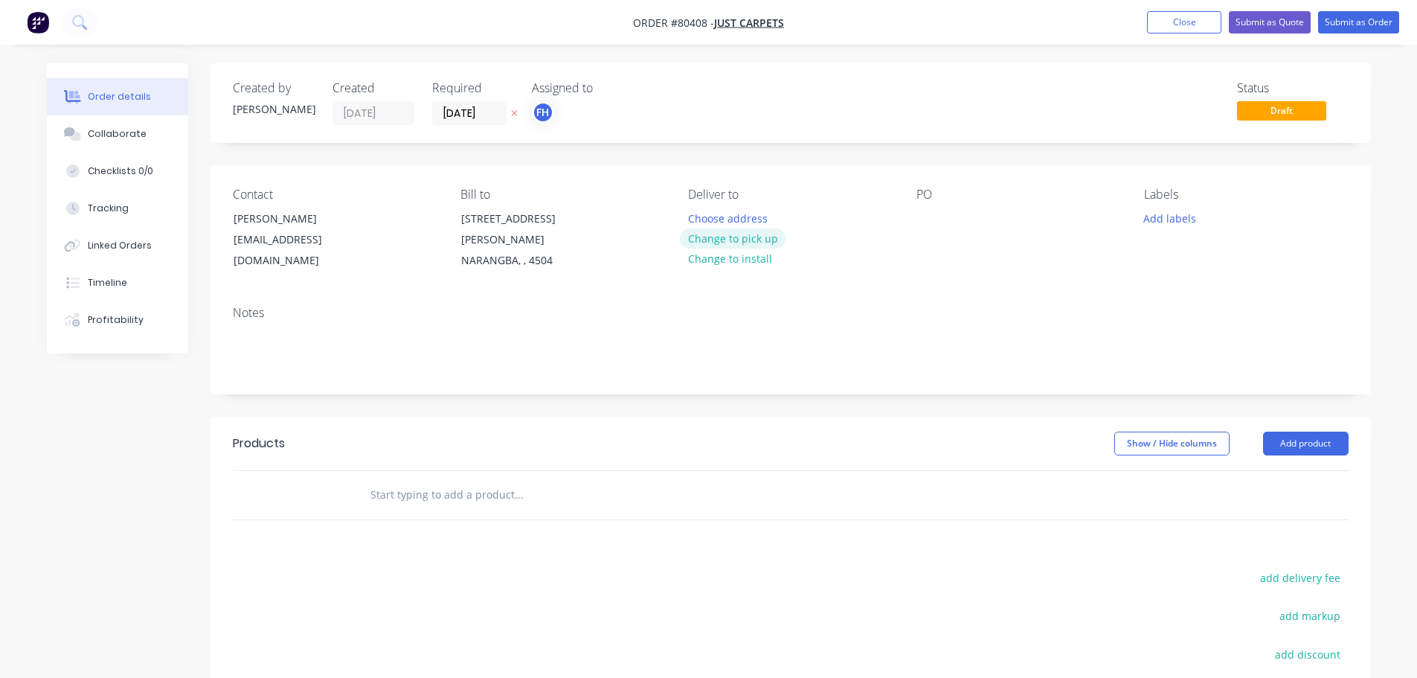
click at [723, 234] on button "Change to pick up" at bounding box center [733, 238] width 106 height 20
click at [928, 214] on div at bounding box center [929, 219] width 24 height 22
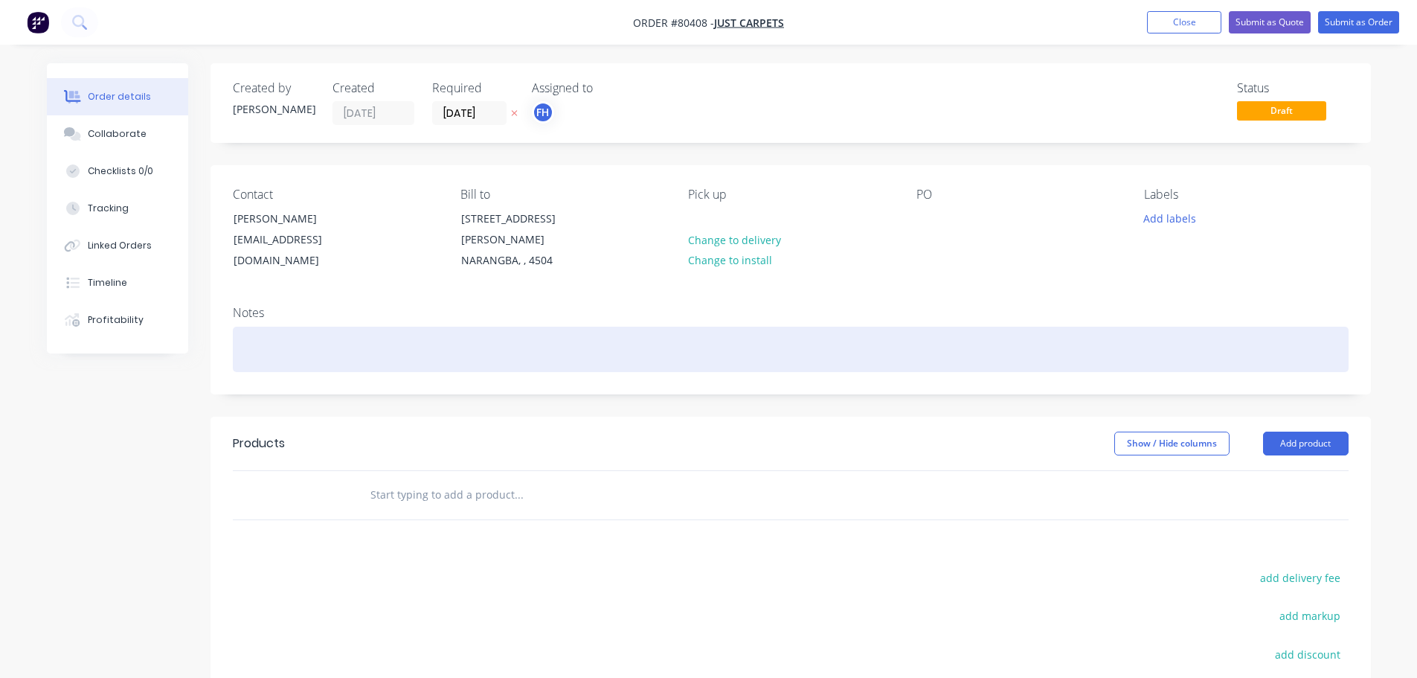
click at [277, 327] on div at bounding box center [791, 349] width 1116 height 45
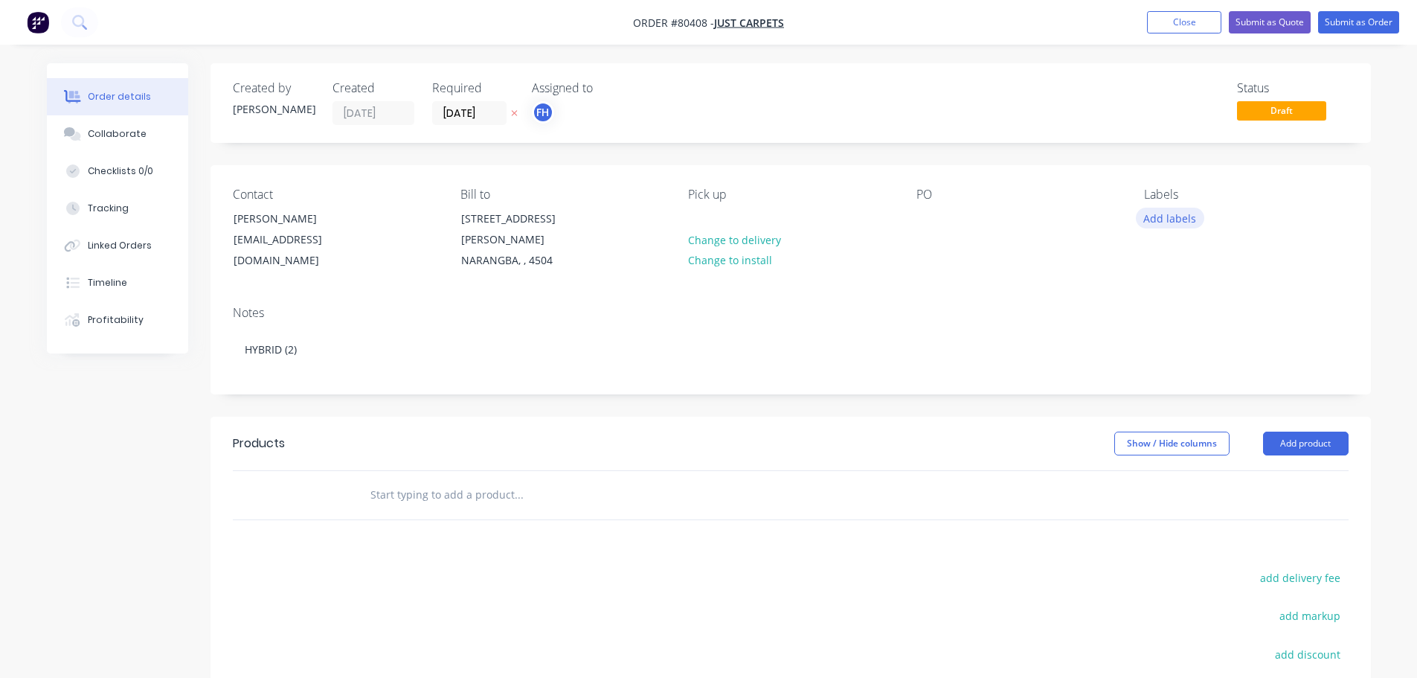
click at [1165, 219] on button "Add labels" at bounding box center [1170, 218] width 68 height 20
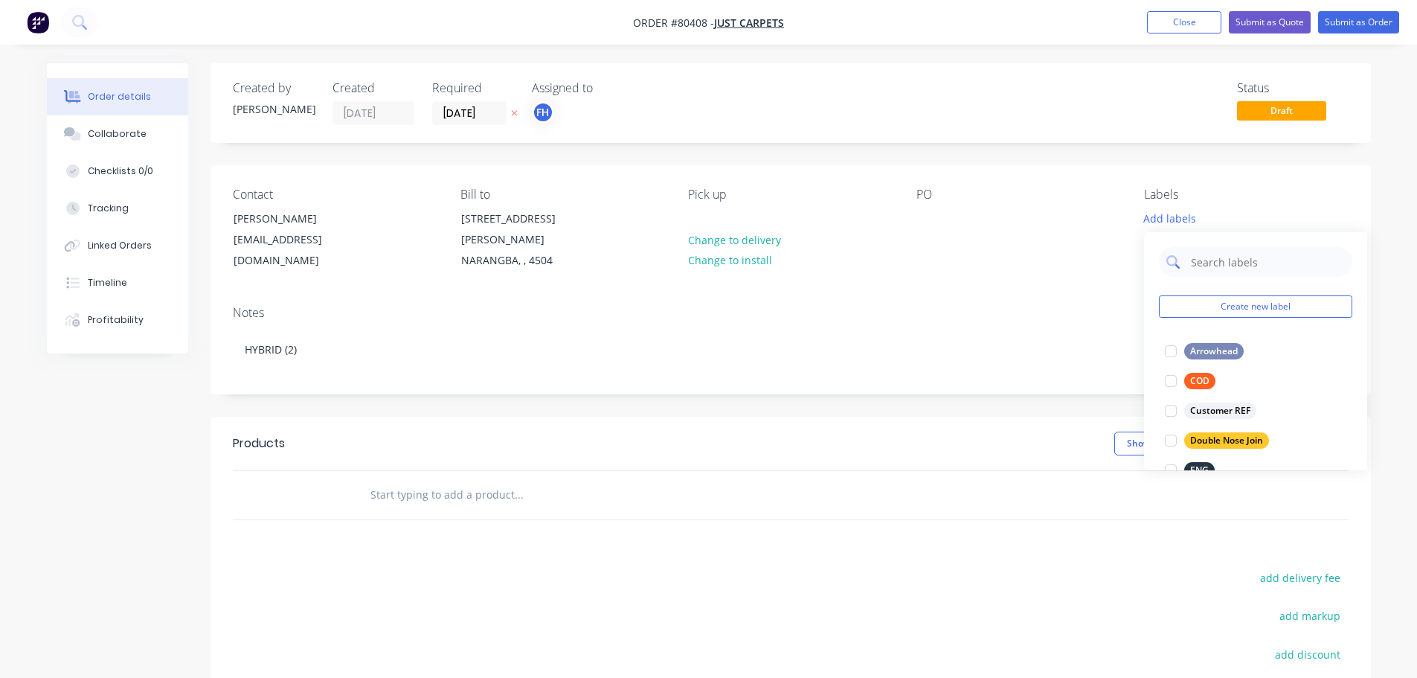
click at [1200, 263] on input "text" at bounding box center [1267, 262] width 155 height 30
type input "hy"
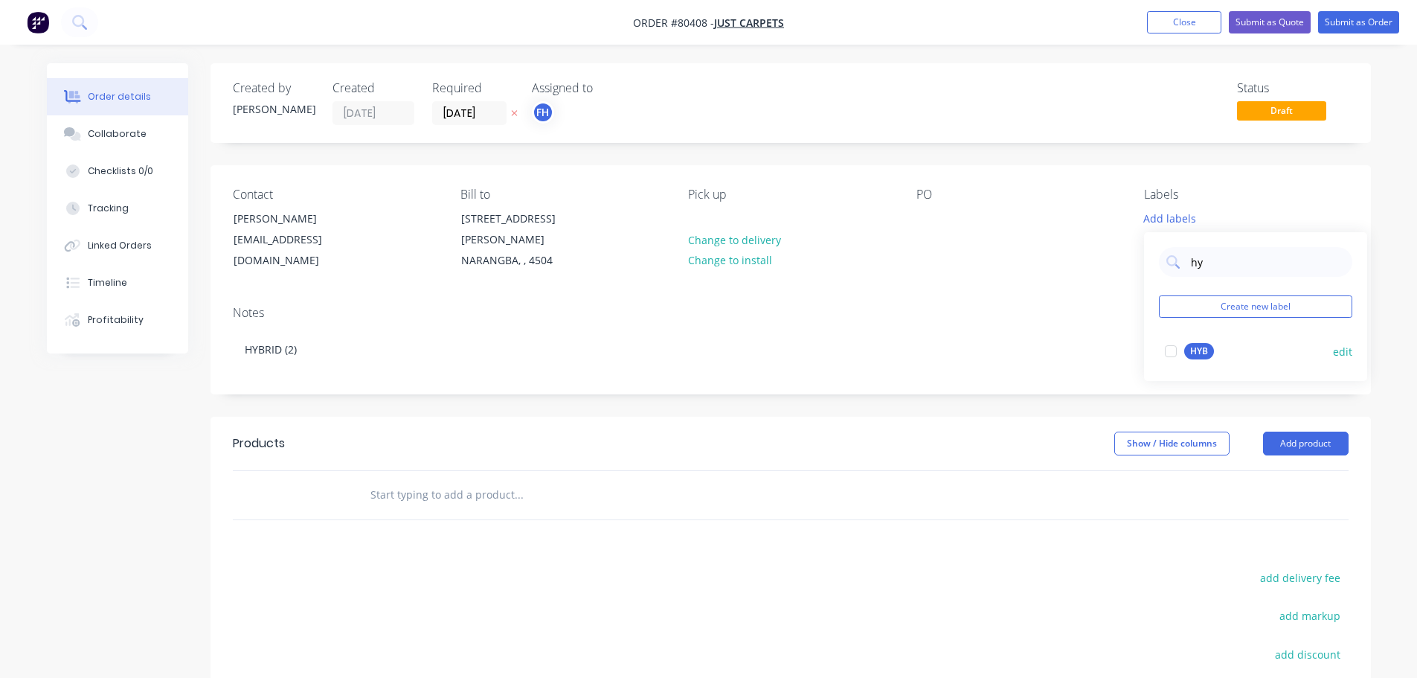
click at [1172, 354] on div at bounding box center [1171, 351] width 30 height 30
click at [445, 492] on input "text" at bounding box center [519, 495] width 298 height 30
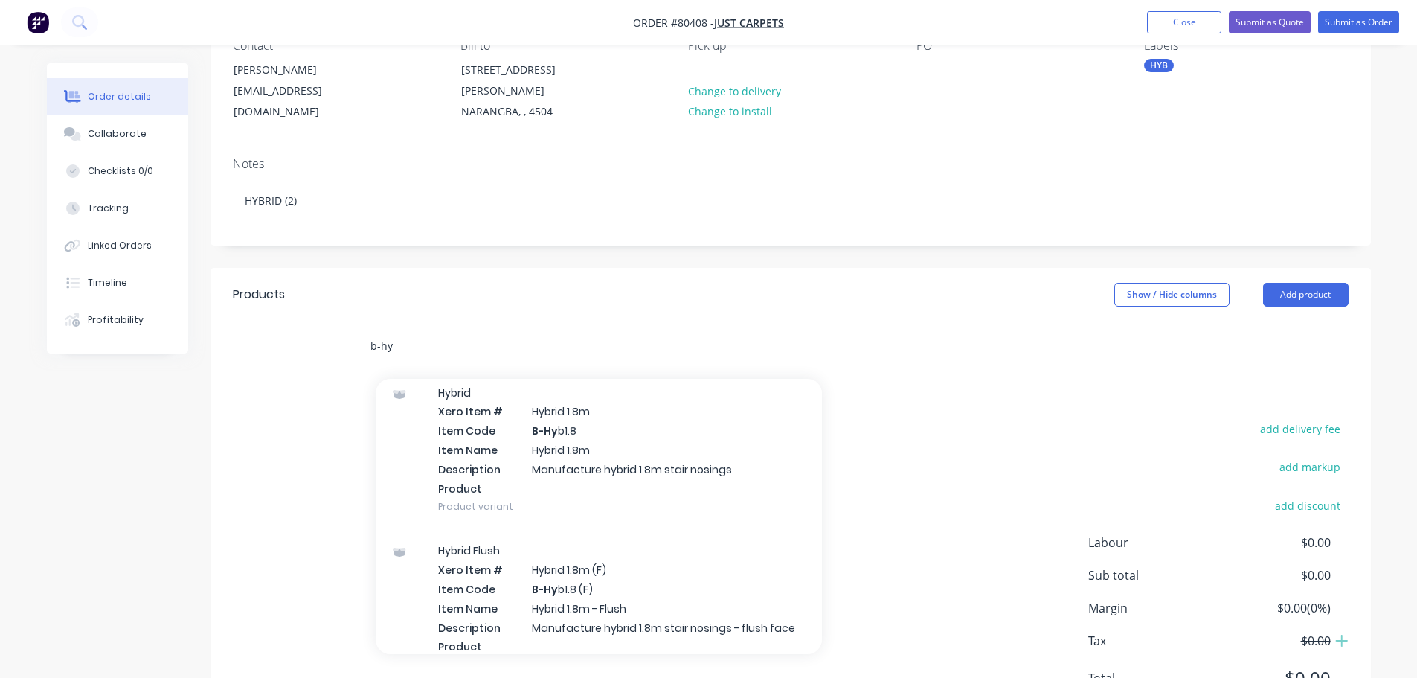
scroll to position [623, 0]
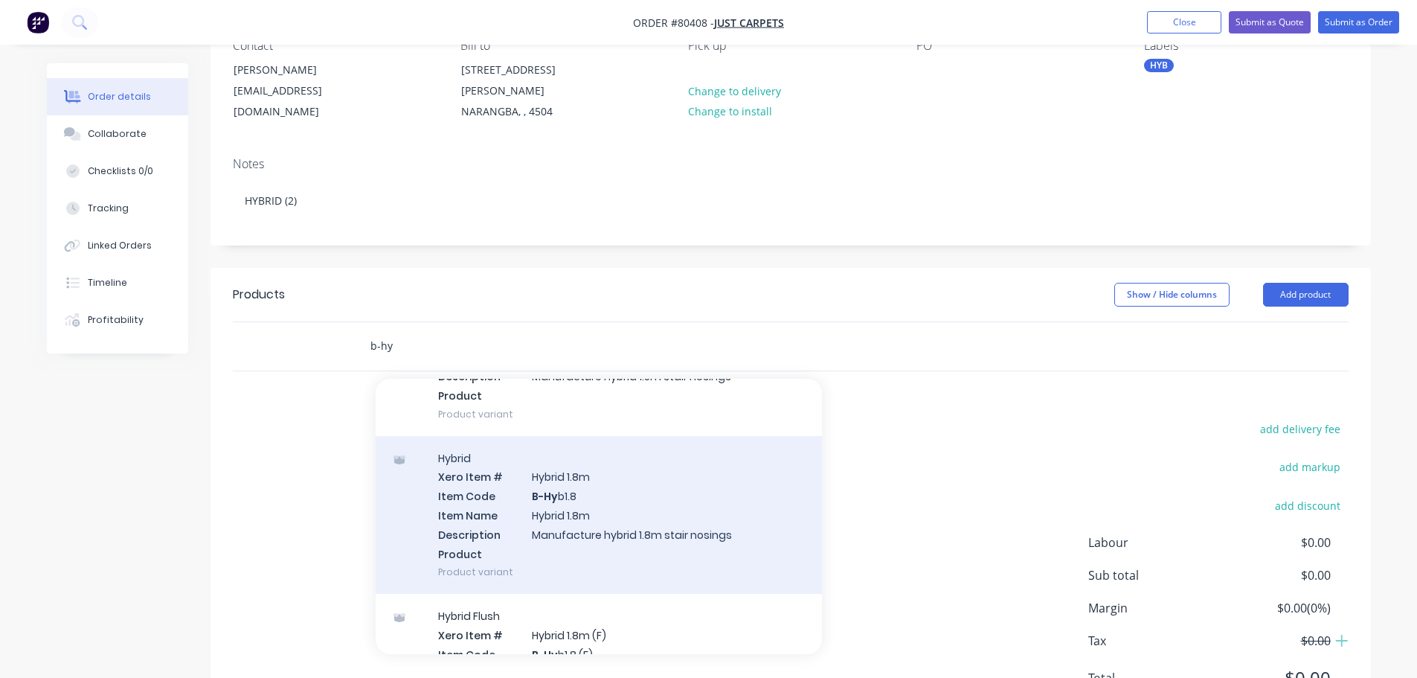
type input "b-hy"
click at [594, 487] on div "Hybrid Xero Item # Hybrid 1.8m Item Code B-Hy b1.8 Item Name Hybrid 1.8m Descri…" at bounding box center [599, 515] width 446 height 158
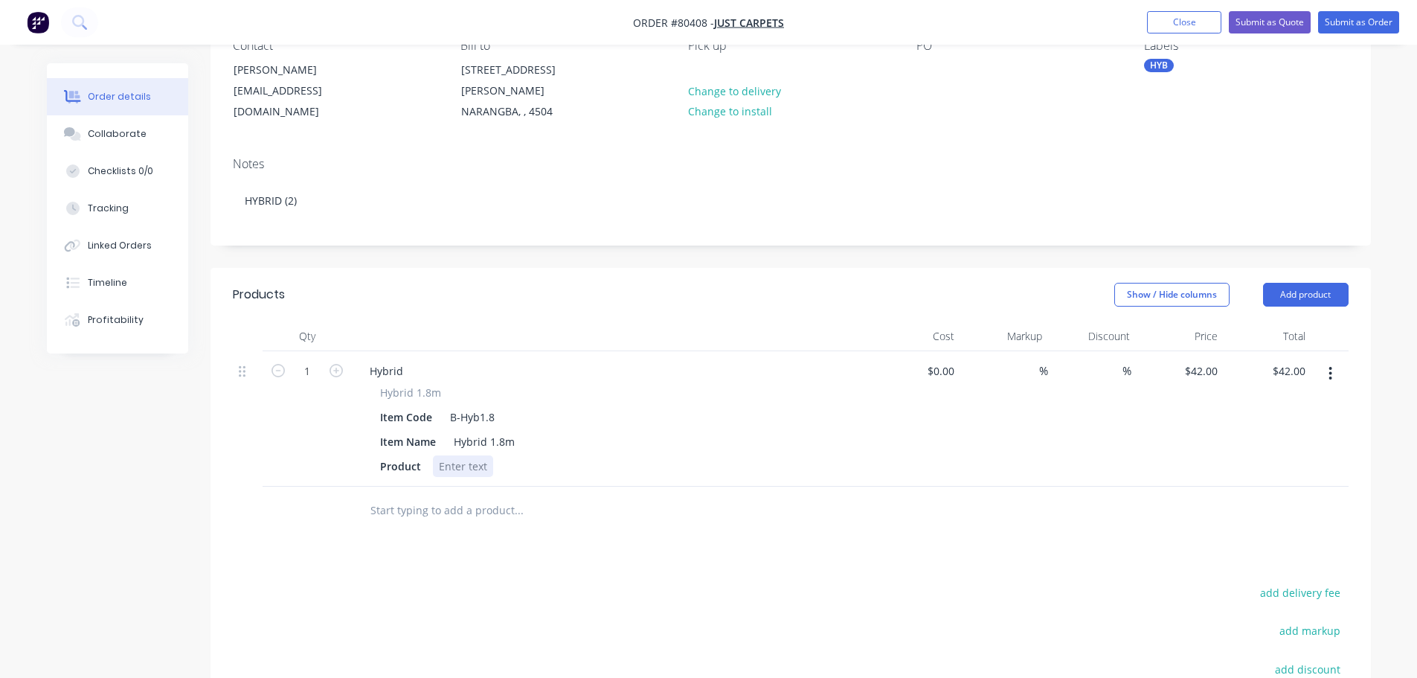
click at [459, 455] on div at bounding box center [463, 466] width 60 height 22
click at [338, 364] on icon "button" at bounding box center [336, 370] width 13 height 13
type input "2"
type input "$84.00"
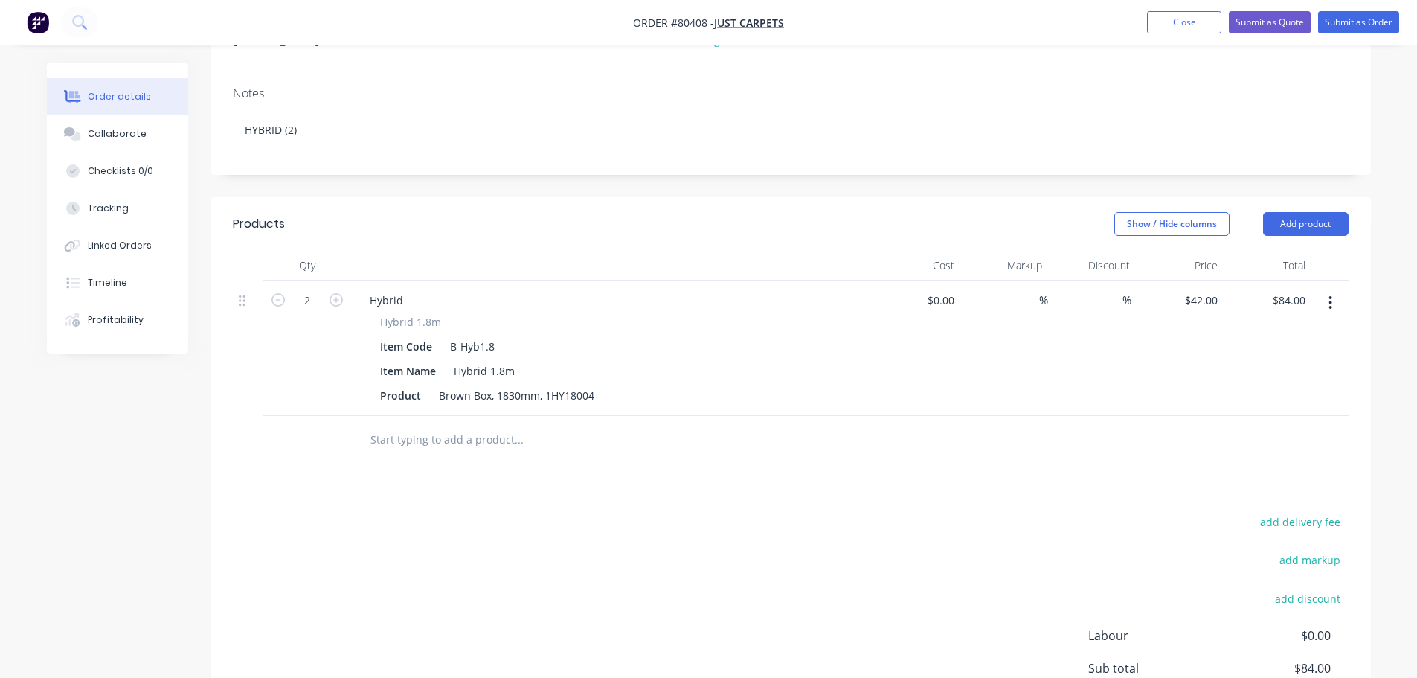
scroll to position [223, 0]
click at [683, 381] on div "Product Brown Box, 1830mm, 1HY18004" at bounding box center [609, 392] width 470 height 22
click at [1341, 27] on button "Submit as Order" at bounding box center [1358, 22] width 81 height 22
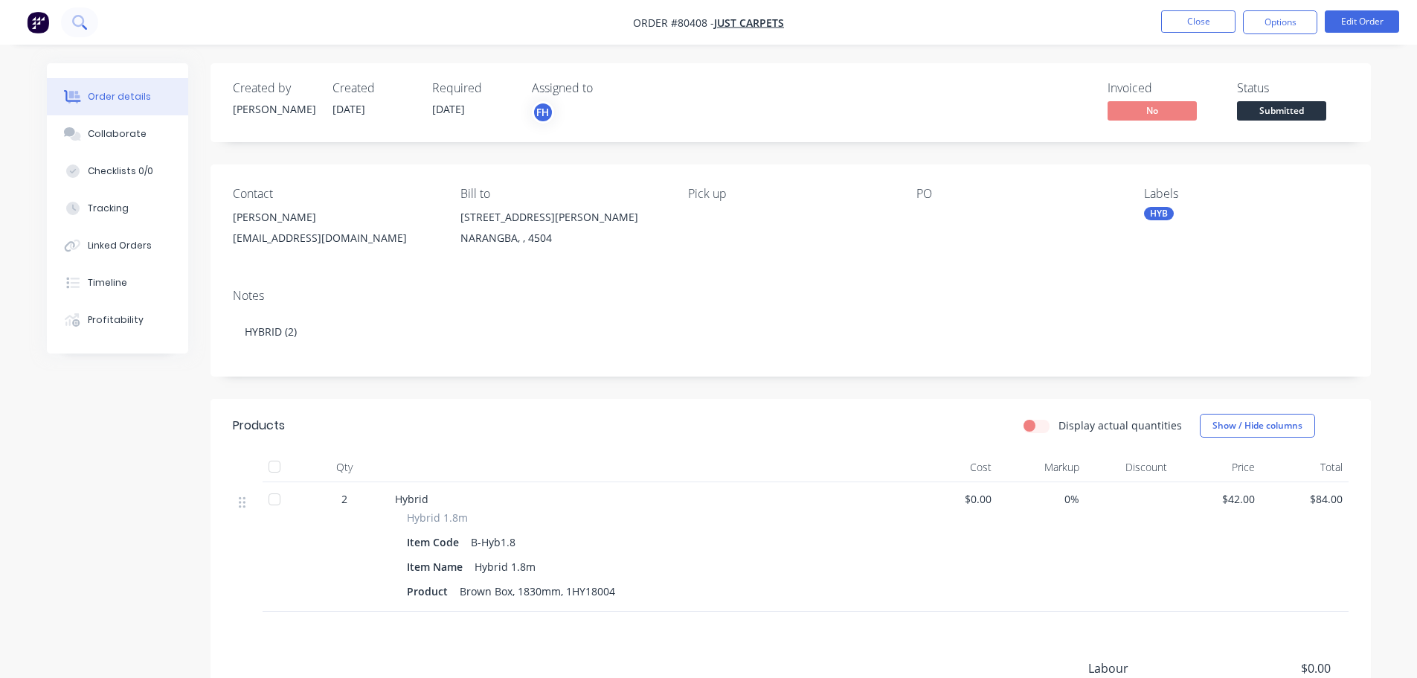
click at [79, 22] on icon at bounding box center [79, 22] width 14 height 14
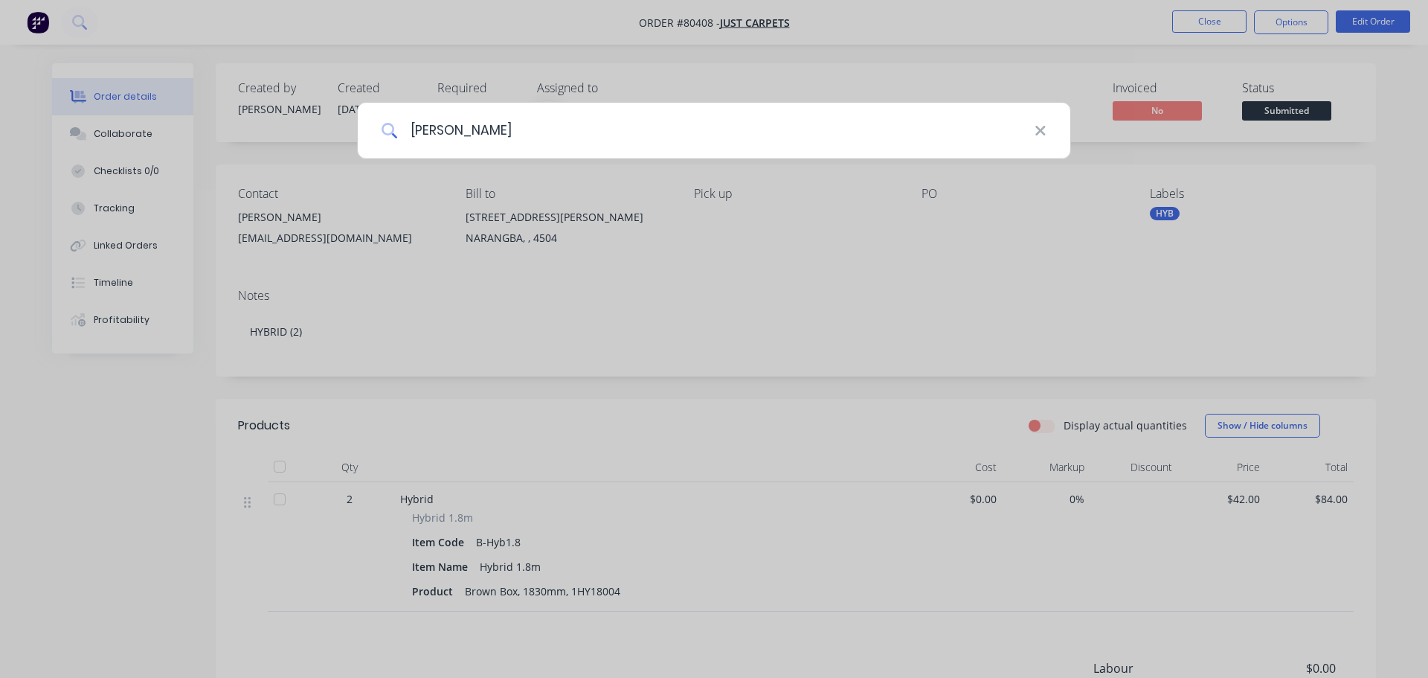
type input "aurelia"
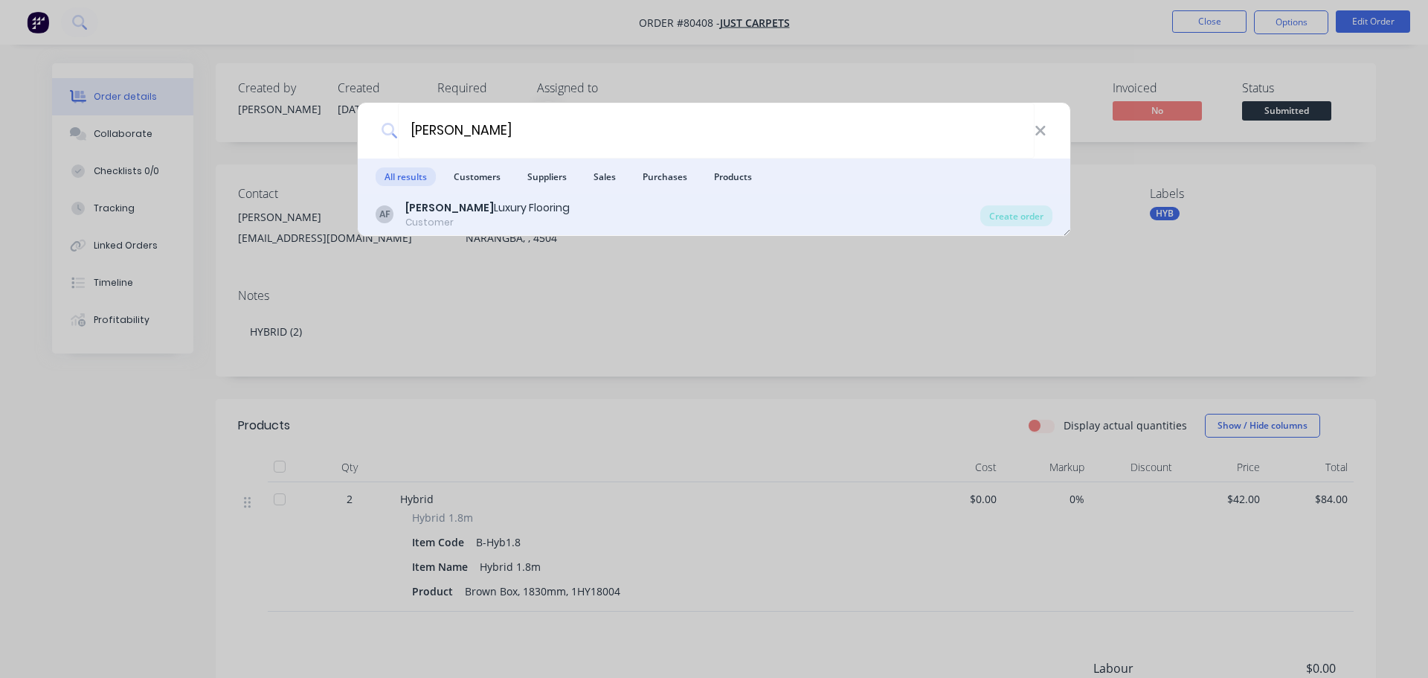
click at [423, 222] on div "Customer" at bounding box center [487, 222] width 164 height 13
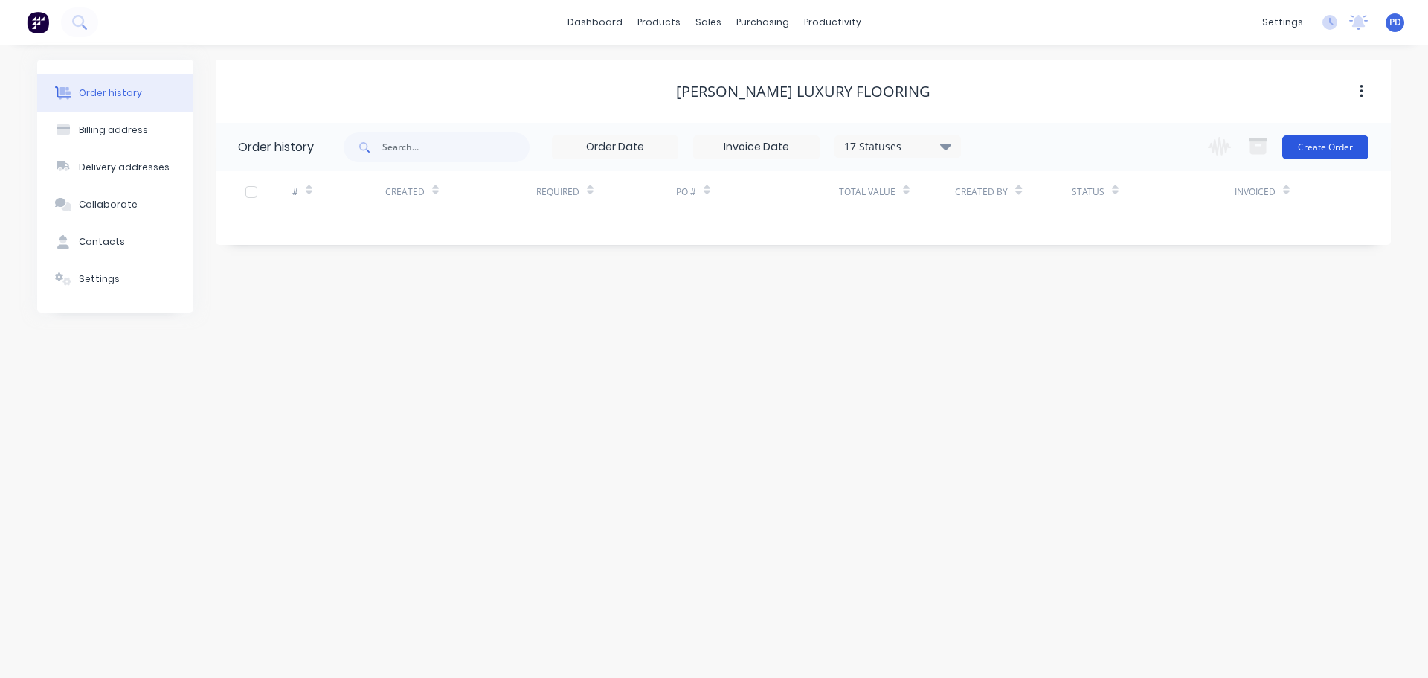
click at [1338, 147] on button "Create Order" at bounding box center [1326, 147] width 86 height 24
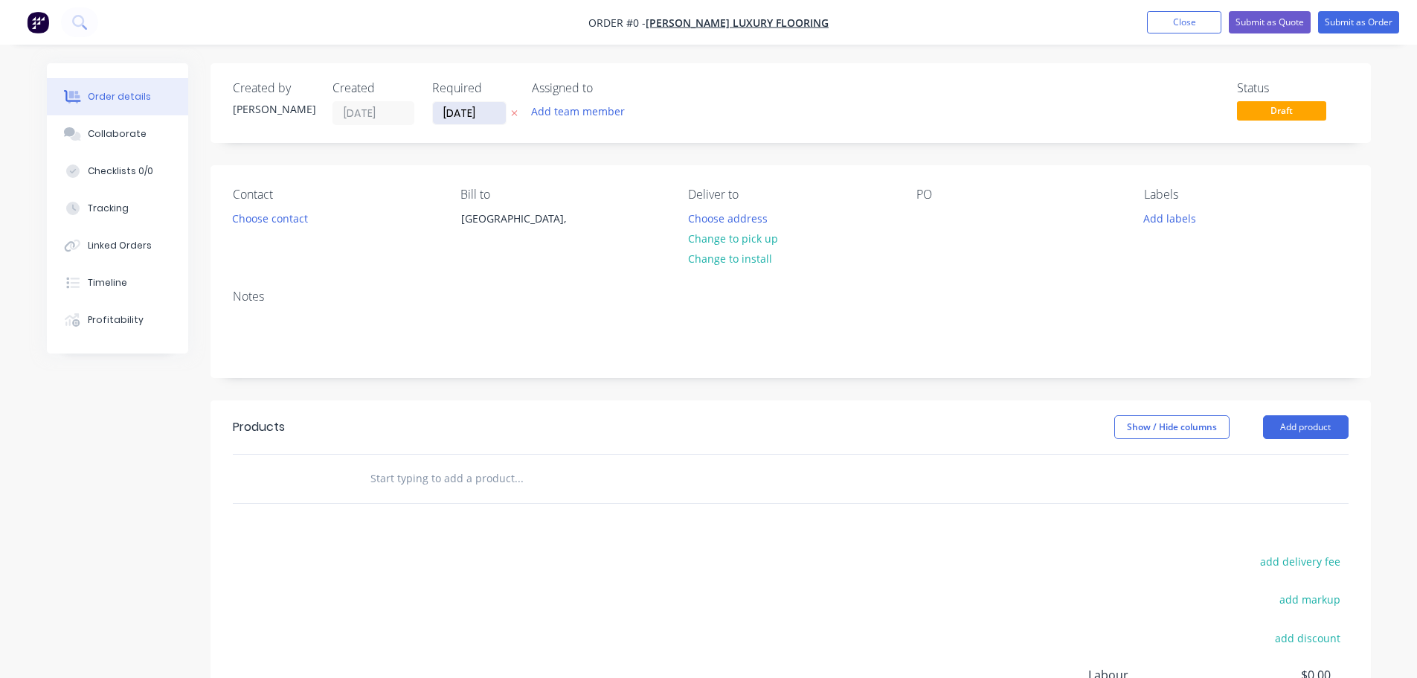
click at [475, 114] on input "05/09/25" at bounding box center [469, 113] width 73 height 22
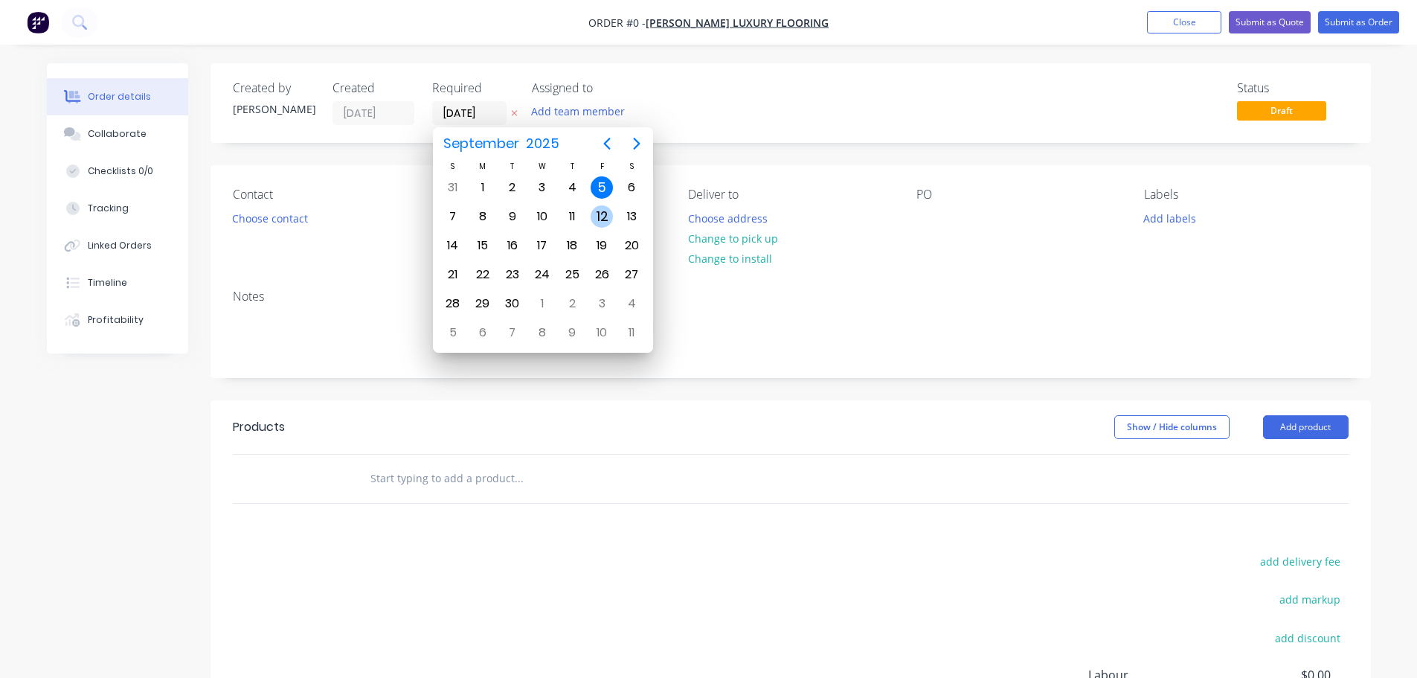
click at [603, 215] on div "12" at bounding box center [602, 216] width 22 height 22
type input "12/09/25"
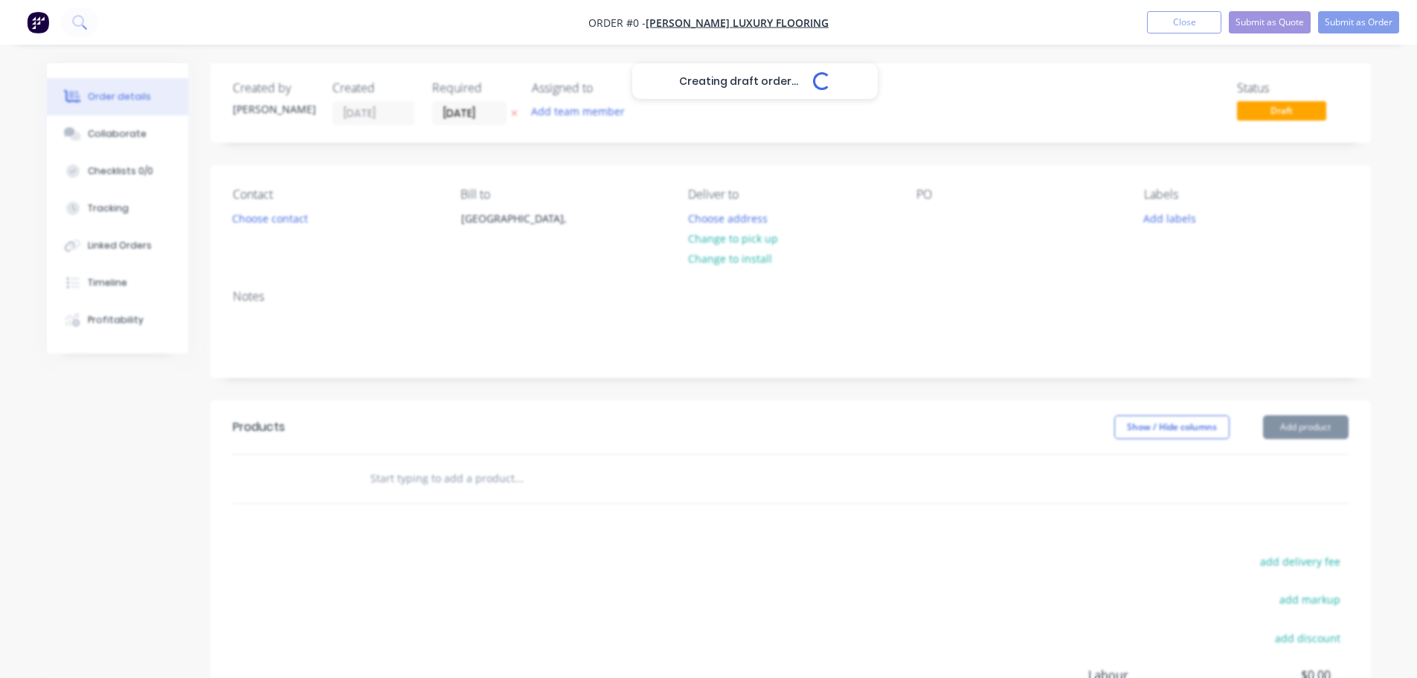
click at [585, 111] on button "Add team member" at bounding box center [577, 111] width 109 height 20
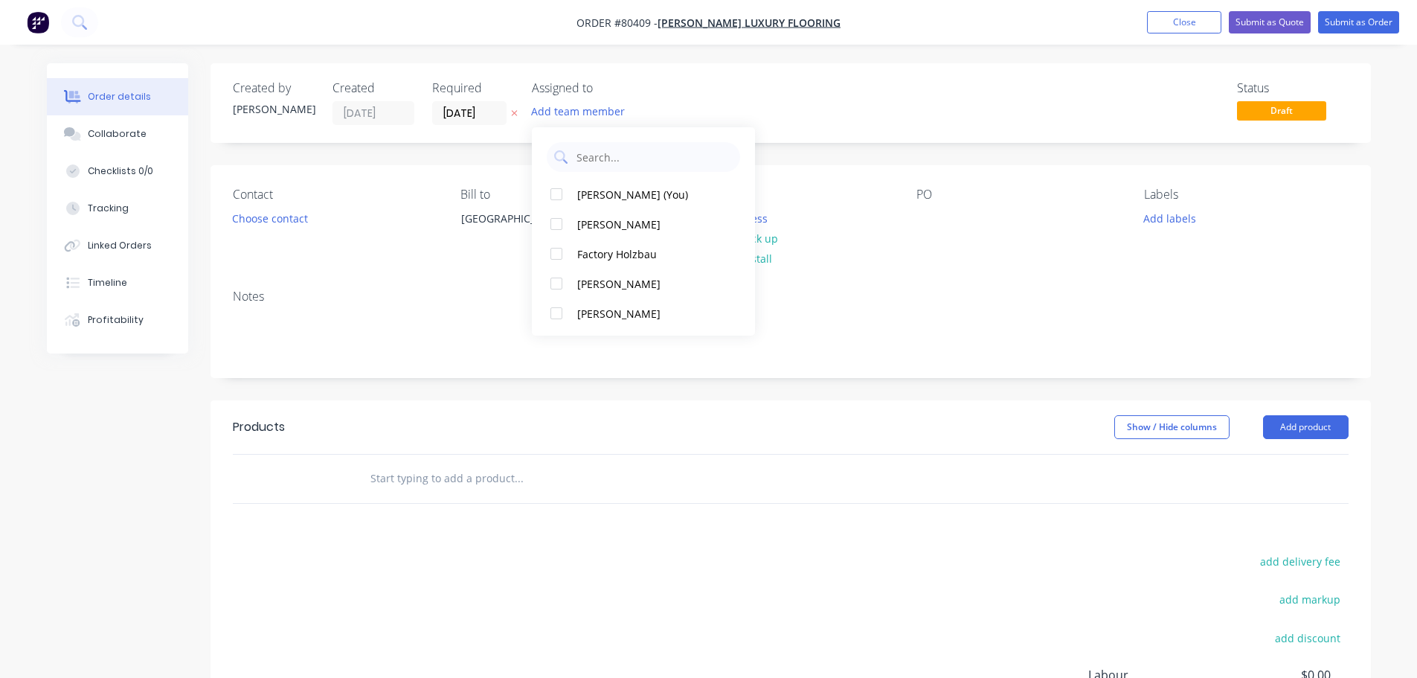
click at [585, 111] on button "Add team member" at bounding box center [577, 111] width 109 height 20
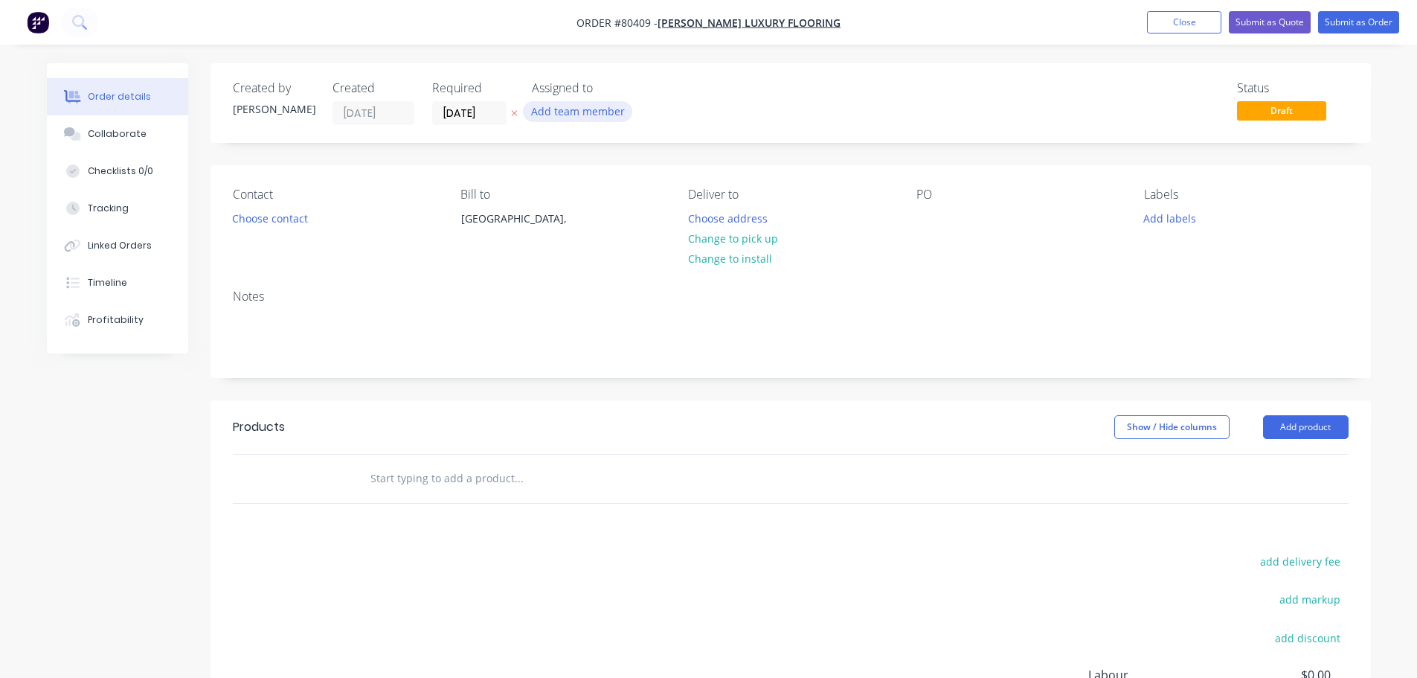
click at [580, 112] on button "Add team member" at bounding box center [577, 111] width 109 height 20
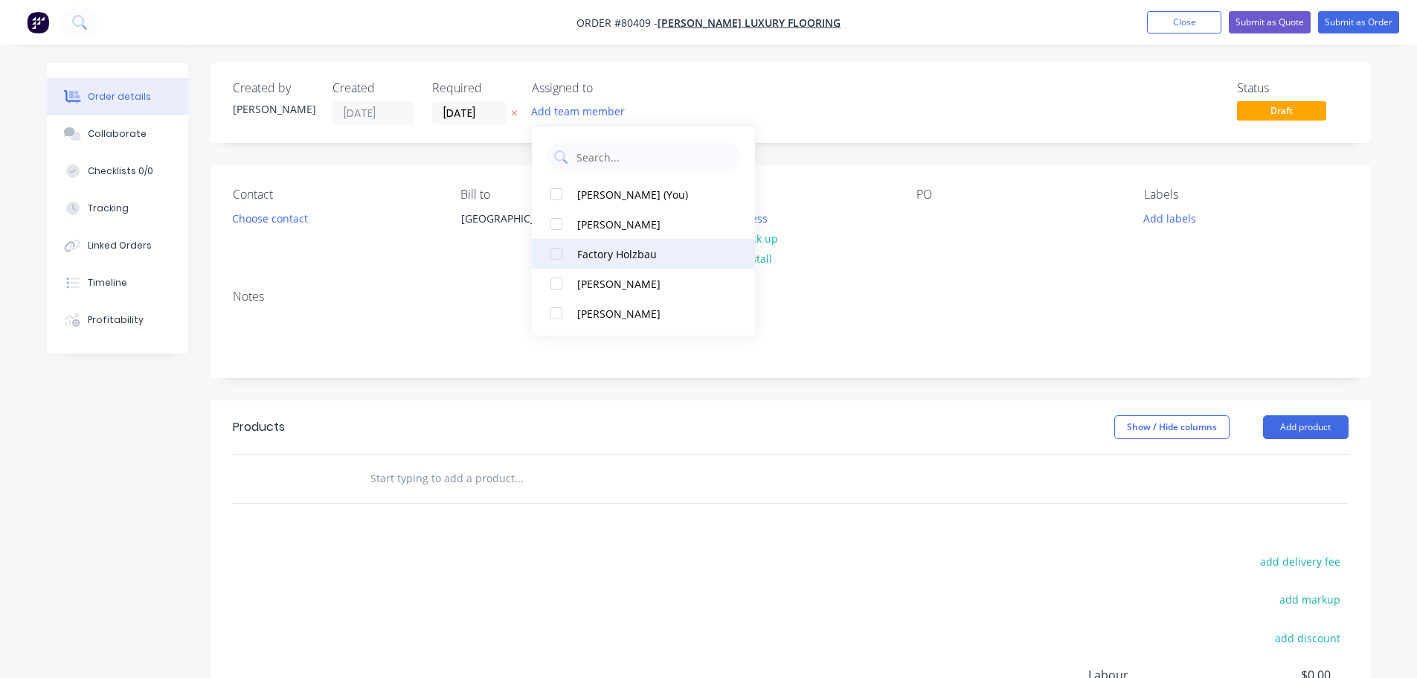
click at [558, 259] on div at bounding box center [557, 254] width 30 height 30
click at [283, 222] on button "Choose contact" at bounding box center [270, 218] width 92 height 20
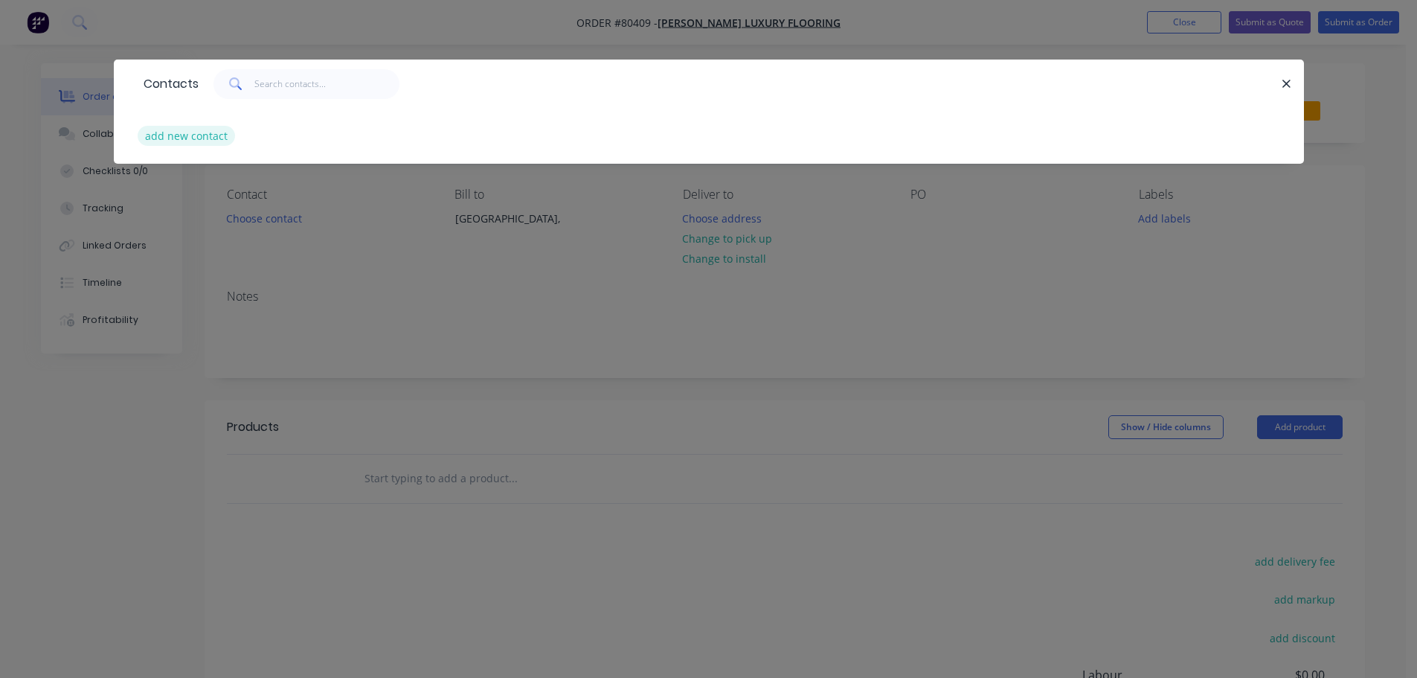
click at [201, 133] on button "add new contact" at bounding box center [187, 136] width 98 height 20
select select "AU"
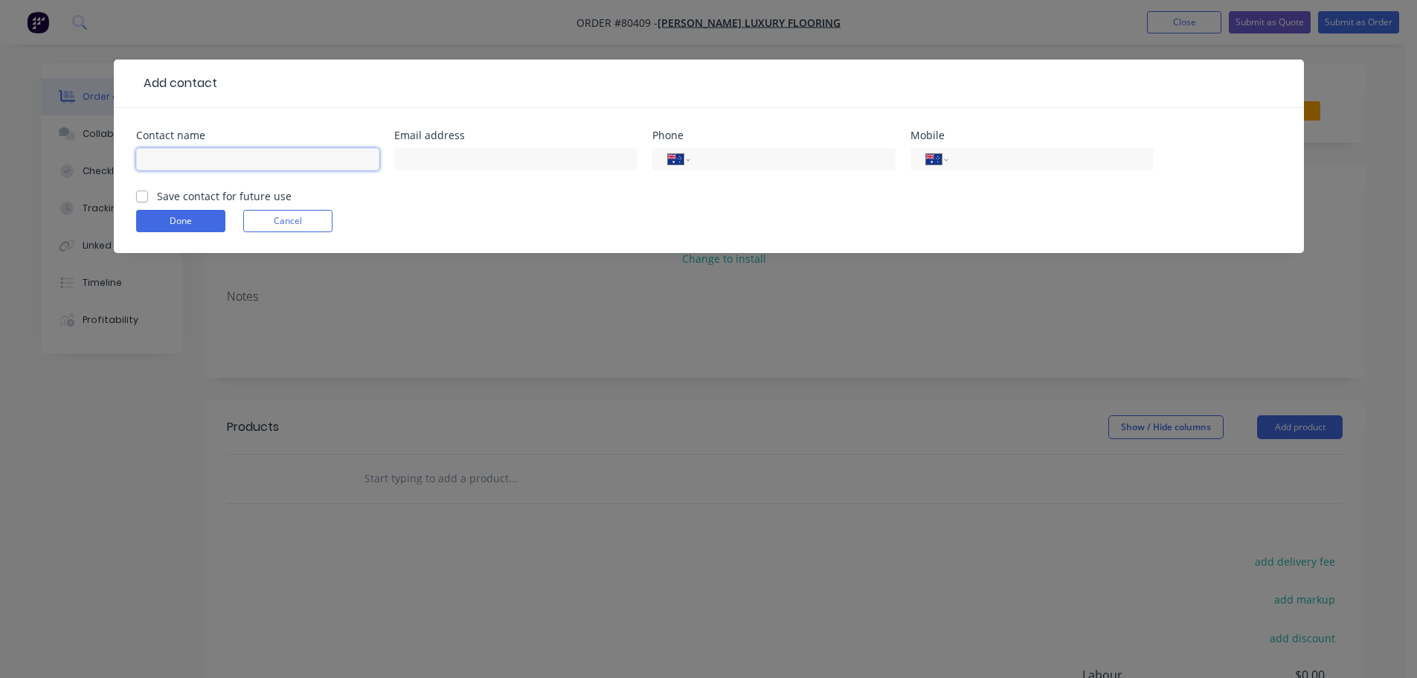
click at [200, 158] on input "text" at bounding box center [257, 159] width 243 height 22
type input "Liam Mc Guiness"
click at [475, 159] on input "text" at bounding box center [515, 159] width 243 height 22
type input "sales@mcpglobal.com.au"
click at [1024, 161] on input "tel" at bounding box center [1048, 159] width 179 height 17
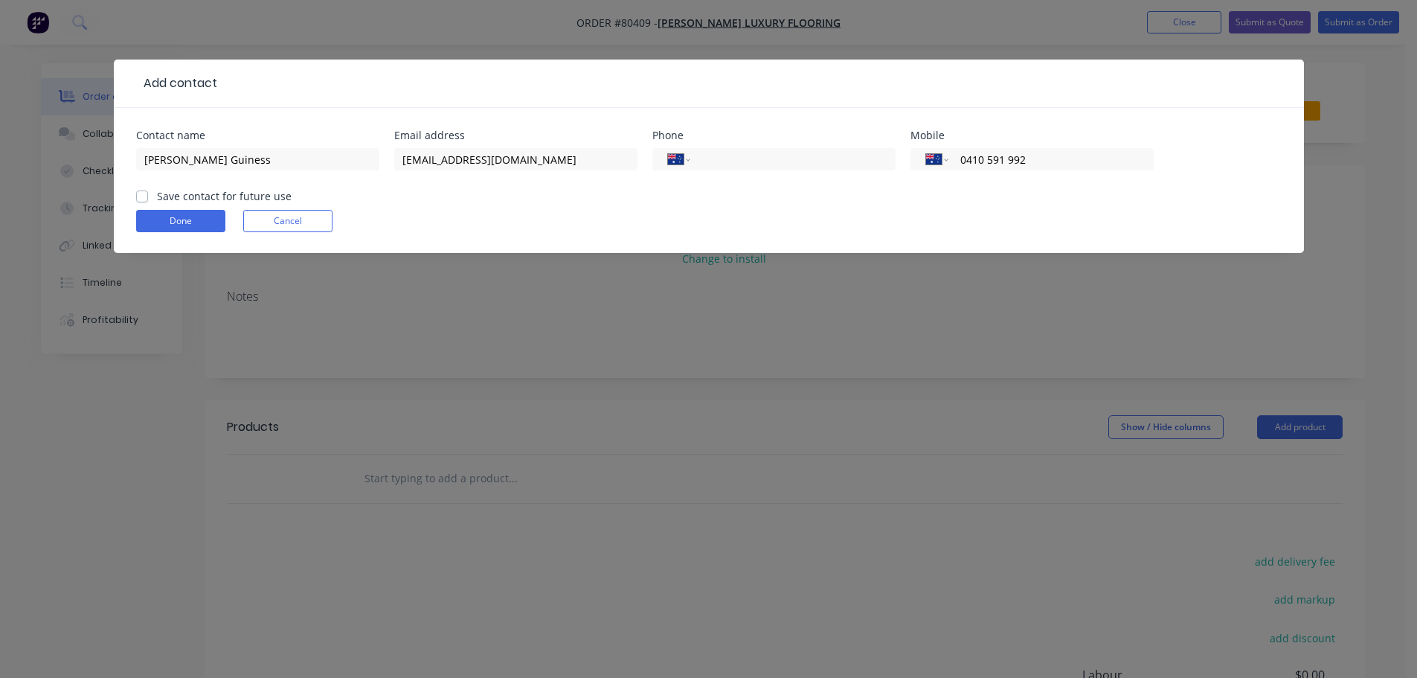
type input "0410 591 992"
click at [157, 193] on label "Save contact for future use" at bounding box center [224, 196] width 135 height 16
click at [138, 193] on input "Save contact for future use" at bounding box center [142, 195] width 12 height 14
checkbox input "true"
click at [180, 225] on button "Done" at bounding box center [180, 221] width 89 height 22
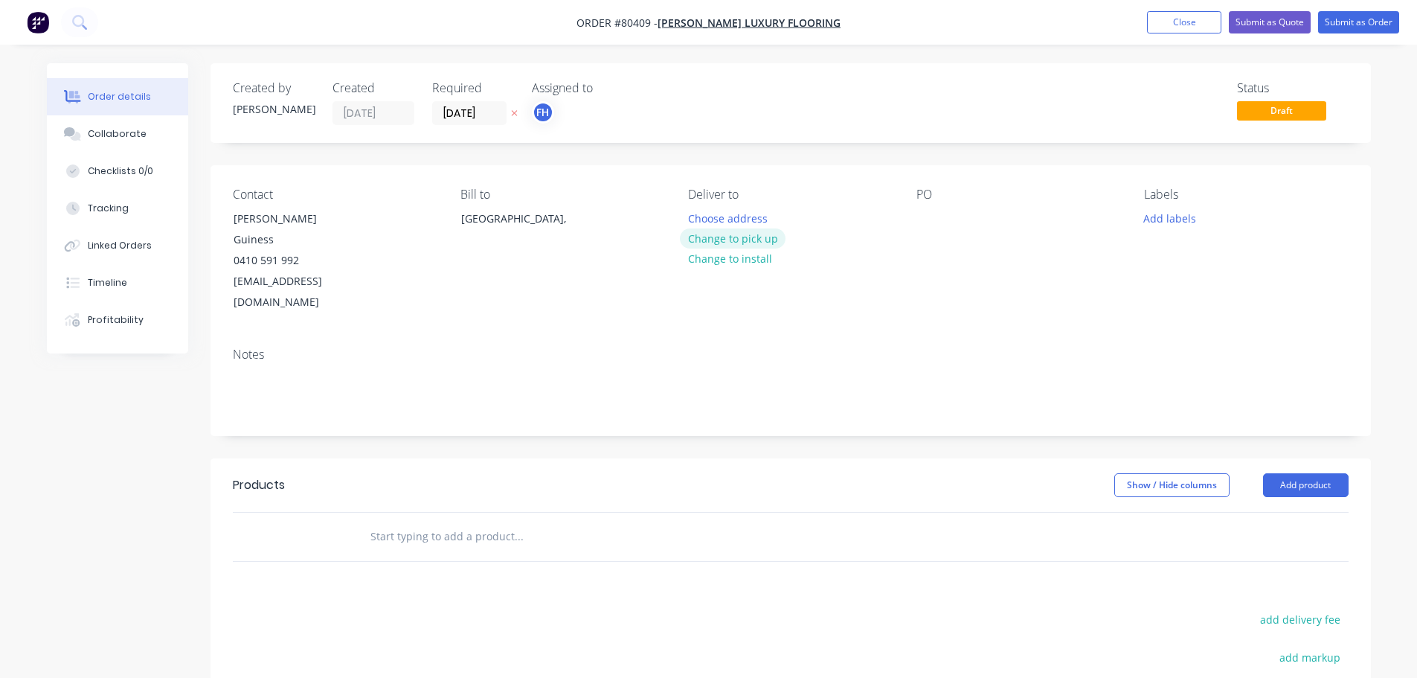
click at [727, 242] on button "Change to pick up" at bounding box center [733, 238] width 106 height 20
click at [930, 232] on div "PO" at bounding box center [1019, 250] width 204 height 126
click at [918, 198] on div "PO" at bounding box center [1019, 194] width 204 height 14
click at [926, 218] on div at bounding box center [929, 219] width 24 height 22
click at [1154, 212] on button "Add labels" at bounding box center [1170, 218] width 68 height 20
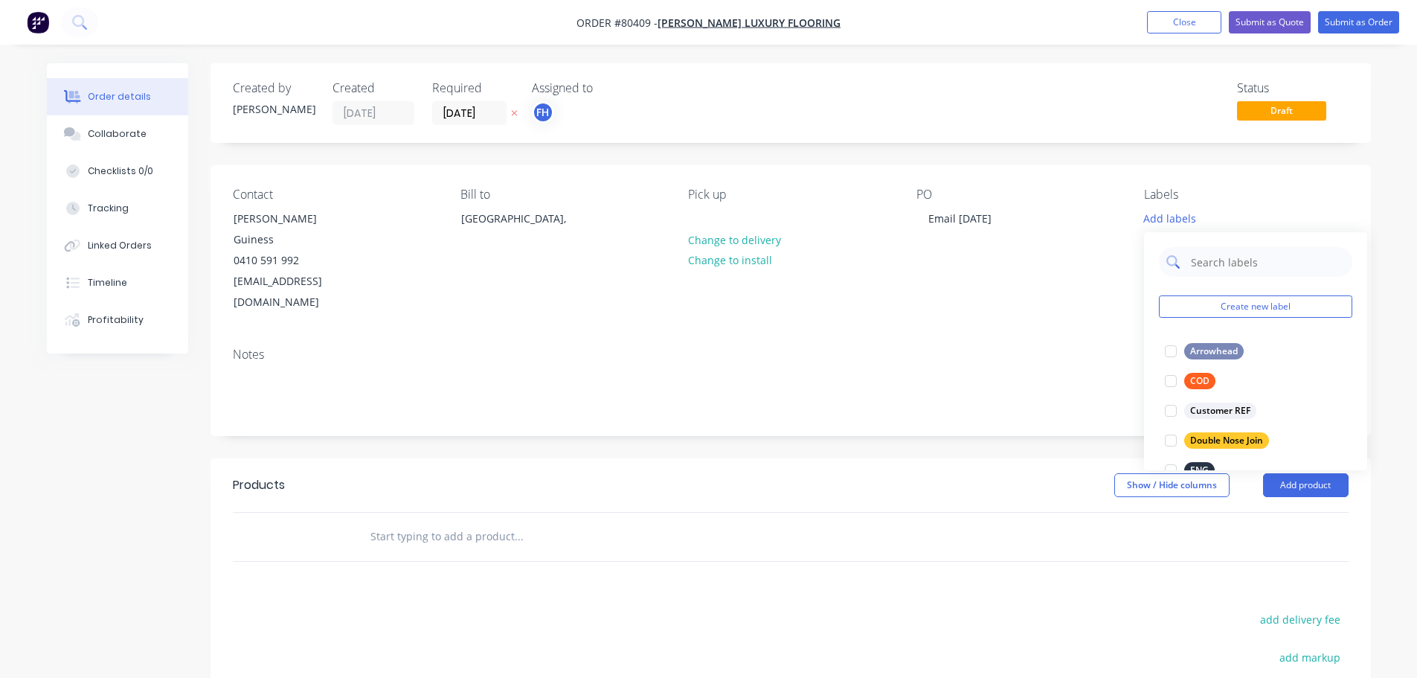
click at [1246, 264] on input "text" at bounding box center [1267, 262] width 155 height 30
type input "hy"
drag, startPoint x: 1170, startPoint y: 352, endPoint x: 966, endPoint y: 410, distance: 211.9
click at [1170, 352] on div at bounding box center [1171, 351] width 30 height 30
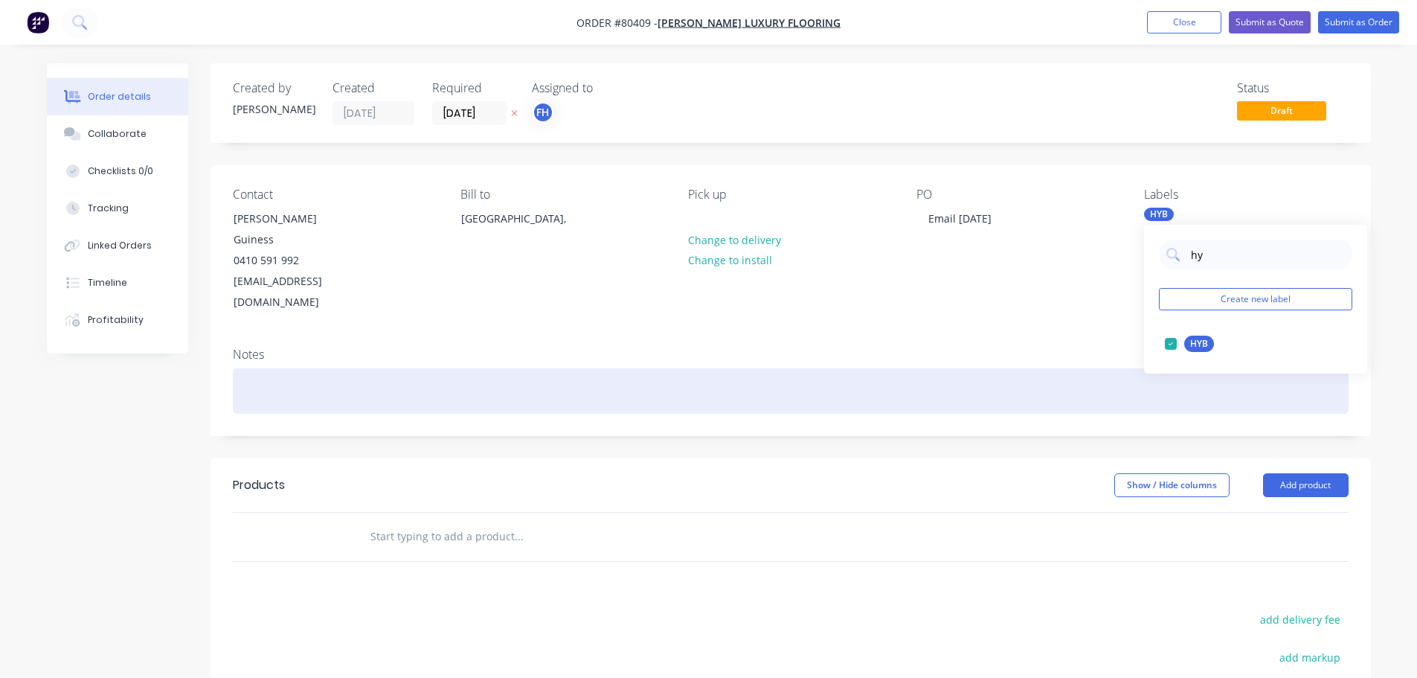
click at [277, 368] on div at bounding box center [791, 390] width 1116 height 45
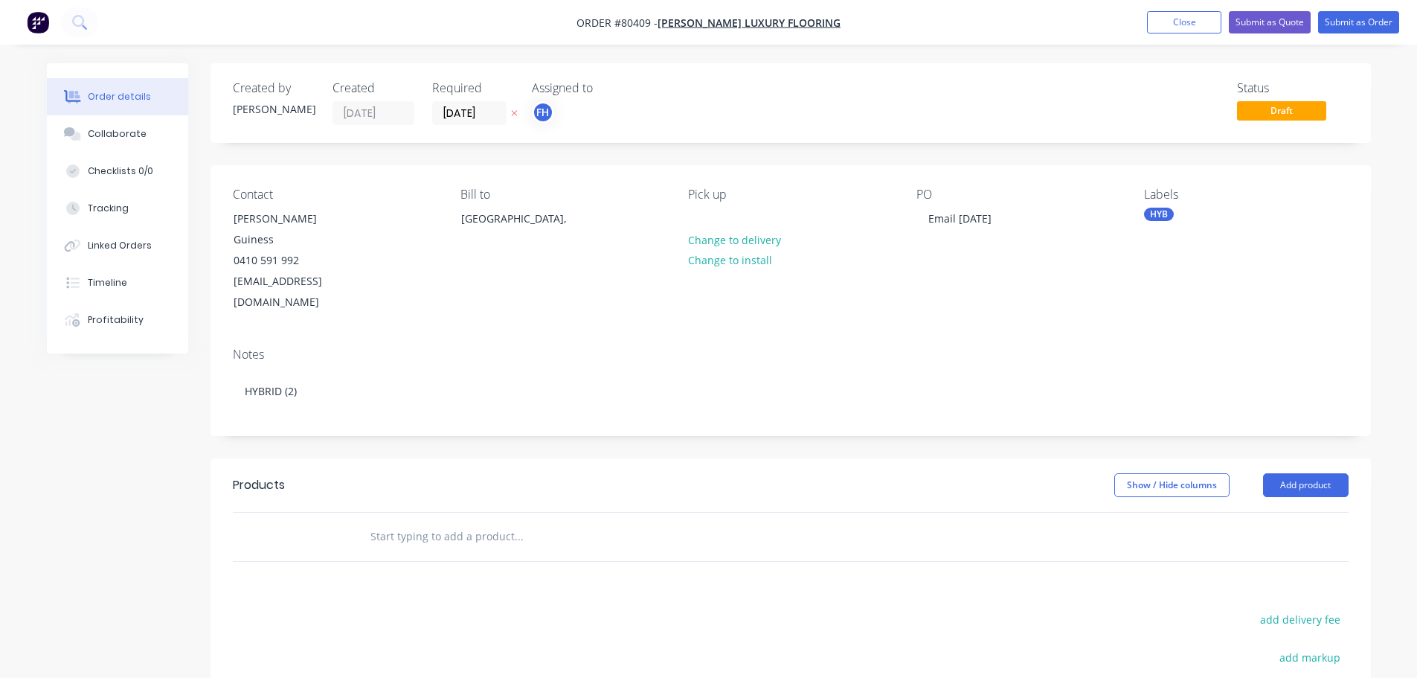
click at [394, 521] on input "text" at bounding box center [519, 536] width 298 height 30
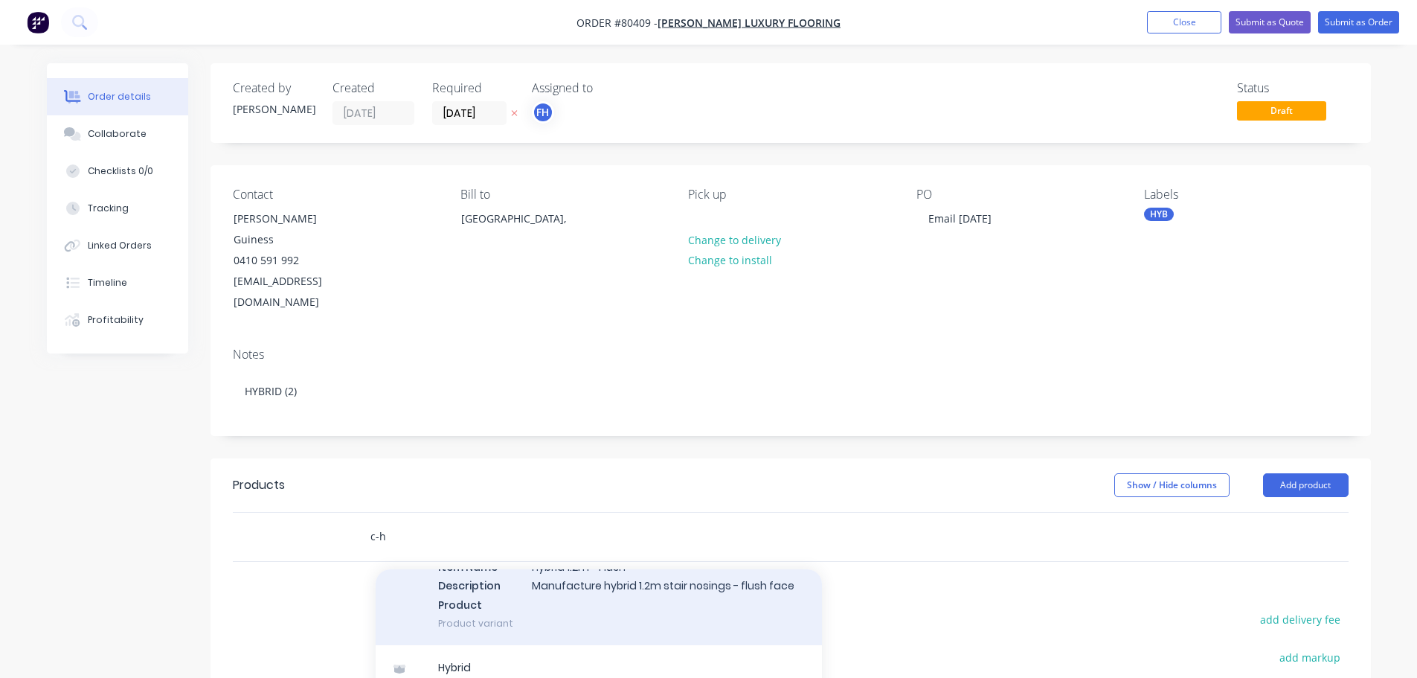
scroll to position [521, 0]
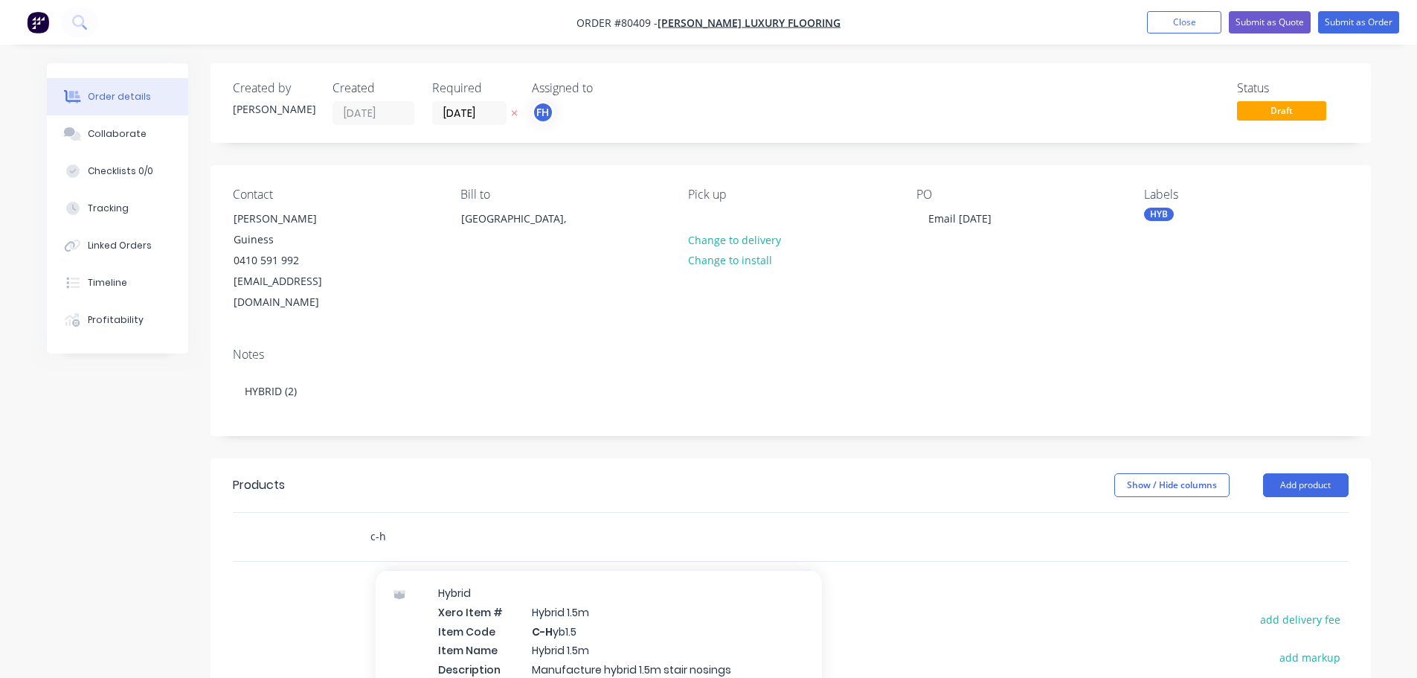
type input "c-h"
click at [495, 601] on div "Hybrid Xero Item # Hybrid 1.5m Item Code C-H yb1.5 Item Name Hybrid 1.5m Descri…" at bounding box center [599, 650] width 446 height 158
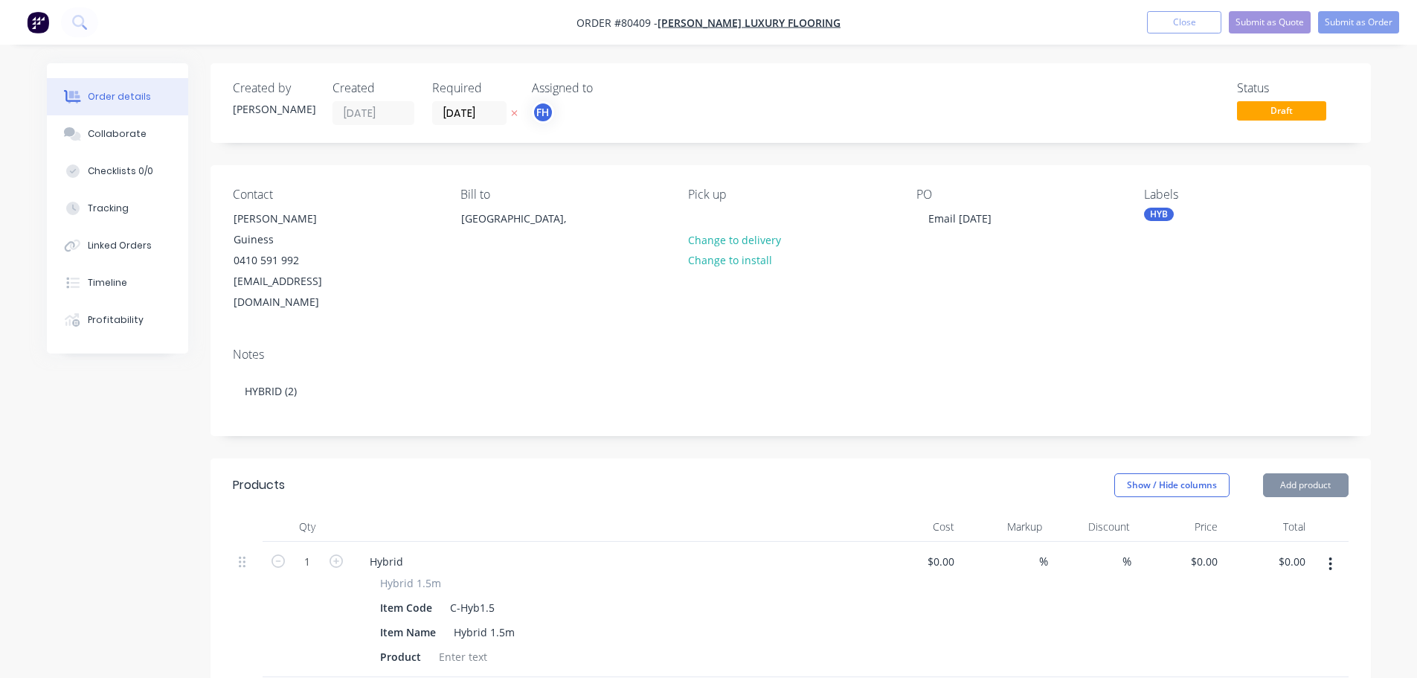
type input "$55.00"
click at [336, 554] on icon "button" at bounding box center [336, 560] width 13 height 13
type input "2"
type input "$110.00"
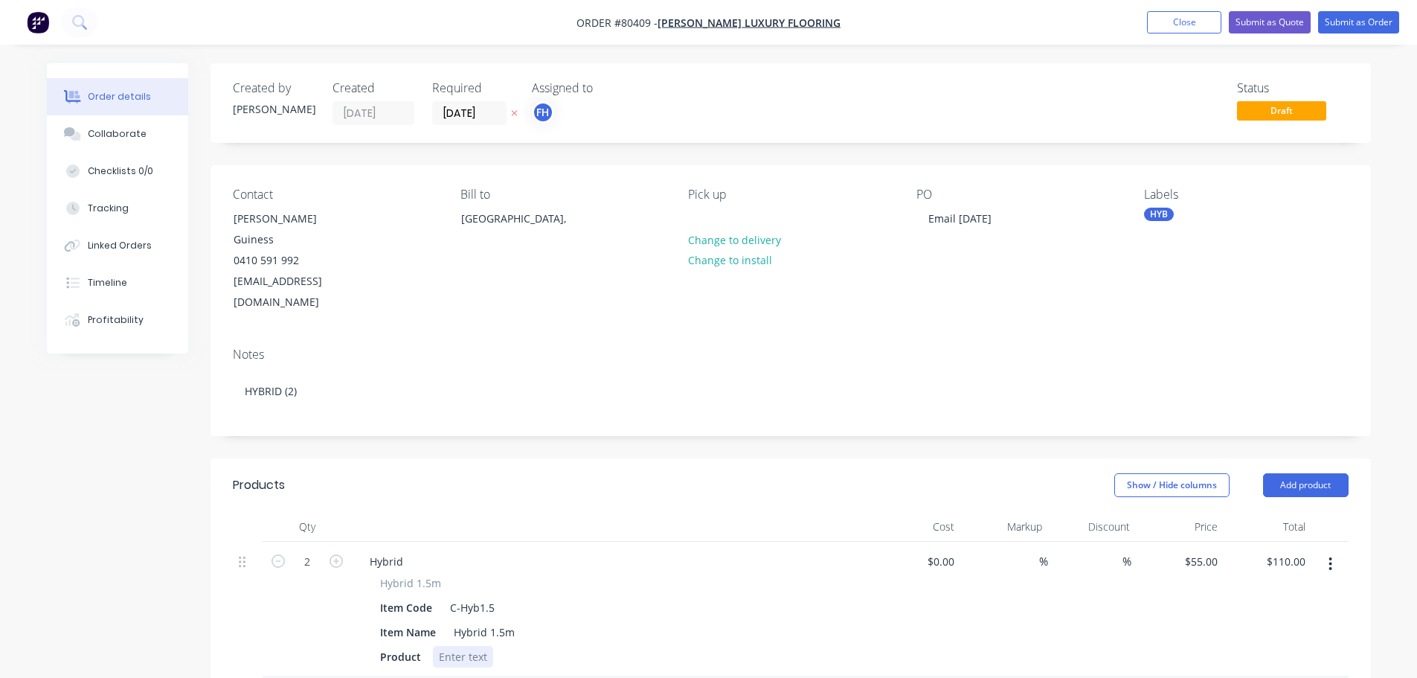
click at [466, 646] on div at bounding box center [463, 657] width 60 height 22
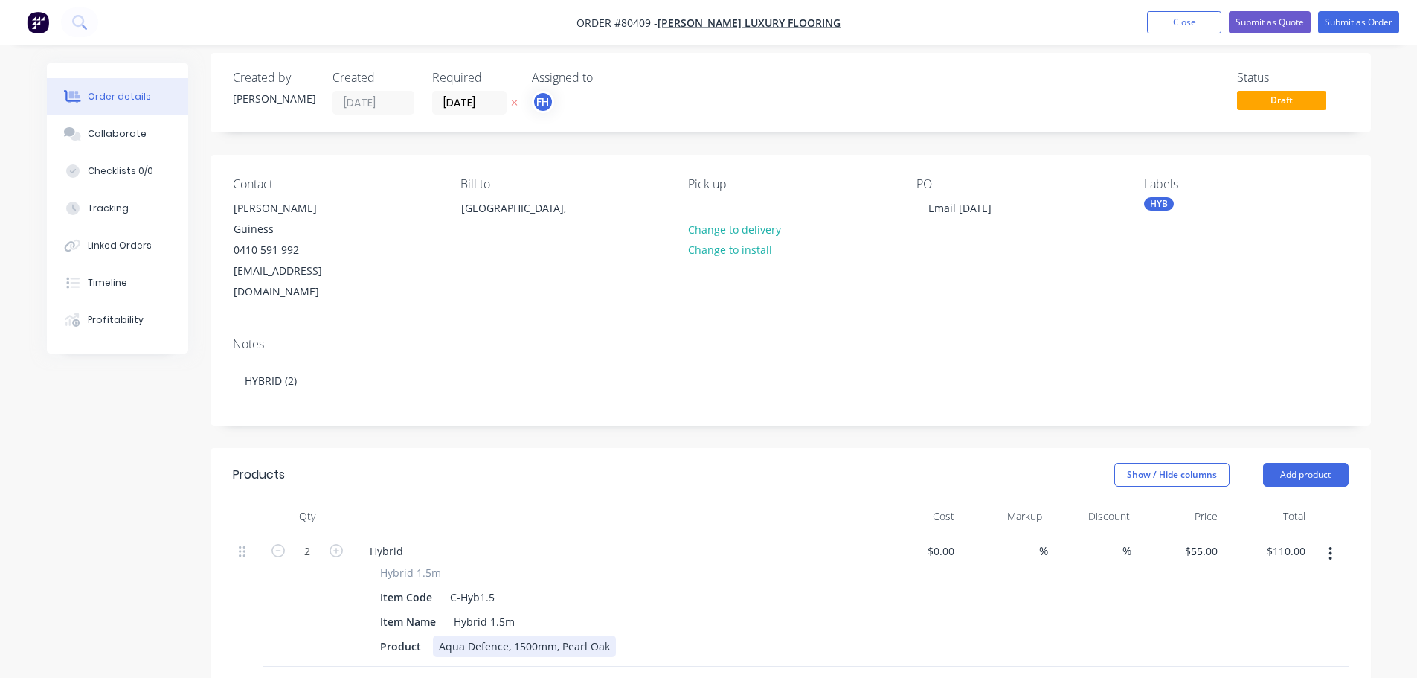
scroll to position [74, 0]
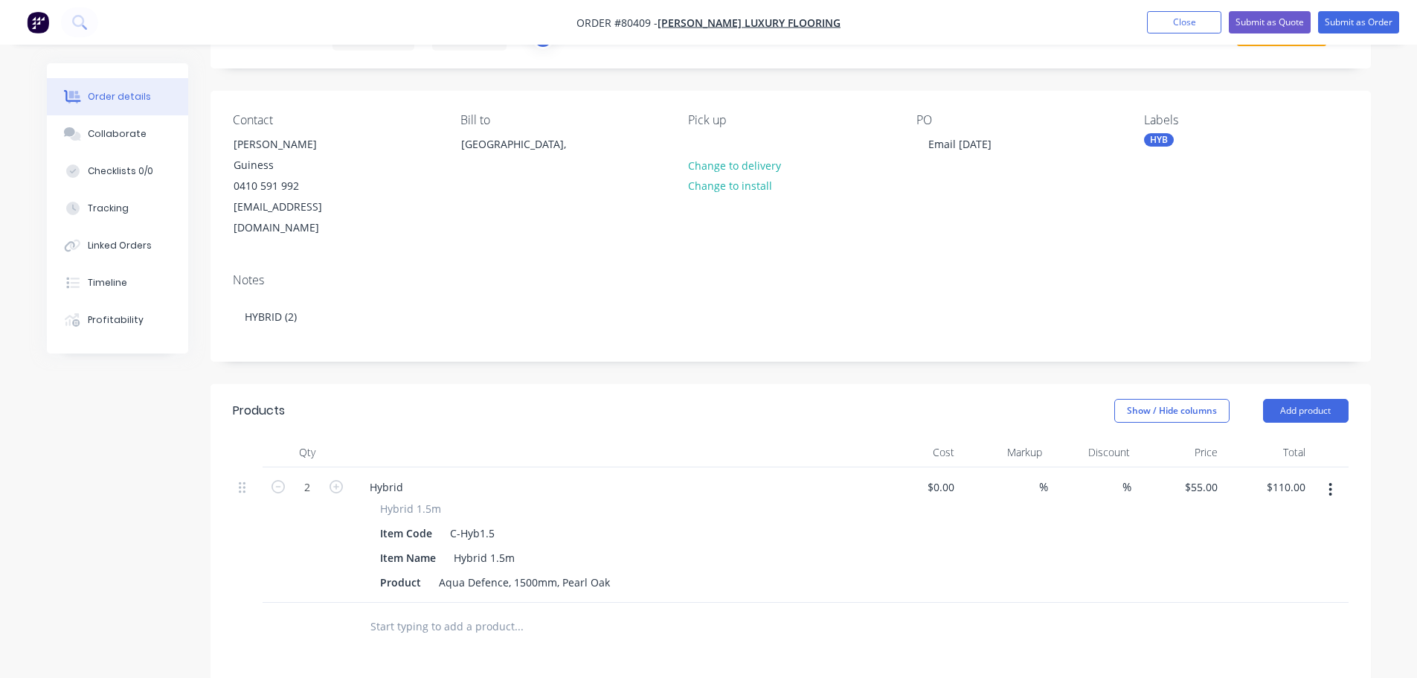
click at [424, 612] on input "text" at bounding box center [519, 627] width 298 height 30
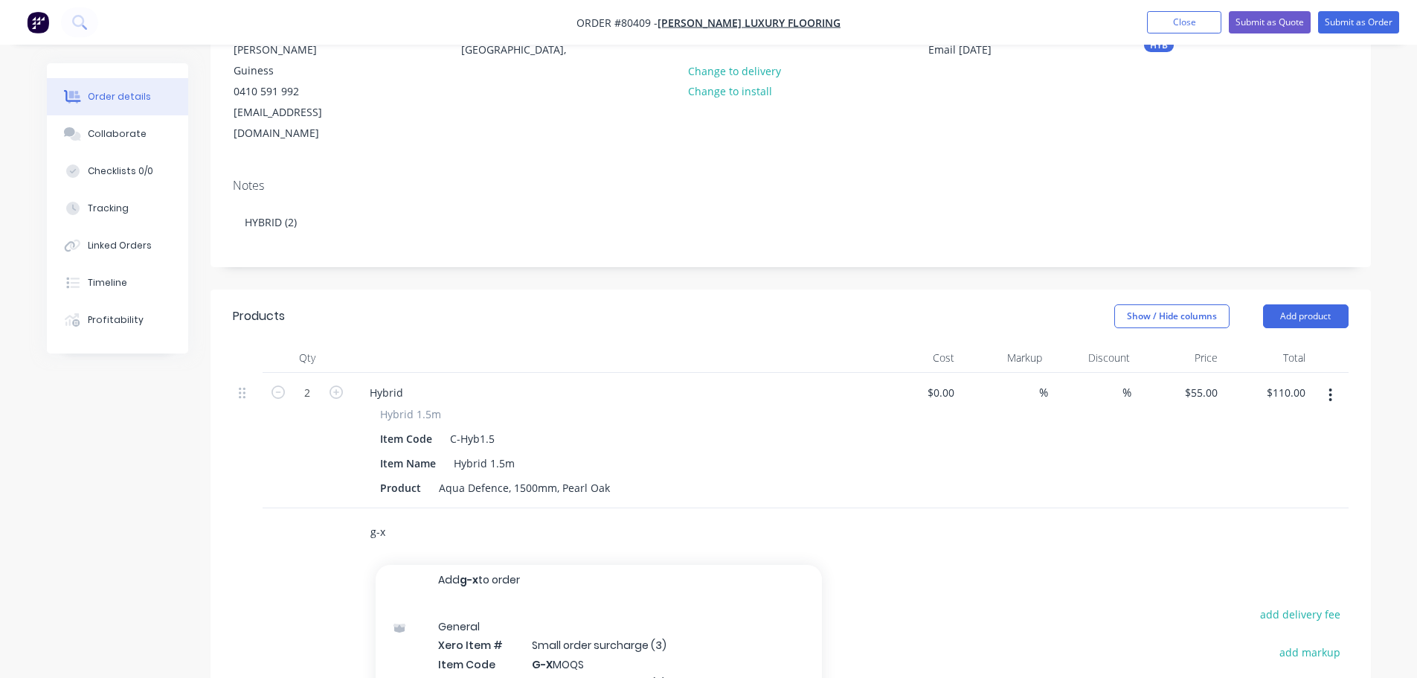
scroll to position [298, 0]
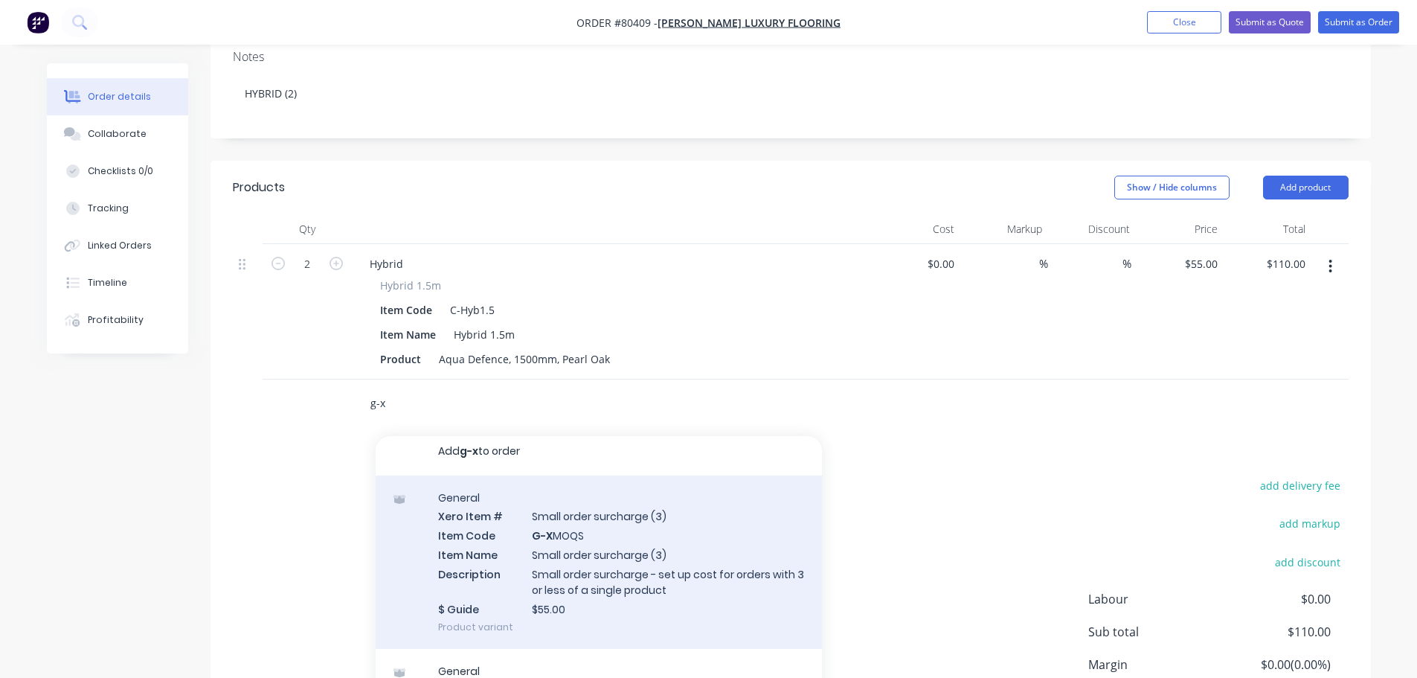
type input "g-x"
click at [577, 524] on div "General Xero Item # Small order surcharge (3) Item Code G-X MOQS Item Name Smal…" at bounding box center [599, 562] width 446 height 174
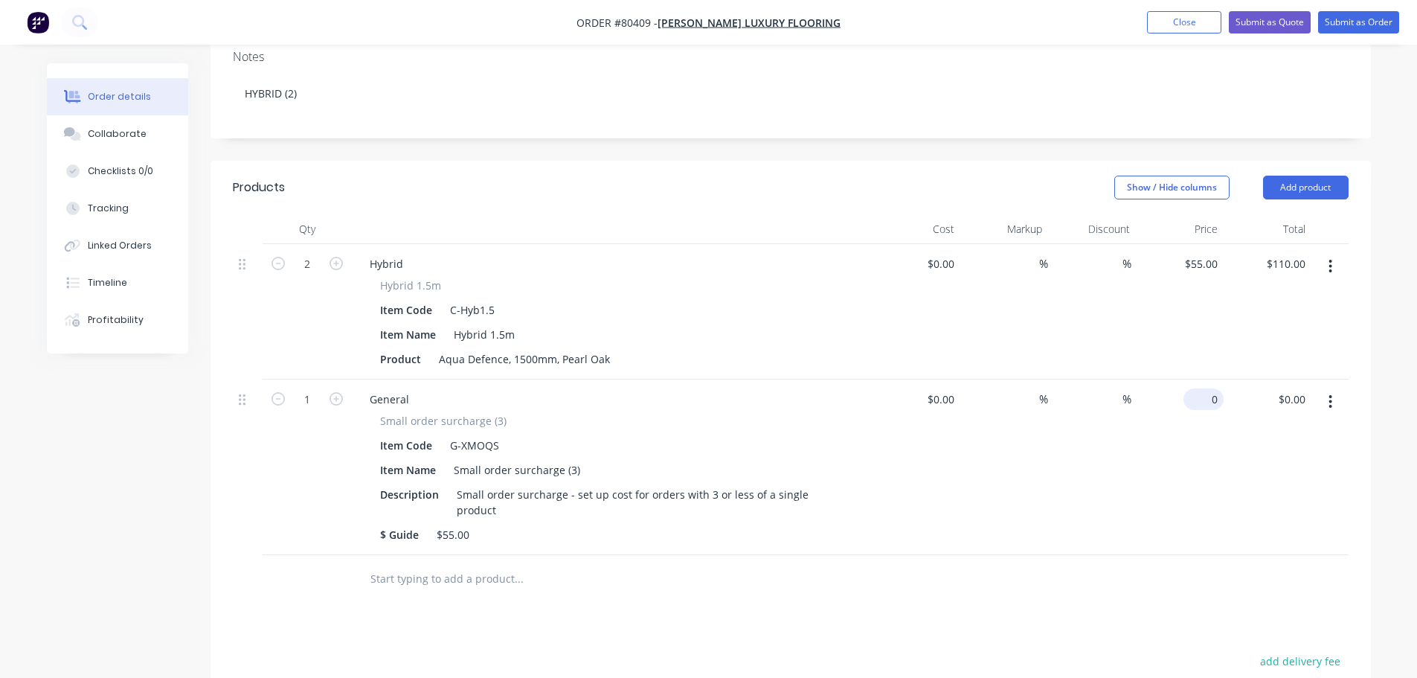
click at [1204, 388] on div "0 $0.00" at bounding box center [1204, 399] width 40 height 22
type input "$55.00"
click at [1076, 449] on div "%" at bounding box center [1092, 467] width 88 height 176
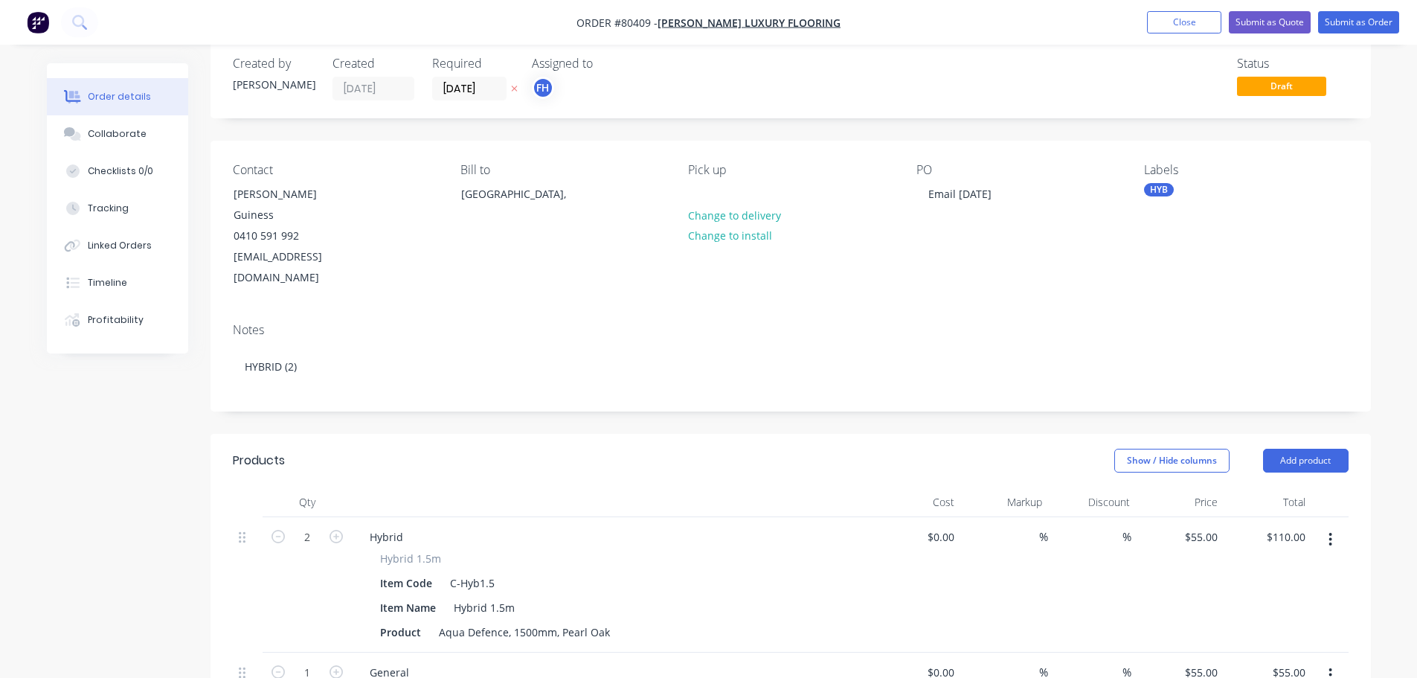
scroll to position [0, 0]
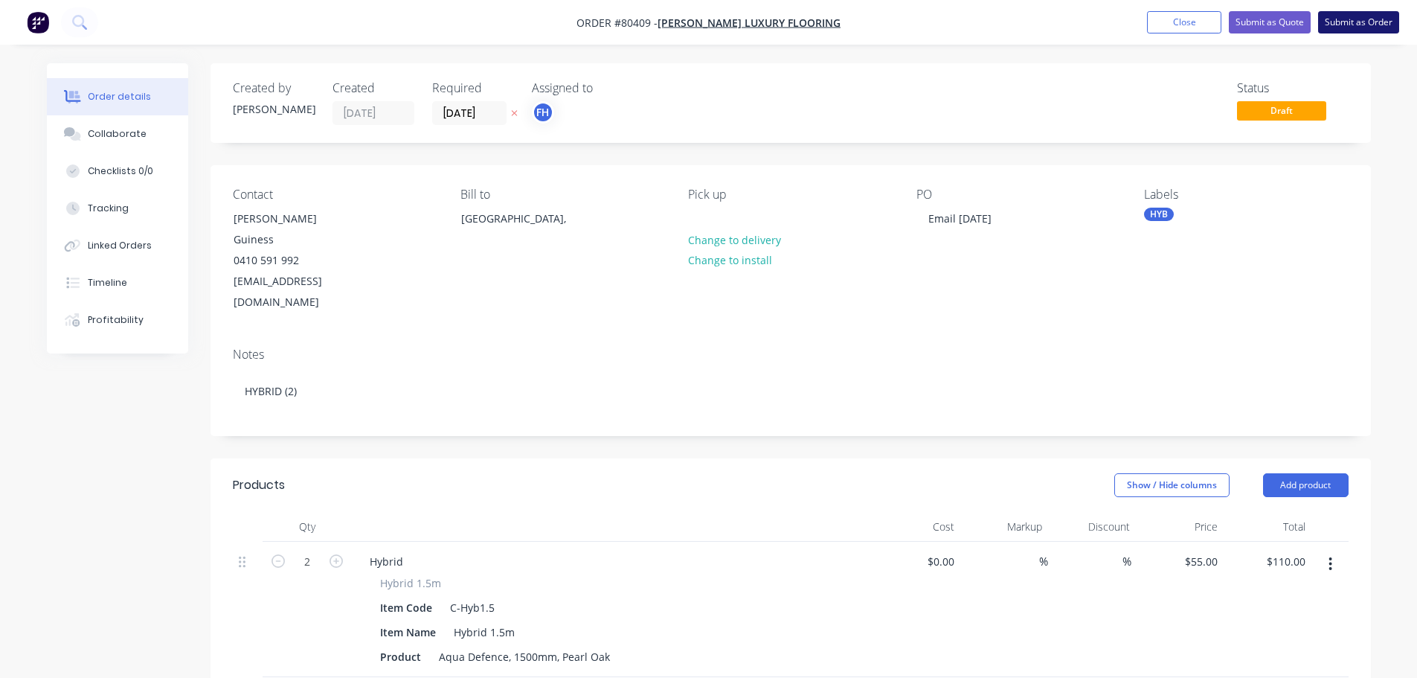
click at [1337, 22] on button "Submit as Order" at bounding box center [1358, 22] width 81 height 22
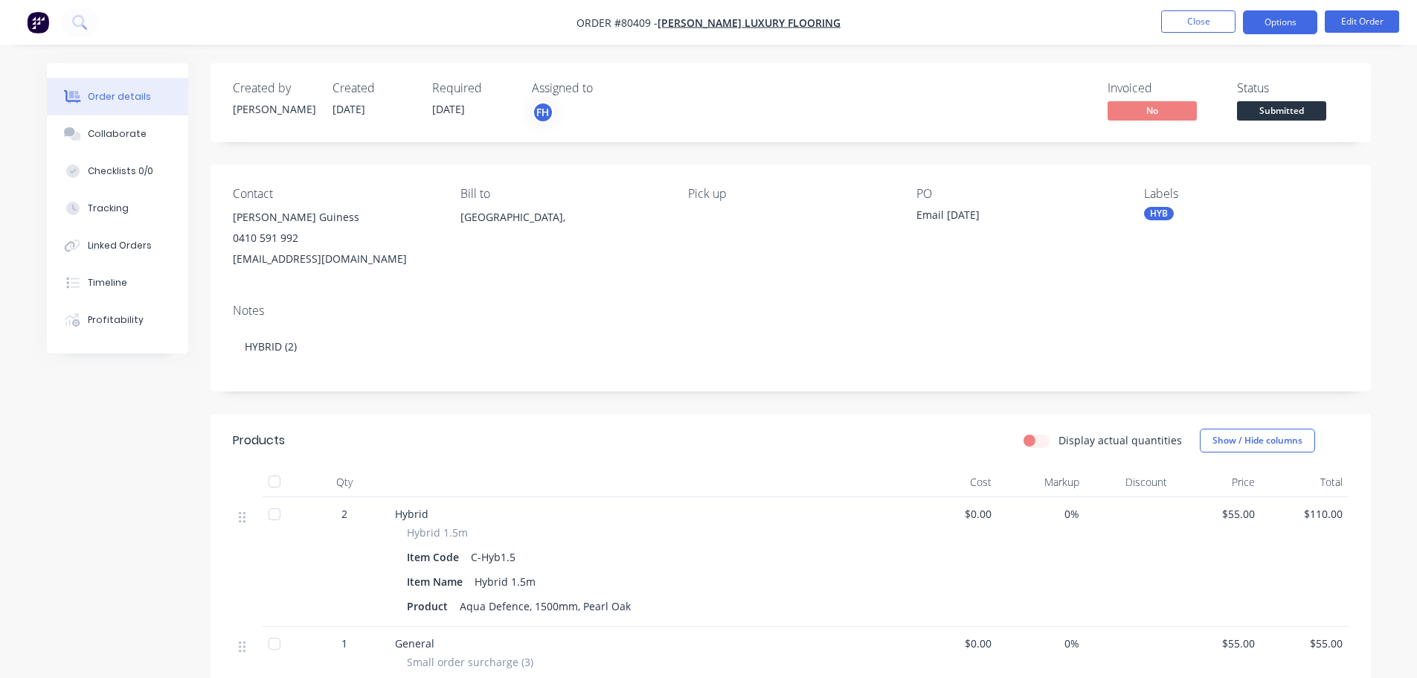
click at [1286, 16] on button "Options" at bounding box center [1280, 22] width 74 height 24
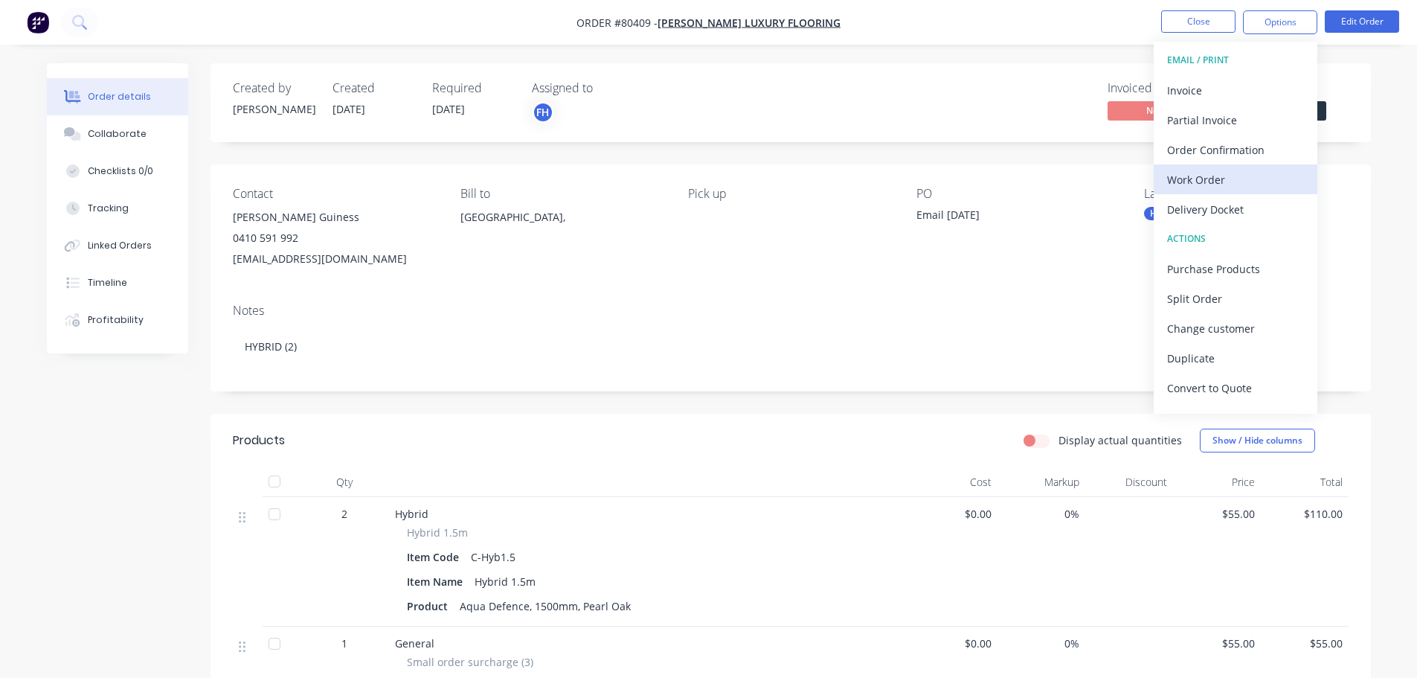
click at [1187, 186] on div "Work Order" at bounding box center [1235, 180] width 137 height 22
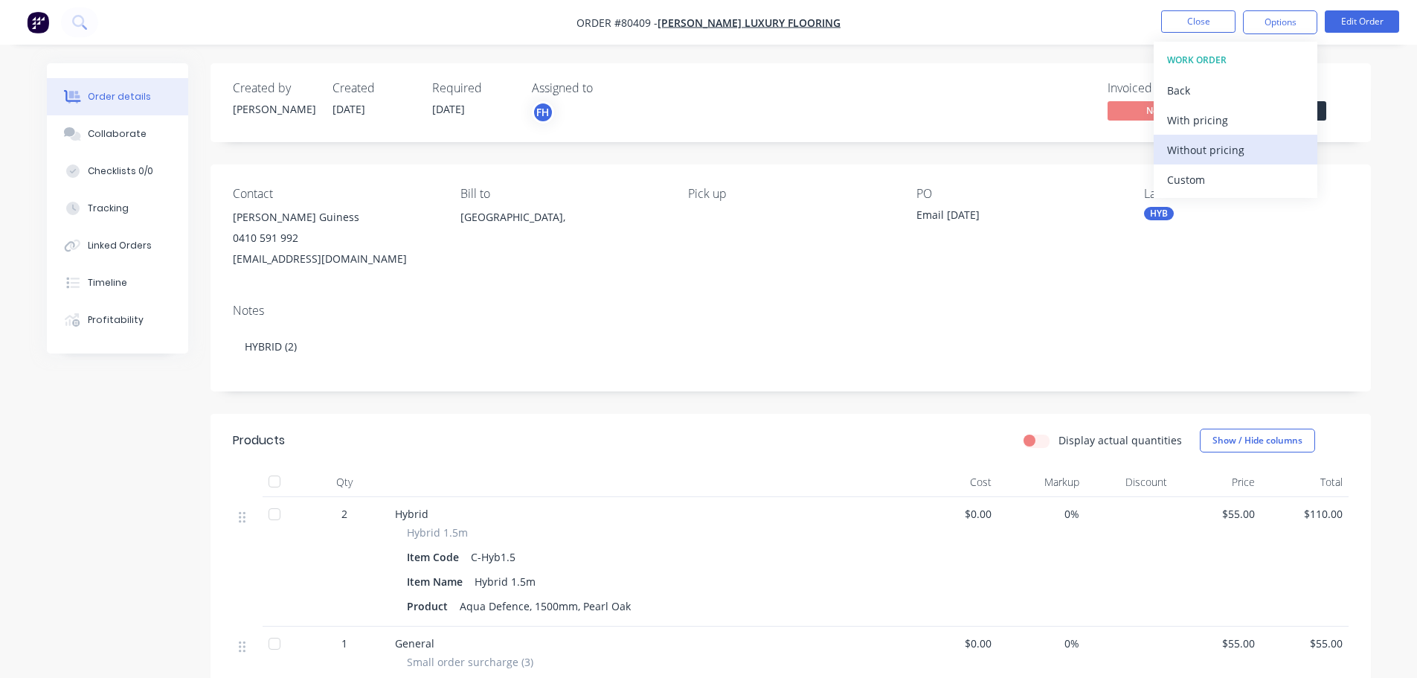
click at [1191, 156] on div "Without pricing" at bounding box center [1235, 150] width 137 height 22
click at [83, 22] on icon at bounding box center [78, 21] width 12 height 12
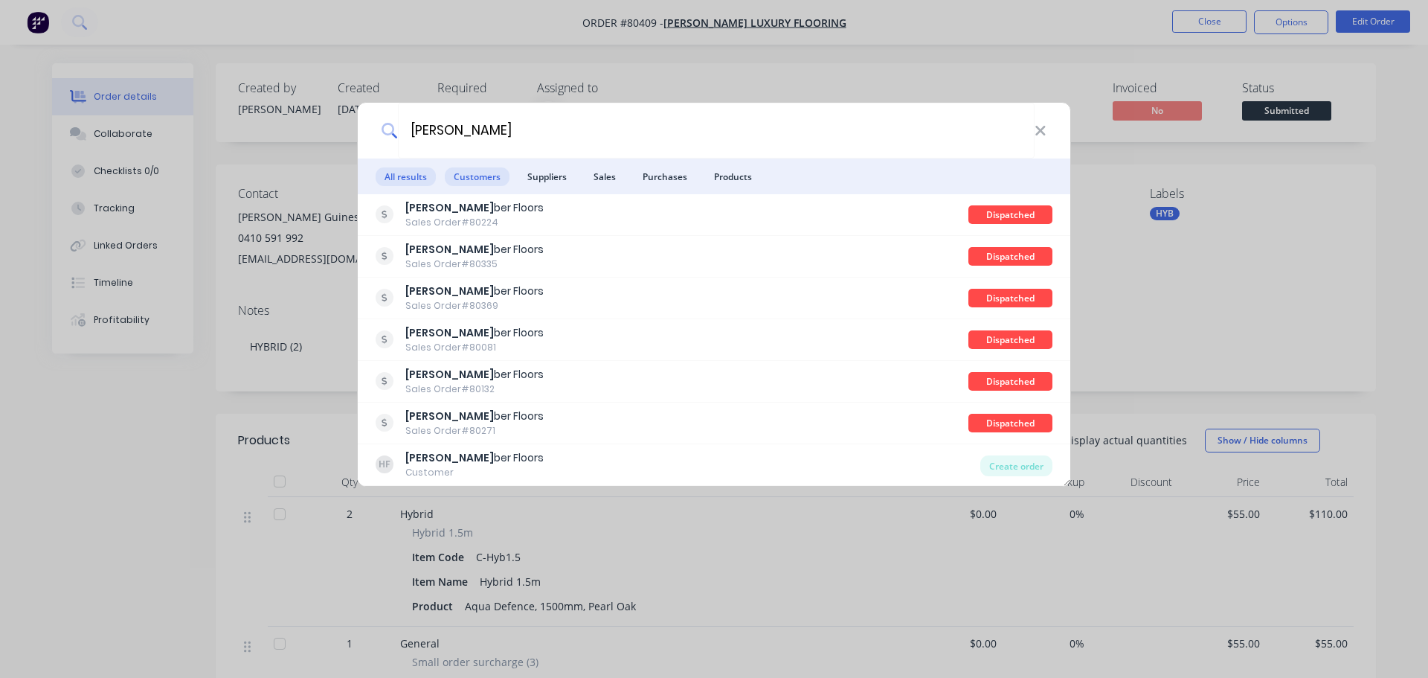
type input "harmony tim"
click at [475, 180] on span "Customers" at bounding box center [477, 176] width 65 height 19
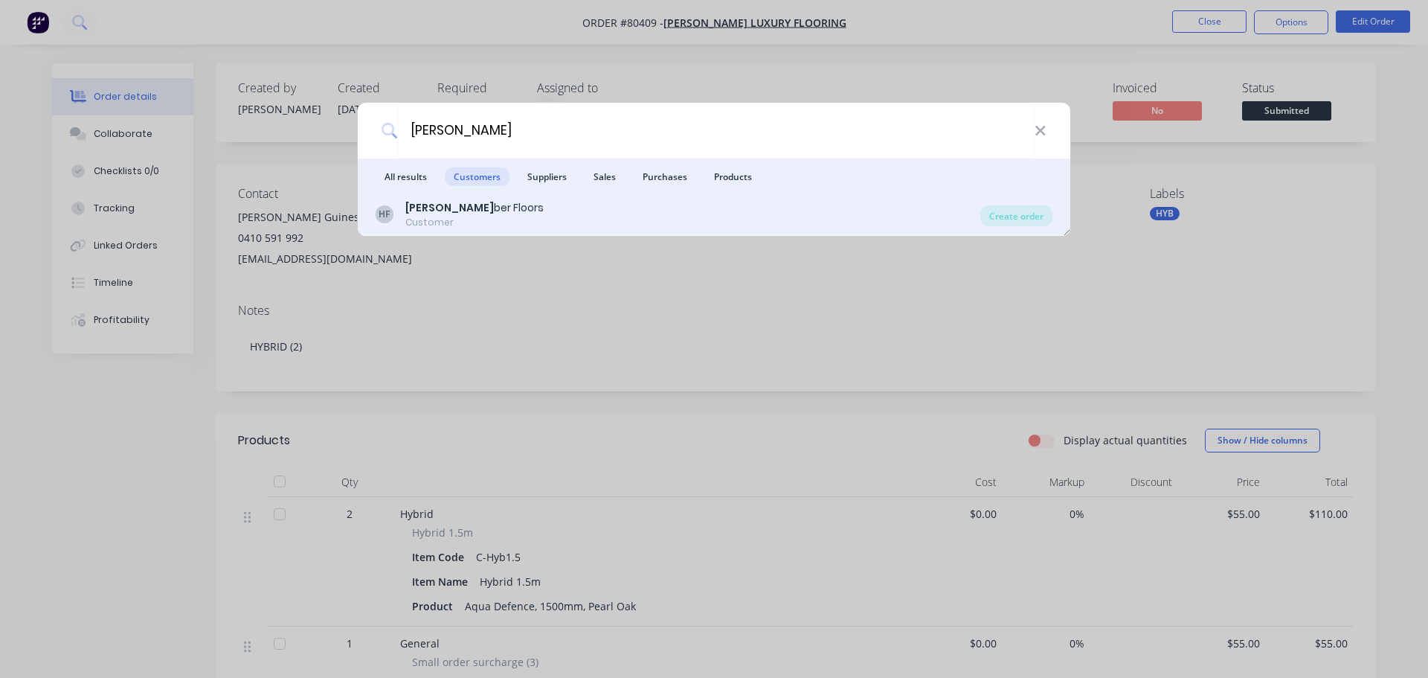
click at [429, 204] on b "Harmony Tim" at bounding box center [449, 207] width 89 height 15
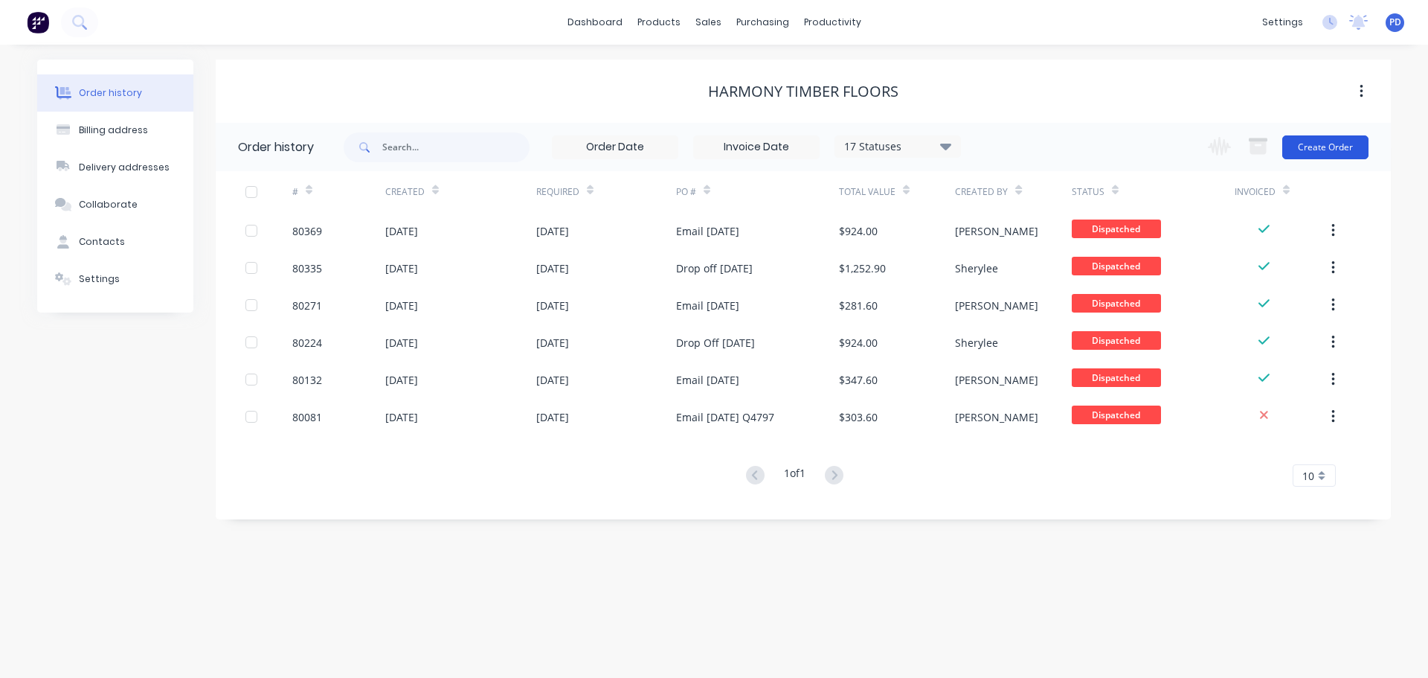
click at [1320, 150] on button "Create Order" at bounding box center [1326, 147] width 86 height 24
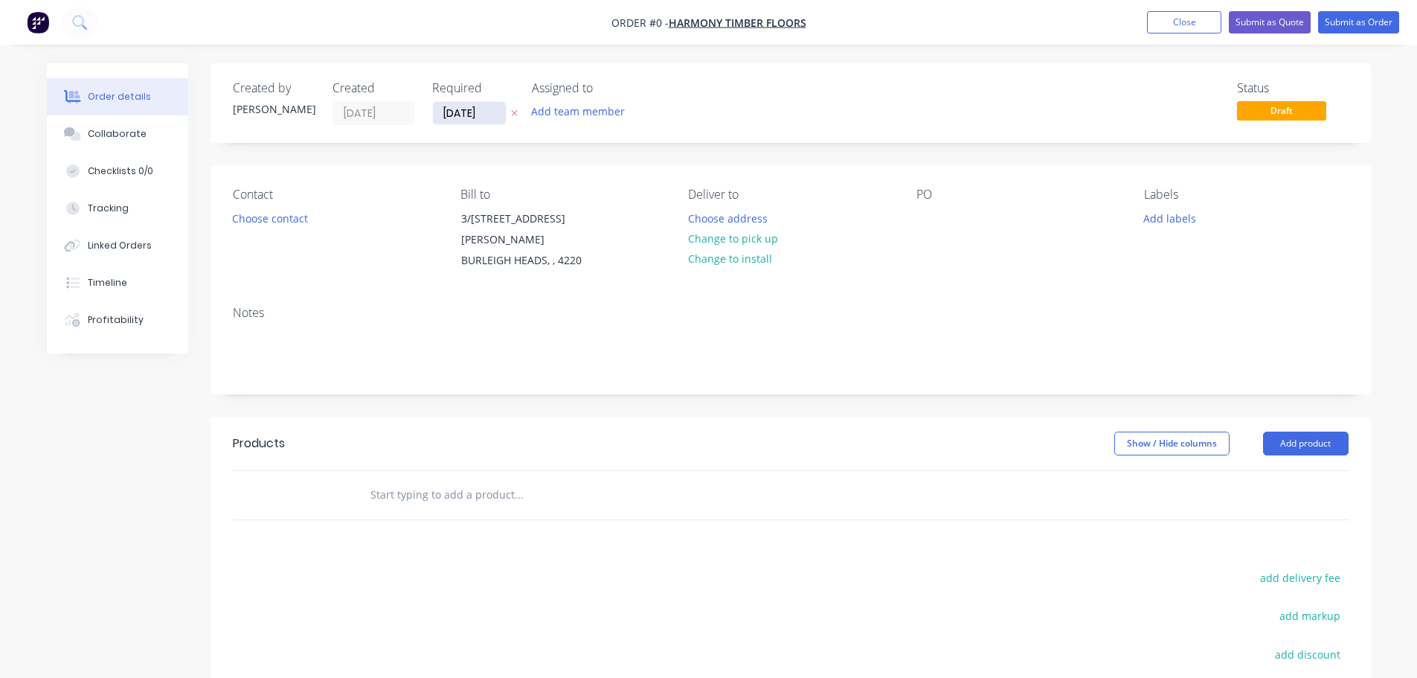
click at [490, 114] on input "05/09/25" at bounding box center [469, 113] width 73 height 22
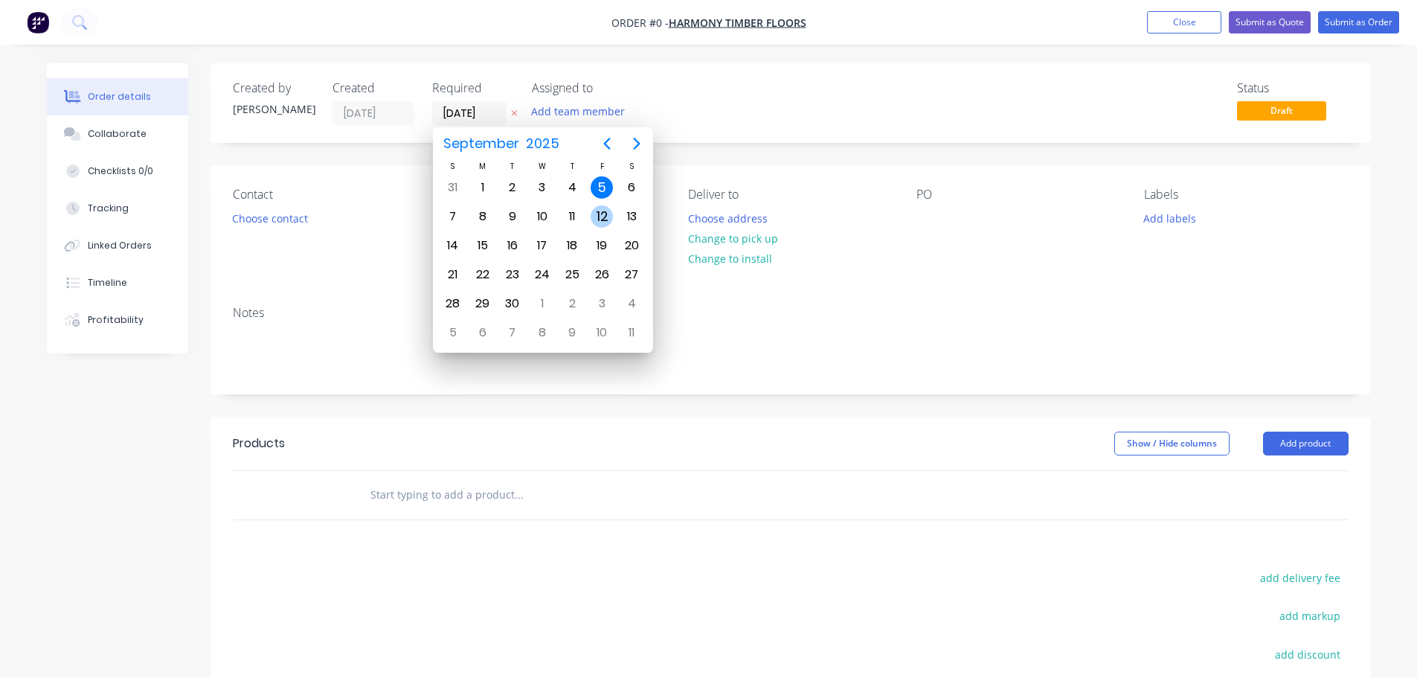
click at [609, 222] on div "12" at bounding box center [602, 216] width 22 height 22
type input "12/09/25"
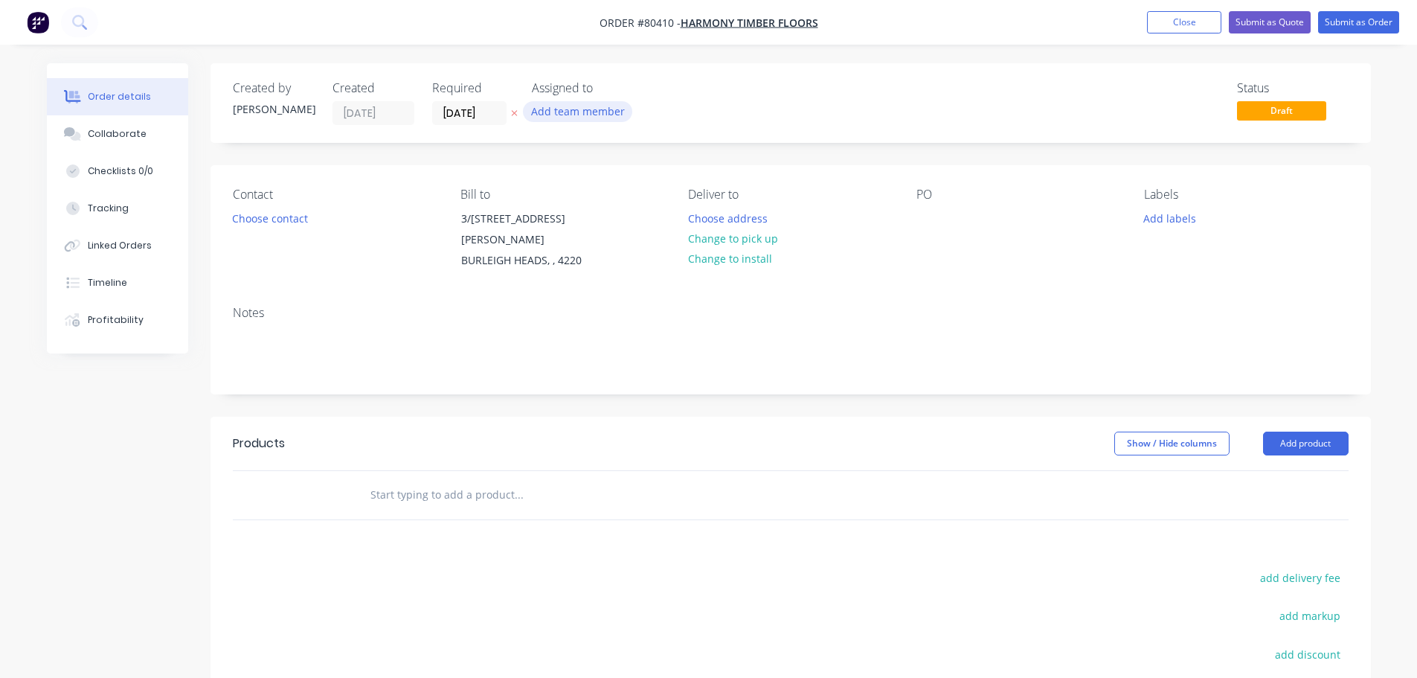
click at [587, 117] on button "Add team member" at bounding box center [577, 111] width 109 height 20
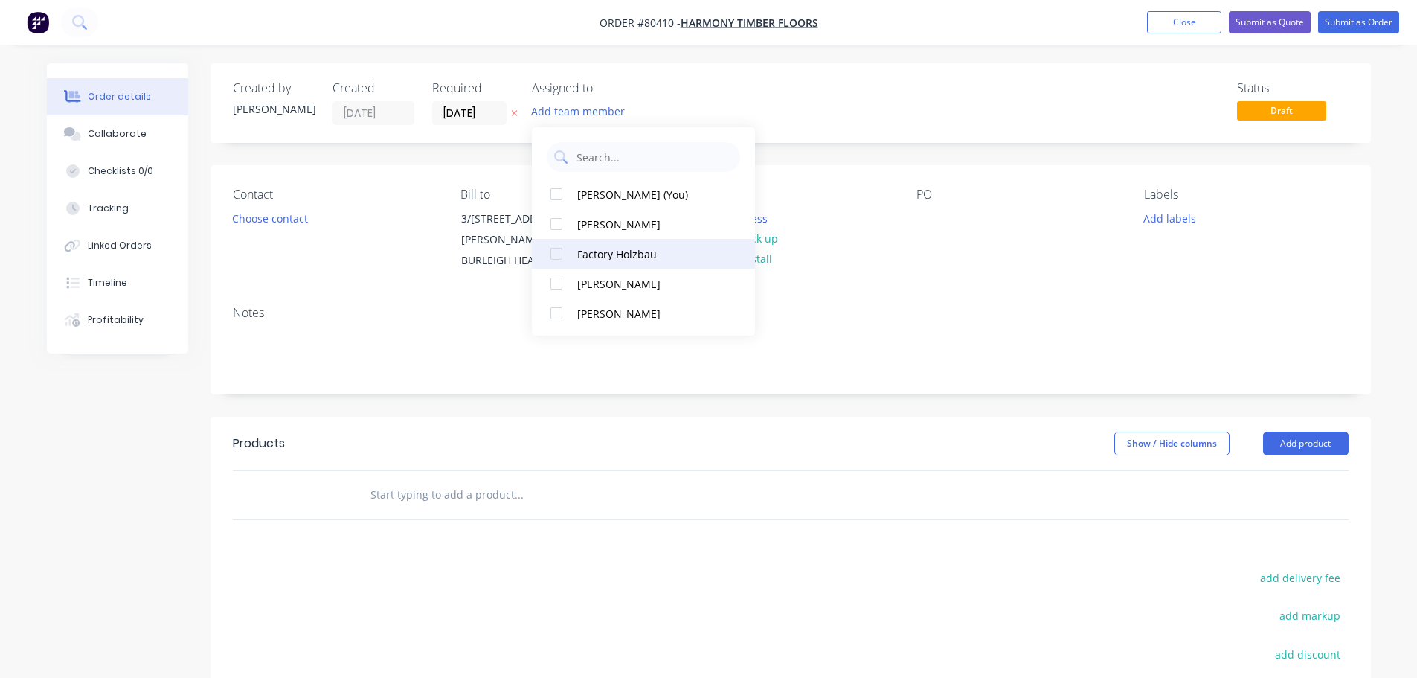
click at [554, 254] on div at bounding box center [557, 254] width 30 height 30
click at [279, 220] on button "Choose contact" at bounding box center [270, 218] width 92 height 20
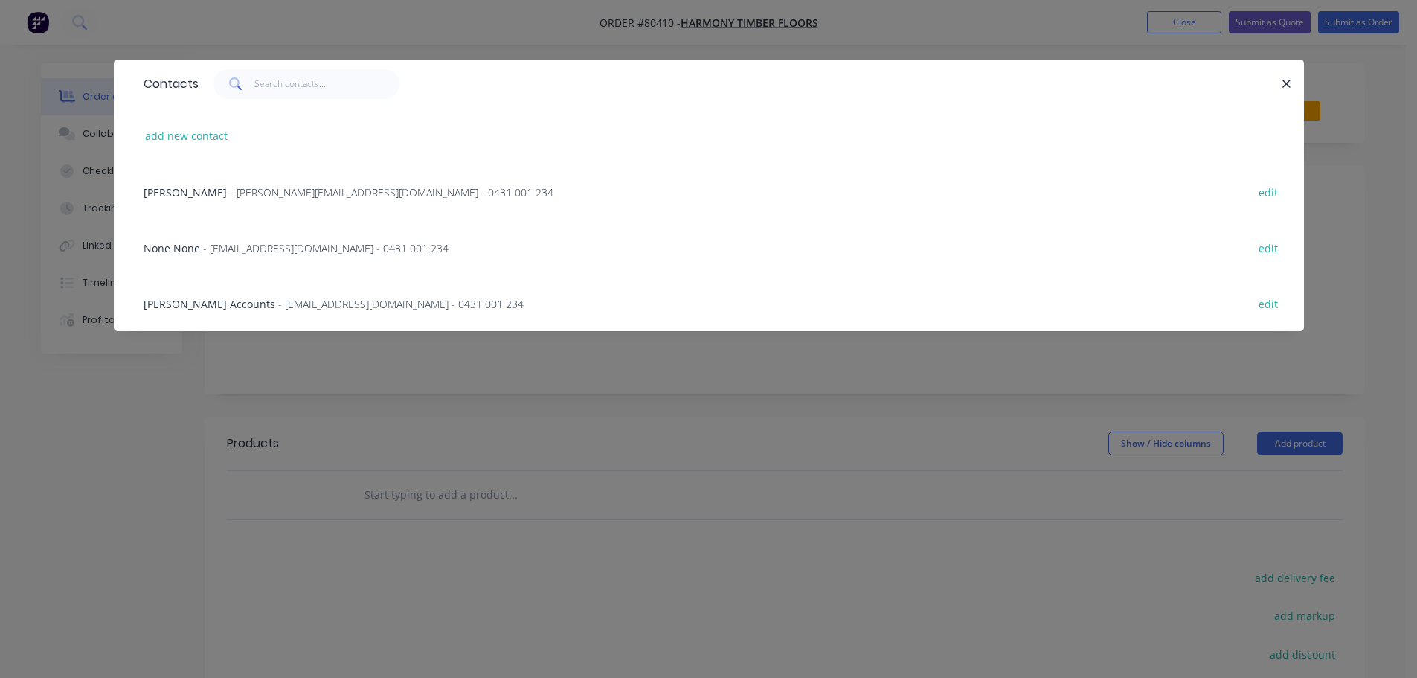
click at [282, 185] on span "- anthony@harmonytimberfloors.com - 0431 001 234" at bounding box center [392, 192] width 324 height 14
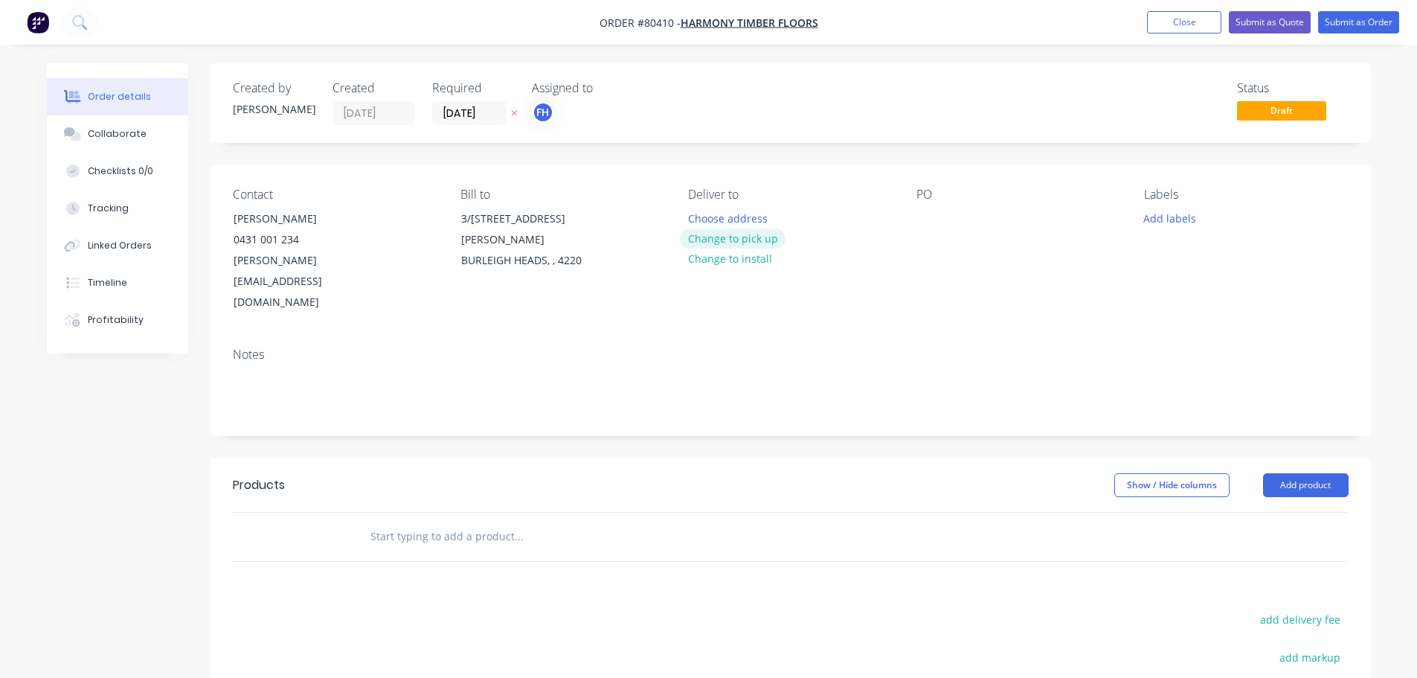
click at [731, 242] on button "Change to pick up" at bounding box center [733, 238] width 106 height 20
click at [923, 222] on div at bounding box center [929, 219] width 24 height 22
click at [1172, 217] on button "Add labels" at bounding box center [1170, 218] width 68 height 20
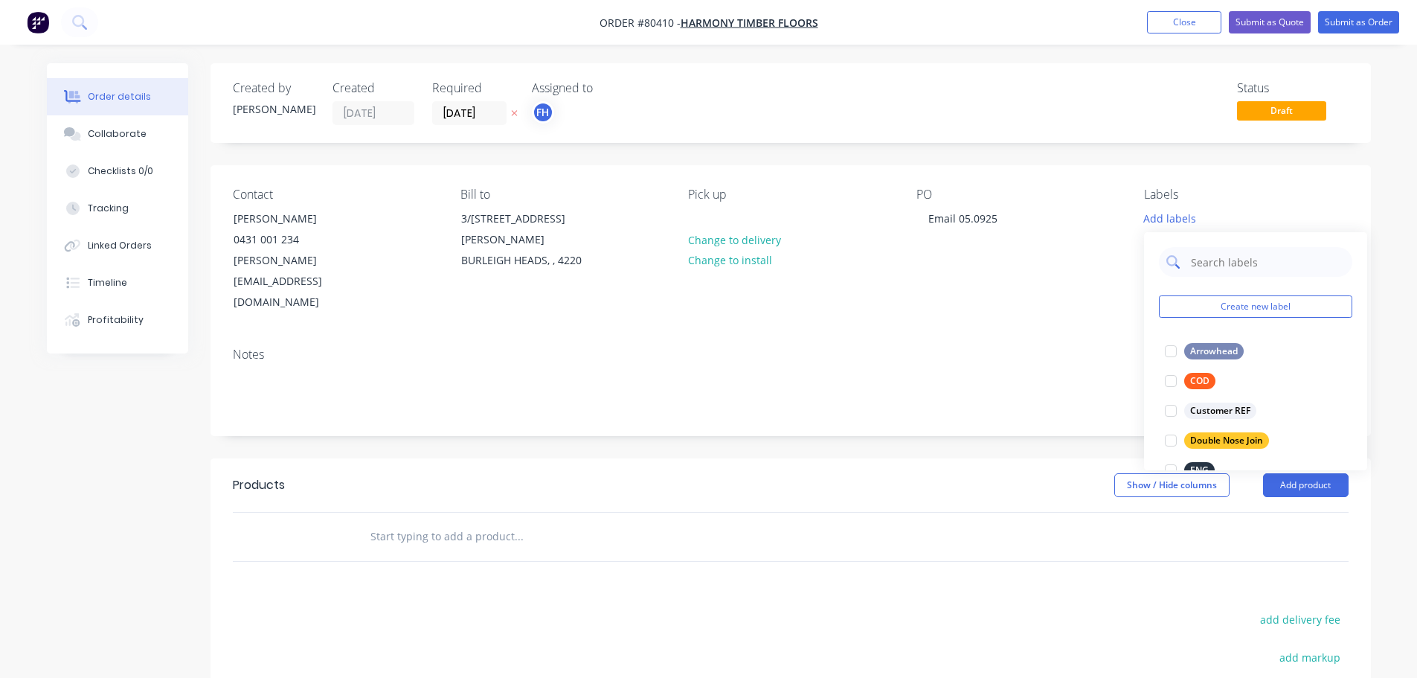
click at [1204, 264] on input "text" at bounding box center [1267, 262] width 155 height 30
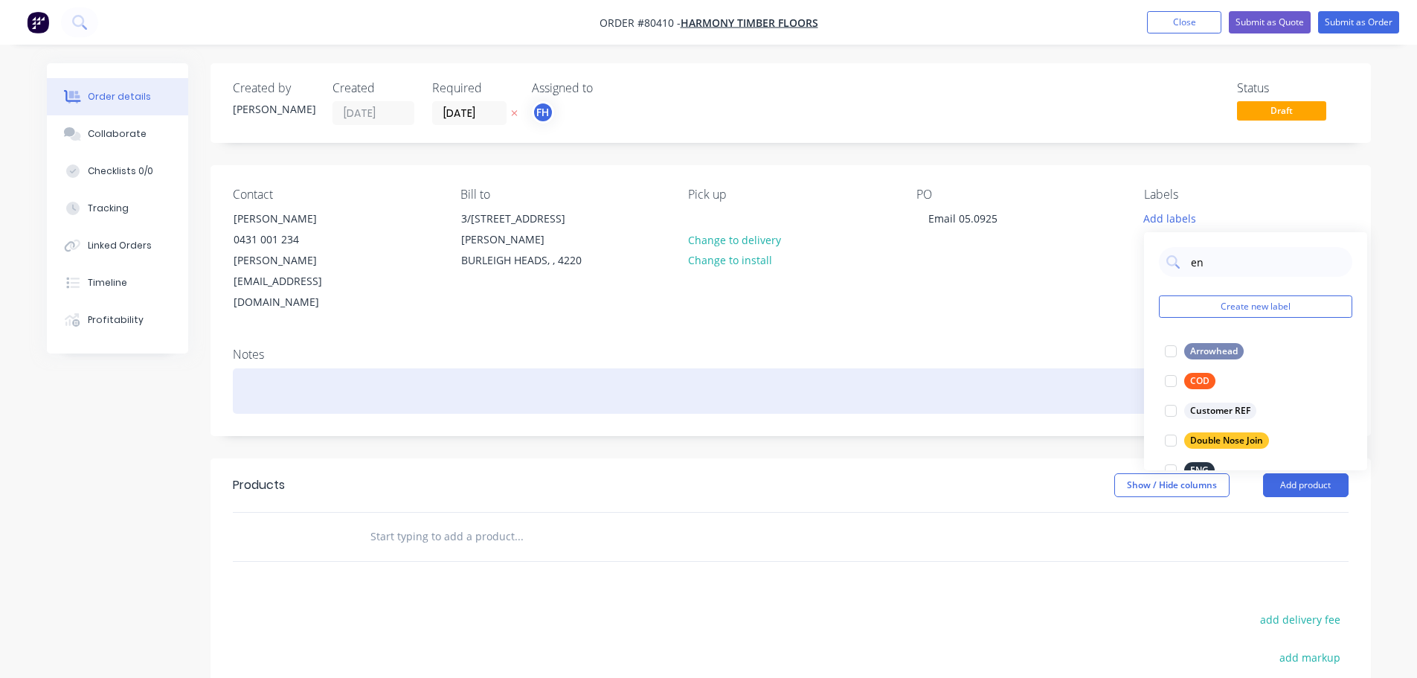
type input "eng"
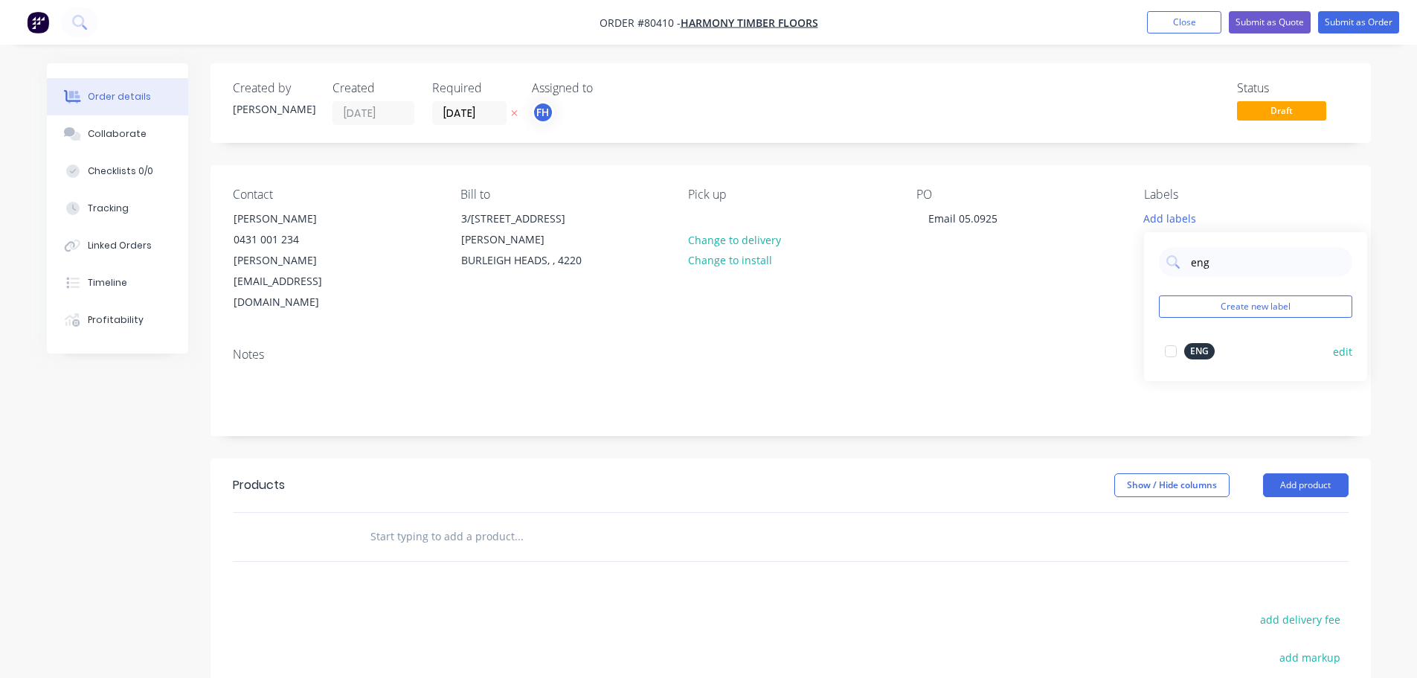
click at [1167, 351] on div at bounding box center [1171, 351] width 30 height 30
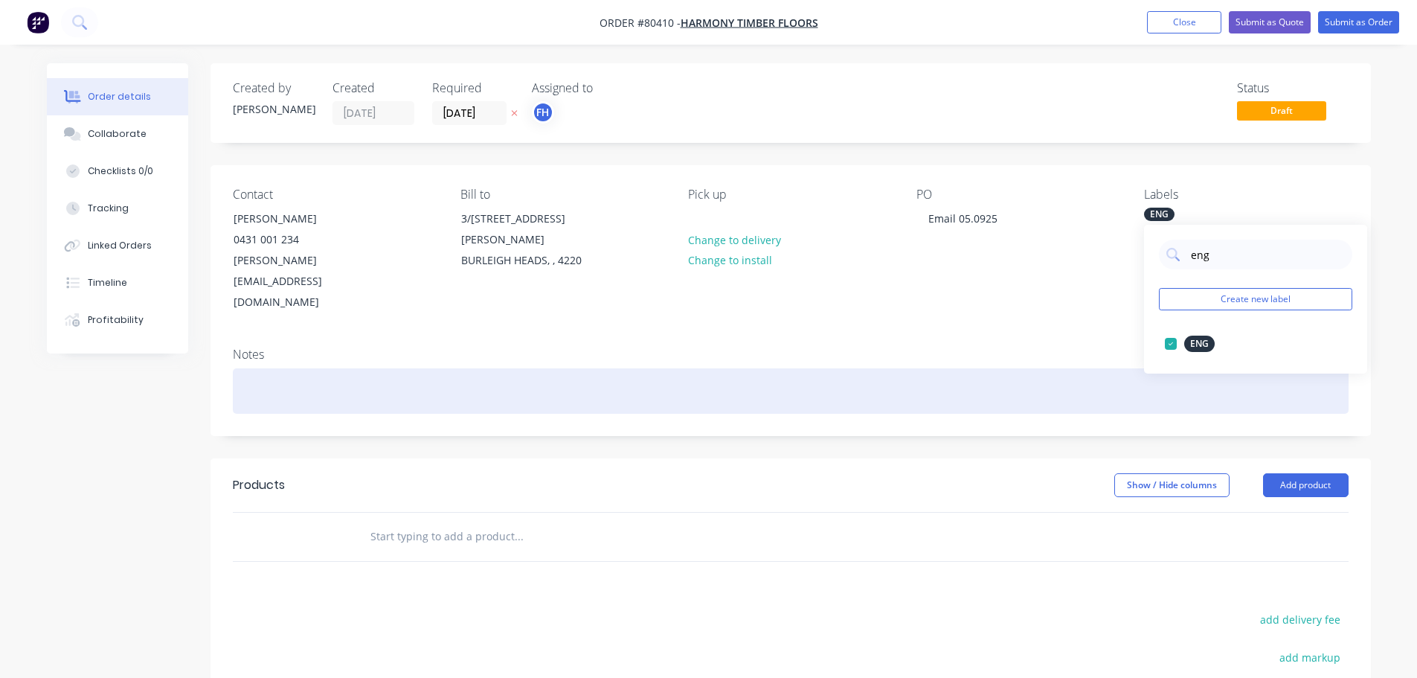
click at [314, 368] on div at bounding box center [791, 390] width 1116 height 45
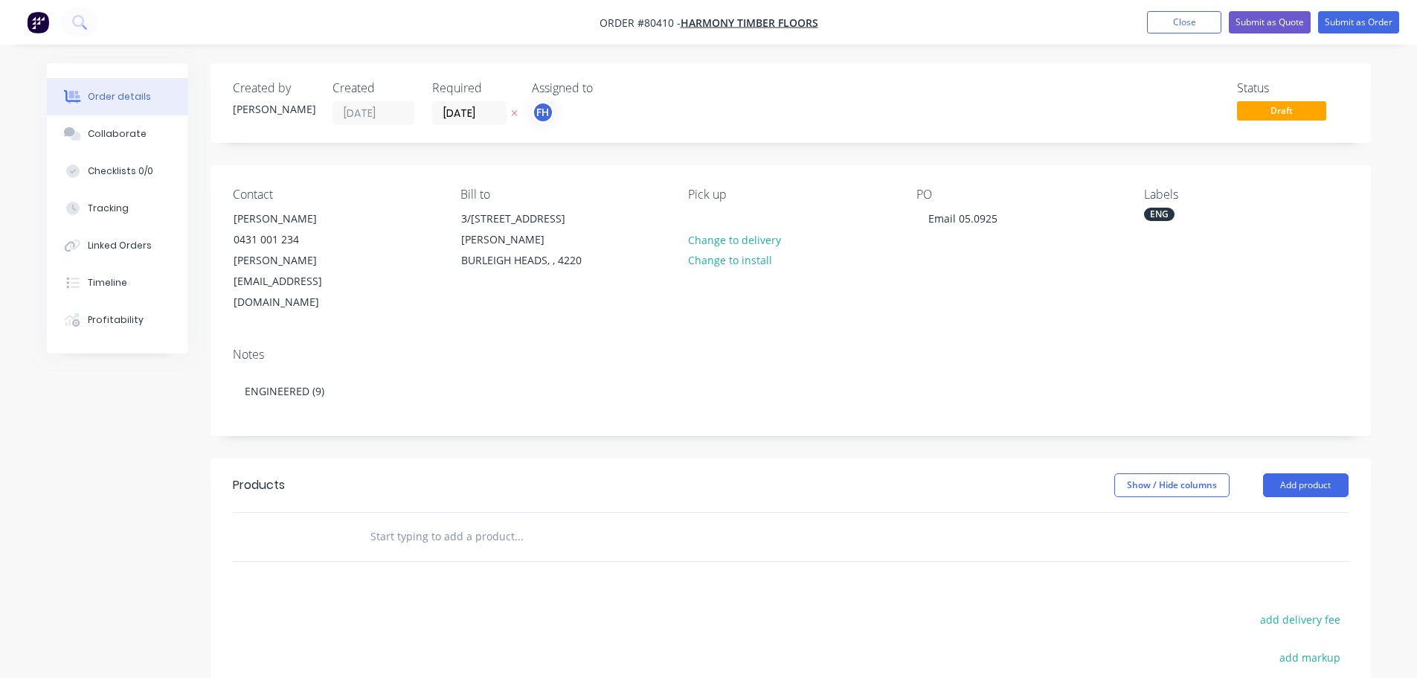
click at [435, 521] on input "text" at bounding box center [519, 536] width 298 height 30
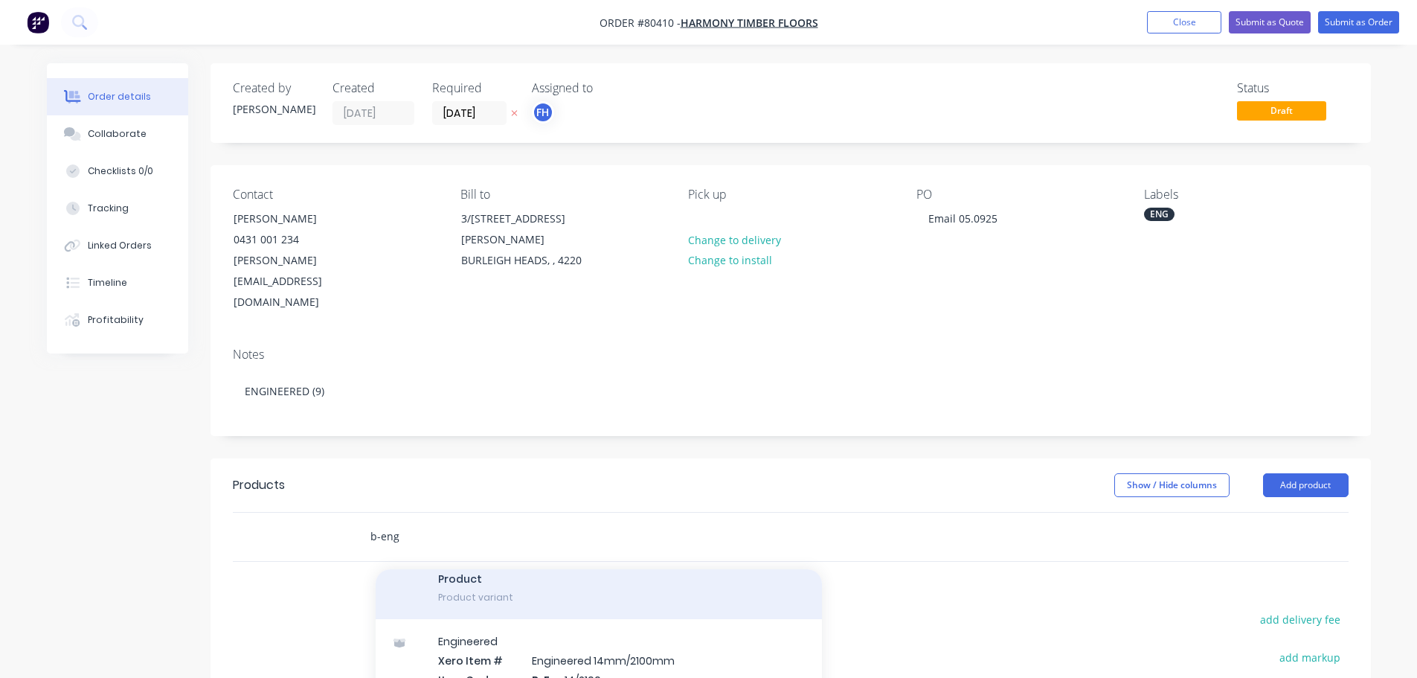
scroll to position [521, 0]
type input "b-eng"
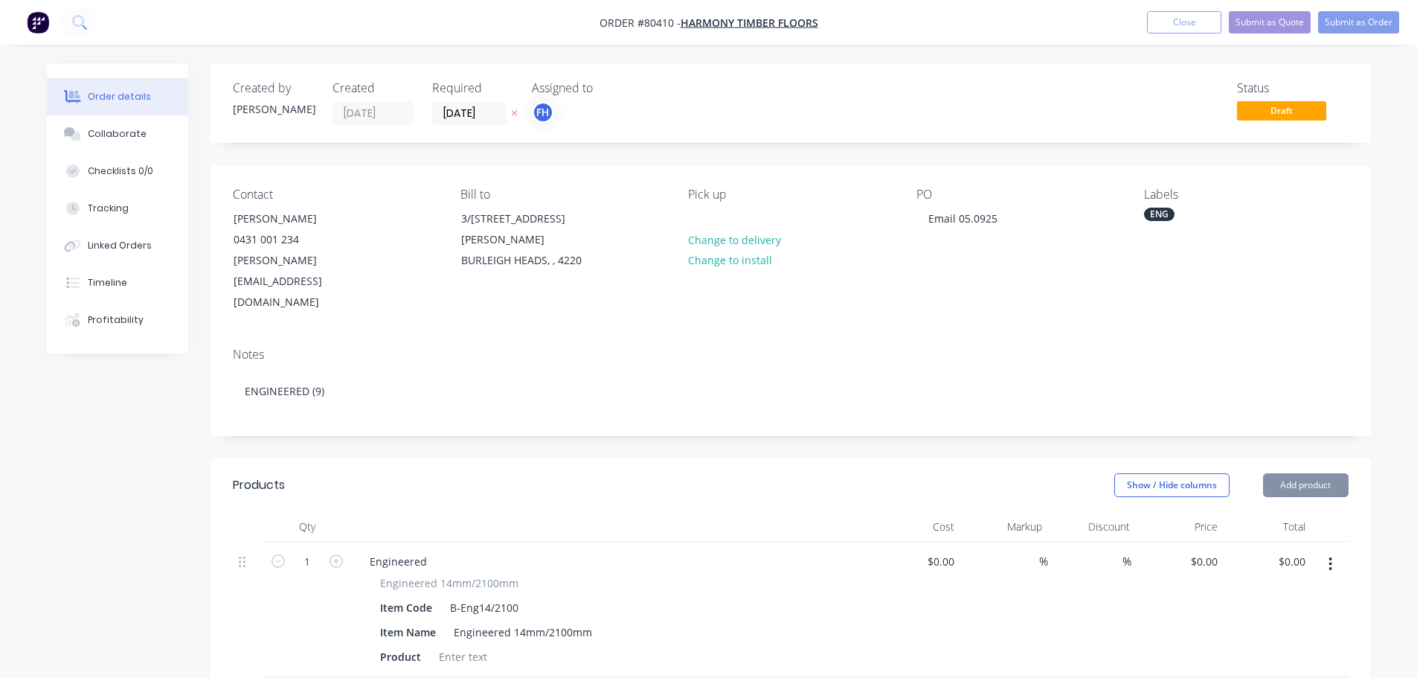
type input "$70.00"
click at [318, 551] on input "1" at bounding box center [307, 562] width 39 height 22
type input "9"
type input "$630.00"
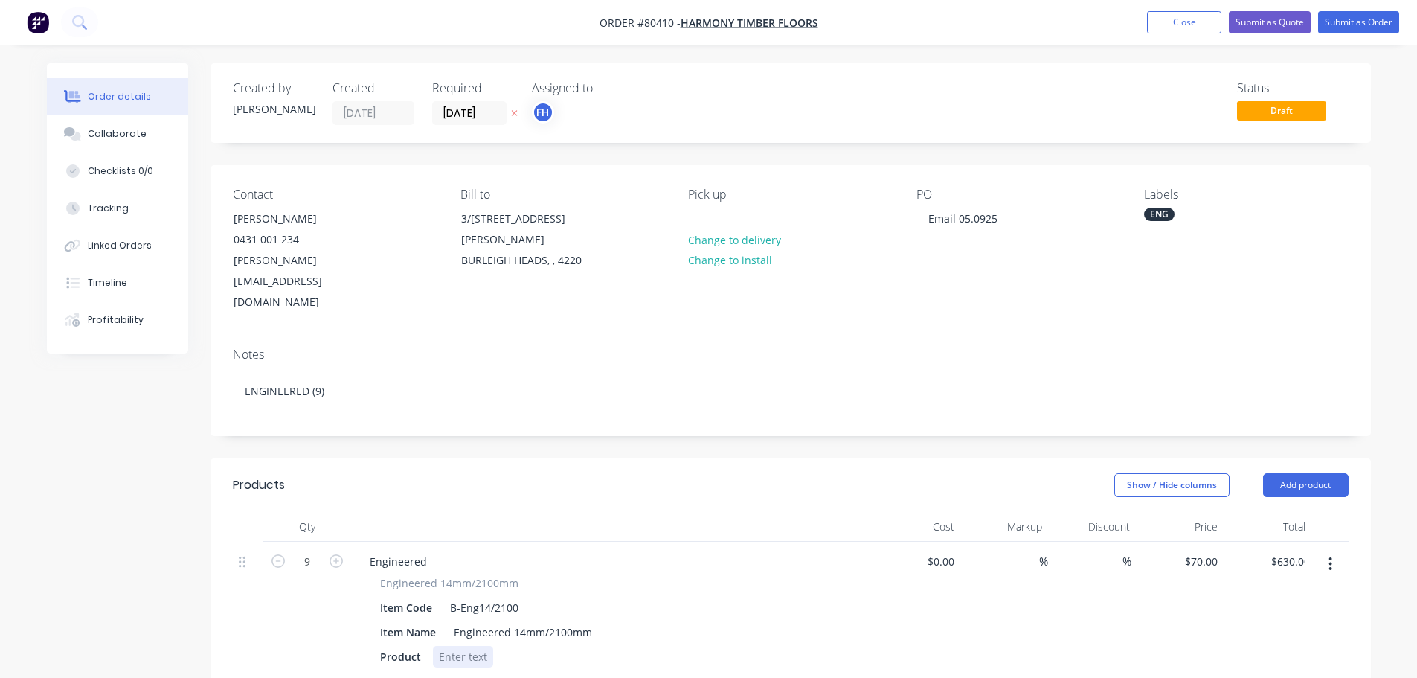
click at [442, 646] on div at bounding box center [463, 657] width 60 height 22
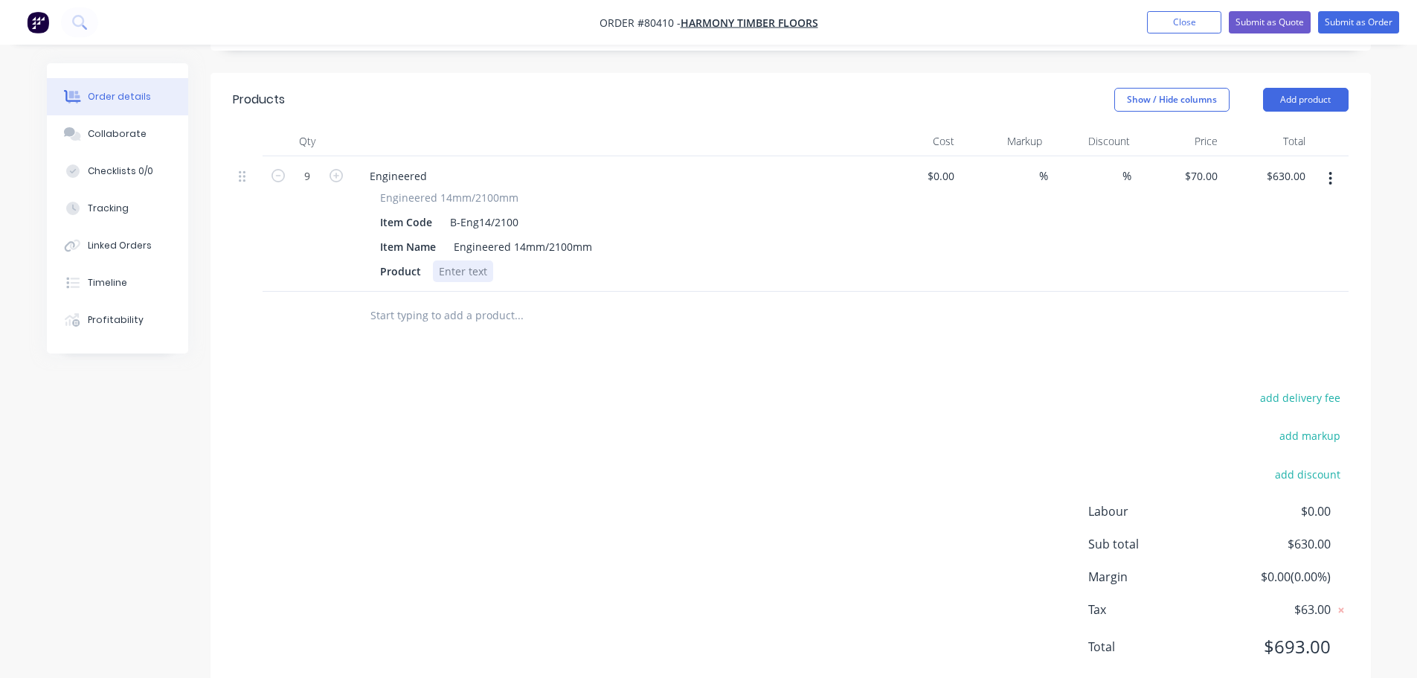
click at [468, 260] on div at bounding box center [463, 271] width 60 height 22
click at [490, 260] on div "Harmony timber Floor" at bounding box center [493, 271] width 121 height 22
click at [544, 260] on div "Harmony Timber Floor" at bounding box center [494, 271] width 123 height 22
click at [394, 301] on input "text" at bounding box center [519, 316] width 298 height 30
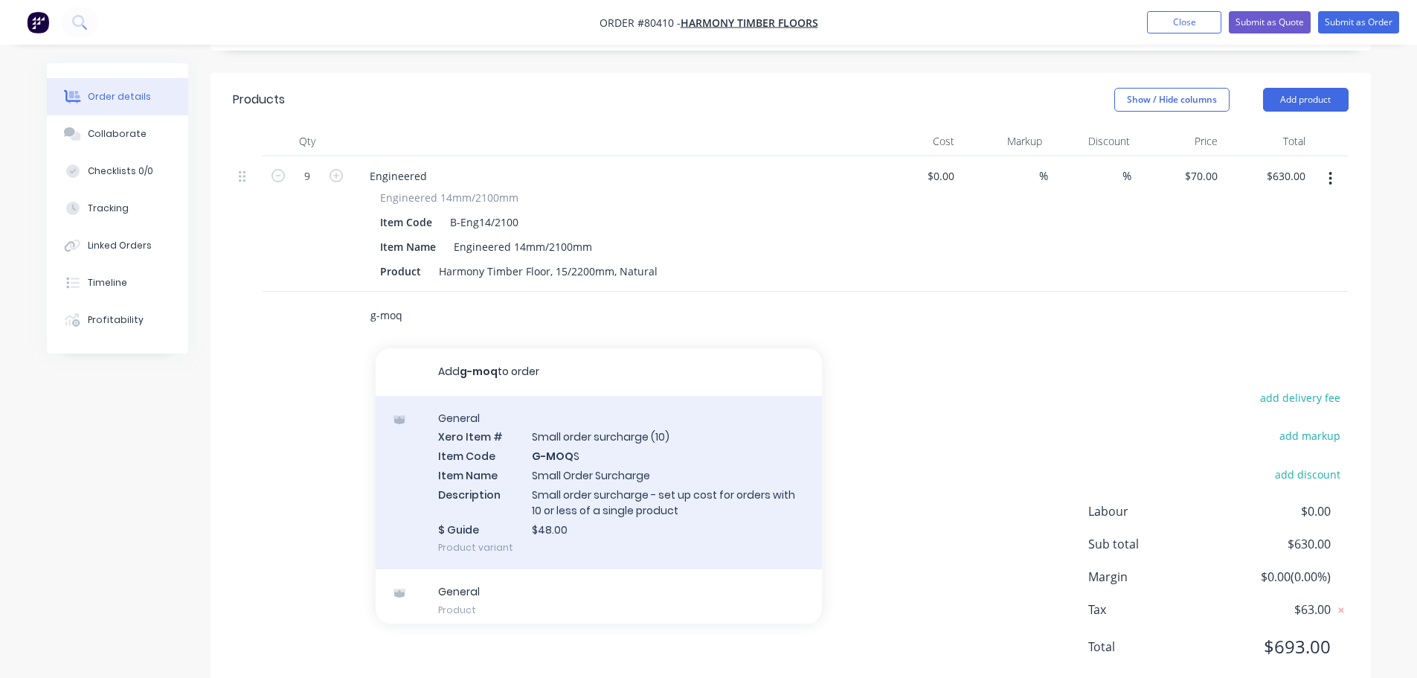
type input "g-moq"
click at [515, 408] on div "General Xero Item # Small order surcharge (10) Item Code G-MOQ S Item Name Smal…" at bounding box center [599, 483] width 446 height 174
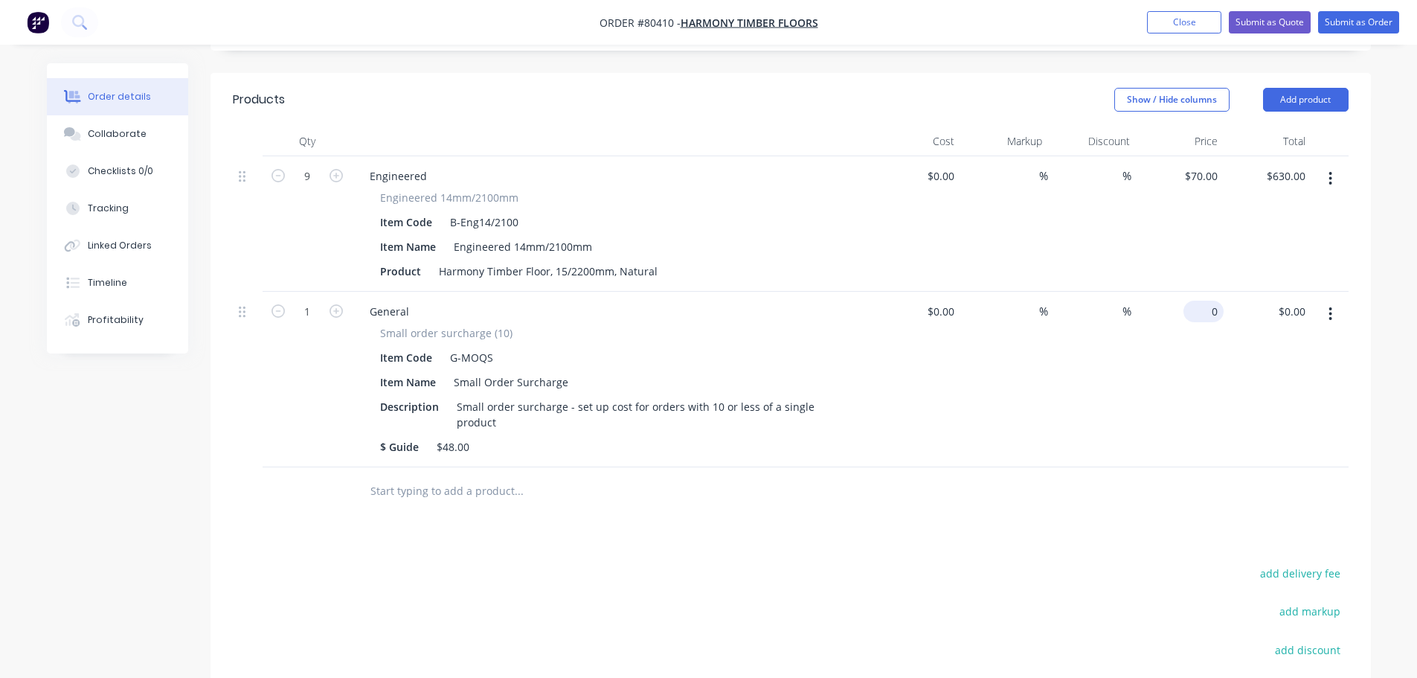
click at [1207, 301] on input "0" at bounding box center [1207, 312] width 34 height 22
type input "$48.00"
click at [1191, 338] on div "$48.00 $48.00" at bounding box center [1180, 380] width 88 height 176
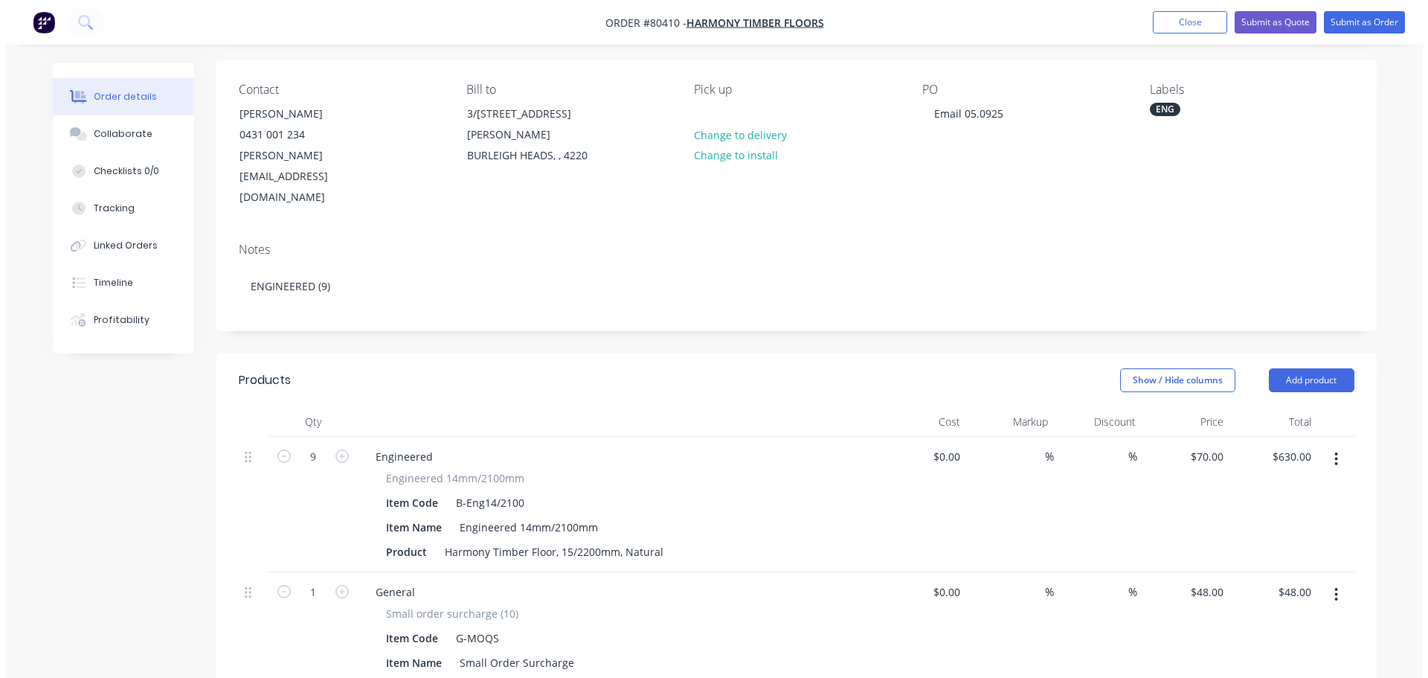
scroll to position [0, 0]
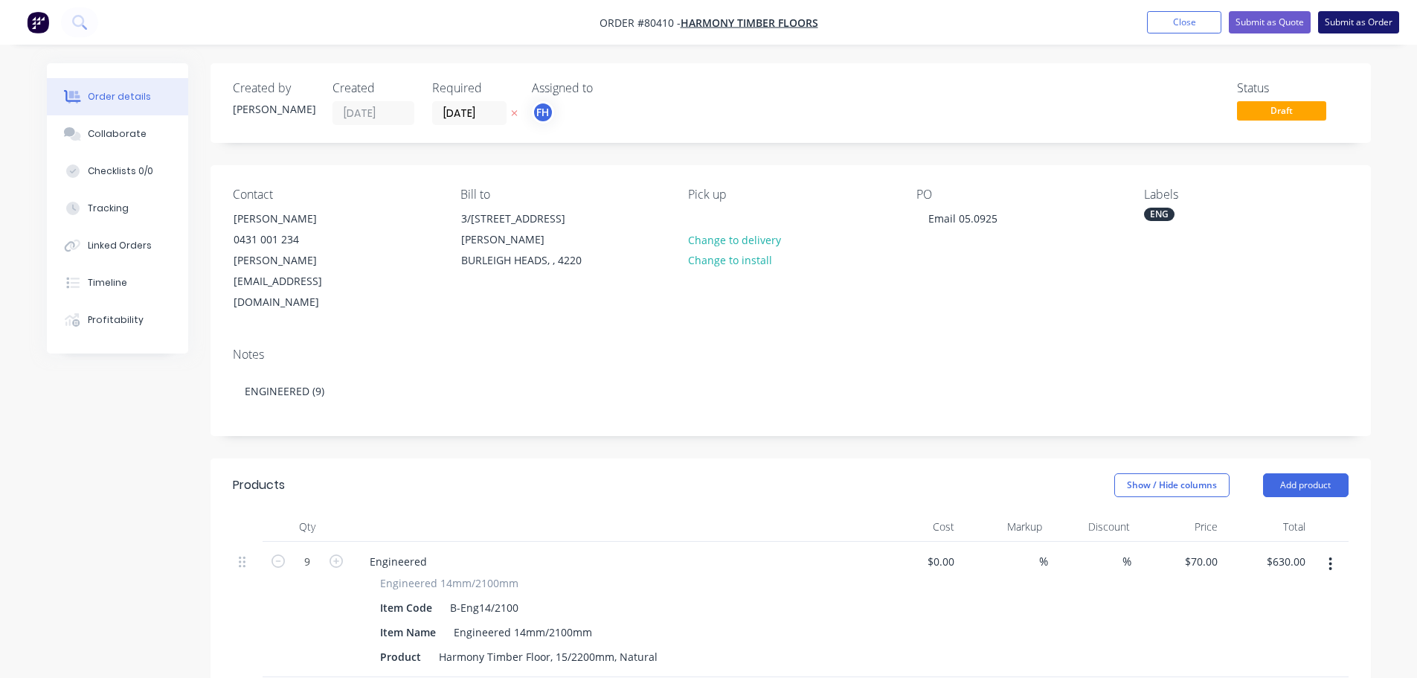
click at [1352, 17] on button "Submit as Order" at bounding box center [1358, 22] width 81 height 22
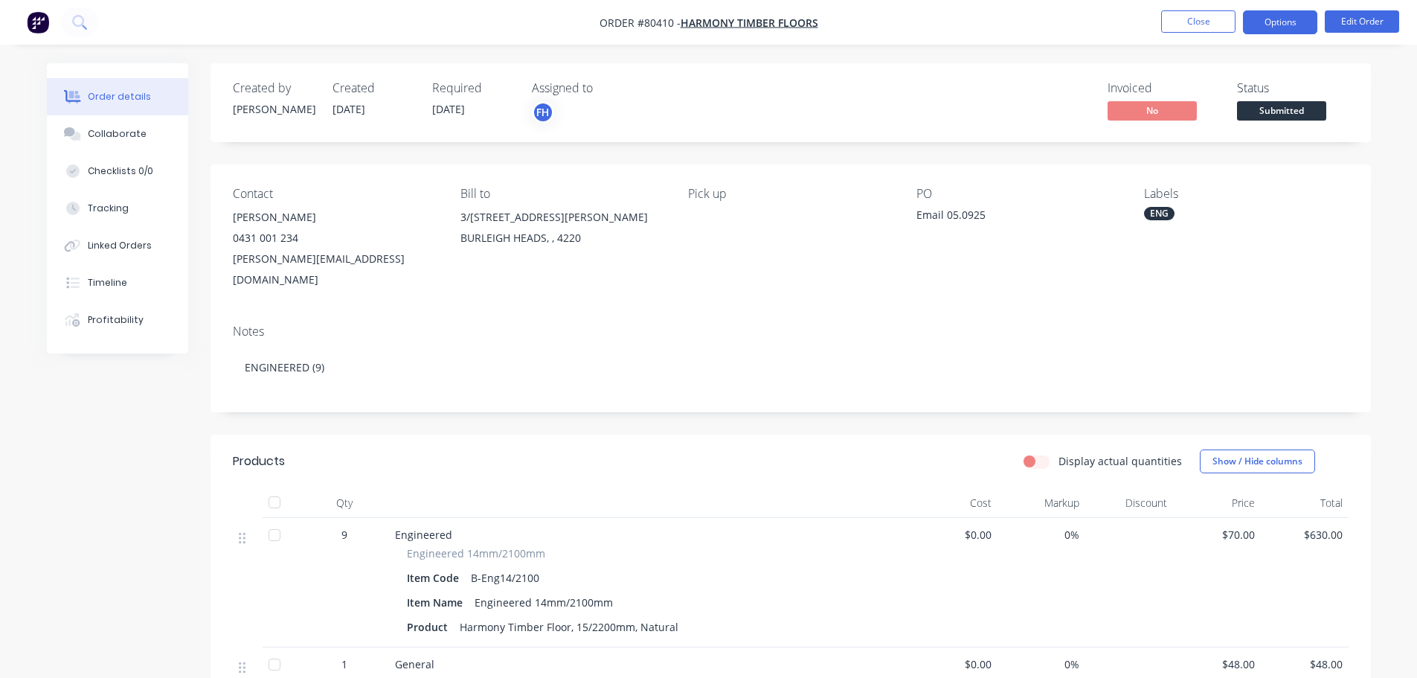
click at [1280, 17] on button "Options" at bounding box center [1280, 22] width 74 height 24
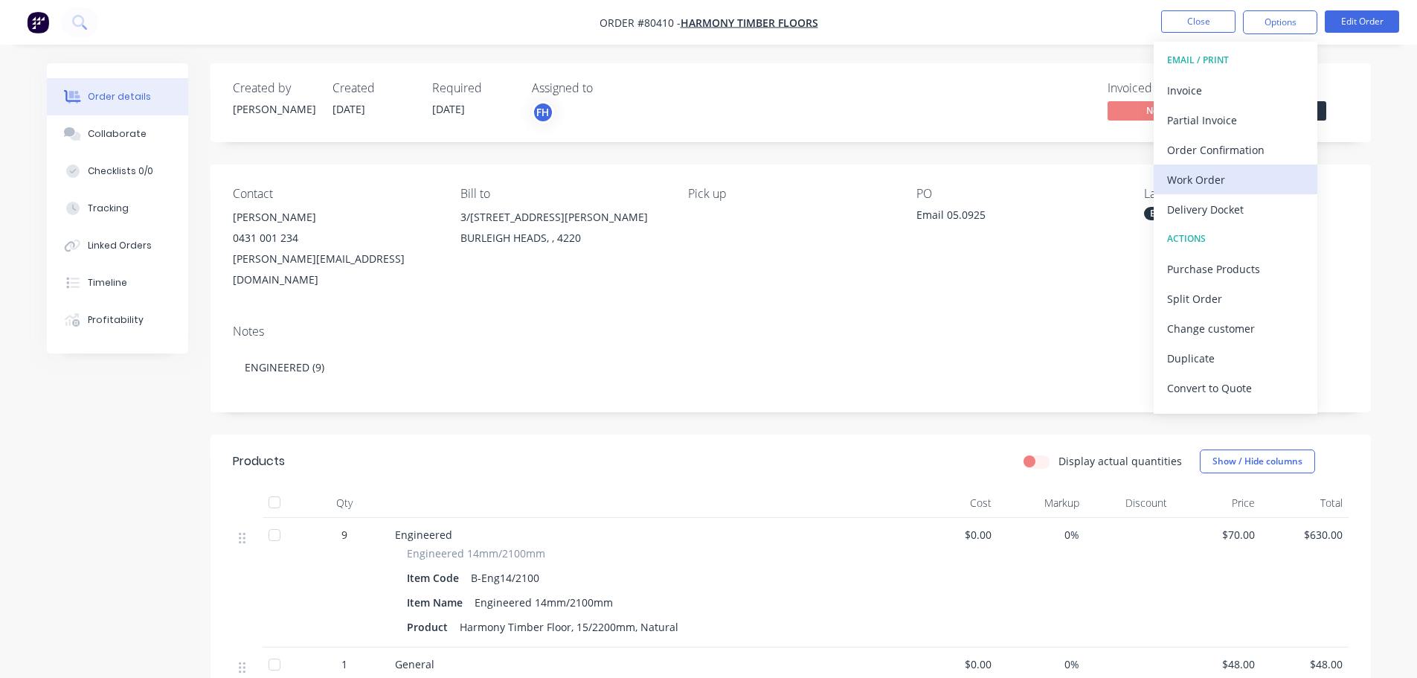
click at [1198, 190] on div "Work Order" at bounding box center [1235, 180] width 137 height 22
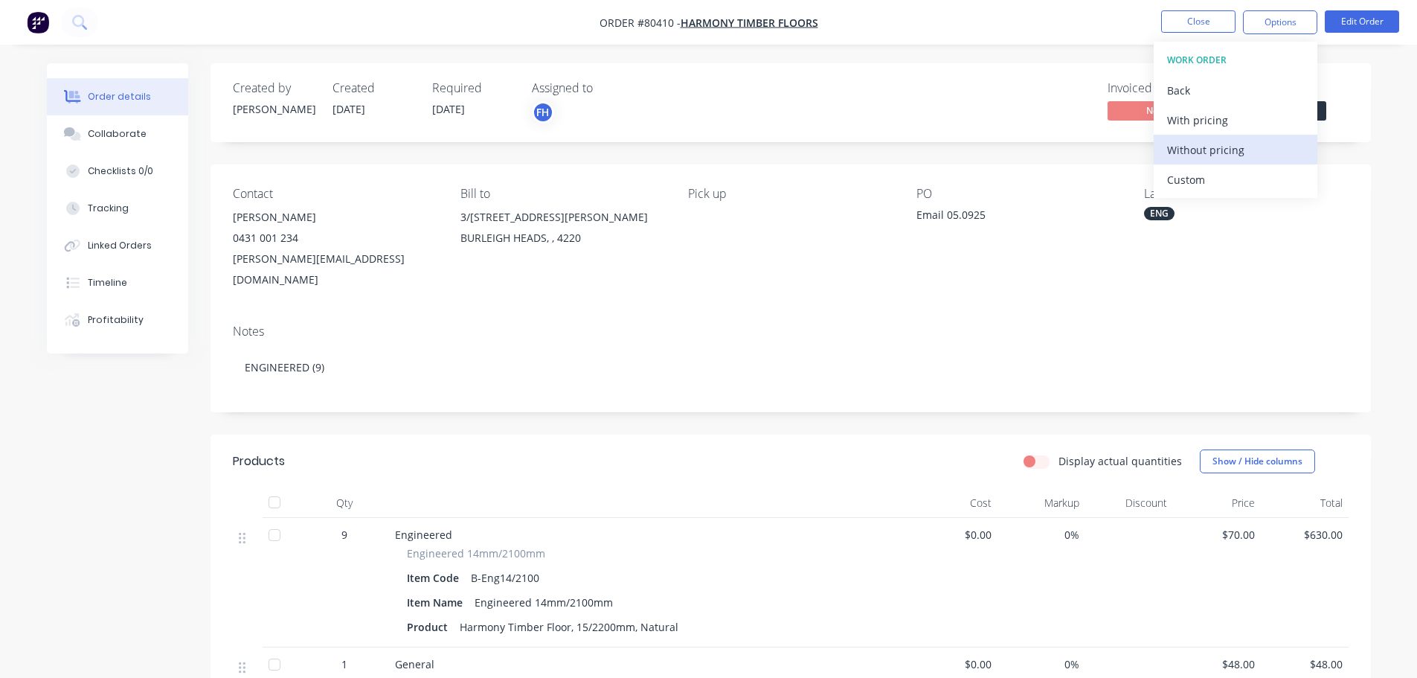
click at [1198, 150] on div "Without pricing" at bounding box center [1235, 150] width 137 height 22
click at [22, 26] on button "button" at bounding box center [37, 22] width 31 height 24
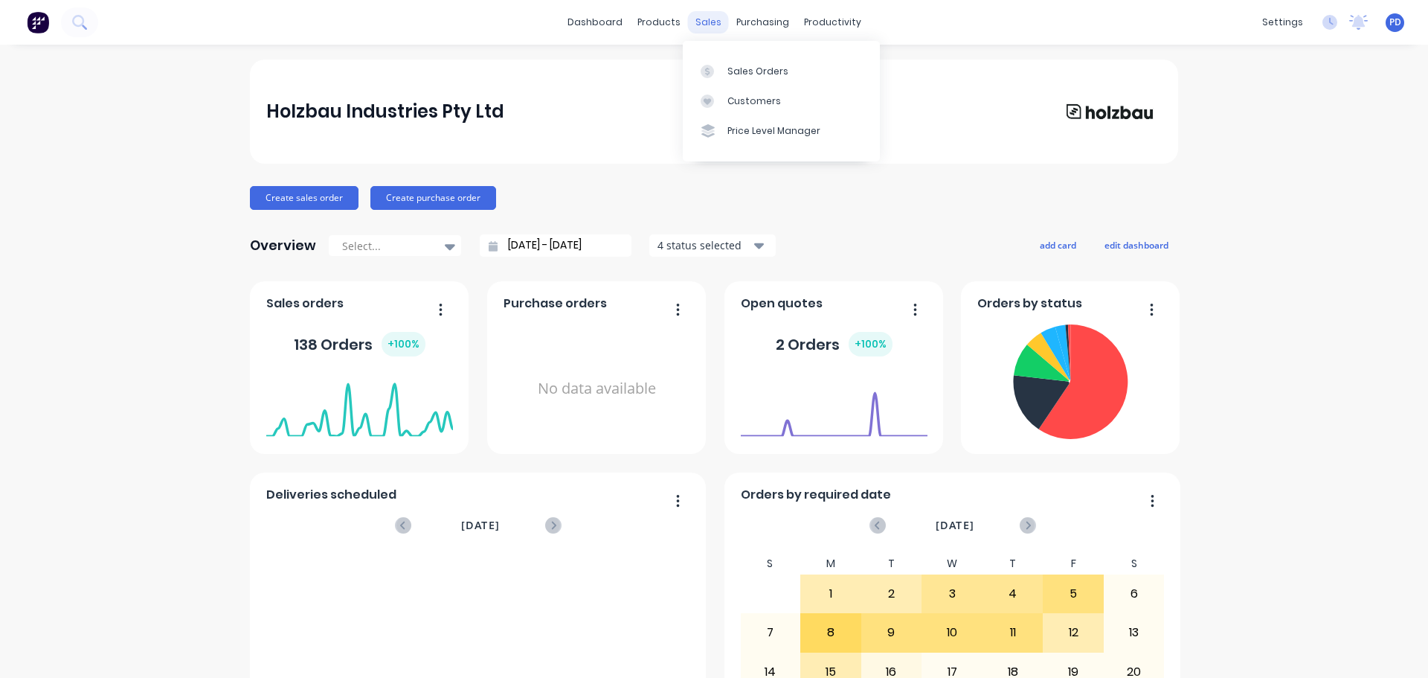
click at [700, 23] on div "sales" at bounding box center [708, 22] width 41 height 22
click at [734, 65] on div "Sales Orders" at bounding box center [758, 71] width 61 height 13
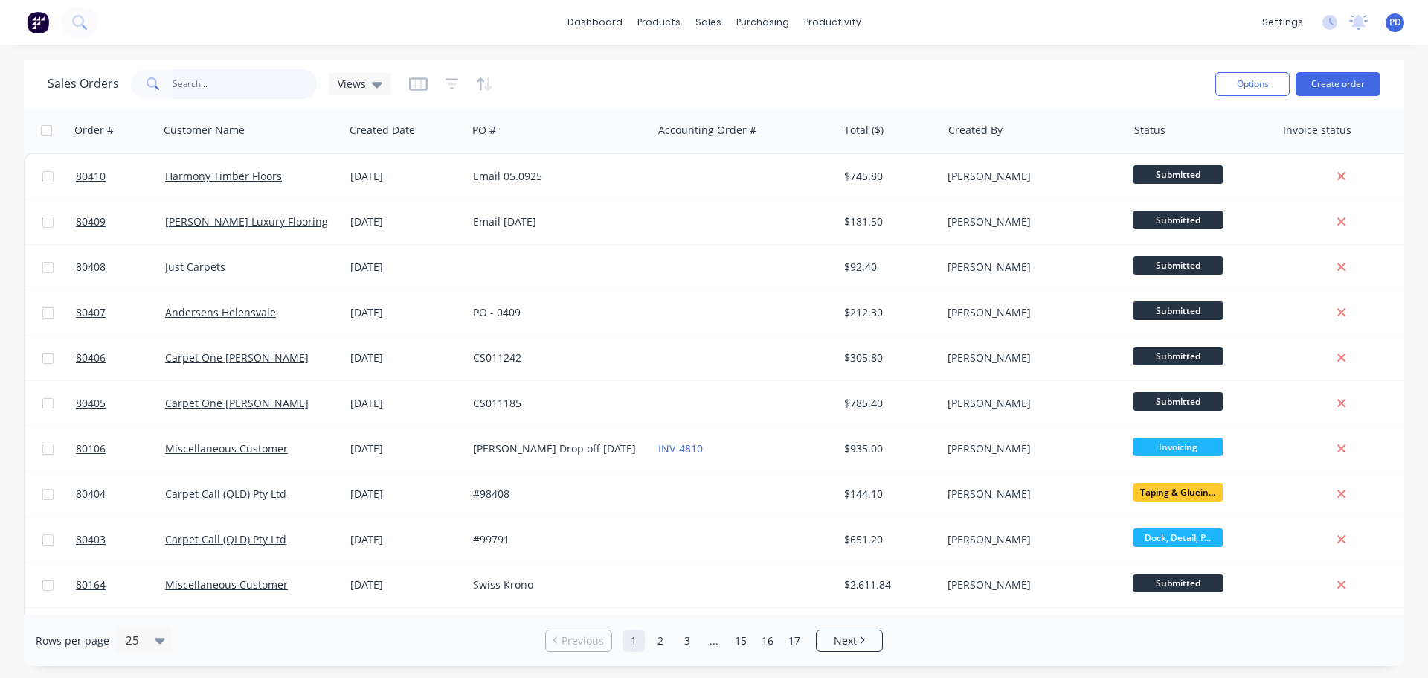
click at [173, 83] on input "text" at bounding box center [245, 84] width 145 height 30
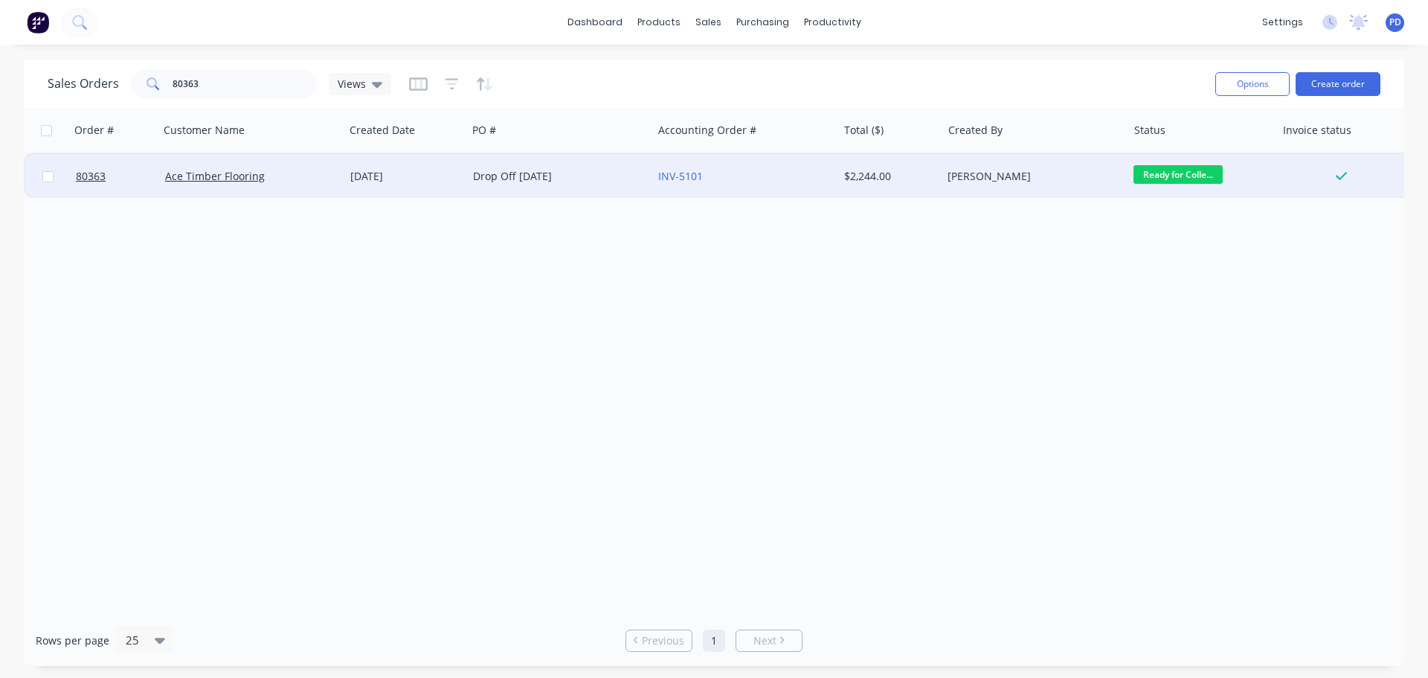
click at [1152, 178] on span "Ready for Colle..." at bounding box center [1178, 174] width 89 height 19
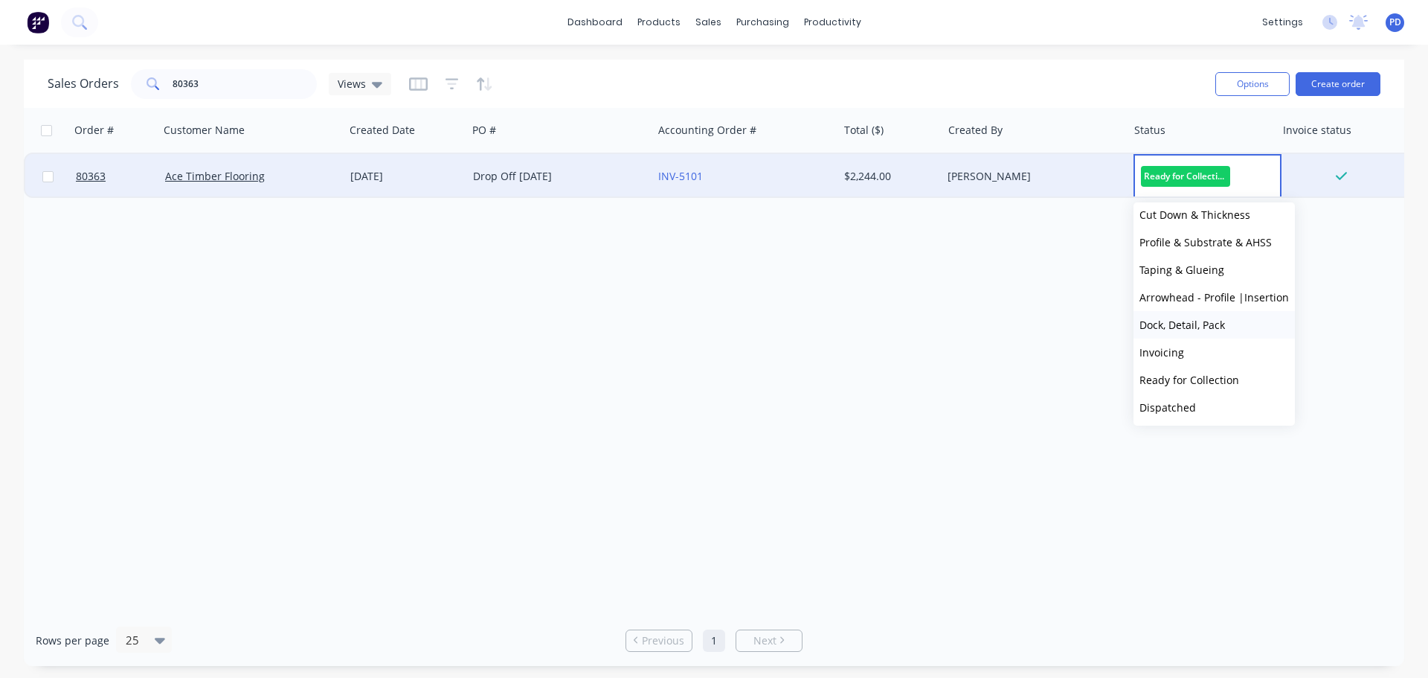
scroll to position [119, 0]
click at [1165, 356] on span "Dispatched" at bounding box center [1168, 351] width 57 height 14
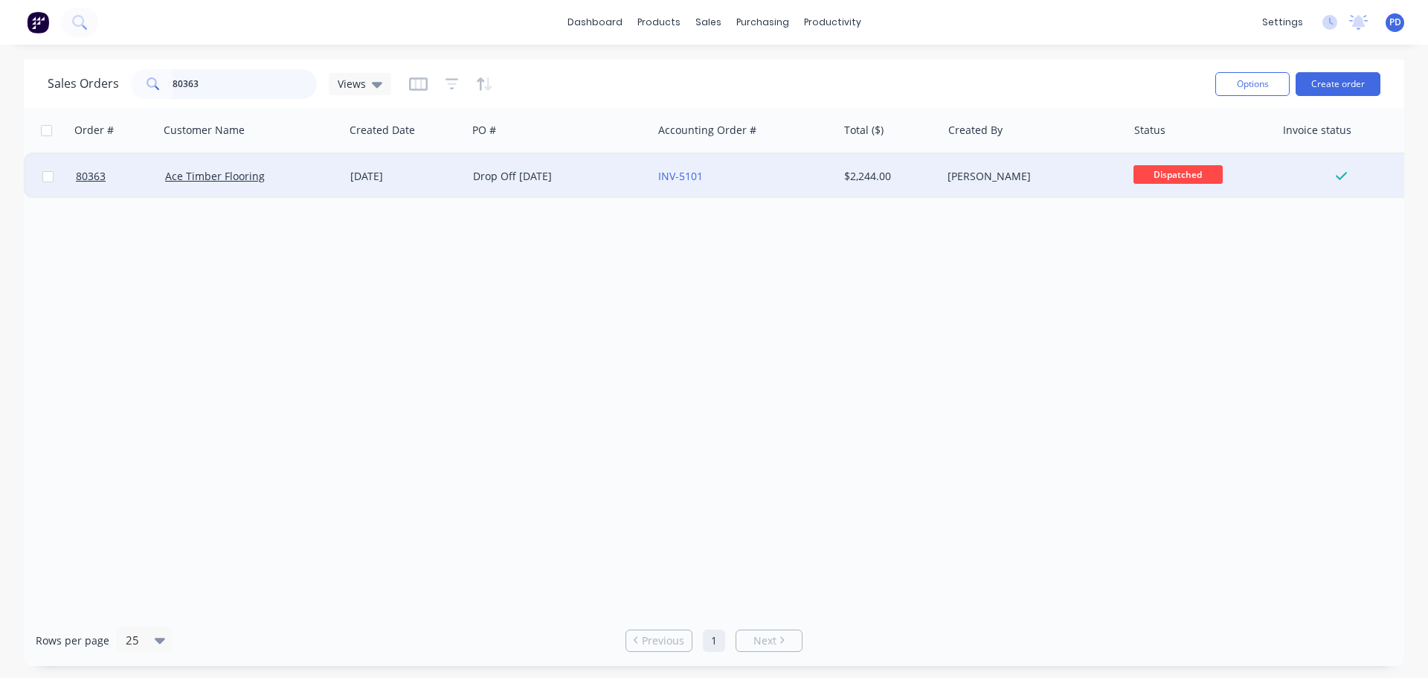
click at [240, 90] on input "80363" at bounding box center [245, 84] width 145 height 30
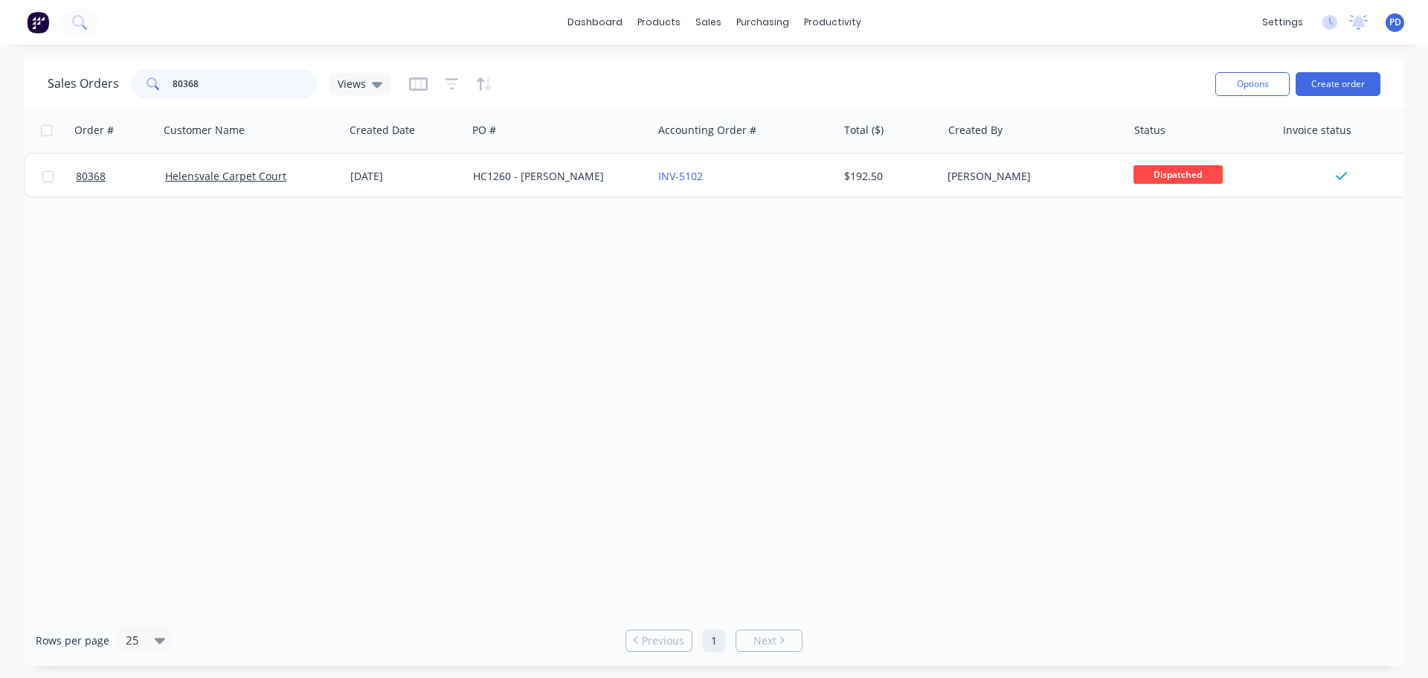
drag, startPoint x: 208, startPoint y: 91, endPoint x: 136, endPoint y: 80, distance: 73.0
click at [136, 80] on div "80368" at bounding box center [224, 84] width 186 height 30
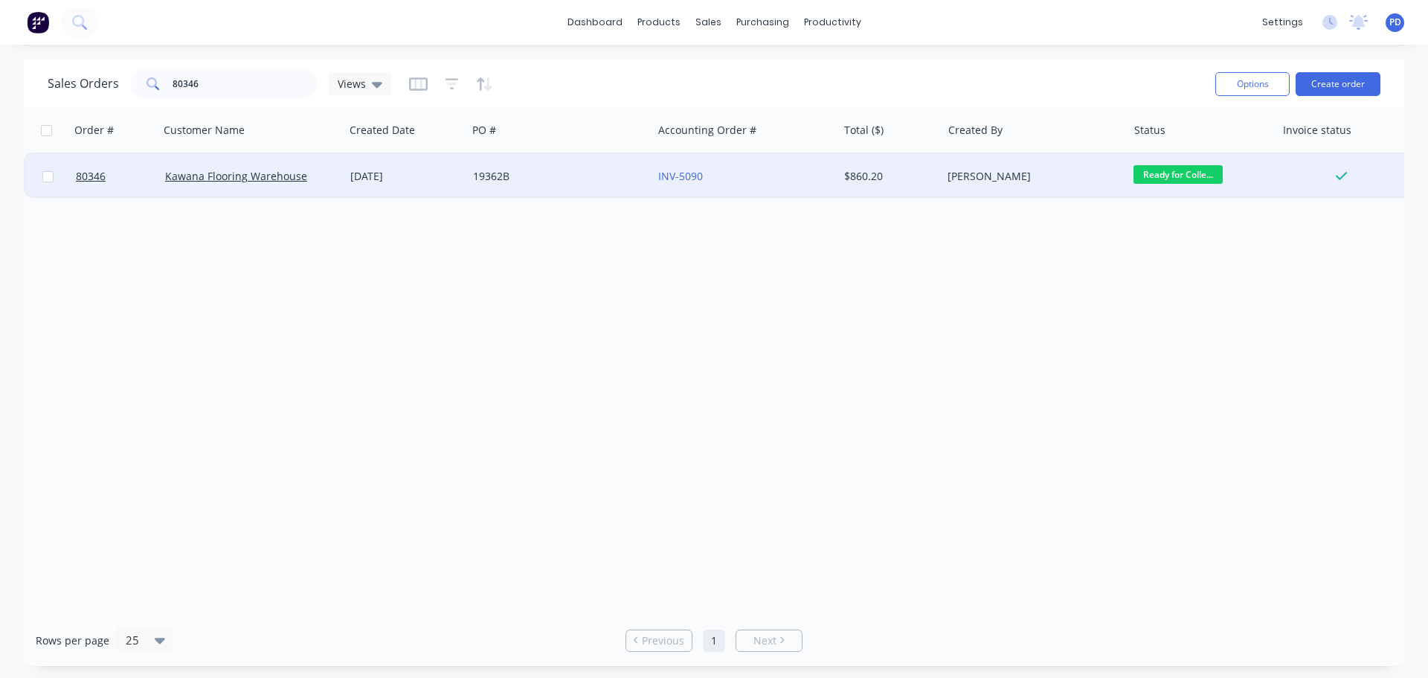
click at [1166, 167] on span "Ready for Colle..." at bounding box center [1178, 174] width 89 height 19
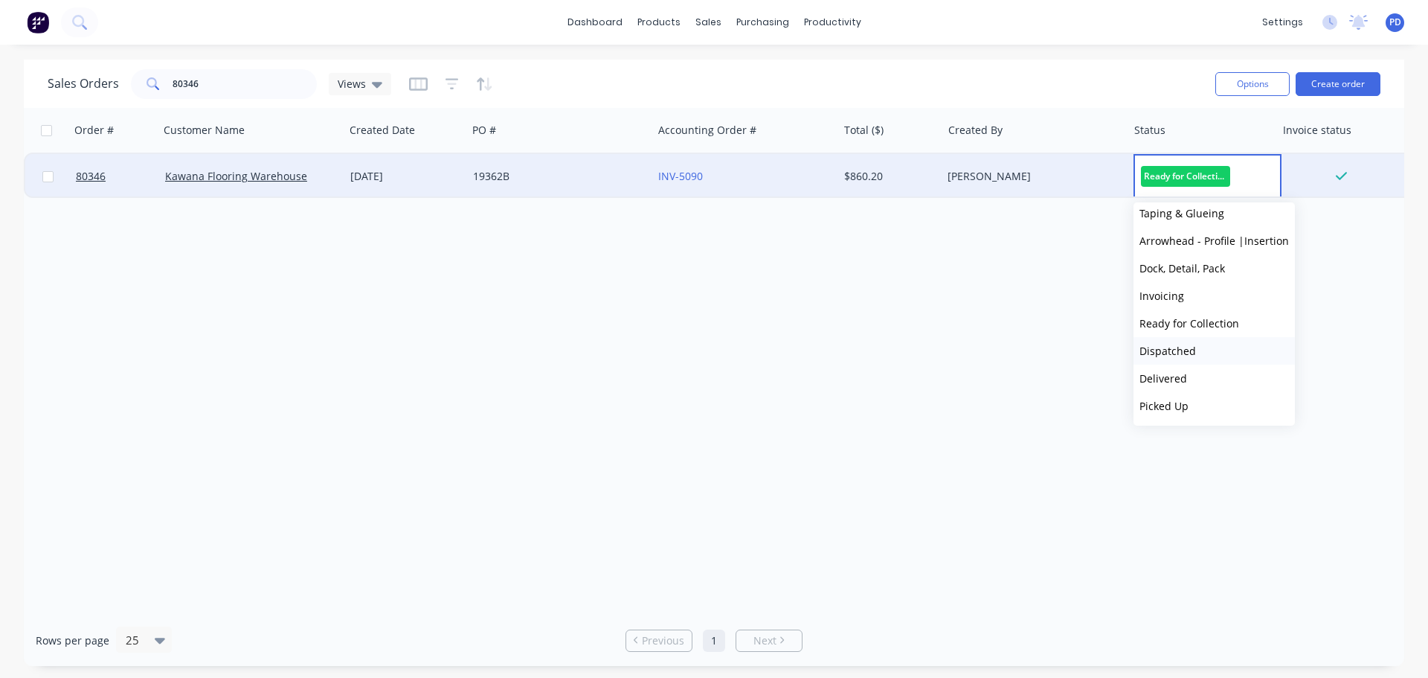
click at [1169, 351] on span "Dispatched" at bounding box center [1168, 351] width 57 height 14
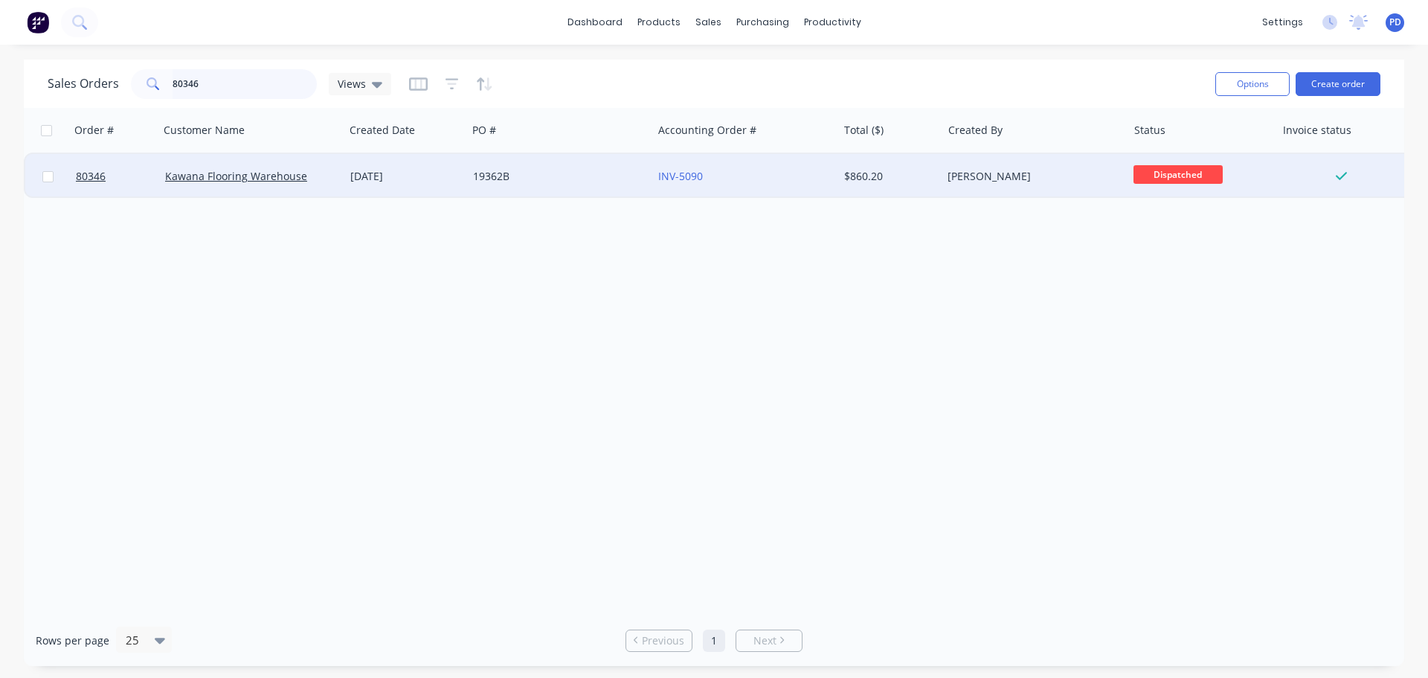
click at [273, 89] on input "80346" at bounding box center [245, 84] width 145 height 30
click at [1210, 181] on span "Ready for Colle..." at bounding box center [1178, 174] width 89 height 19
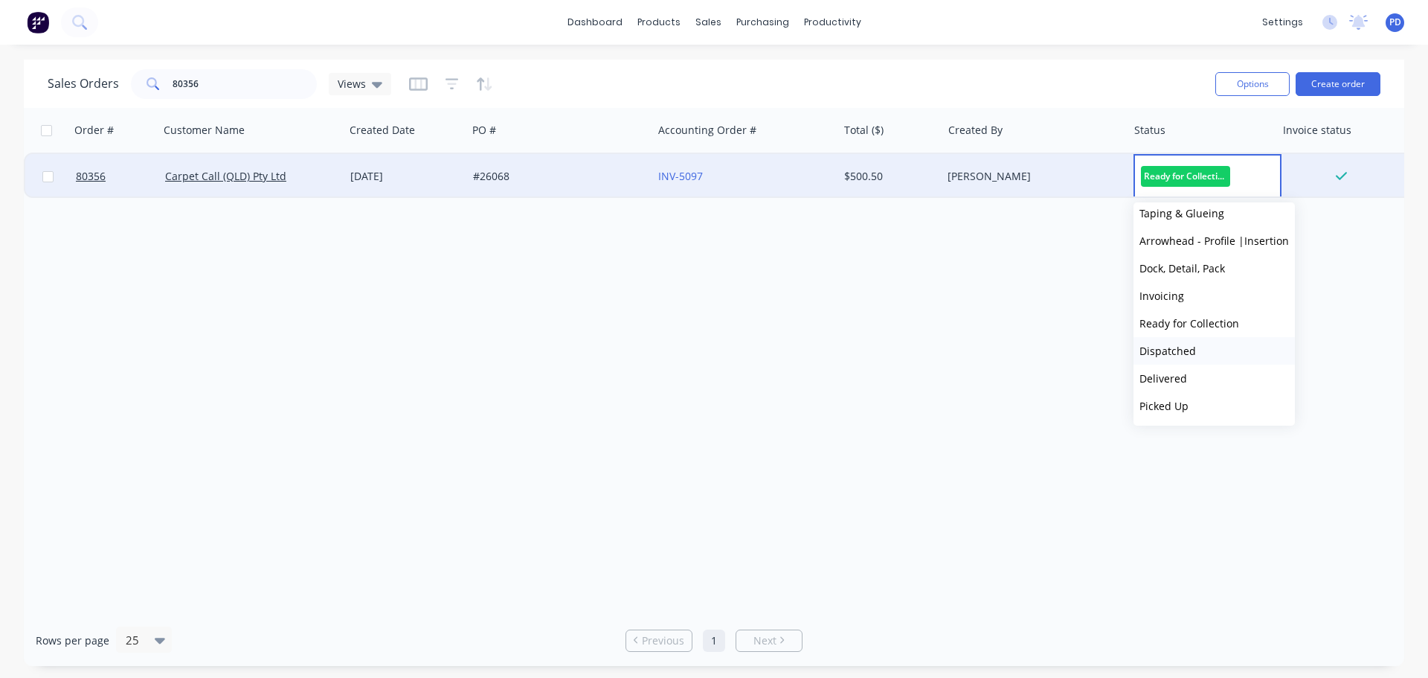
click at [1172, 351] on span "Dispatched" at bounding box center [1168, 351] width 57 height 14
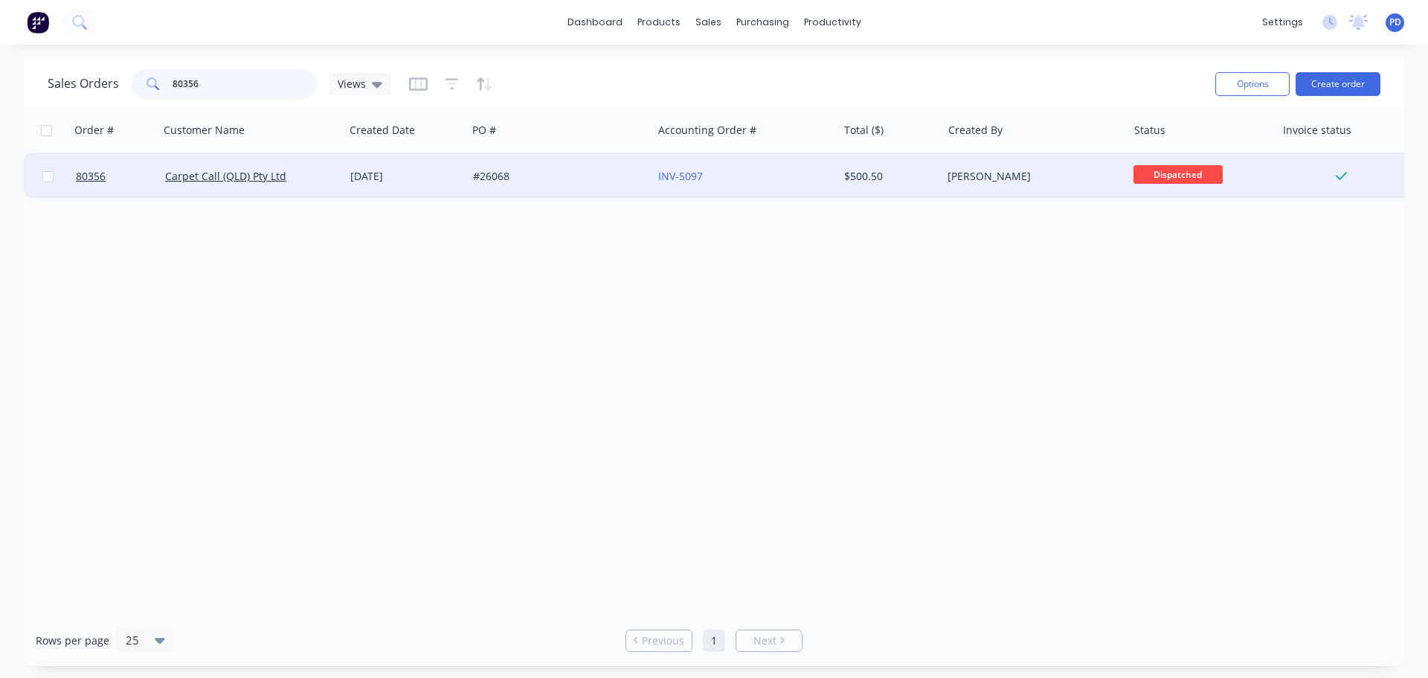
click at [217, 81] on input "80356" at bounding box center [245, 84] width 145 height 30
click at [1207, 173] on span "Ready for Colle..." at bounding box center [1178, 174] width 89 height 19
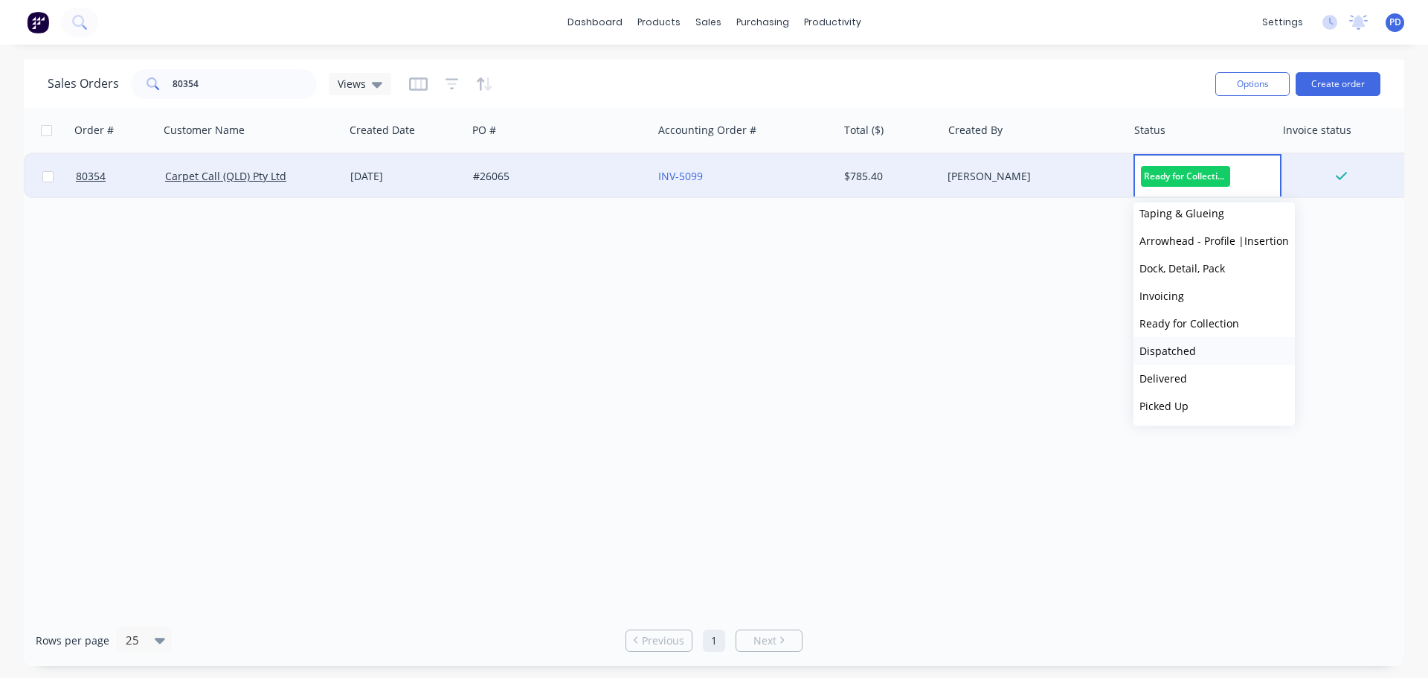
click at [1169, 354] on span "Dispatched" at bounding box center [1168, 351] width 57 height 14
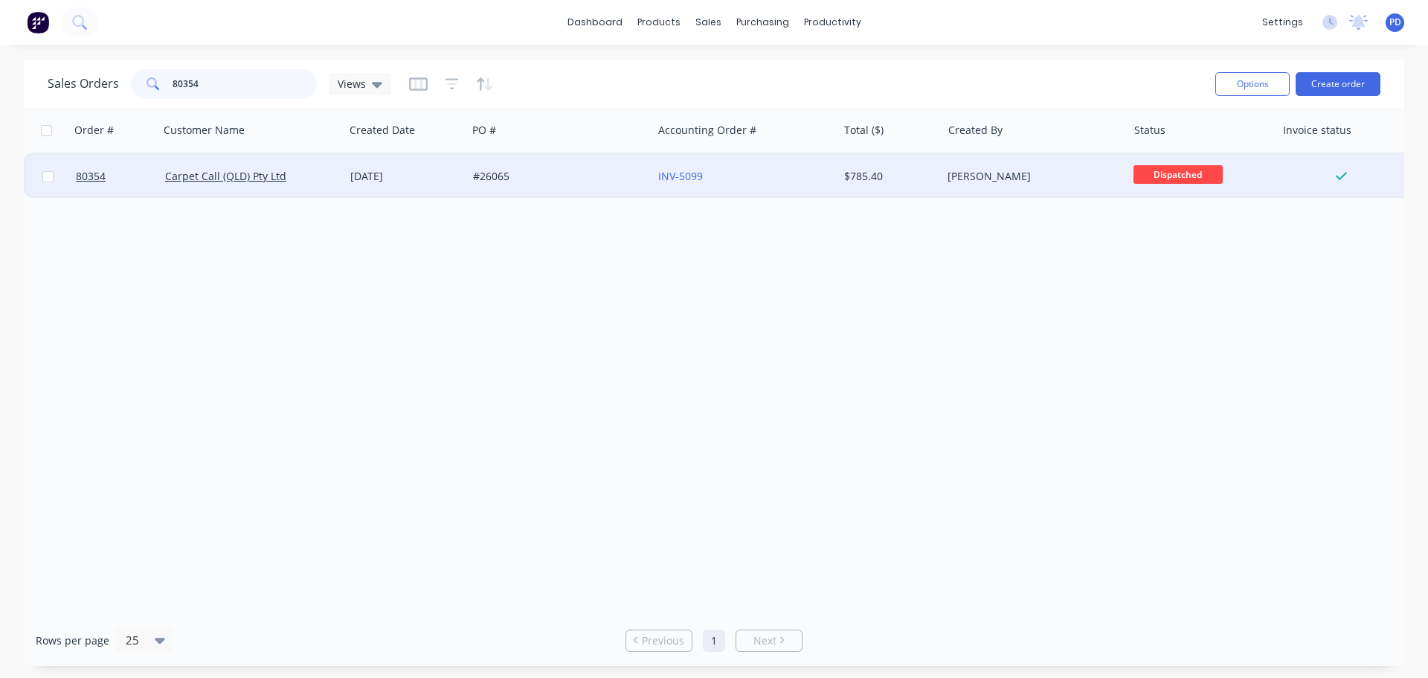
click at [232, 82] on input "80354" at bounding box center [245, 84] width 145 height 30
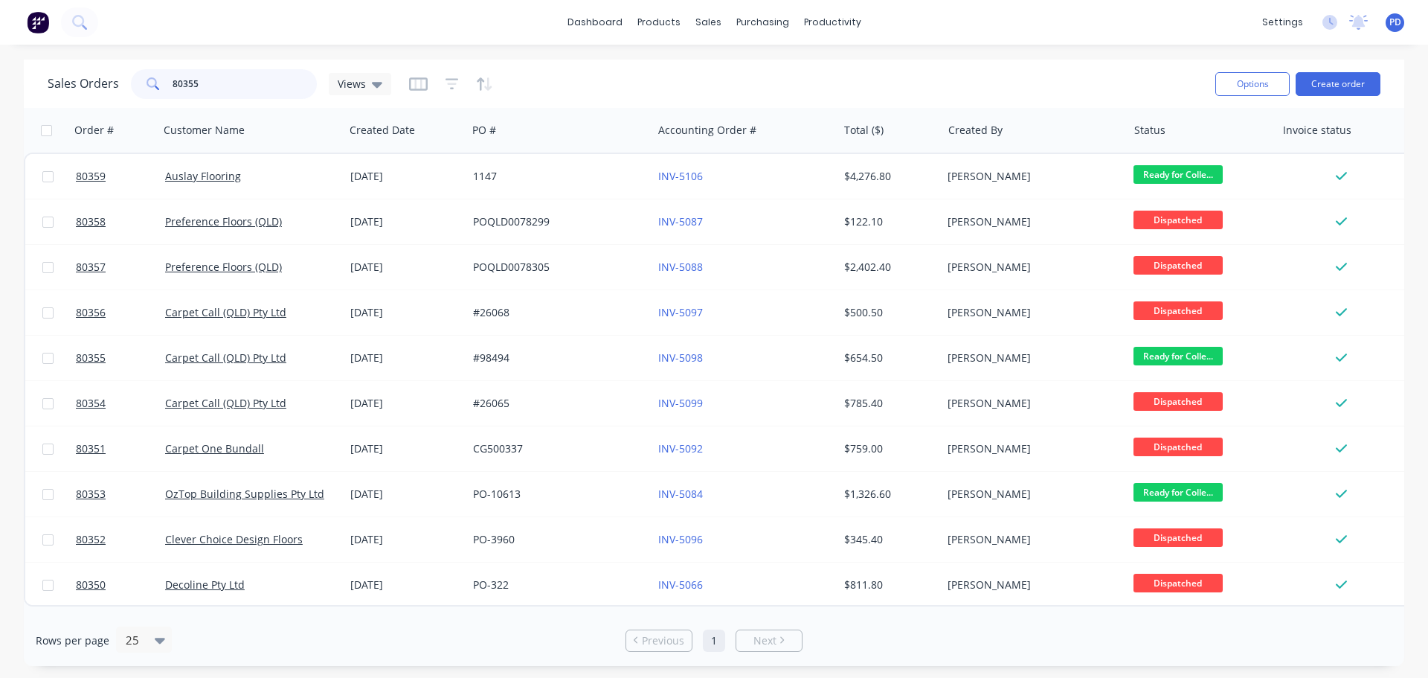
type input "80355"
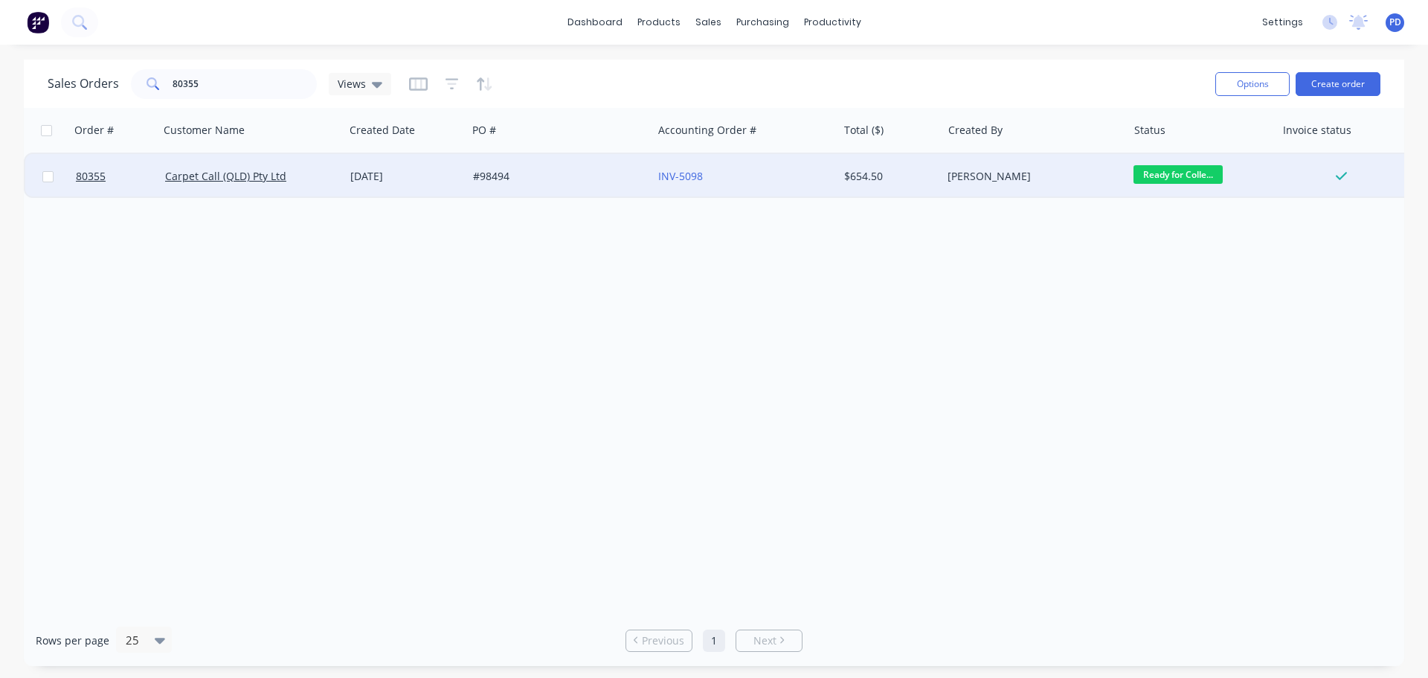
click at [1155, 176] on span "Ready for Colle..." at bounding box center [1178, 174] width 89 height 19
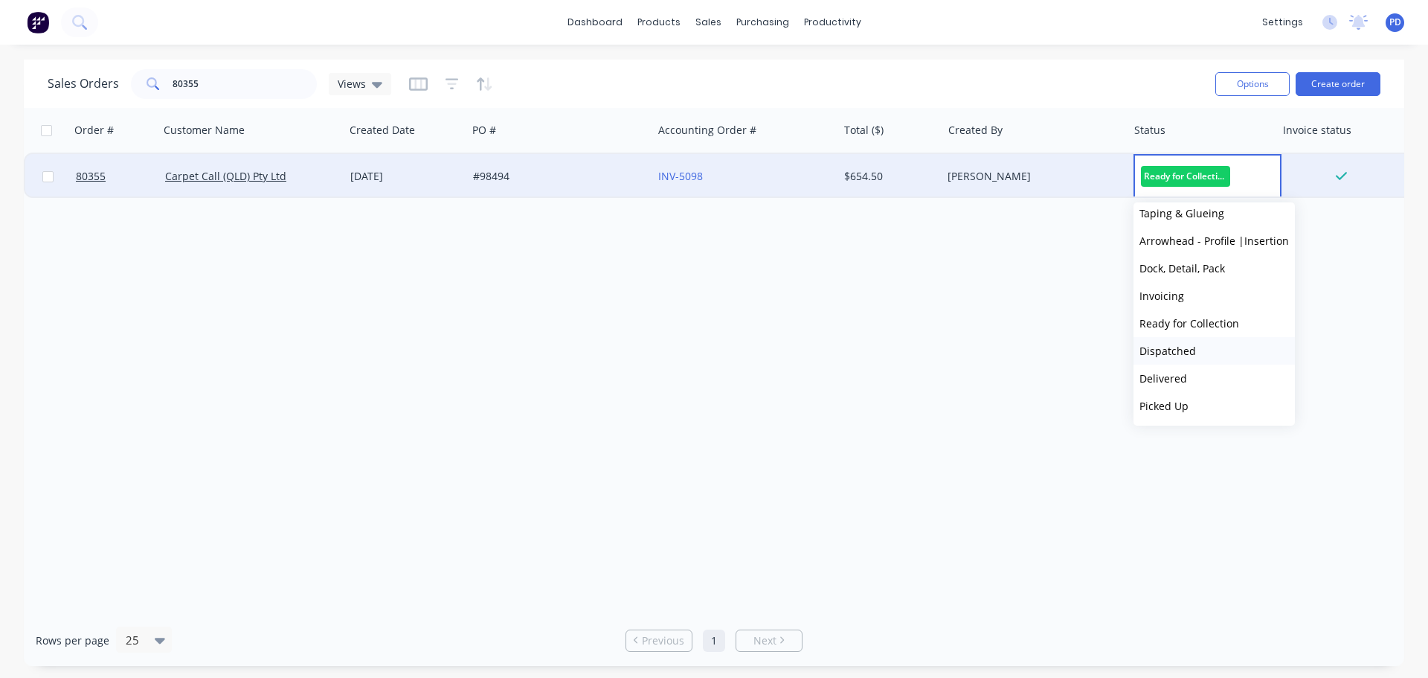
click at [1181, 354] on span "Dispatched" at bounding box center [1168, 351] width 57 height 14
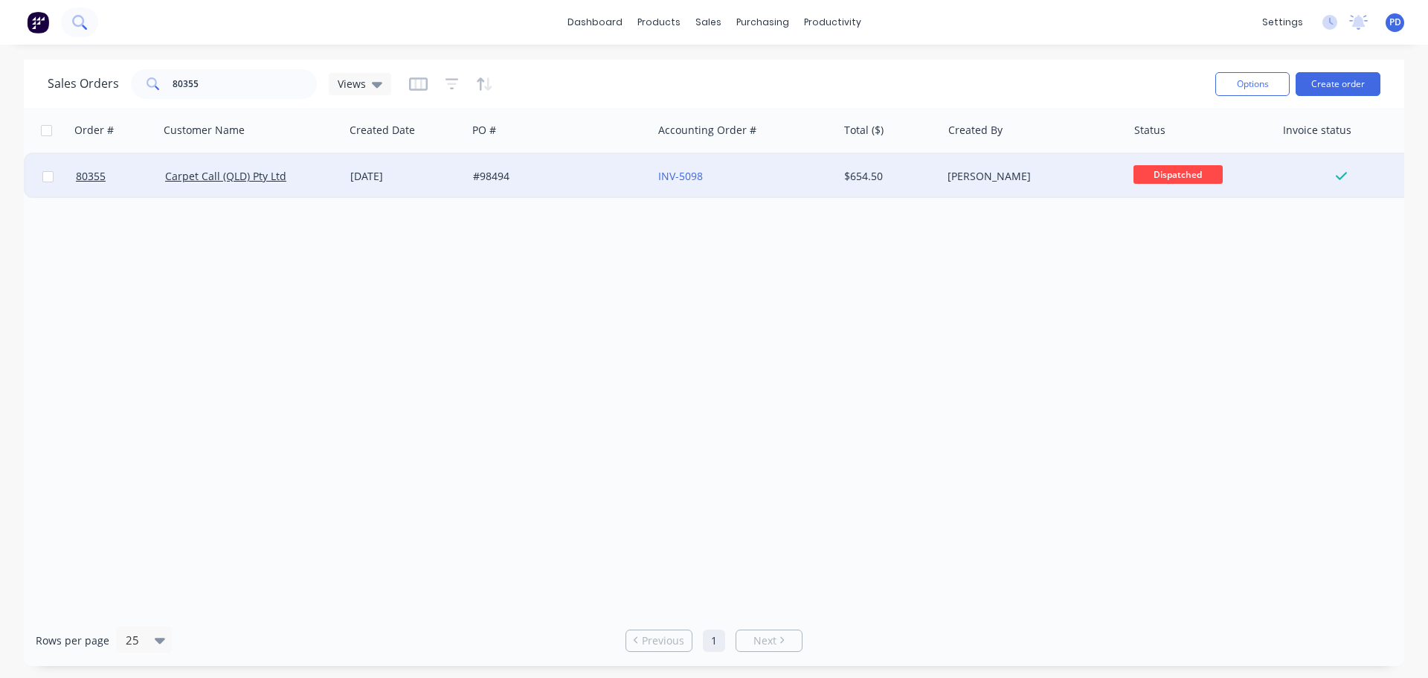
click at [83, 19] on icon at bounding box center [78, 21] width 12 height 12
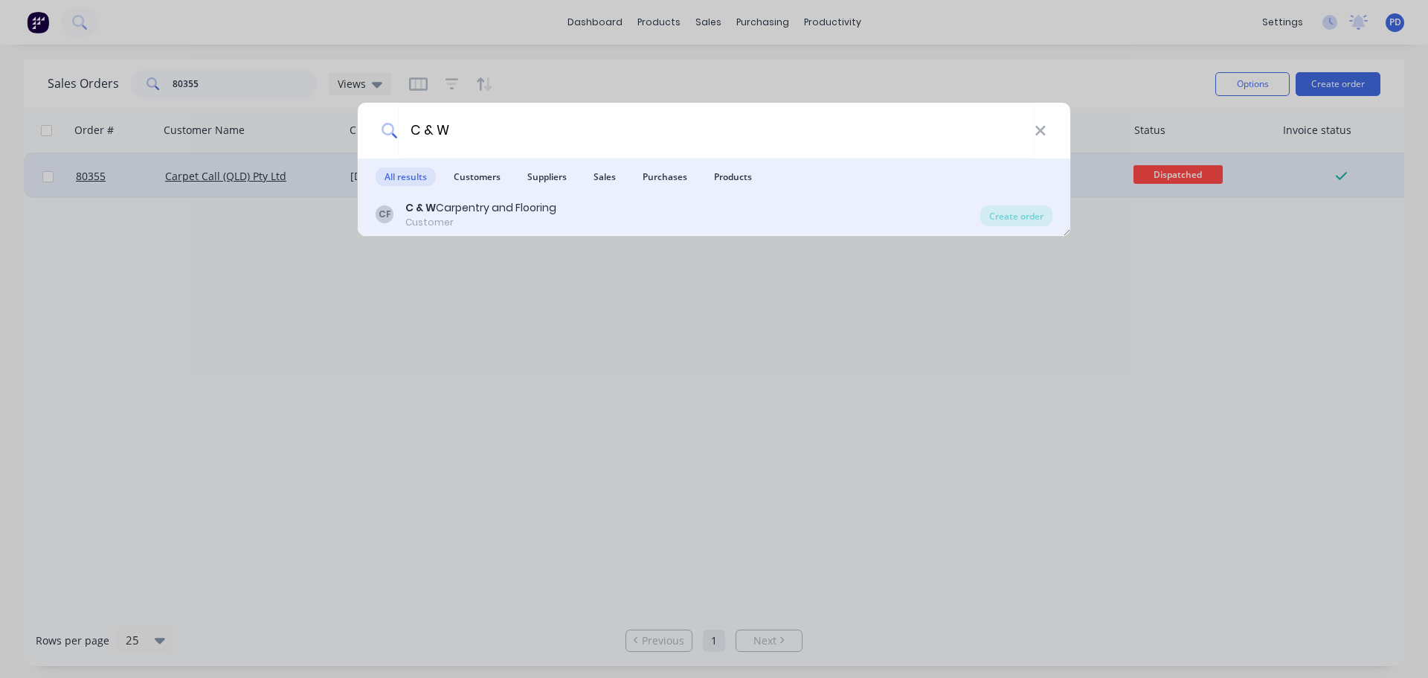
type input "C & W"
click at [446, 216] on div "Customer" at bounding box center [480, 222] width 151 height 13
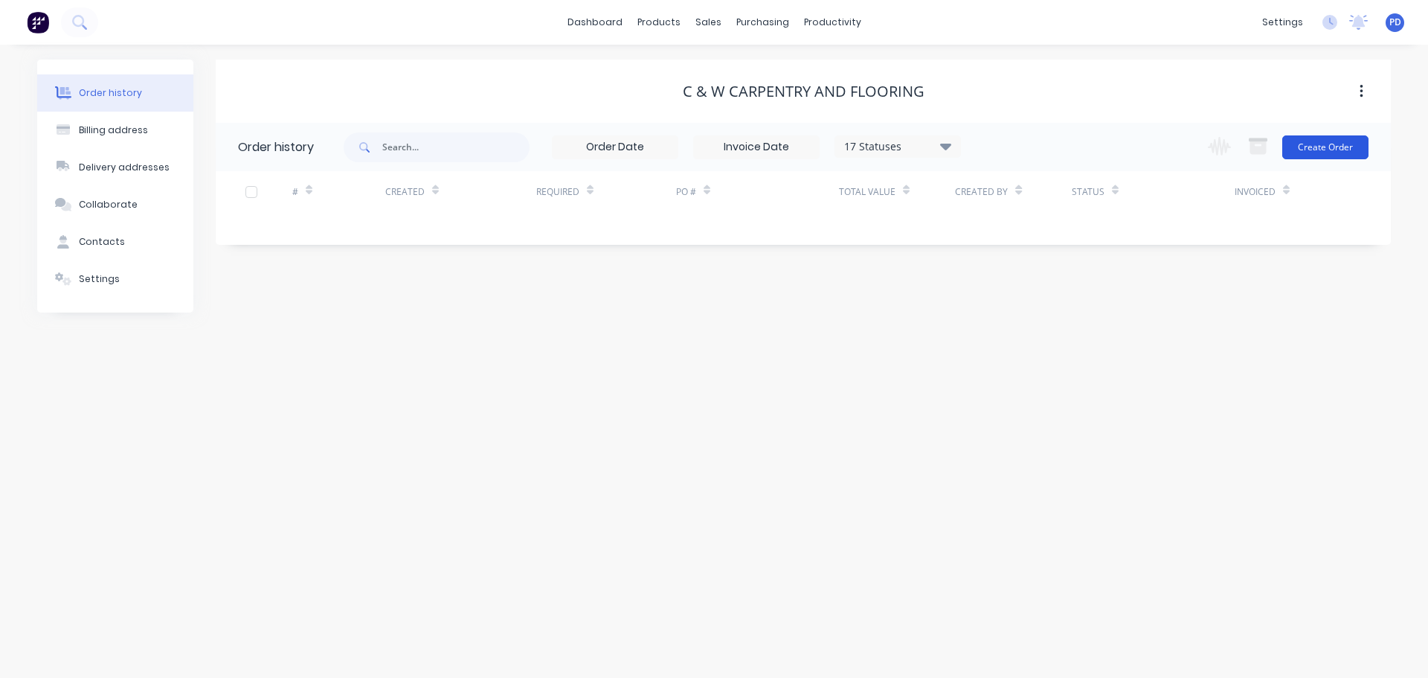
click at [1326, 138] on button "Create Order" at bounding box center [1326, 147] width 86 height 24
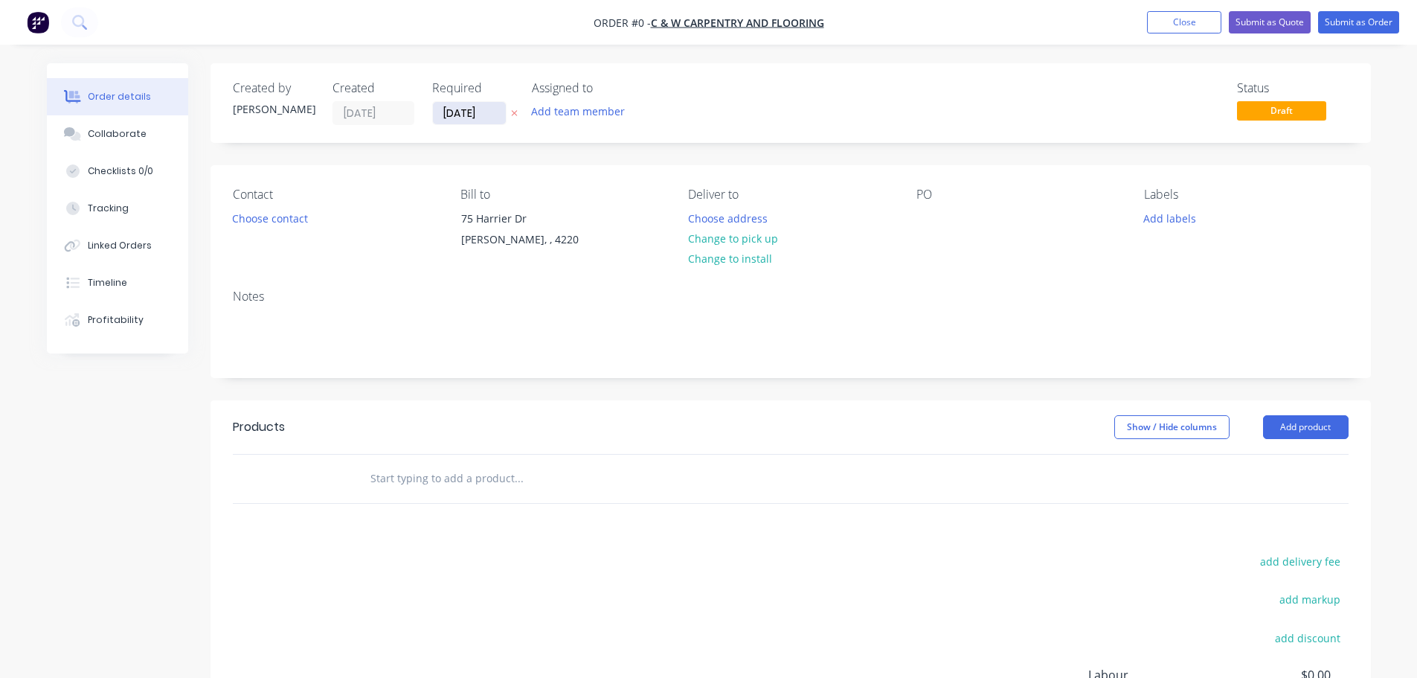
click at [479, 113] on input "05/09/25" at bounding box center [469, 113] width 73 height 22
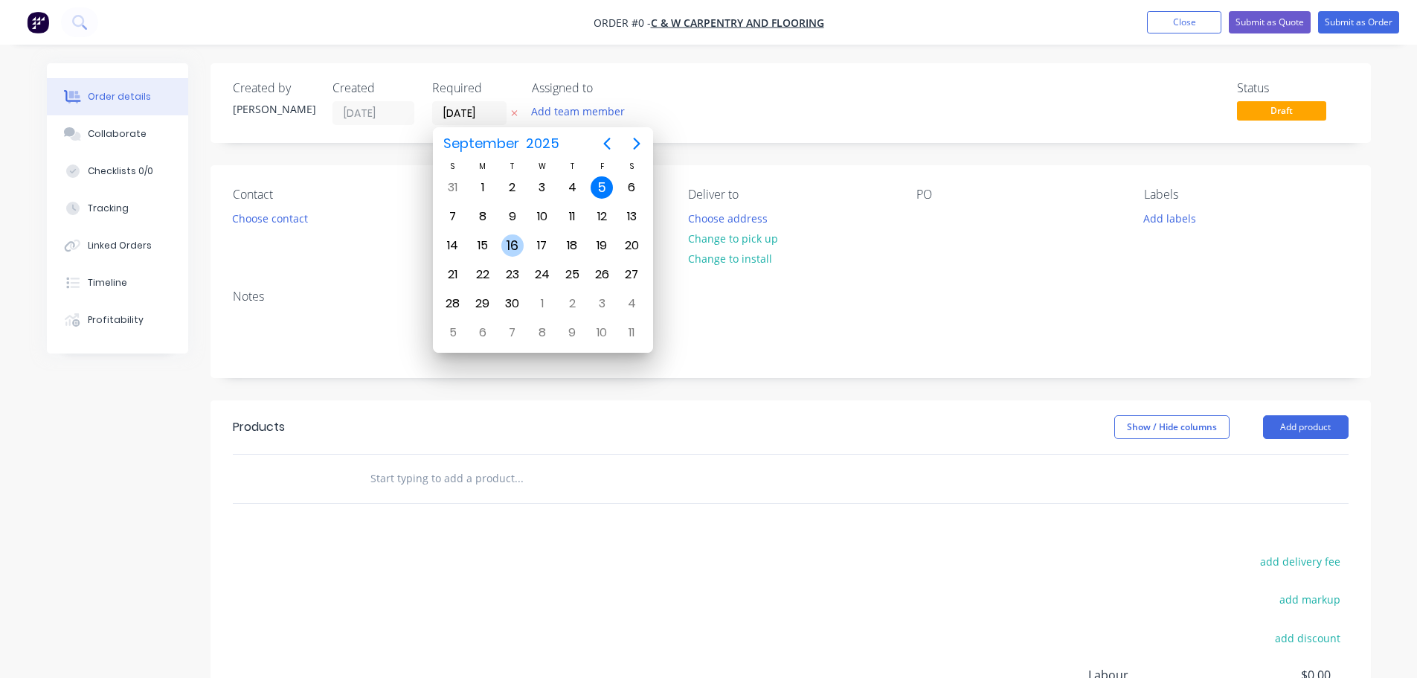
click at [504, 249] on div "16" at bounding box center [512, 245] width 22 height 22
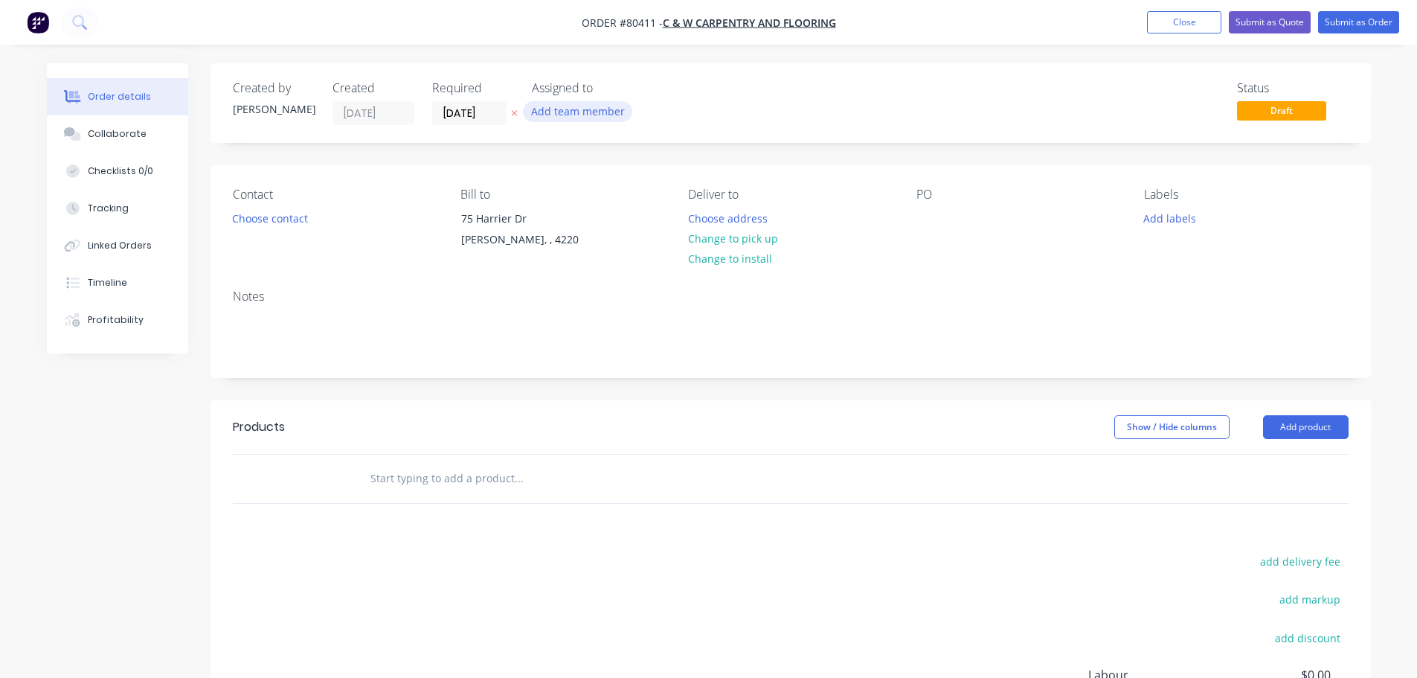
click at [565, 112] on button "Add team member" at bounding box center [577, 111] width 109 height 20
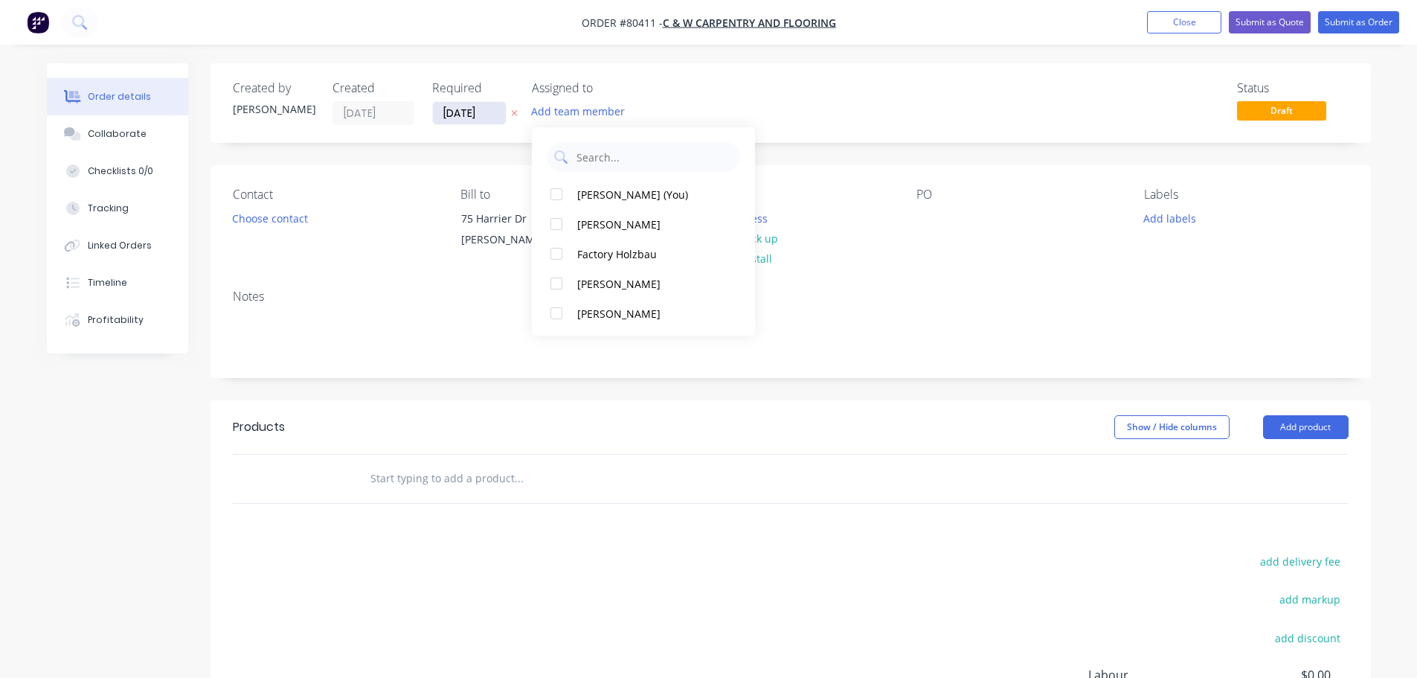
click at [495, 118] on input "16/09/25" at bounding box center [469, 113] width 73 height 22
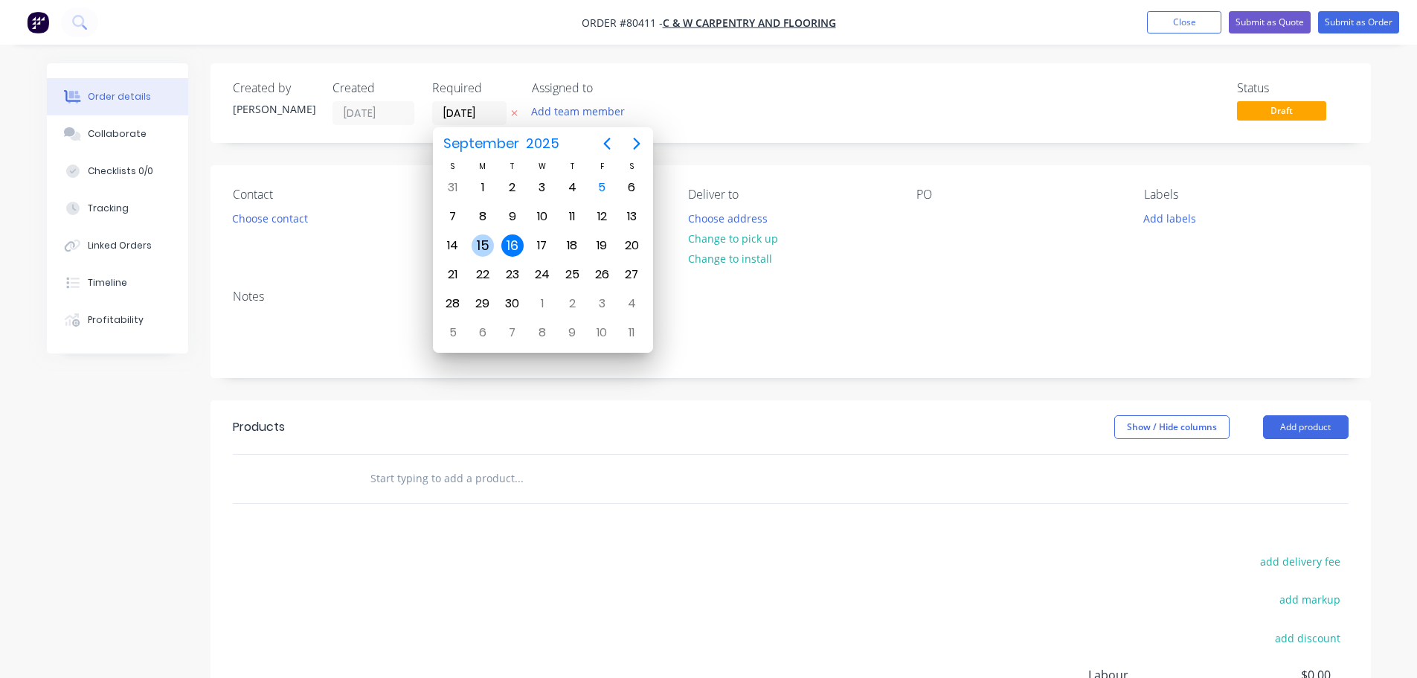
click at [489, 255] on div "15" at bounding box center [483, 245] width 30 height 28
type input "15/09/25"
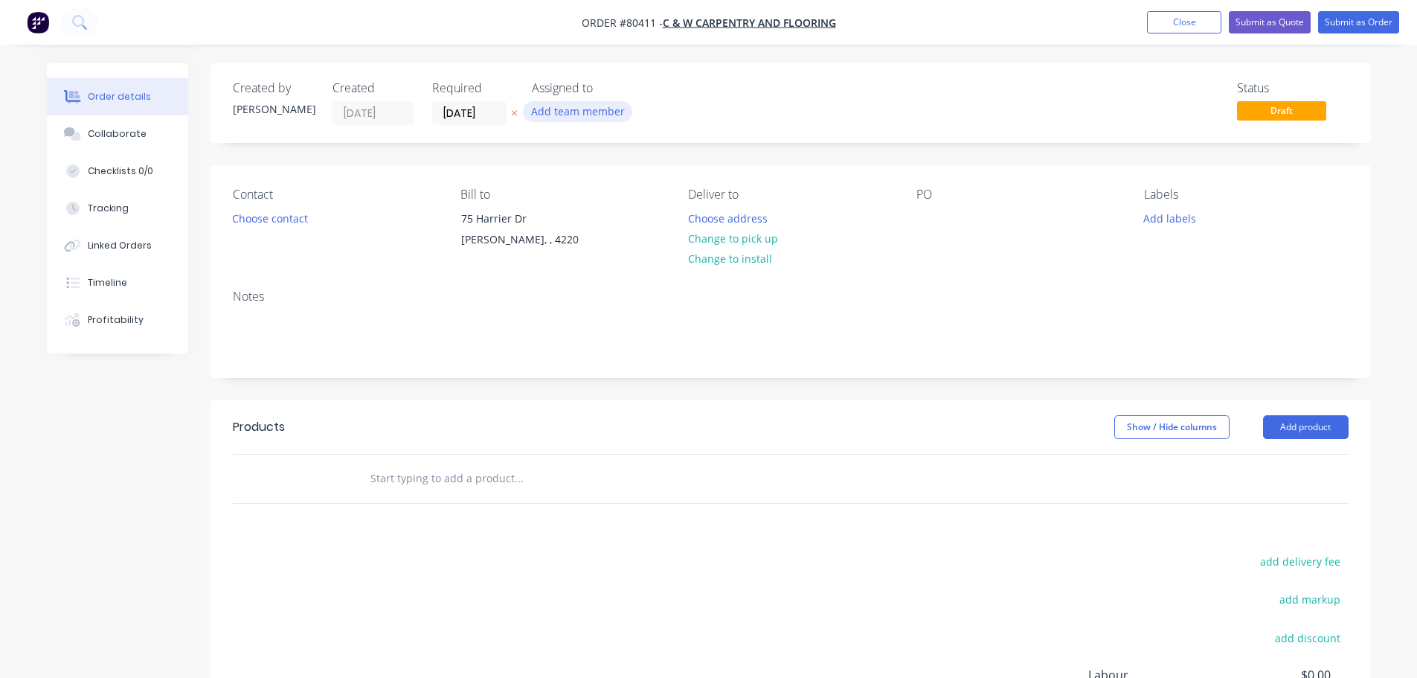
click at [574, 108] on button "Add team member" at bounding box center [577, 111] width 109 height 20
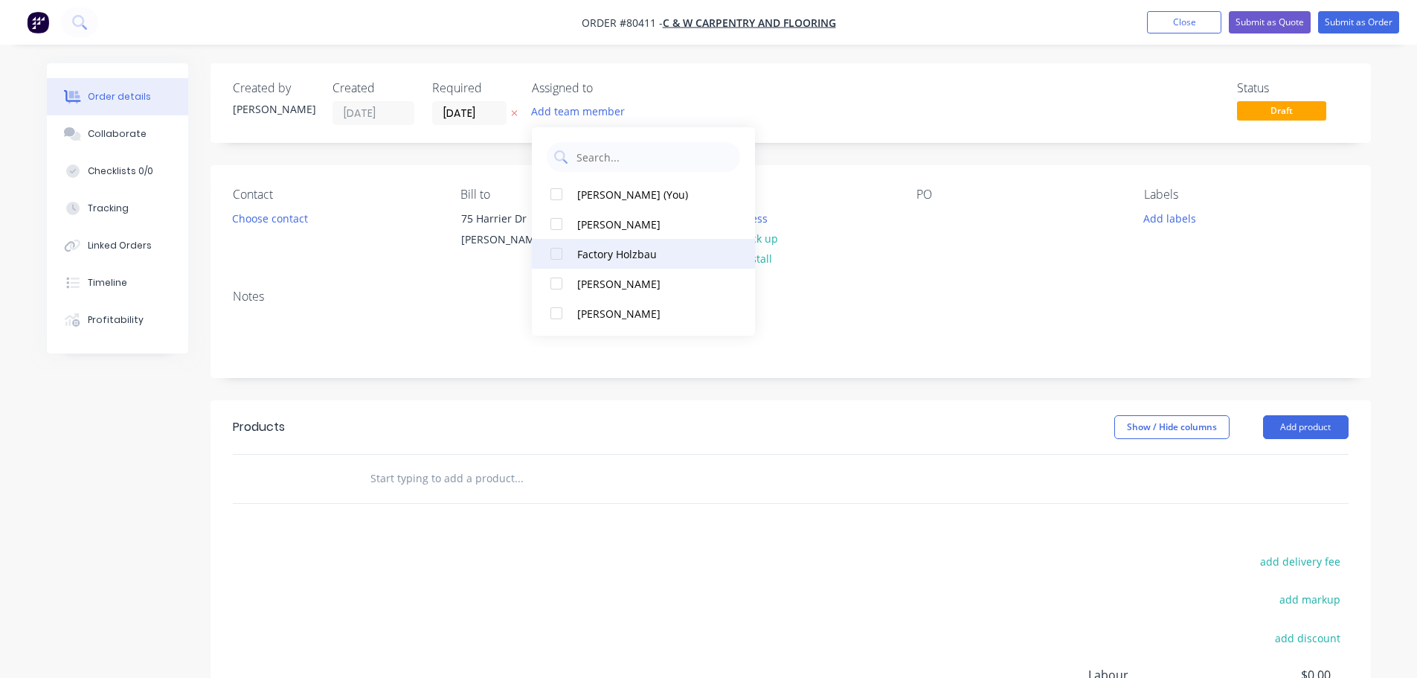
click at [553, 258] on div at bounding box center [557, 254] width 30 height 30
click at [293, 217] on button "Choose contact" at bounding box center [270, 218] width 92 height 20
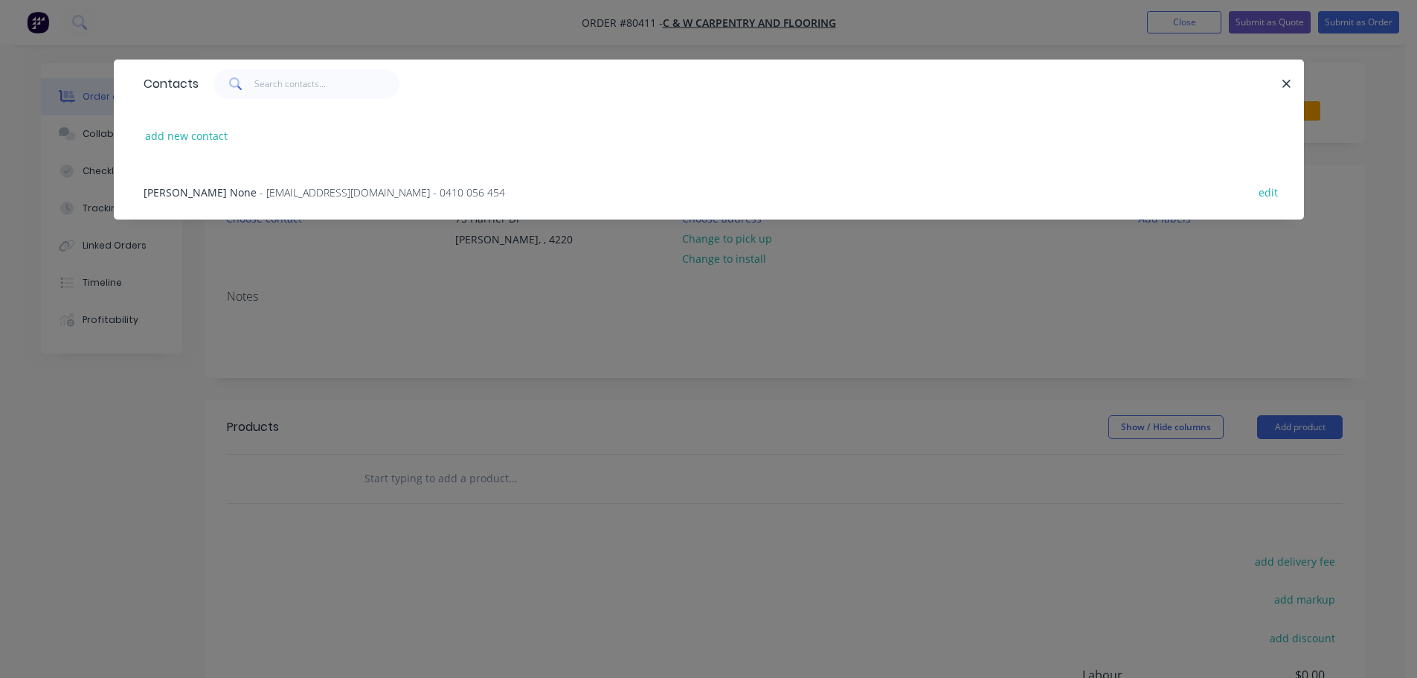
click at [260, 192] on span "- cwflooring2021@outlook.com - 0410 056 454" at bounding box center [382, 192] width 245 height 14
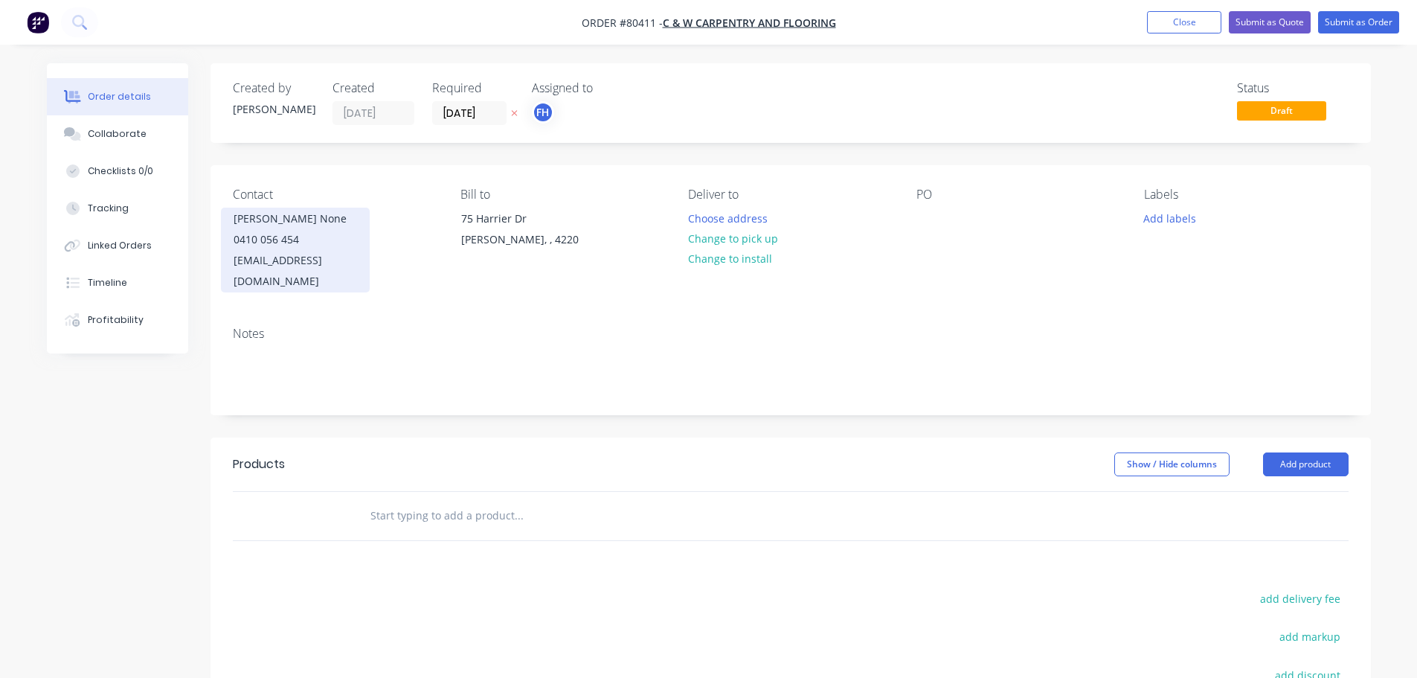
click at [248, 247] on div "0410 056 454" at bounding box center [295, 239] width 123 height 21
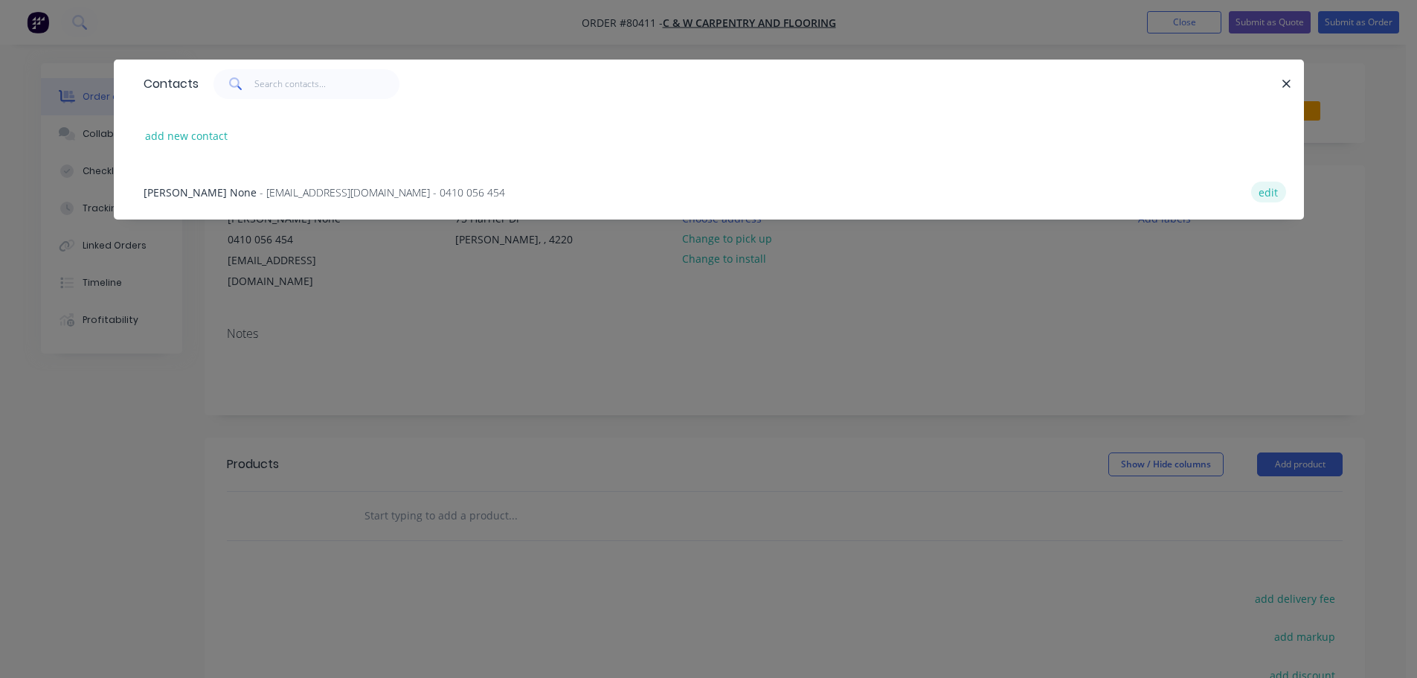
click at [1269, 190] on button "edit" at bounding box center [1268, 192] width 35 height 20
select select "AU"
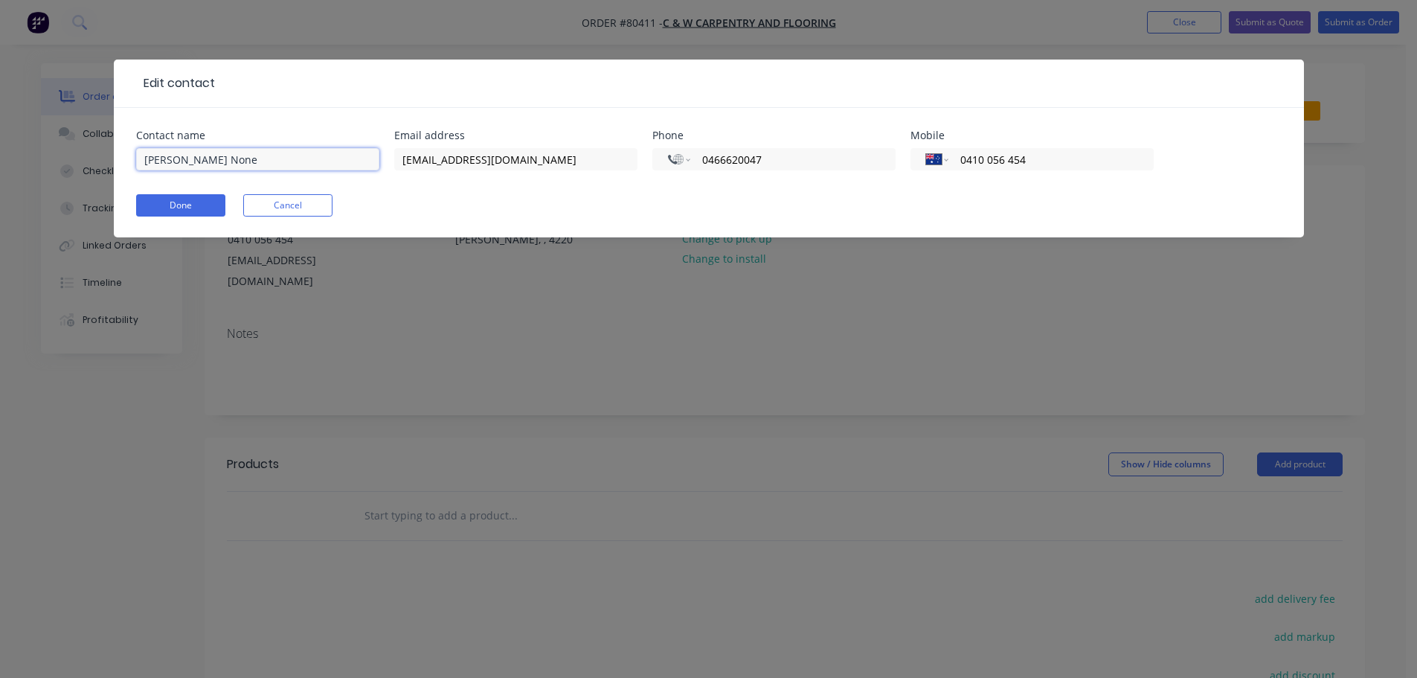
click at [303, 160] on input "Nathan None" at bounding box center [257, 159] width 243 height 22
type input "Nathan"
click at [205, 202] on form "Contact name Nathan Email address cwflooring2021@outlook.com Phone Internationa…" at bounding box center [709, 183] width 1146 height 107
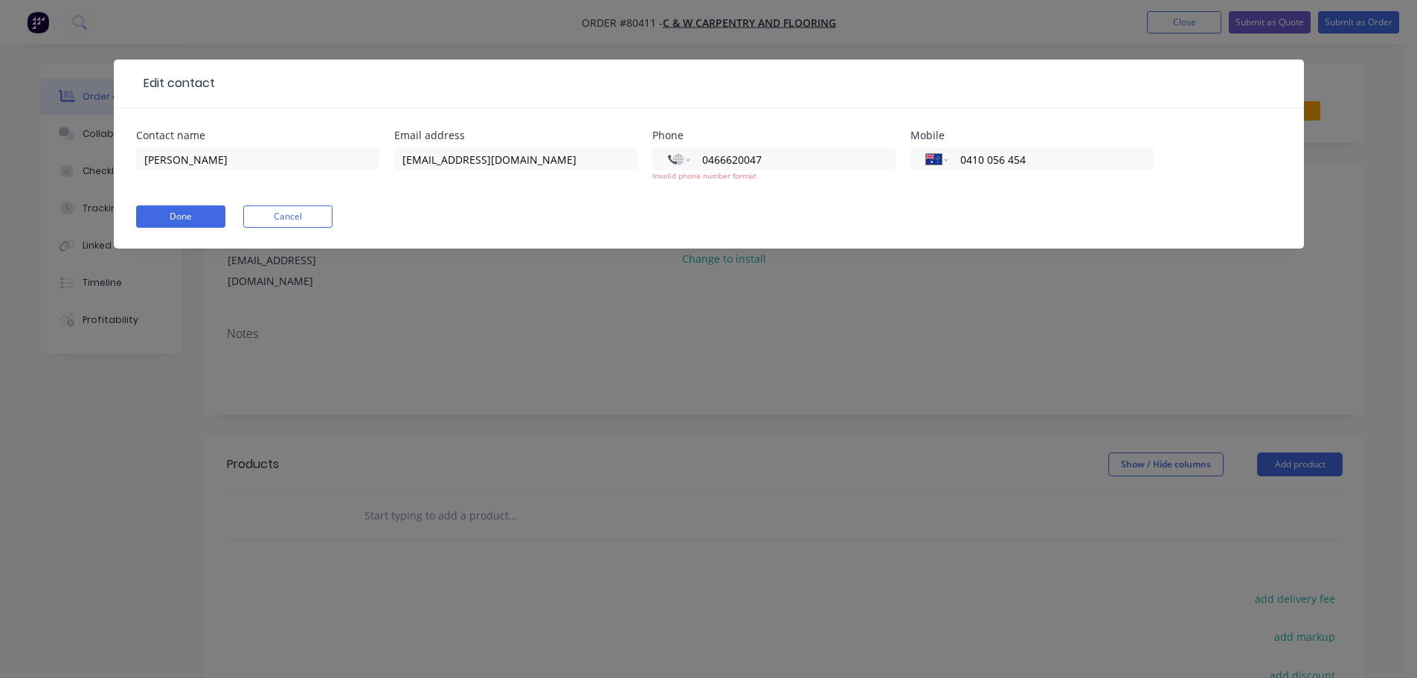
drag, startPoint x: 1044, startPoint y: 162, endPoint x: 896, endPoint y: 175, distance: 149.3
click at [896, 175] on div "Contact name Nathan Email address cwflooring2021@outlook.com Phone Internationa…" at bounding box center [709, 164] width 1146 height 69
type input "0466 620 047"
drag, startPoint x: 806, startPoint y: 162, endPoint x: 675, endPoint y: 163, distance: 130.9
click at [675, 163] on div "International Afghanistan Åland Islands Albania Algeria American Samoa Andorra …" at bounding box center [773, 159] width 243 height 22
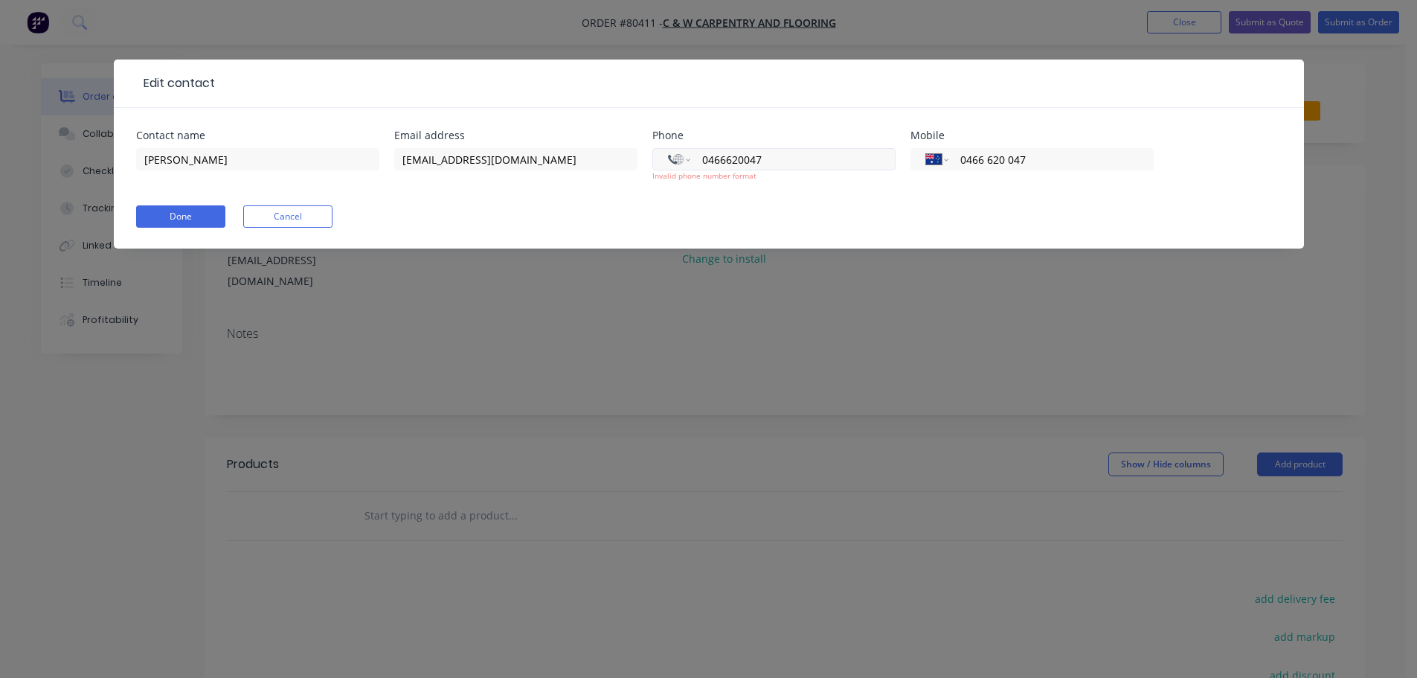
select select "AU"
click at [190, 222] on button "Done" at bounding box center [180, 216] width 89 height 22
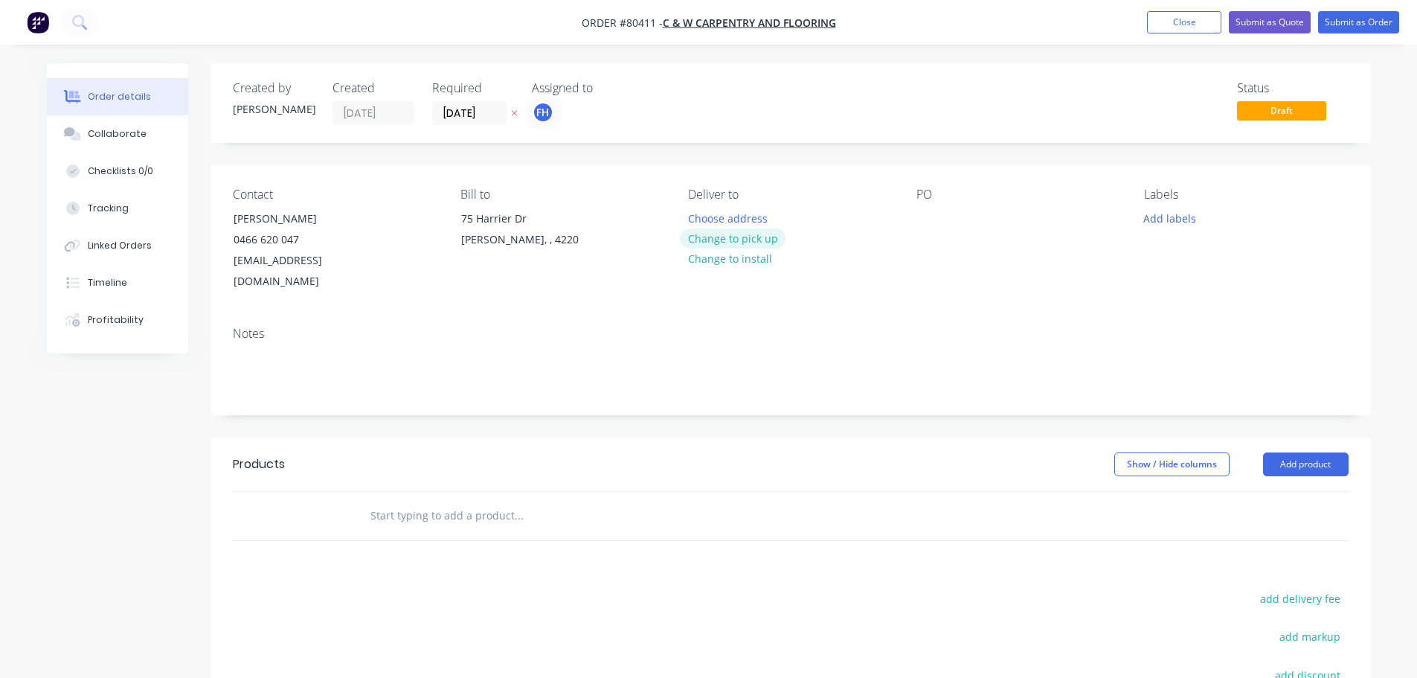
click at [721, 242] on button "Change to pick up" at bounding box center [733, 238] width 106 height 20
click at [926, 218] on div at bounding box center [929, 219] width 24 height 22
click at [1159, 218] on button "Add labels" at bounding box center [1170, 218] width 68 height 20
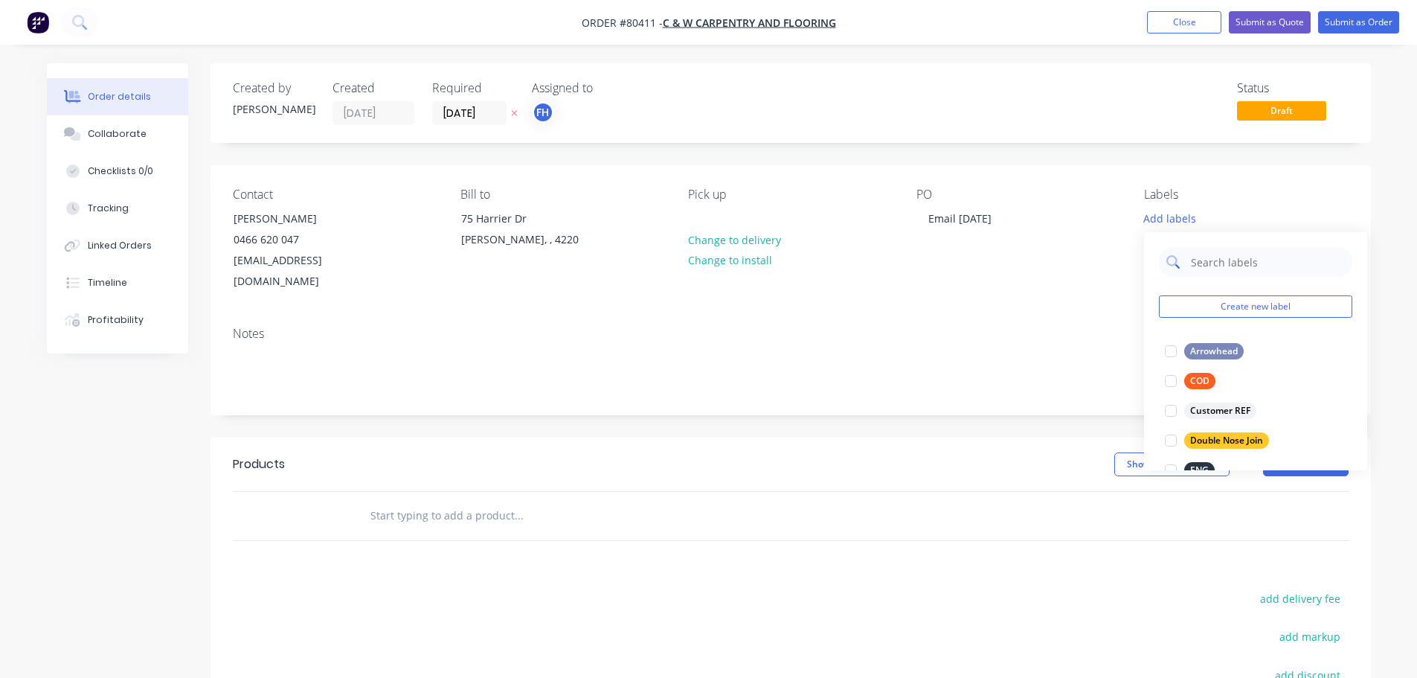
click at [1205, 263] on input "text" at bounding box center [1267, 262] width 155 height 30
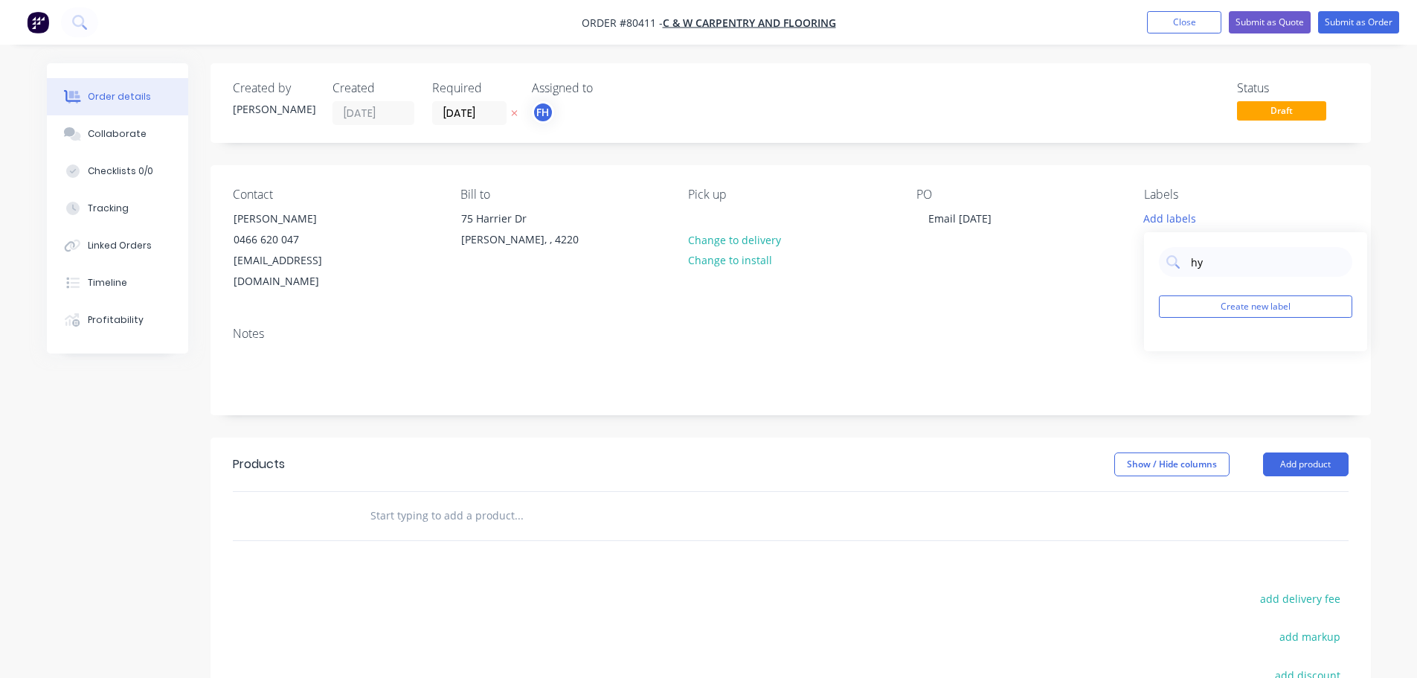
type input "hy"
drag, startPoint x: 1172, startPoint y: 349, endPoint x: 644, endPoint y: 408, distance: 530.7
click at [1172, 349] on div at bounding box center [1171, 351] width 30 height 30
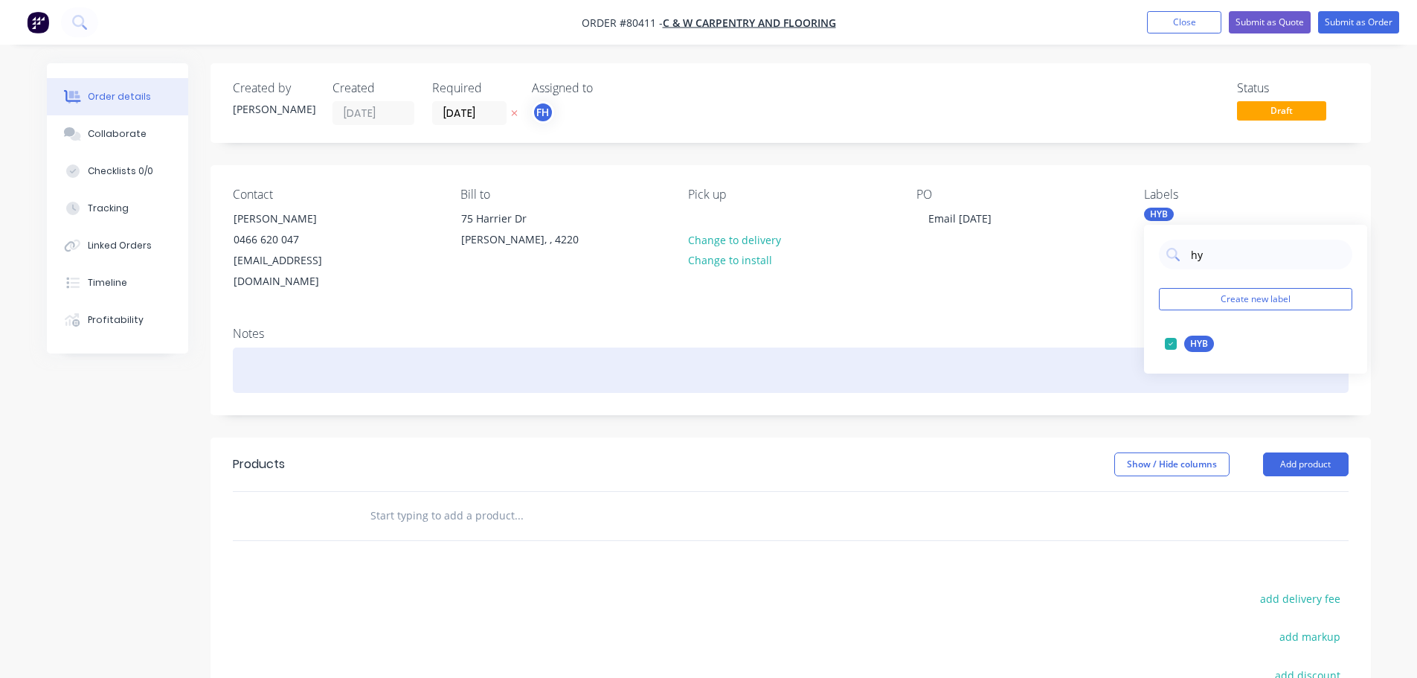
click at [273, 347] on div at bounding box center [791, 369] width 1116 height 45
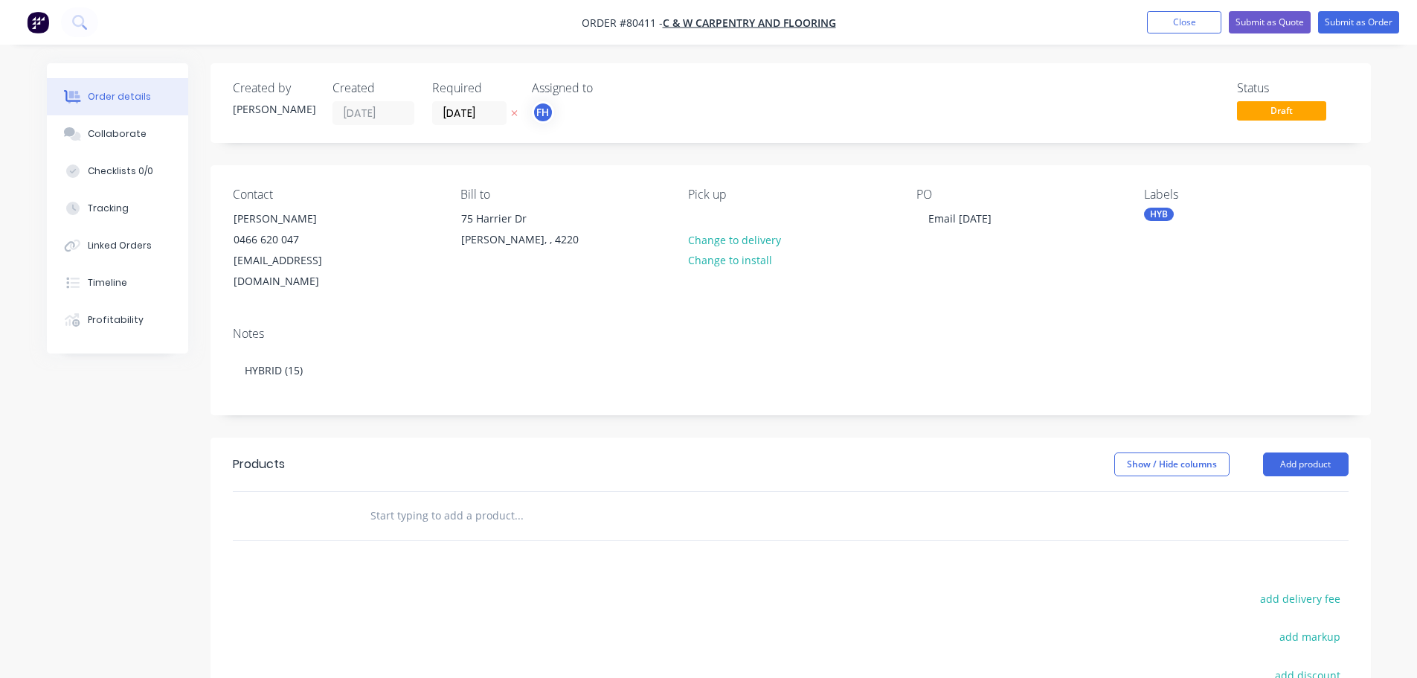
click at [404, 501] on input "text" at bounding box center [519, 516] width 298 height 30
type input "White Box, 1820"
drag, startPoint x: 466, startPoint y: 493, endPoint x: 328, endPoint y: 492, distance: 138.4
click at [328, 492] on div "White Box, 1820 Add White Box, 1820 to order No results found" at bounding box center [791, 516] width 1116 height 48
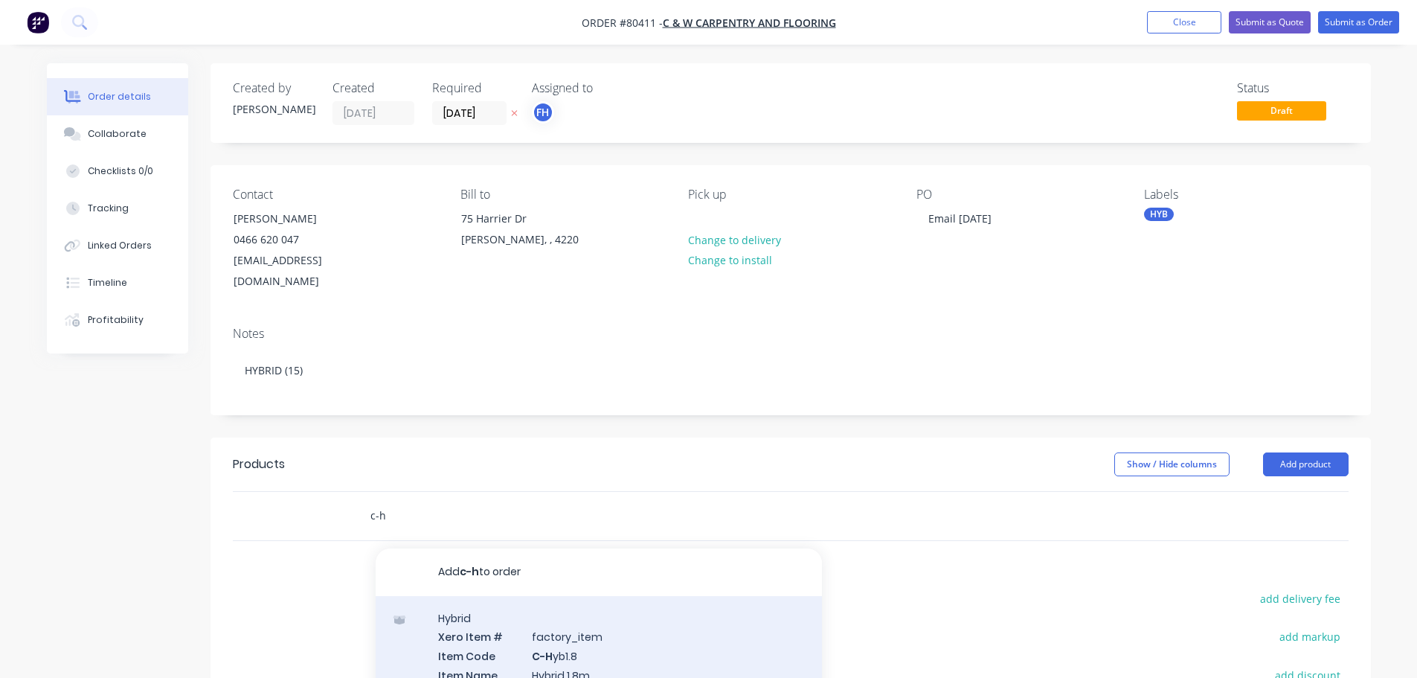
type input "c-h"
click at [489, 618] on div "Hybrid Xero Item # factory_item Item Code C-H yb1.8 Item Name Hybrid 1.8m Descr…" at bounding box center [599, 675] width 446 height 158
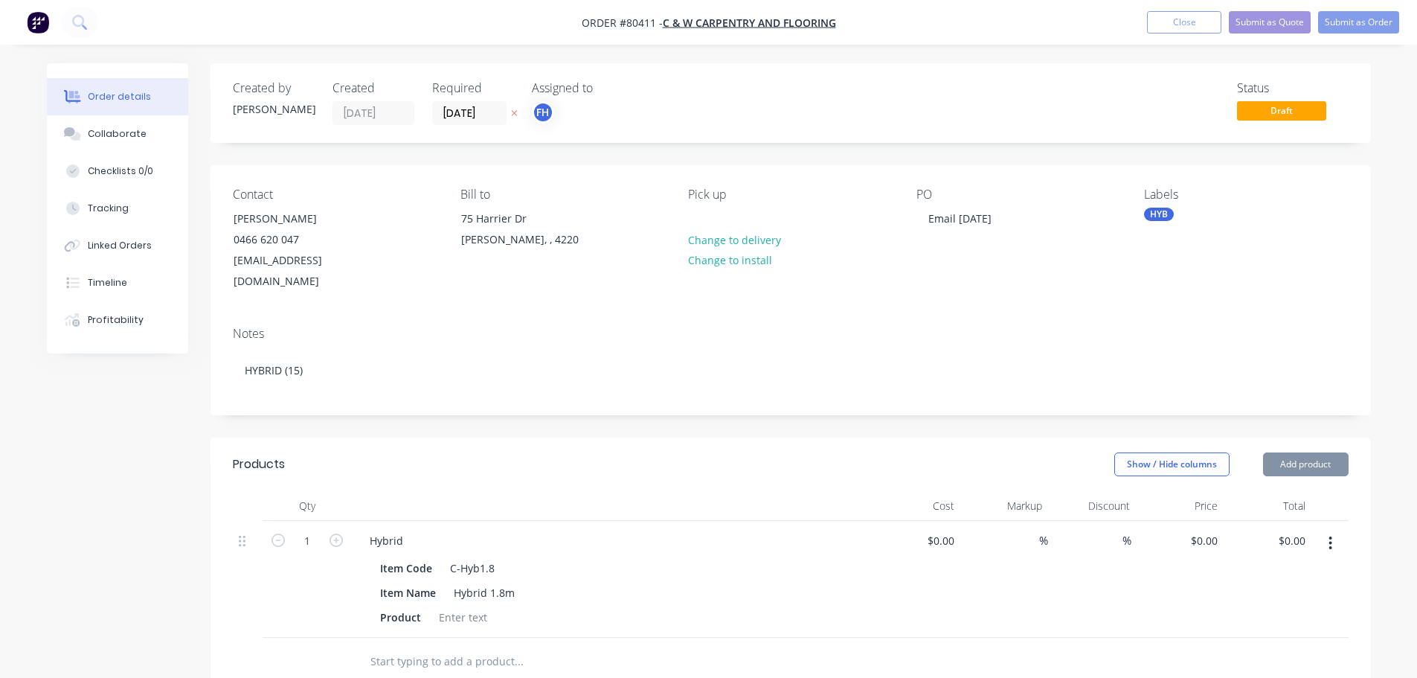
type input "$58.00"
click at [315, 530] on input "1" at bounding box center [307, 541] width 39 height 22
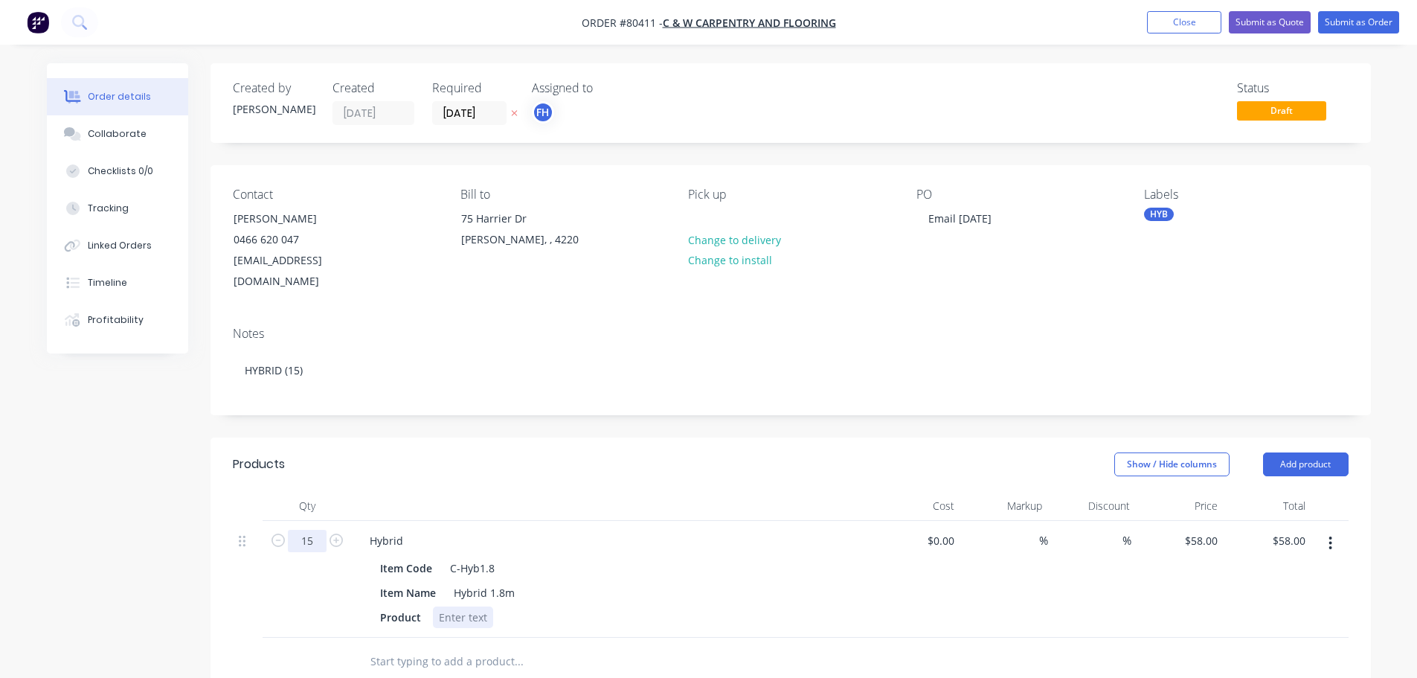
type input "15"
type input "$870.00"
click at [452, 606] on div at bounding box center [463, 617] width 60 height 22
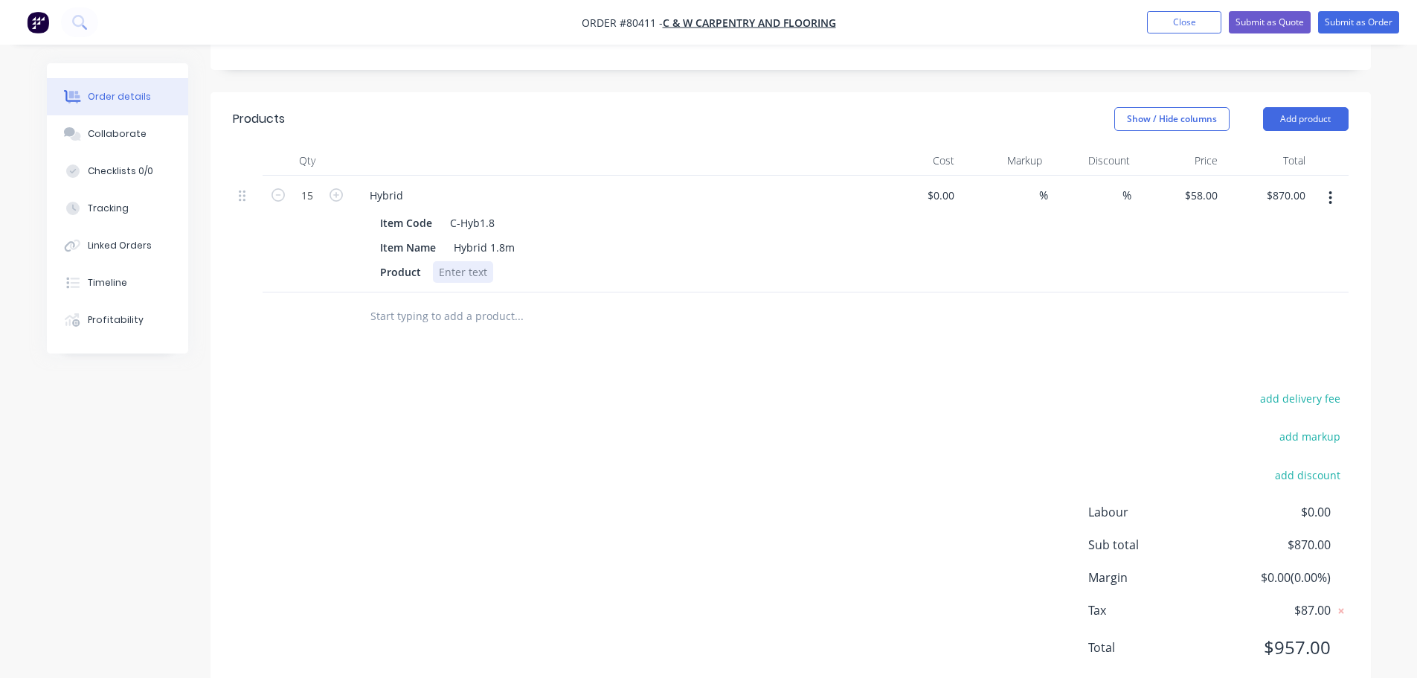
scroll to position [367, 0]
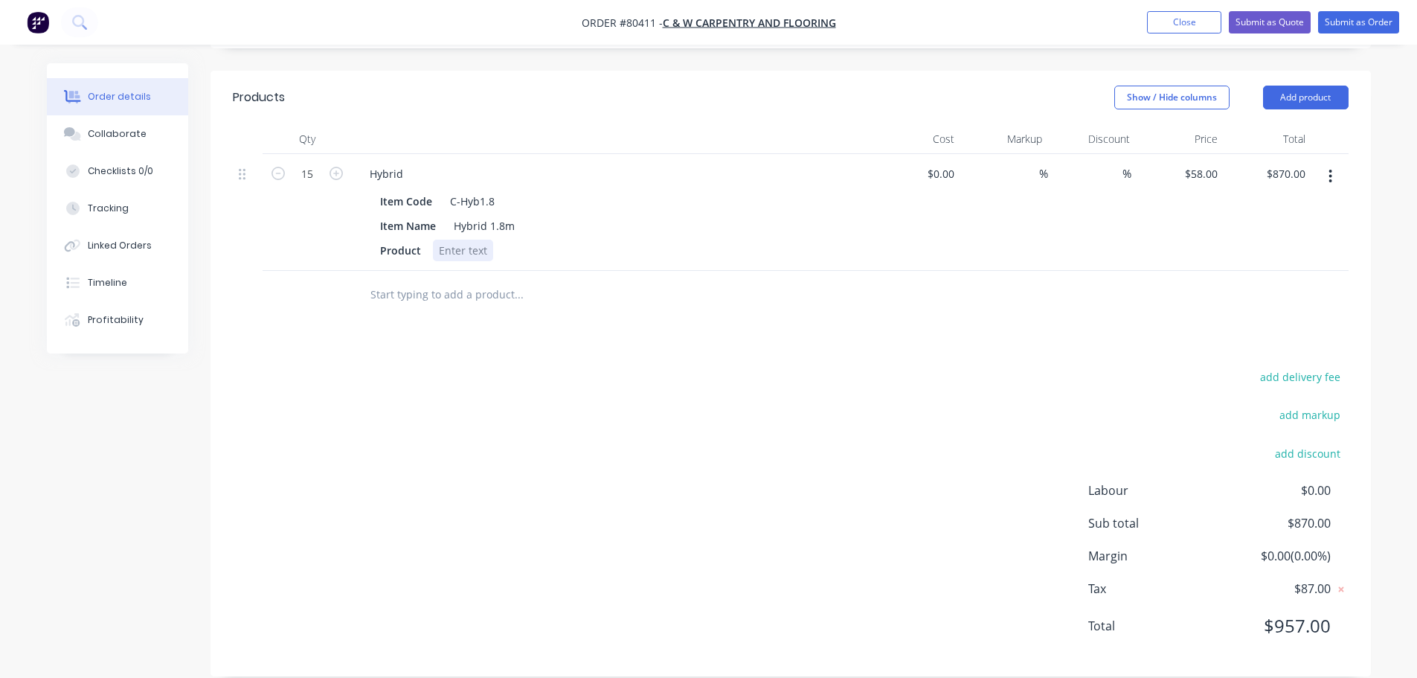
click at [454, 240] on div at bounding box center [463, 251] width 60 height 22
click at [1364, 15] on button "Submit as Order" at bounding box center [1358, 22] width 81 height 22
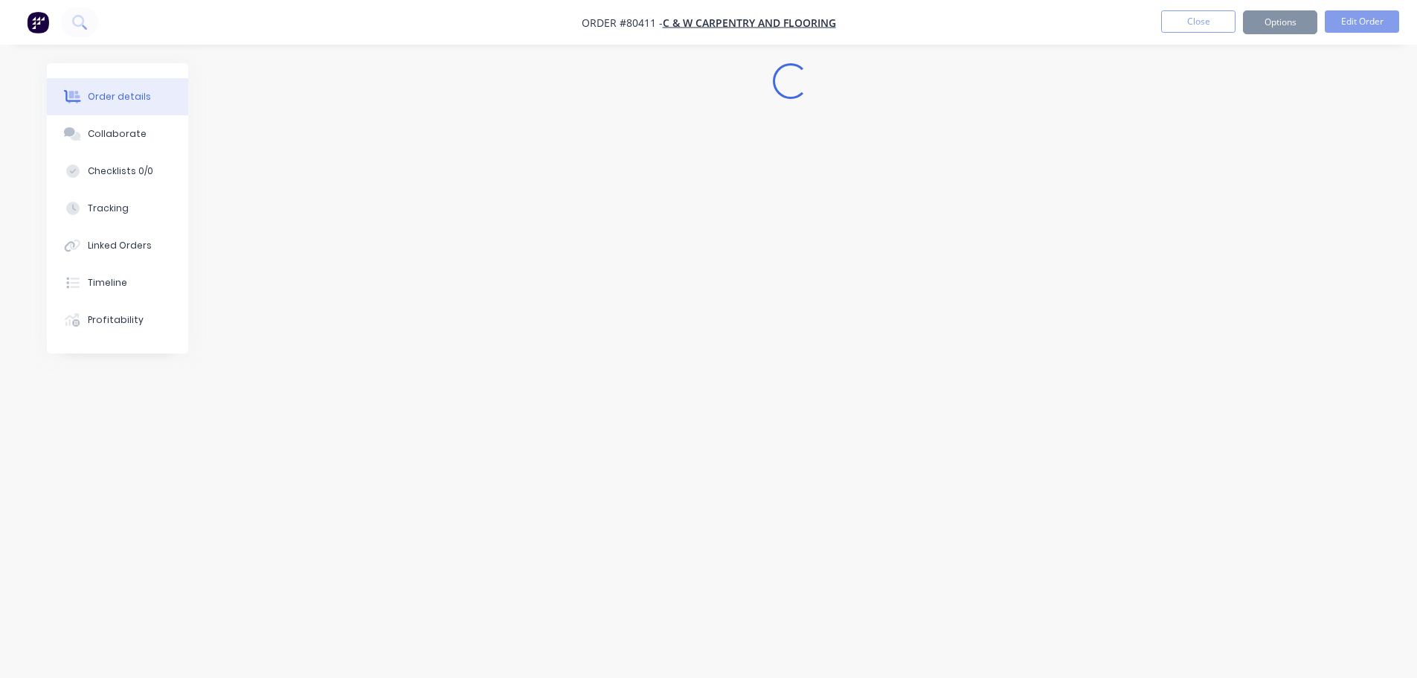
scroll to position [0, 0]
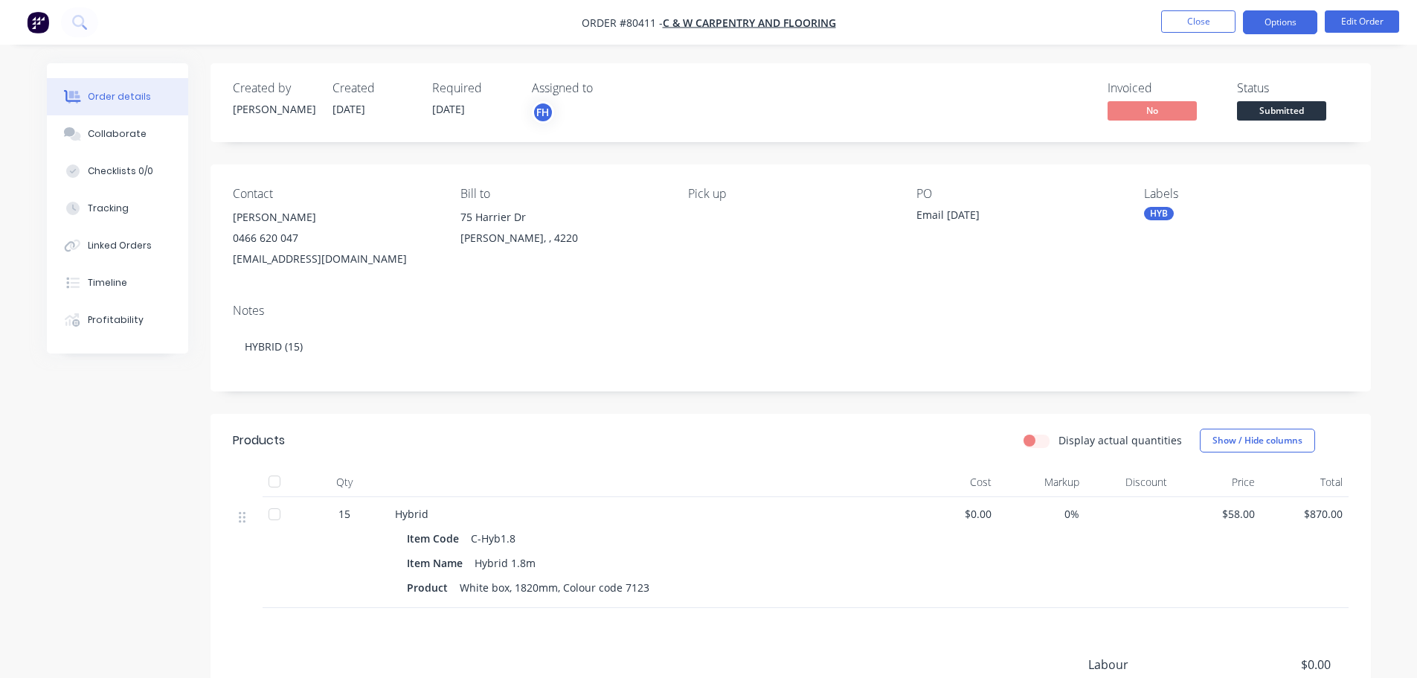
click at [1274, 16] on button "Options" at bounding box center [1280, 22] width 74 height 24
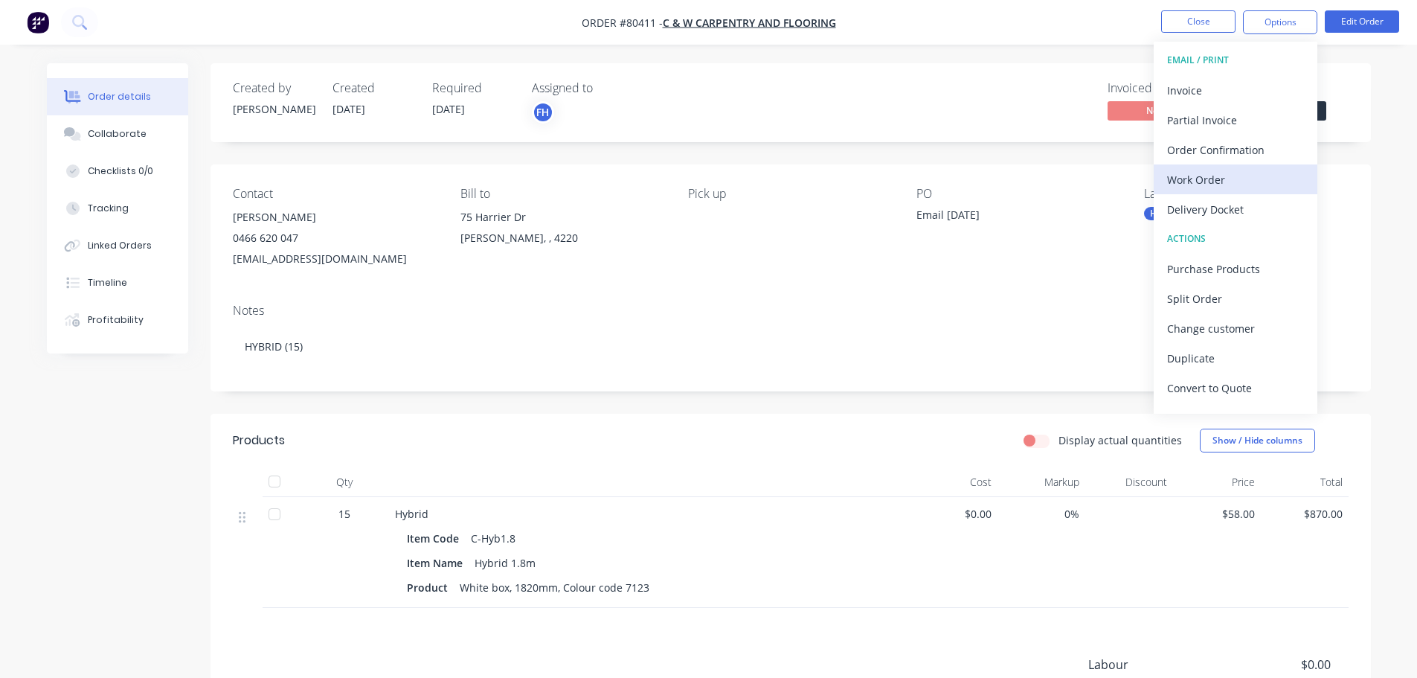
click at [1187, 176] on div "Work Order" at bounding box center [1235, 180] width 137 height 22
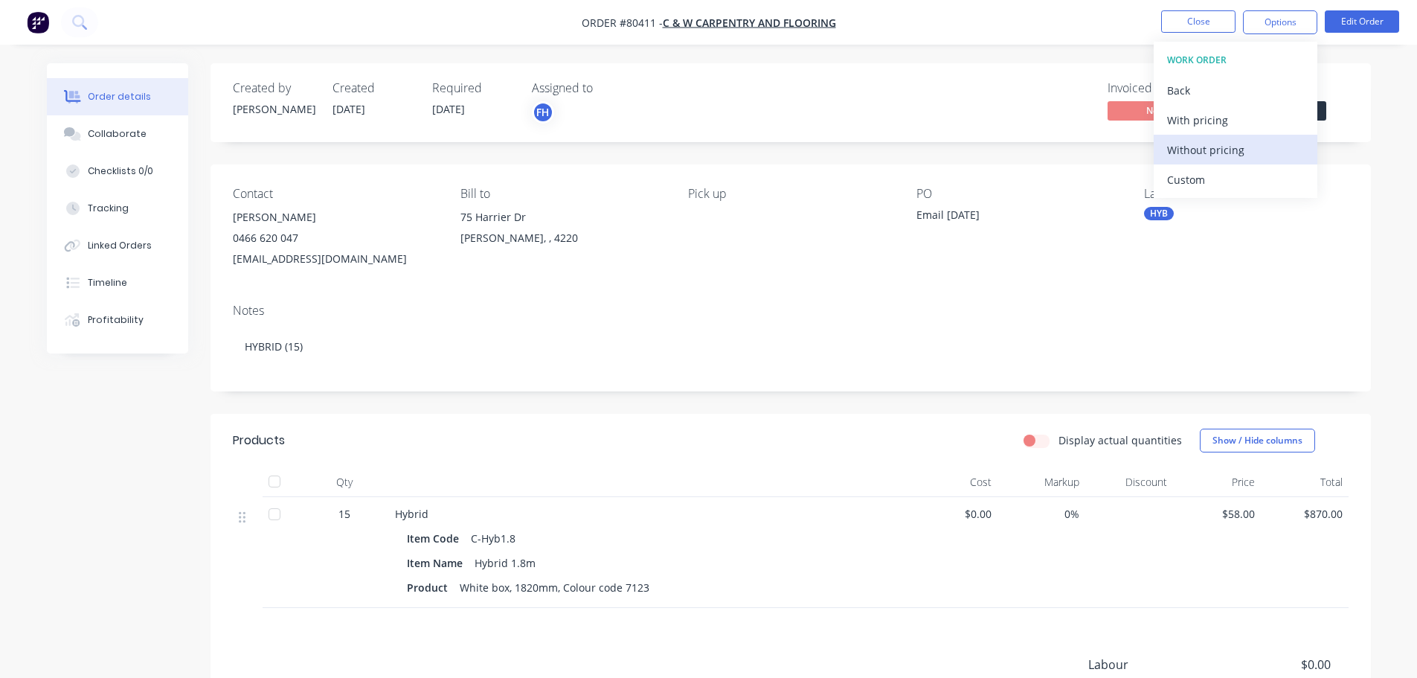
click at [1182, 154] on div "Without pricing" at bounding box center [1235, 150] width 137 height 22
click at [80, 22] on icon at bounding box center [79, 22] width 14 height 14
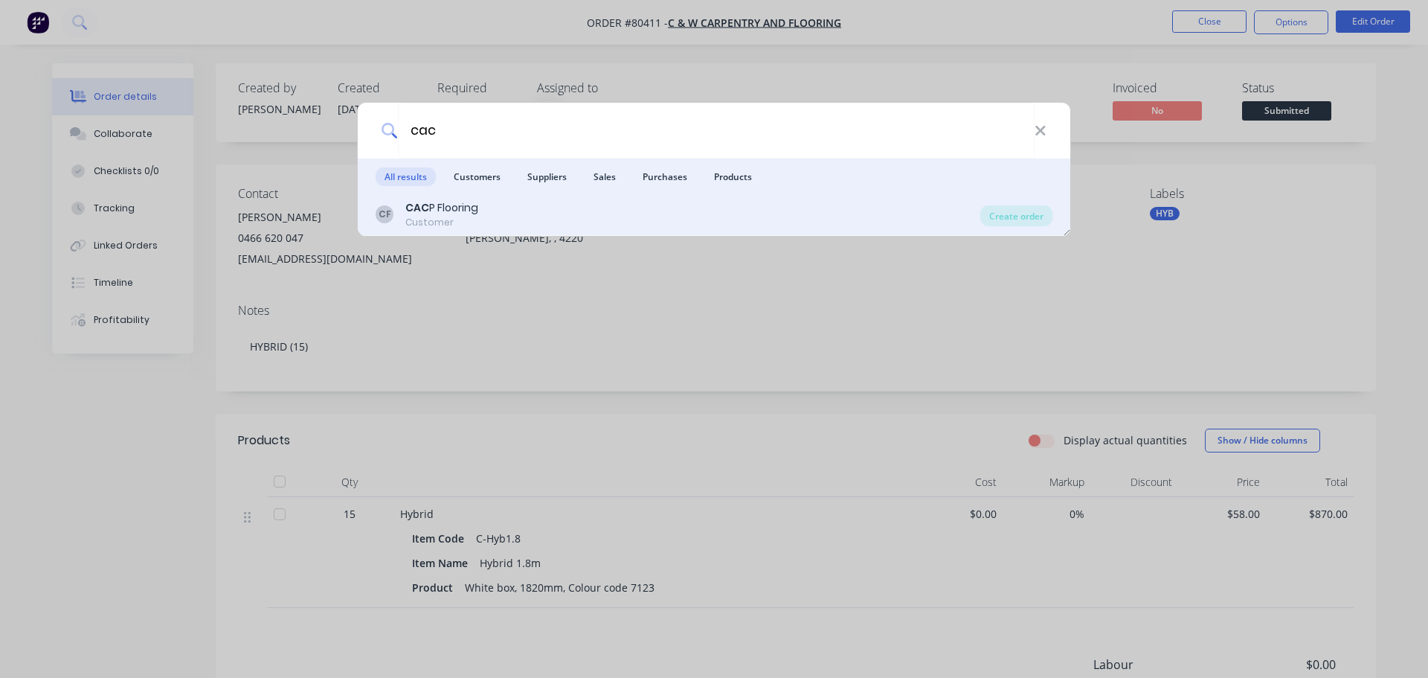
type input "cac"
click at [452, 209] on div "CAC P Flooring" at bounding box center [441, 208] width 73 height 16
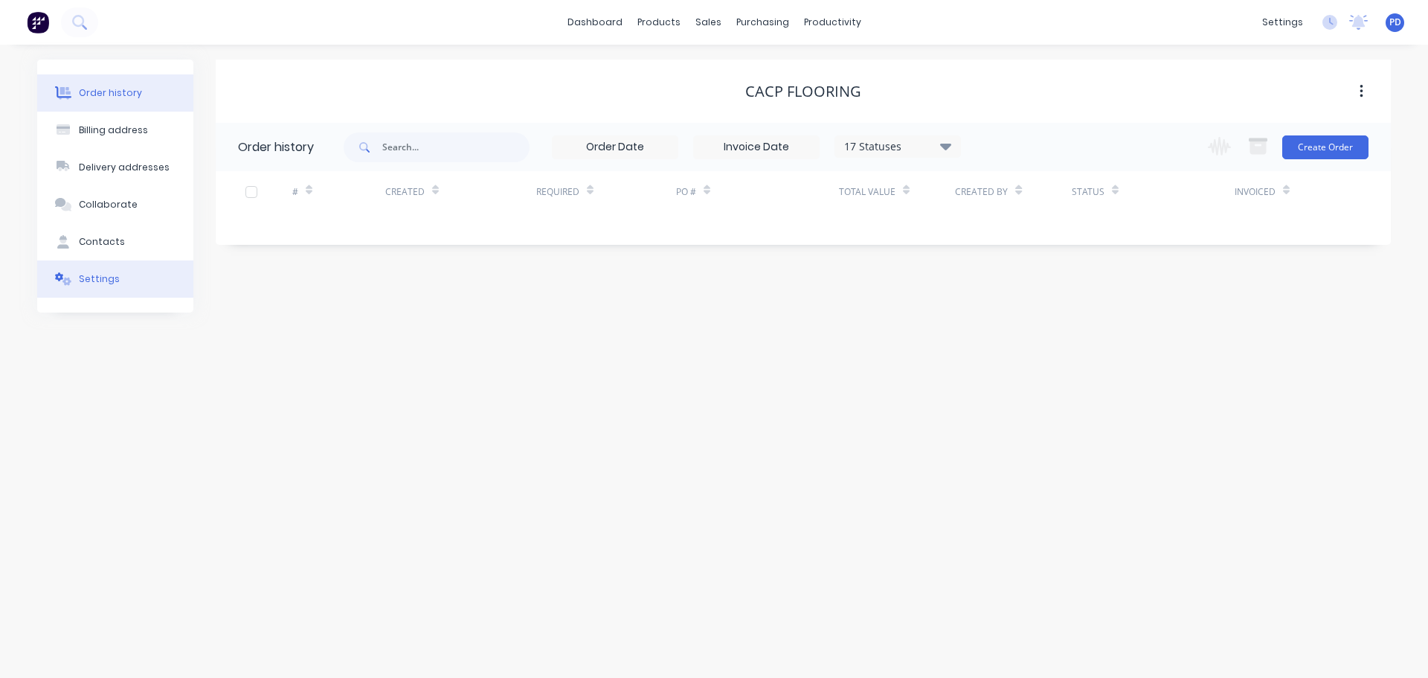
click at [102, 267] on button "Settings" at bounding box center [115, 278] width 156 height 37
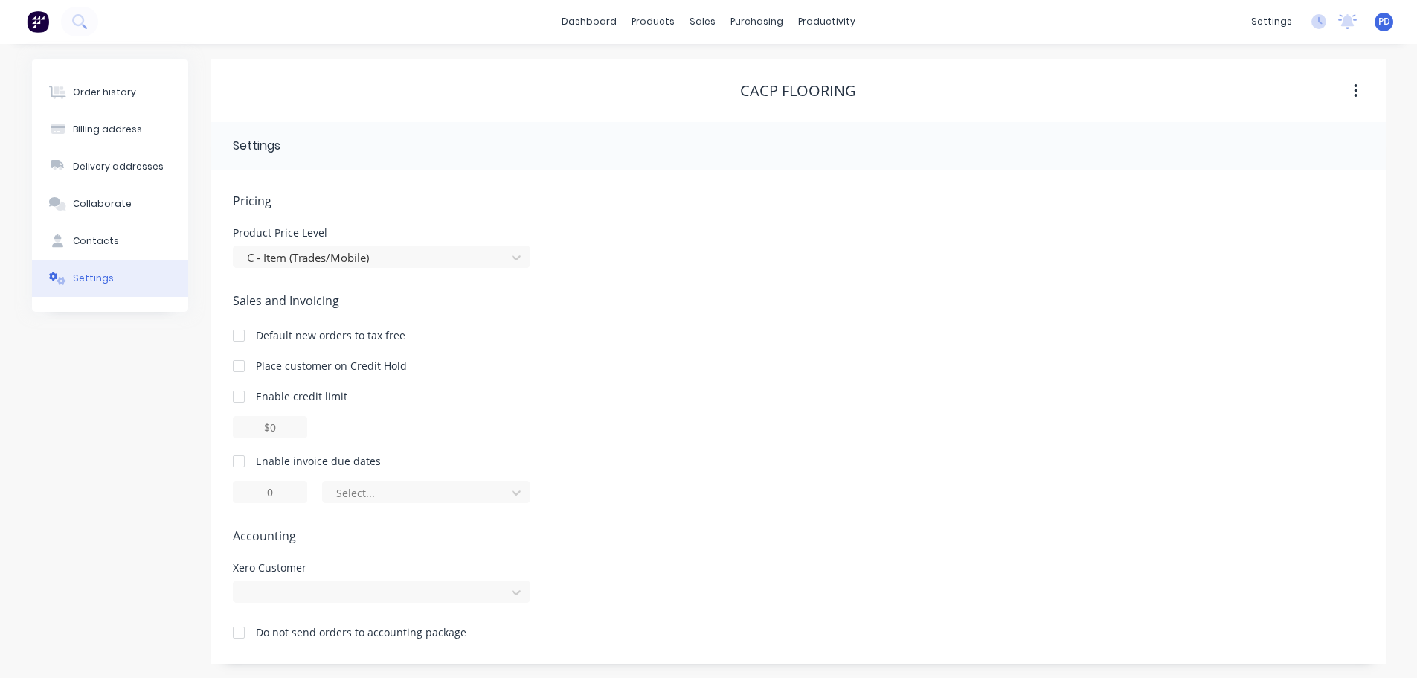
scroll to position [1, 0]
click at [277, 583] on div at bounding box center [382, 591] width 298 height 22
type input "cacp"
